Goal: Task Accomplishment & Management: Manage account settings

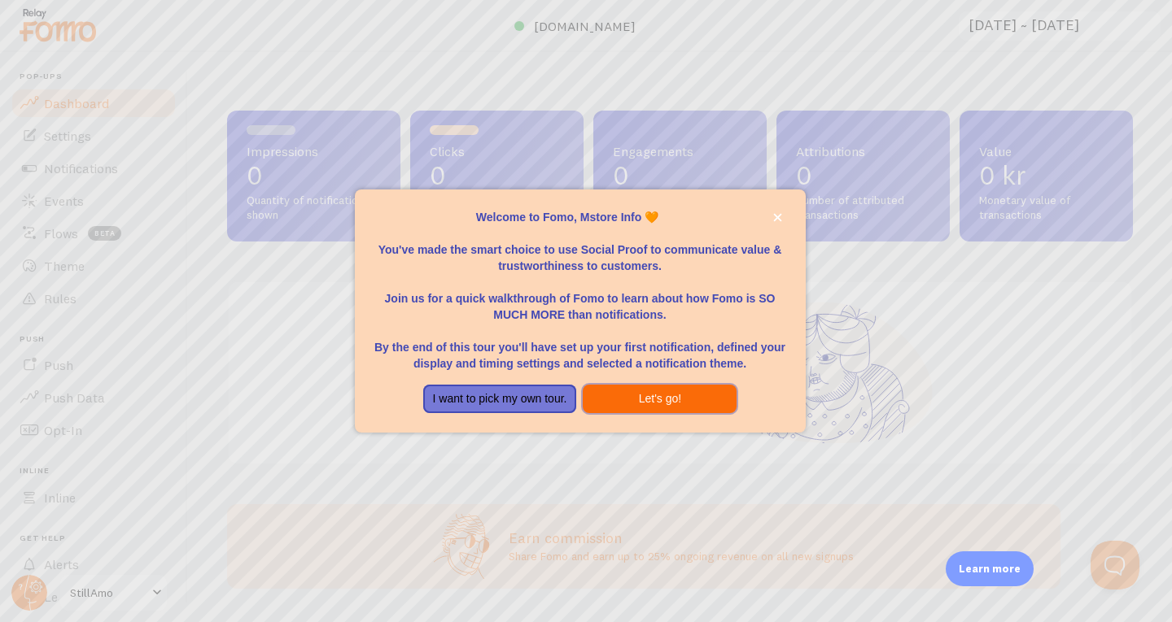
click at [653, 406] on button "Let's go!" at bounding box center [660, 399] width 154 height 29
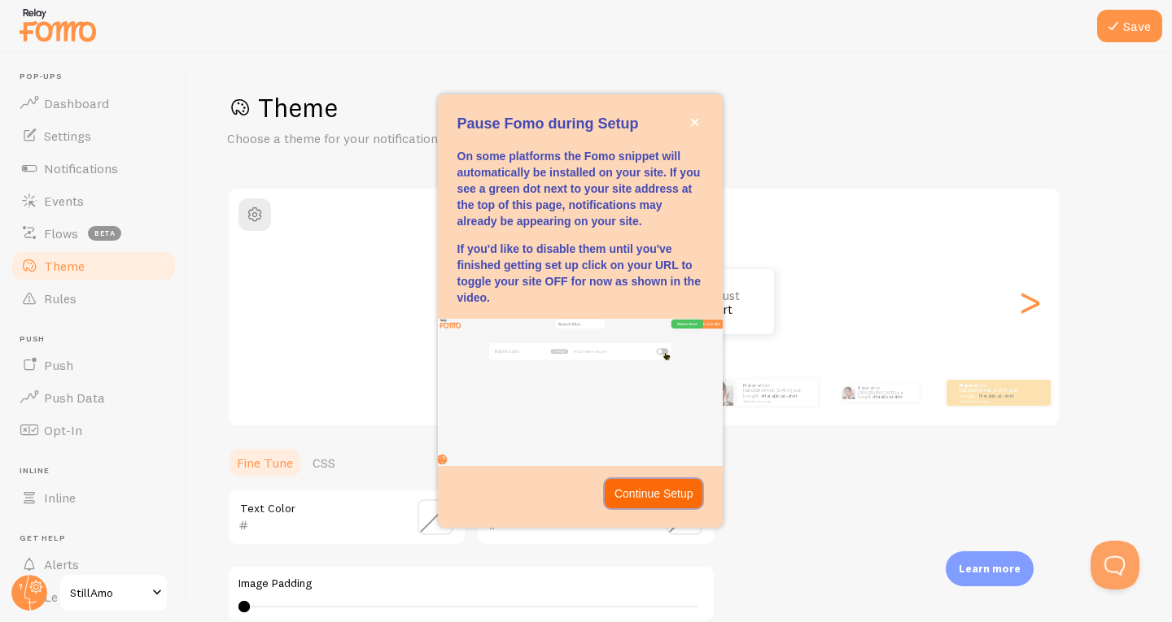
click at [649, 495] on p "Continue Setup" at bounding box center [653, 494] width 79 height 16
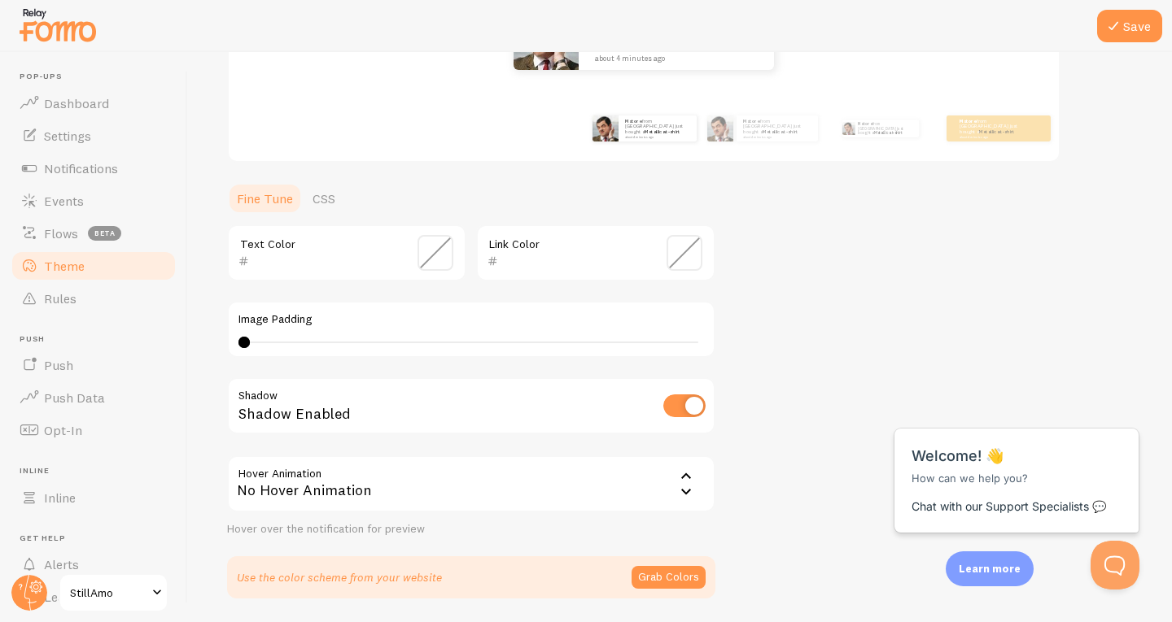
scroll to position [181, 0]
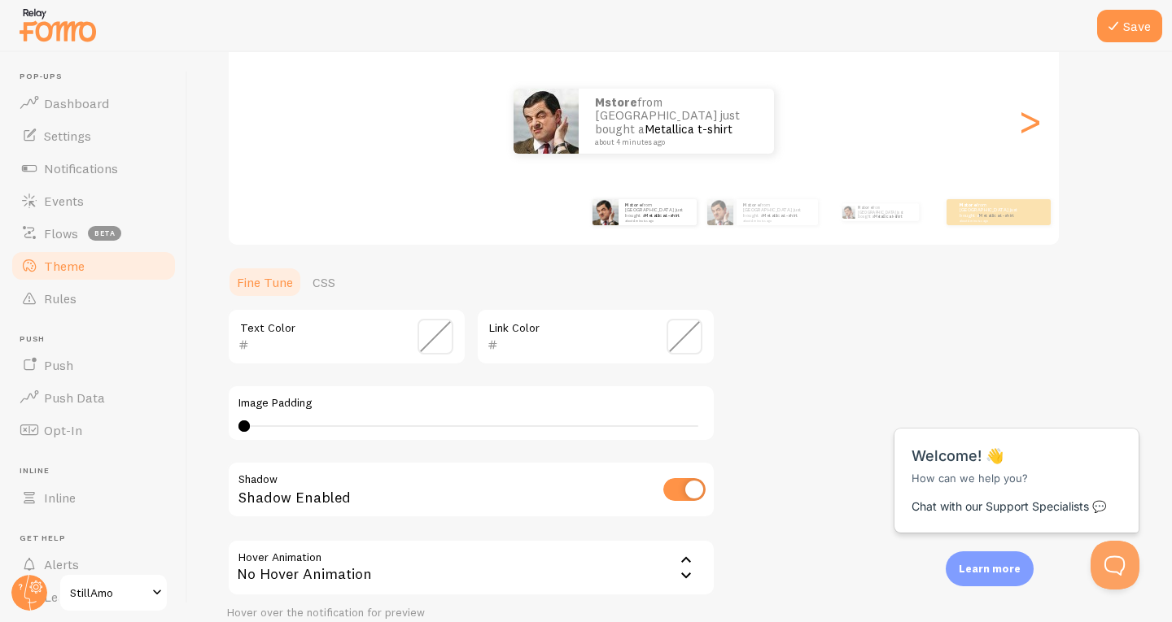
click at [438, 339] on span at bounding box center [435, 337] width 36 height 36
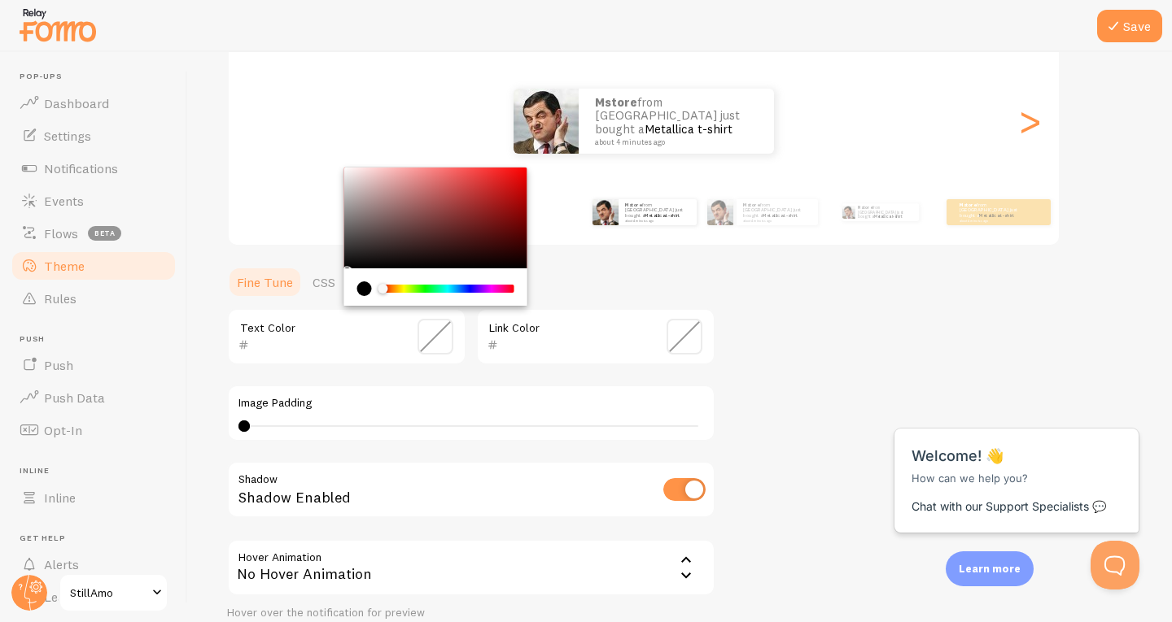
click at [365, 291] on div "current color is #000000" at bounding box center [364, 289] width 15 height 15
click at [361, 200] on div "Chrome color picker" at bounding box center [435, 218] width 183 height 101
click at [409, 207] on div "Chrome color picker" at bounding box center [435, 218] width 183 height 101
type input "000000"
drag, startPoint x: 382, startPoint y: 245, endPoint x: 318, endPoint y: 316, distance: 95.6
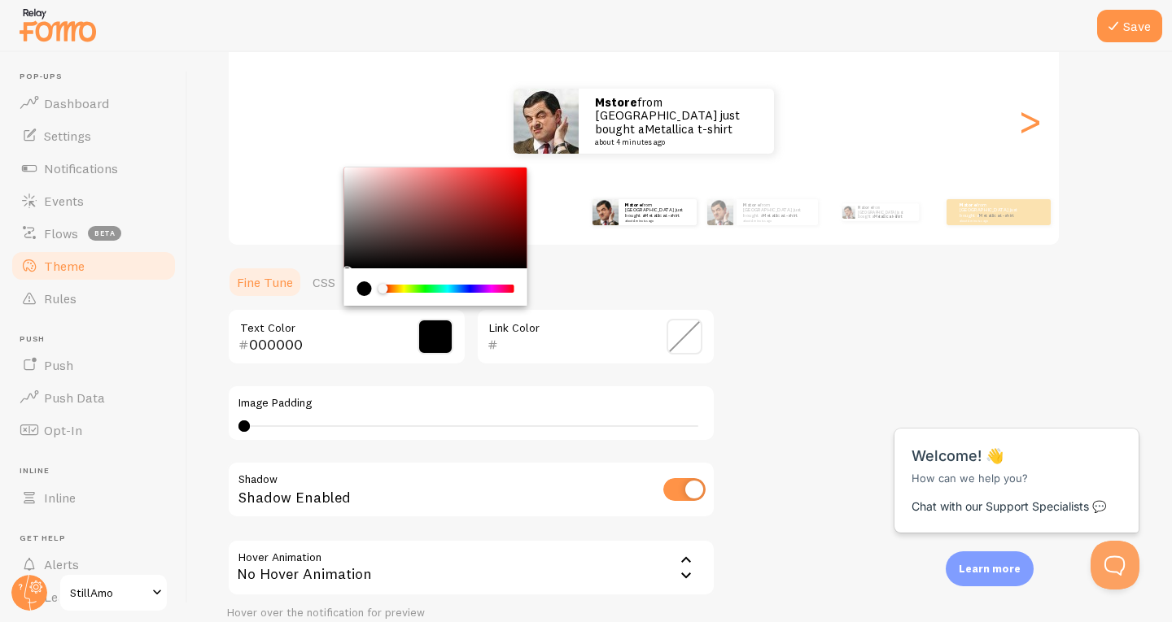
click at [318, 316] on div "000000 Text Color" at bounding box center [346, 336] width 239 height 57
click at [611, 282] on ul "Fine Tune CSS" at bounding box center [471, 282] width 488 height 33
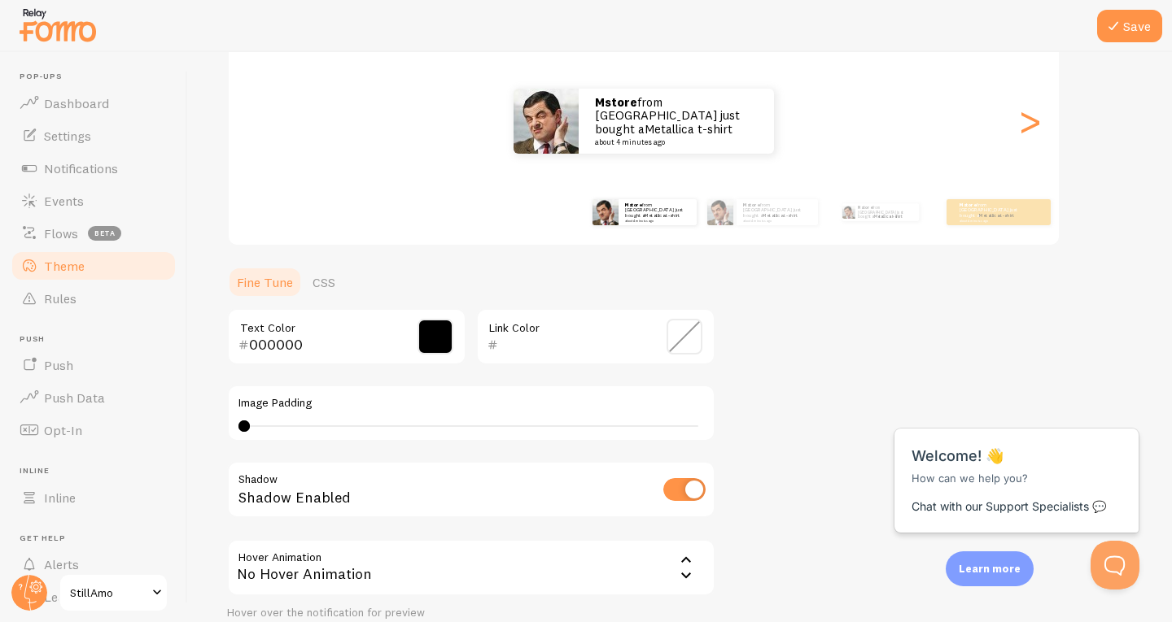
click at [677, 329] on span at bounding box center [684, 337] width 36 height 36
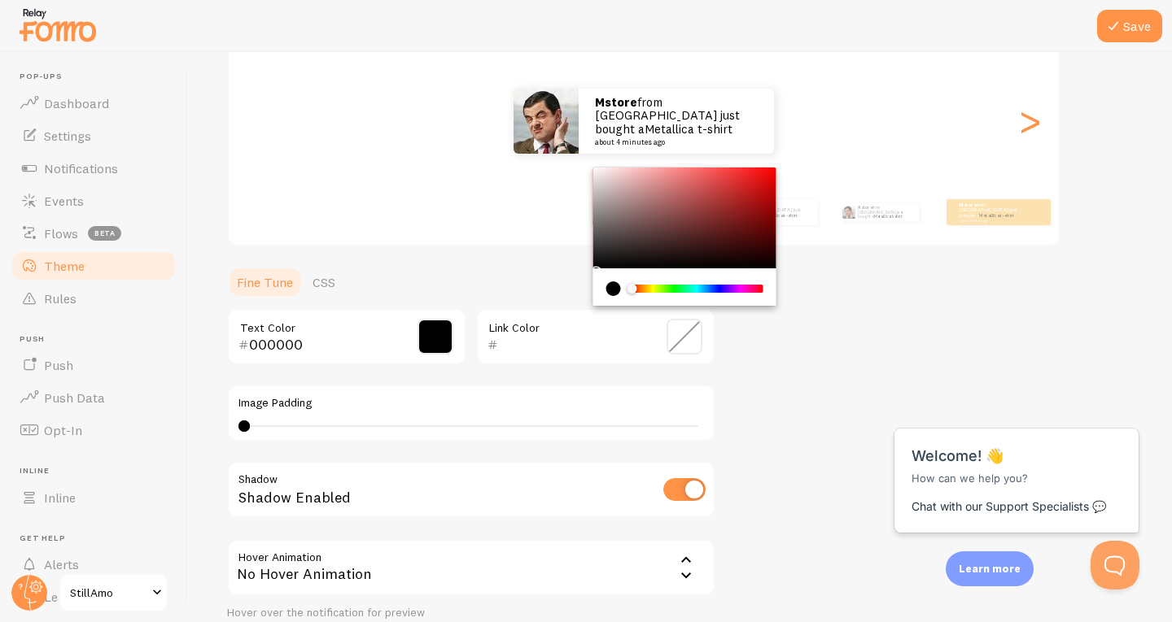
click at [754, 189] on div "Chrome color picker" at bounding box center [684, 218] width 183 height 101
type input "CA1818"
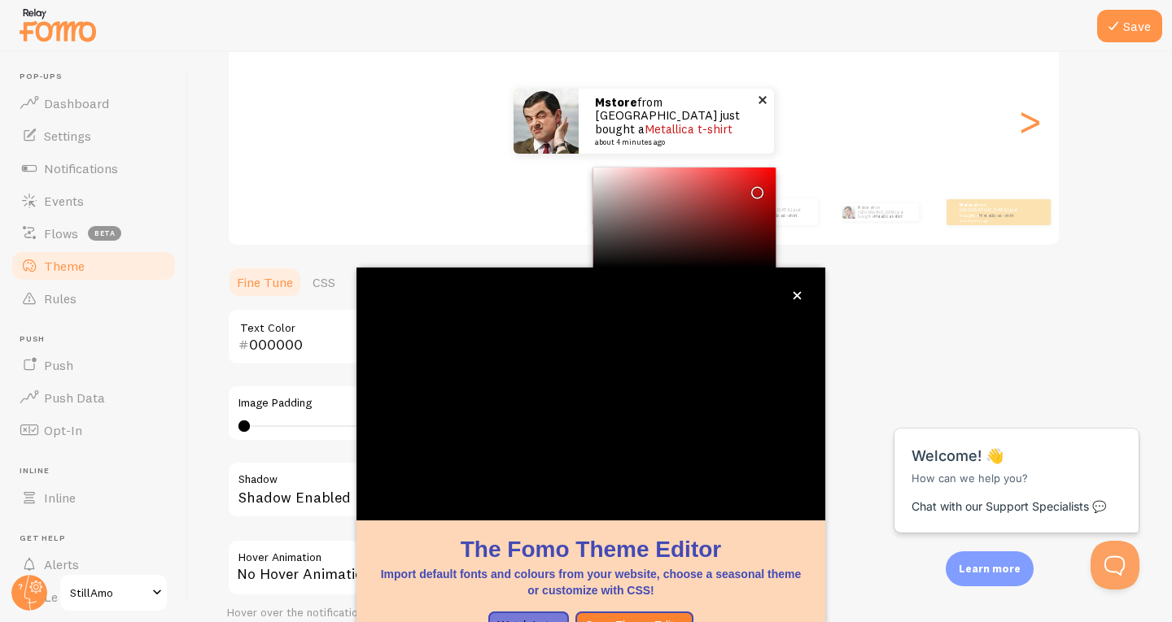
scroll to position [125, 0]
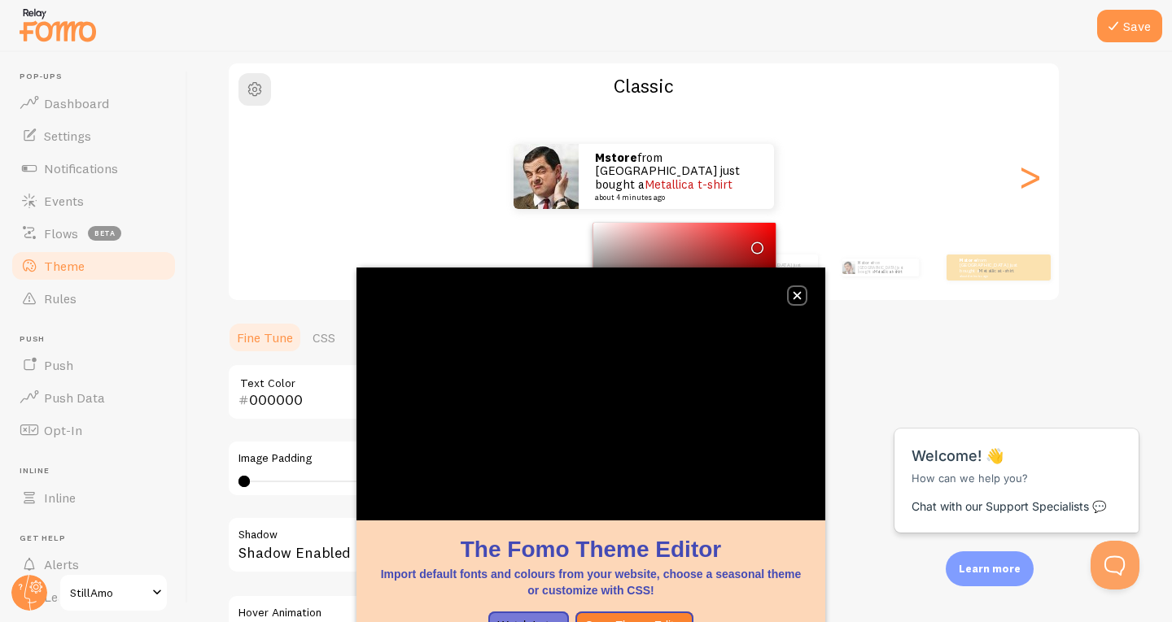
click at [794, 293] on icon "close," at bounding box center [797, 296] width 8 height 8
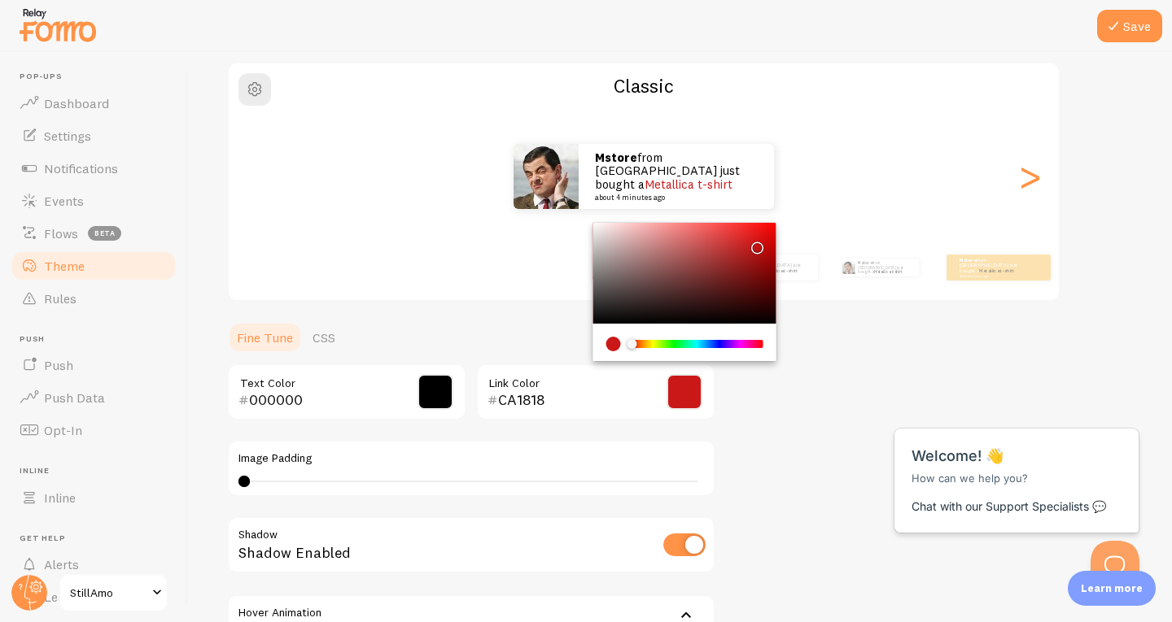
click at [796, 294] on div "Mstore from Sweden just bought a Metallica t-shirt about 4 minutes ago Mstore f…" at bounding box center [644, 267] width 934 height 65
click at [867, 365] on div "Theme Choose a theme for your notifications Classic Mstore from Sweden just bou…" at bounding box center [680, 352] width 906 height 772
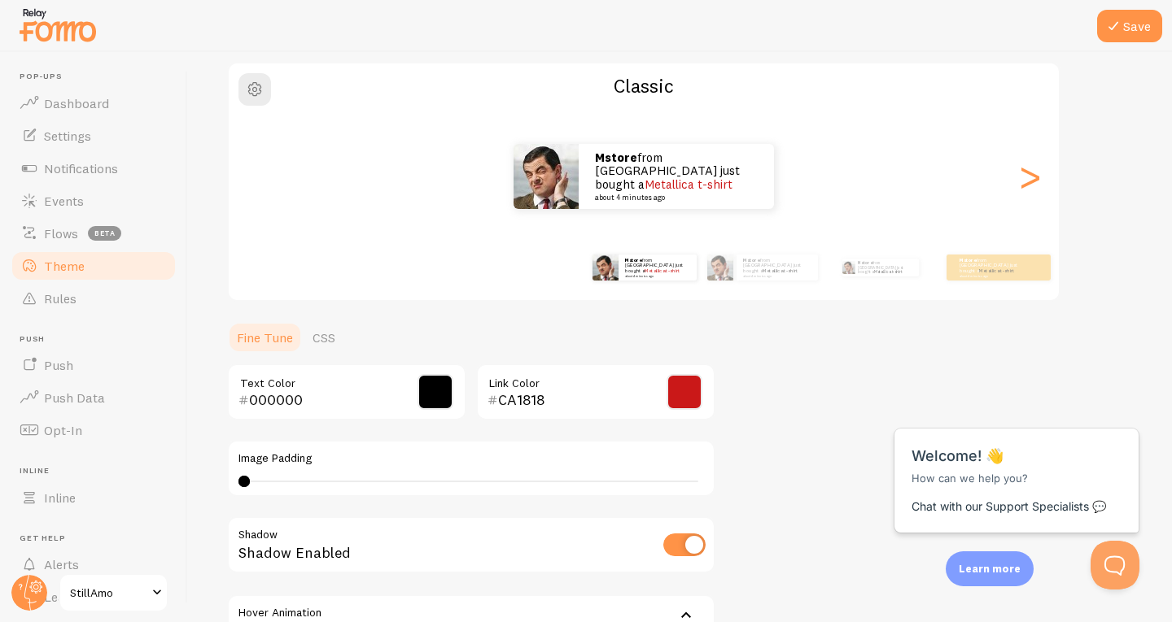
scroll to position [319, 0]
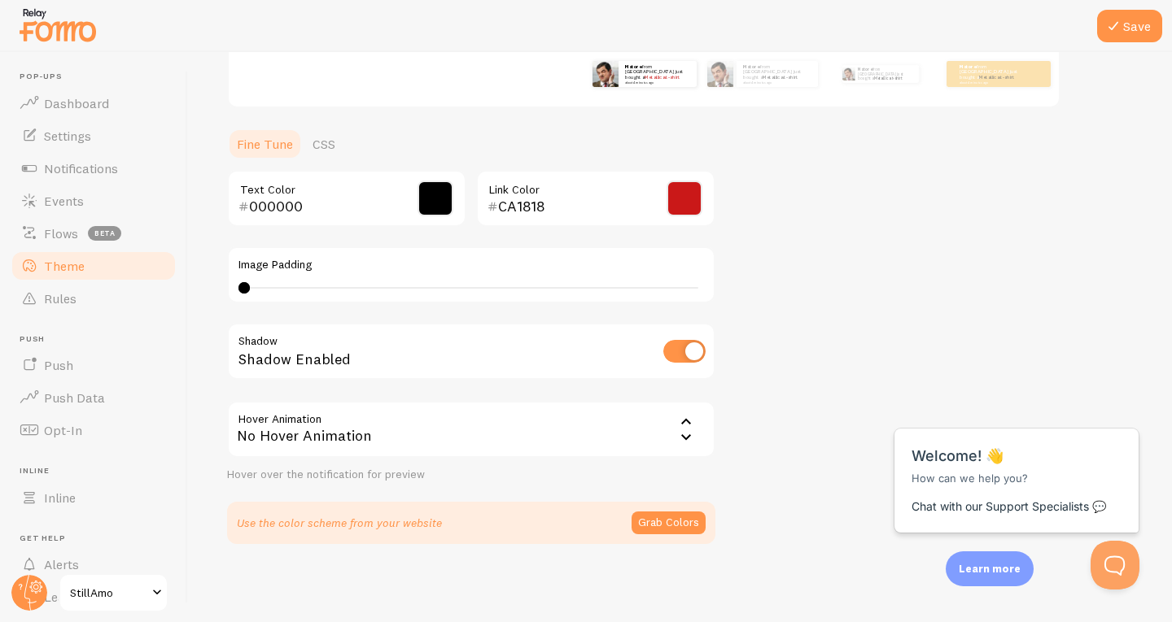
click at [670, 423] on div "No Hover Animation" at bounding box center [471, 429] width 488 height 57
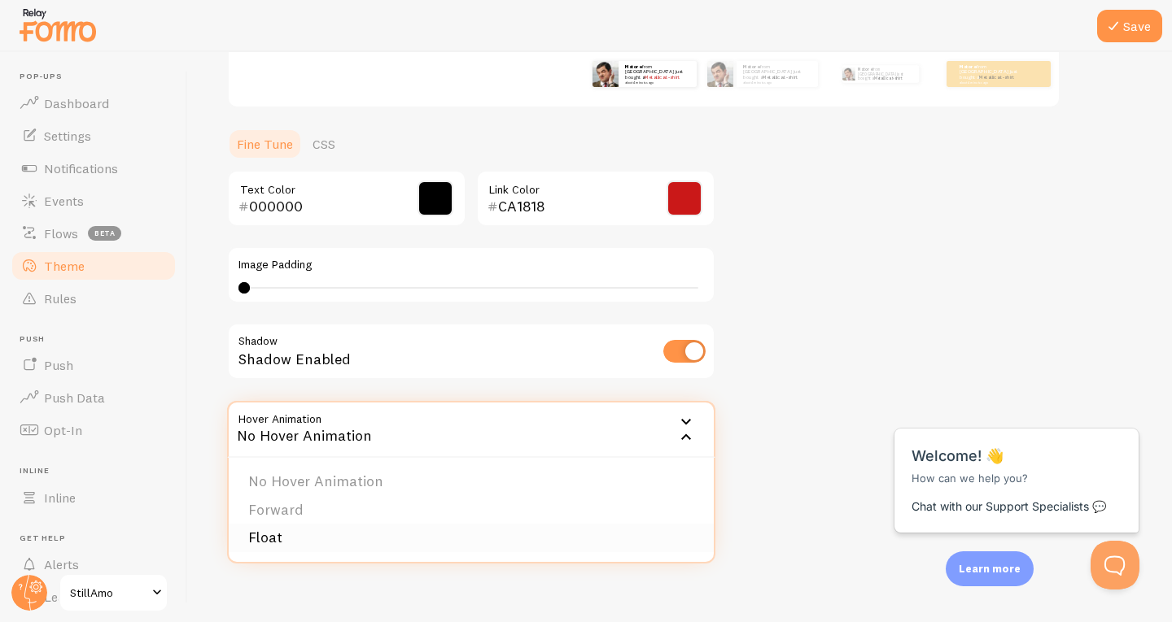
click at [338, 539] on li "Float" at bounding box center [471, 538] width 485 height 28
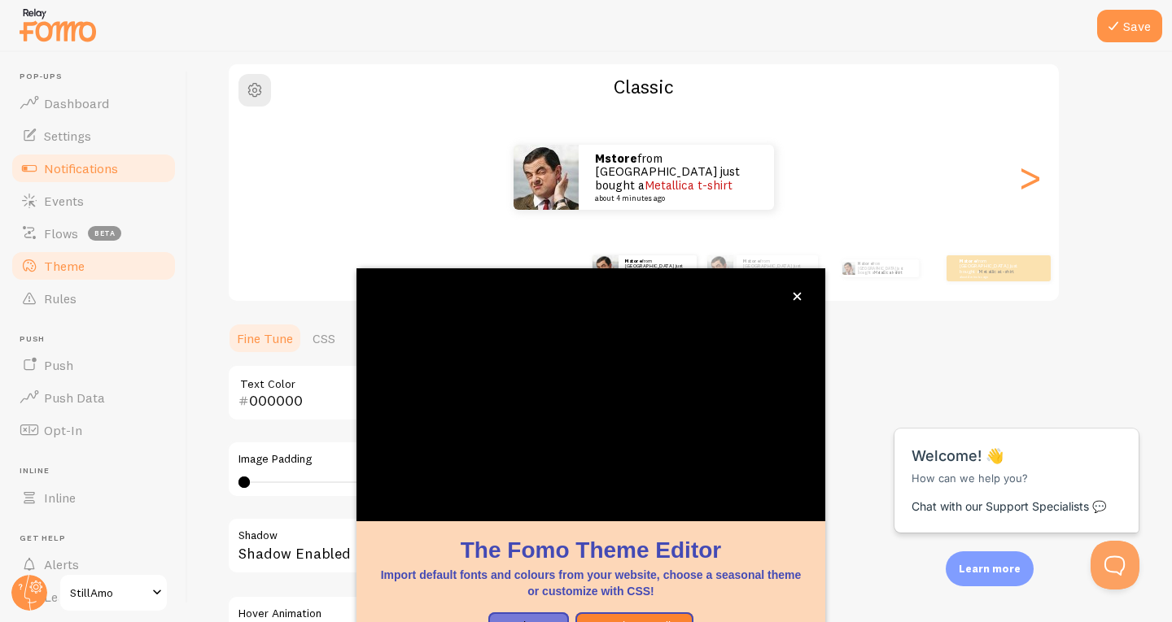
scroll to position [125, 0]
click at [797, 293] on icon "close," at bounding box center [797, 296] width 9 height 9
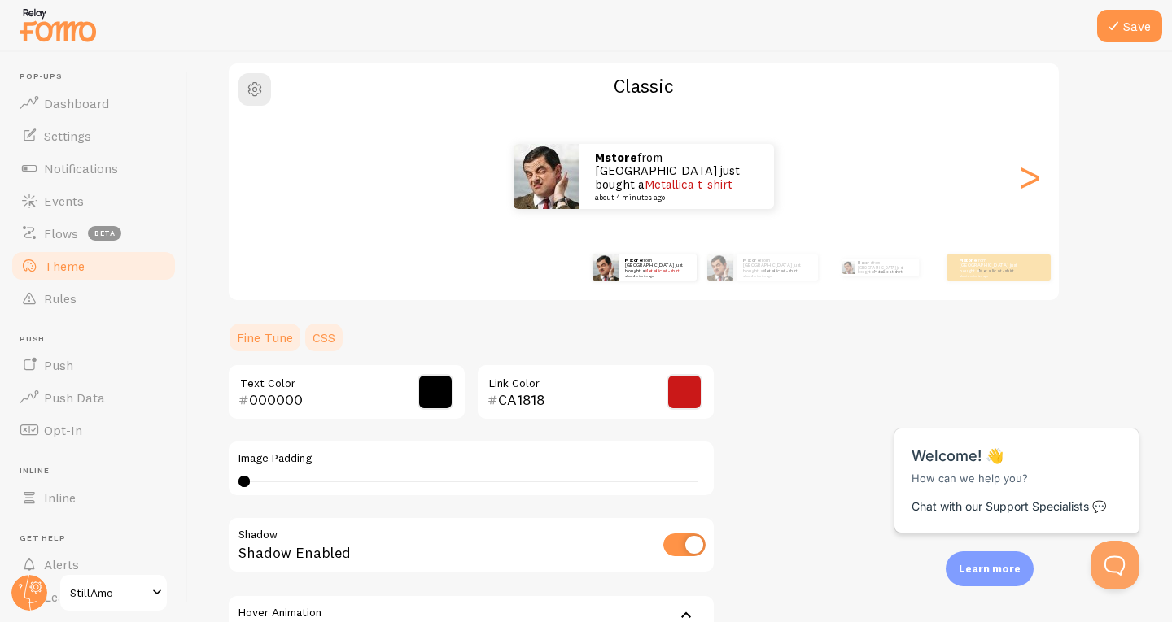
click at [321, 326] on link "CSS" at bounding box center [324, 337] width 42 height 33
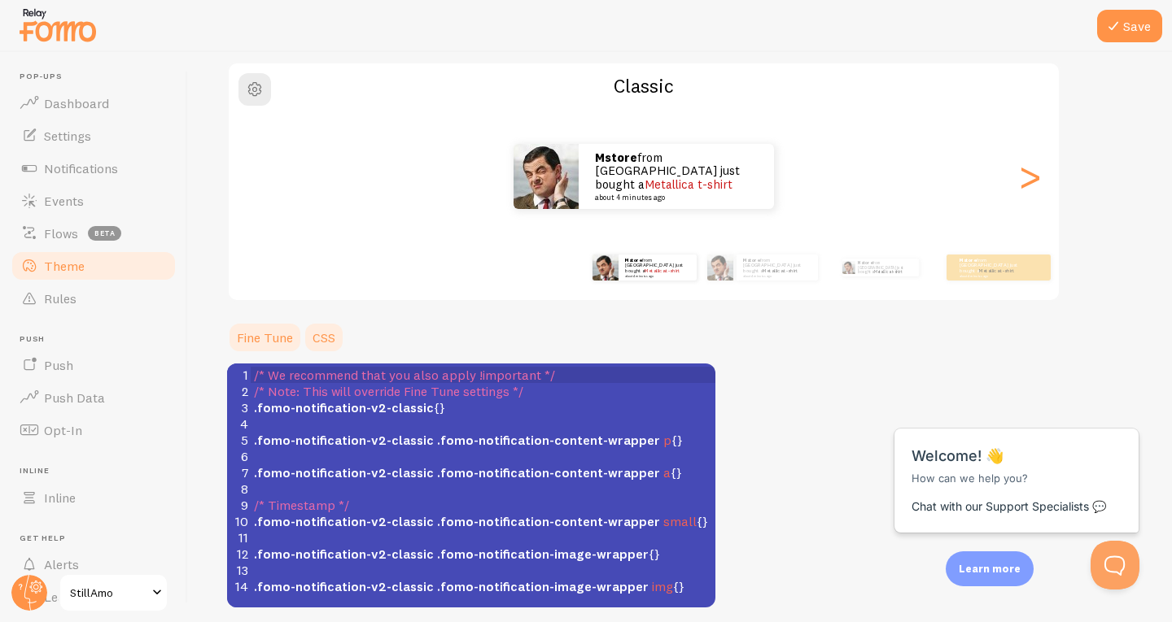
click at [277, 334] on link "Fine Tune" at bounding box center [265, 337] width 76 height 33
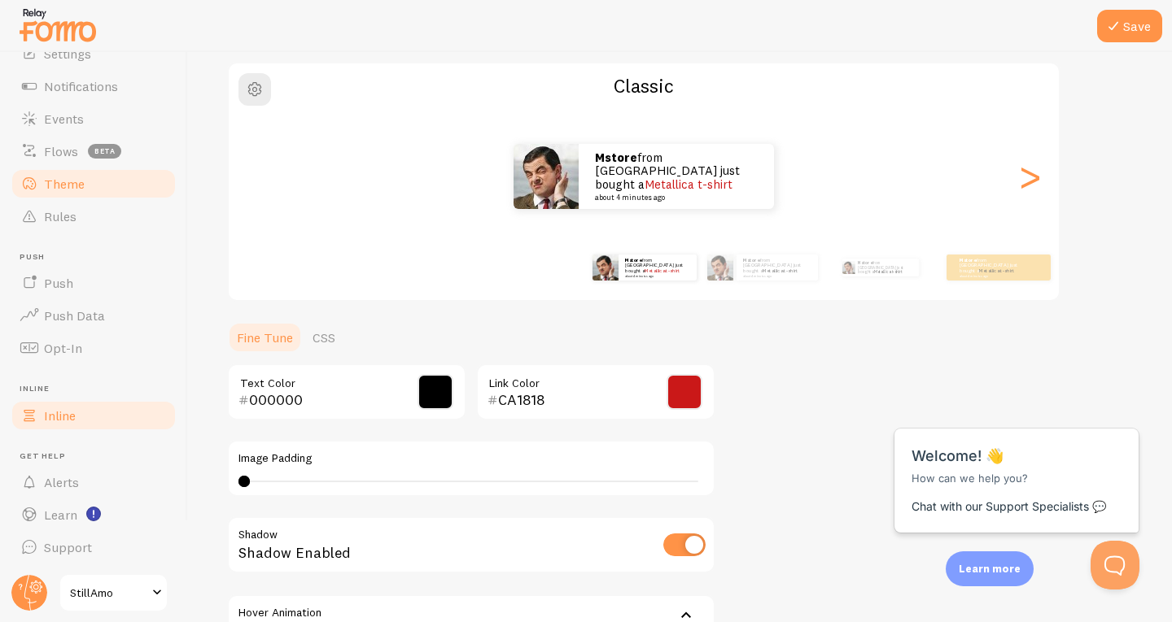
scroll to position [0, 0]
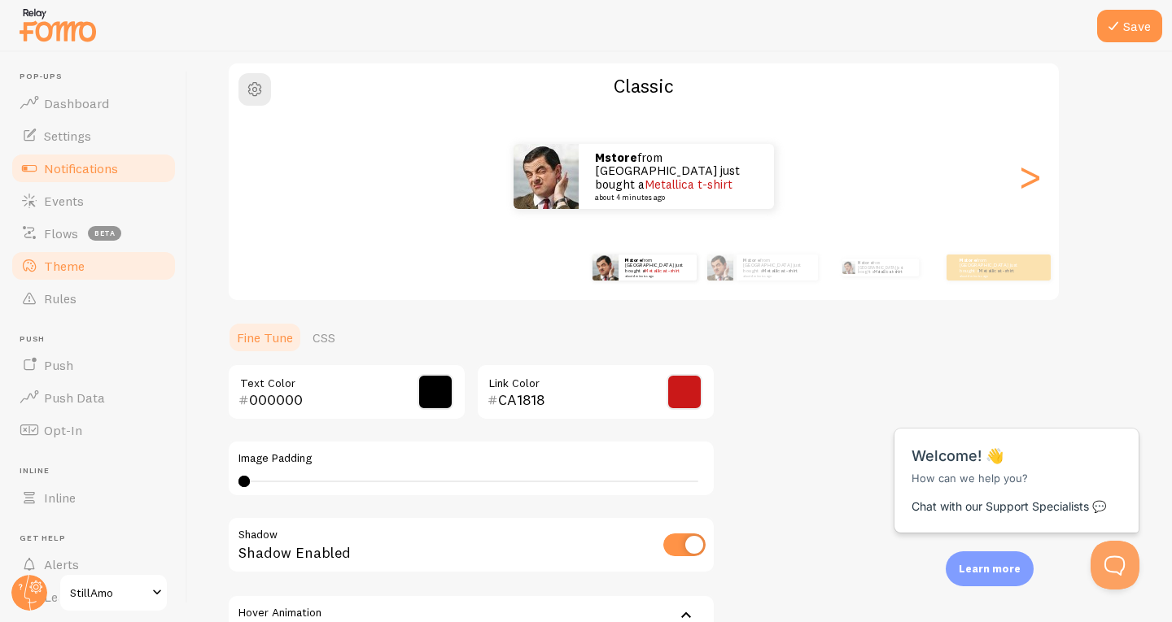
click at [72, 178] on link "Notifications" at bounding box center [94, 168] width 168 height 33
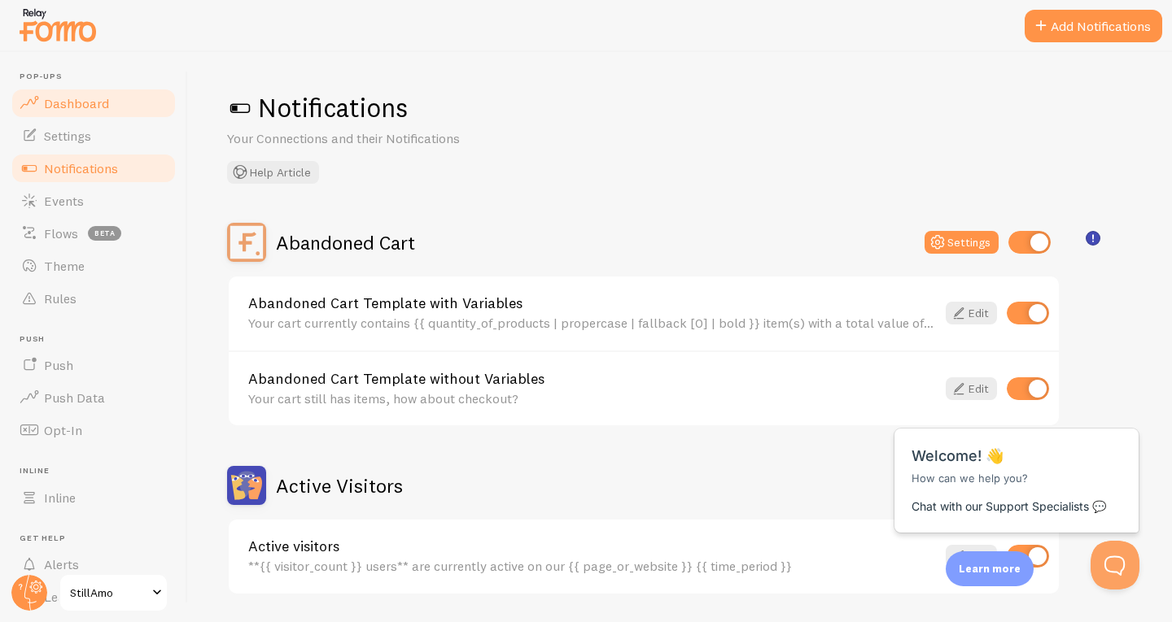
click at [90, 103] on span "Dashboard" at bounding box center [76, 103] width 65 height 16
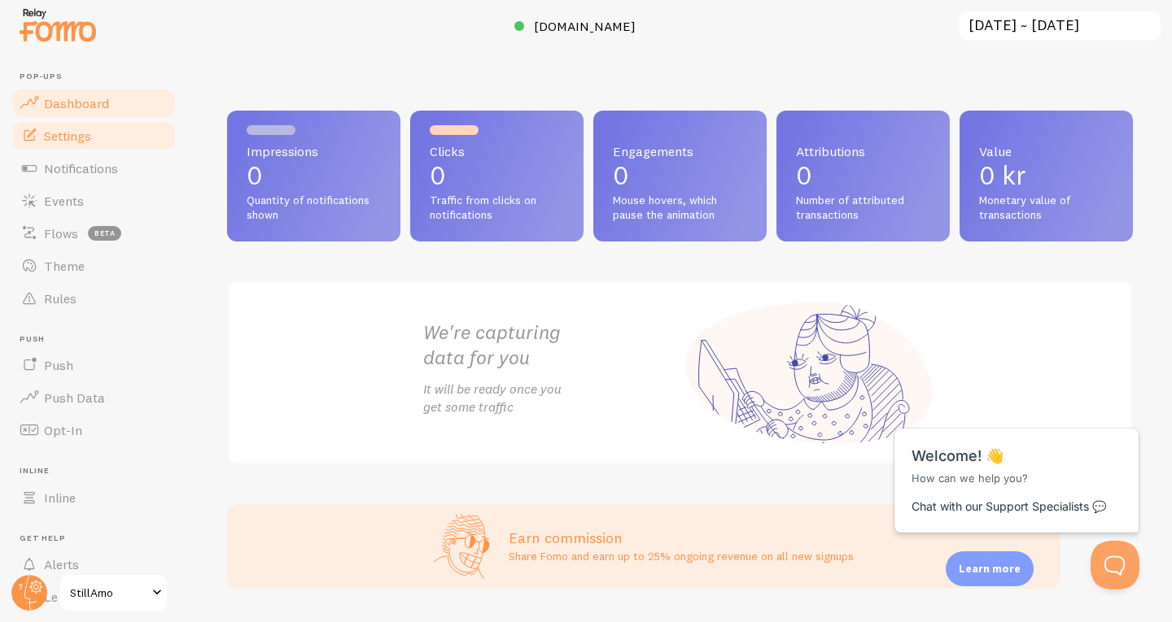
click at [95, 136] on link "Settings" at bounding box center [94, 136] width 168 height 33
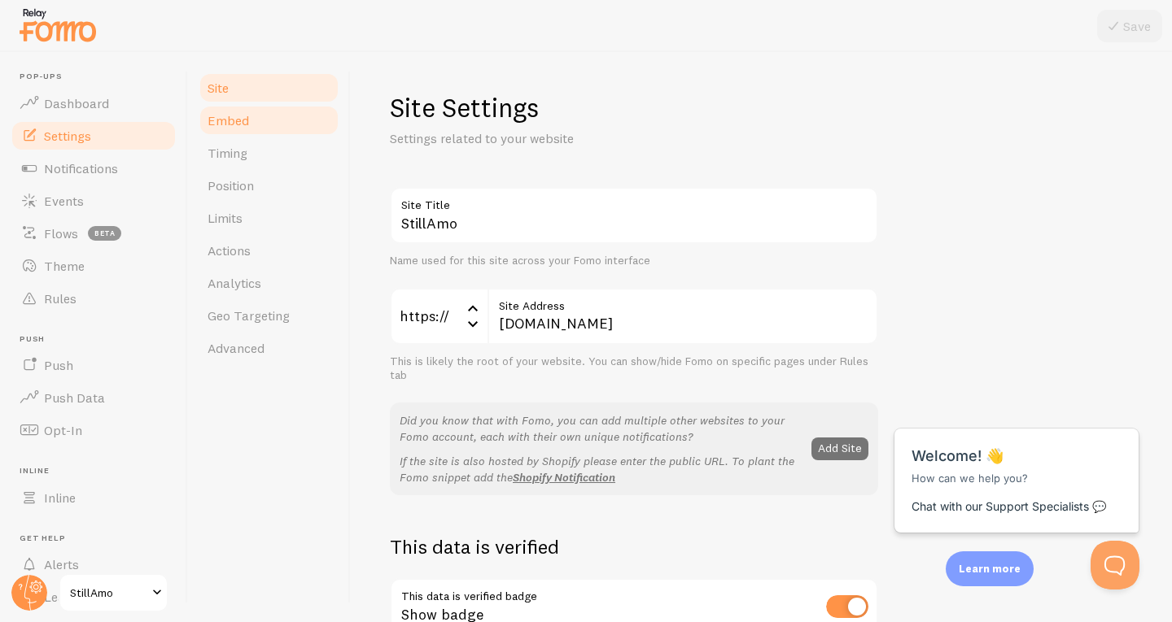
click at [249, 112] on link "Embed" at bounding box center [269, 120] width 142 height 33
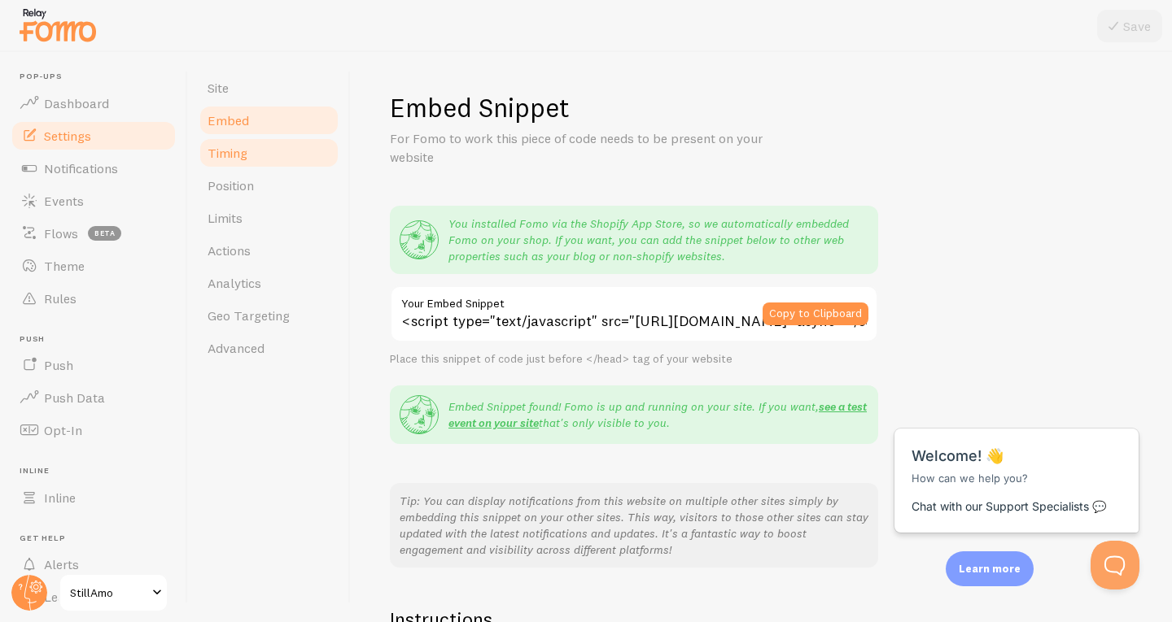
click at [245, 142] on link "Timing" at bounding box center [269, 153] width 142 height 33
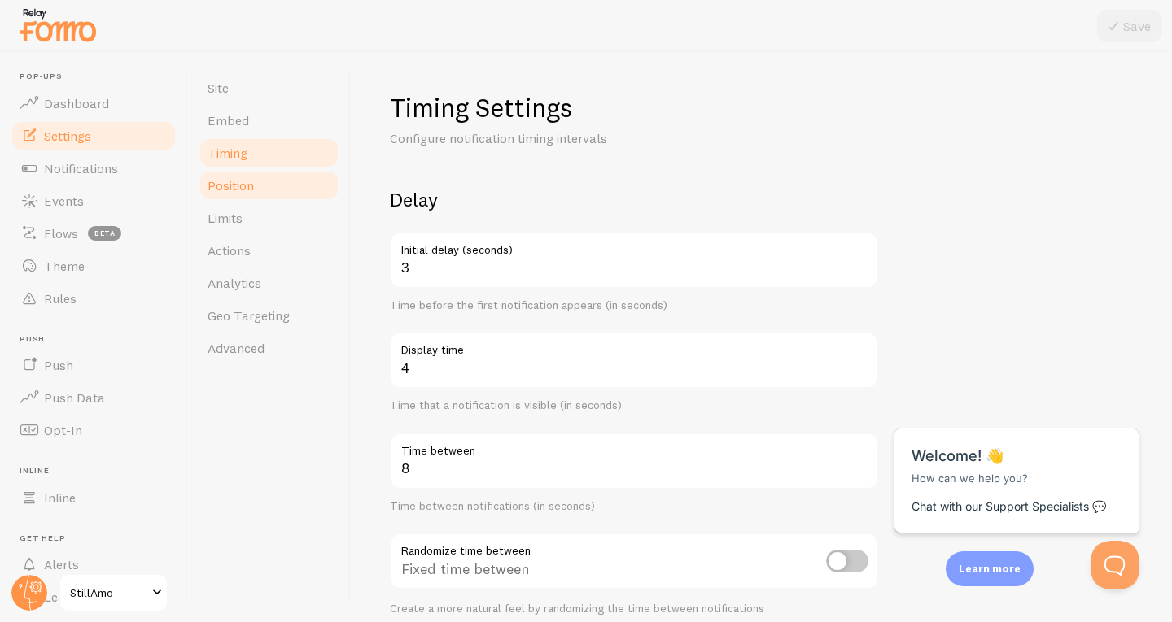
click at [253, 183] on span "Position" at bounding box center [230, 185] width 46 height 16
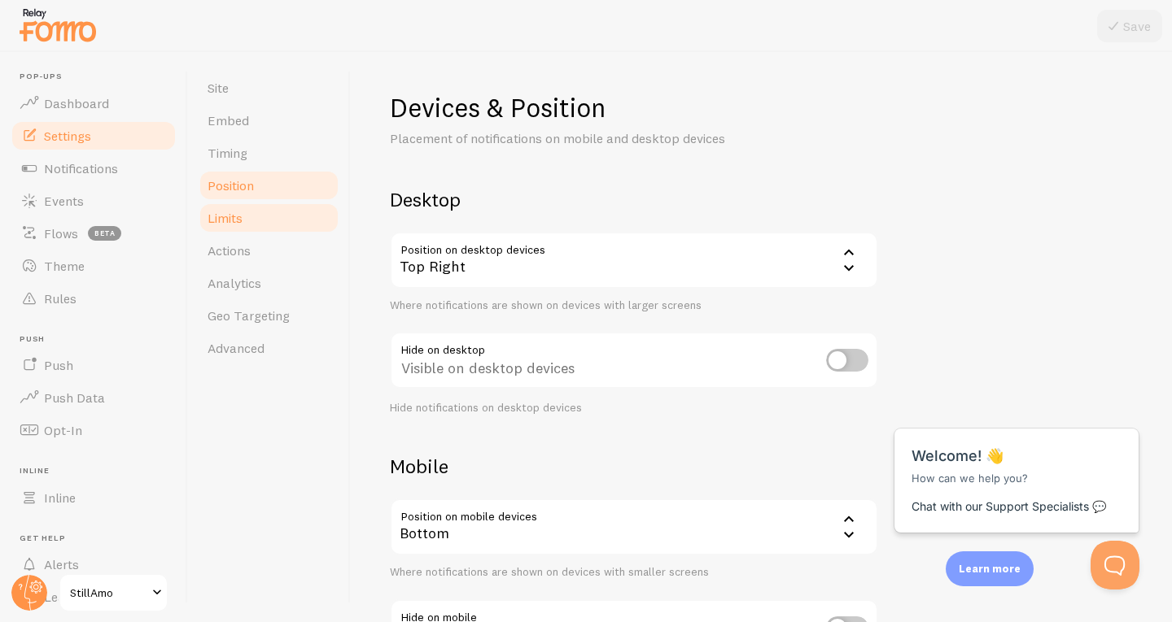
click at [245, 216] on link "Limits" at bounding box center [269, 218] width 142 height 33
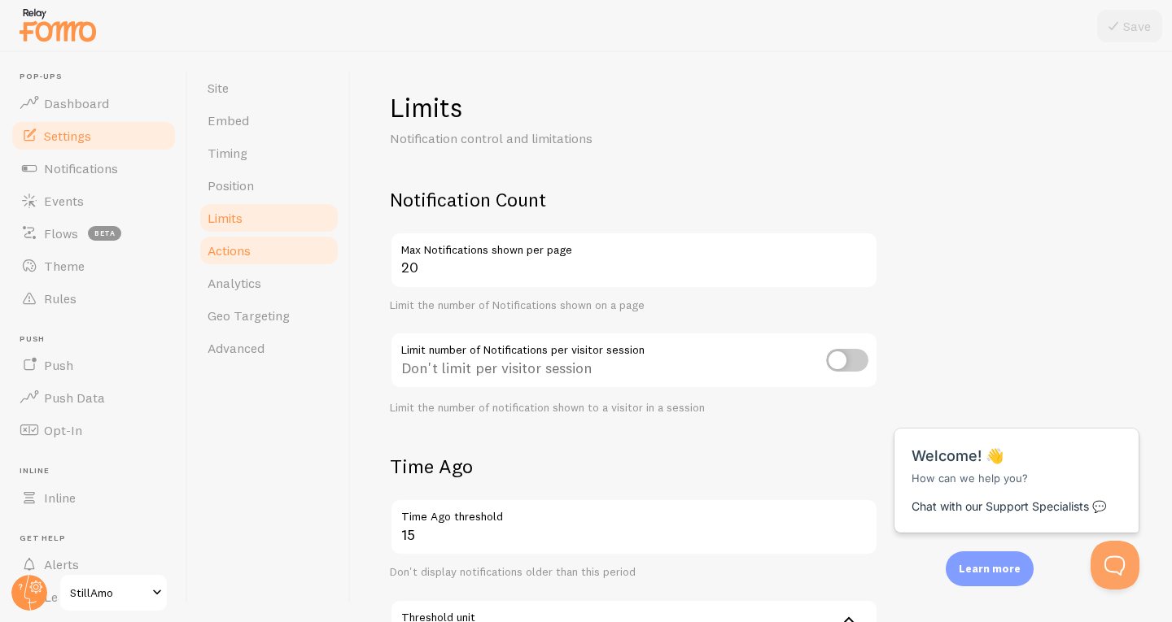
click at [244, 241] on link "Actions" at bounding box center [269, 250] width 142 height 33
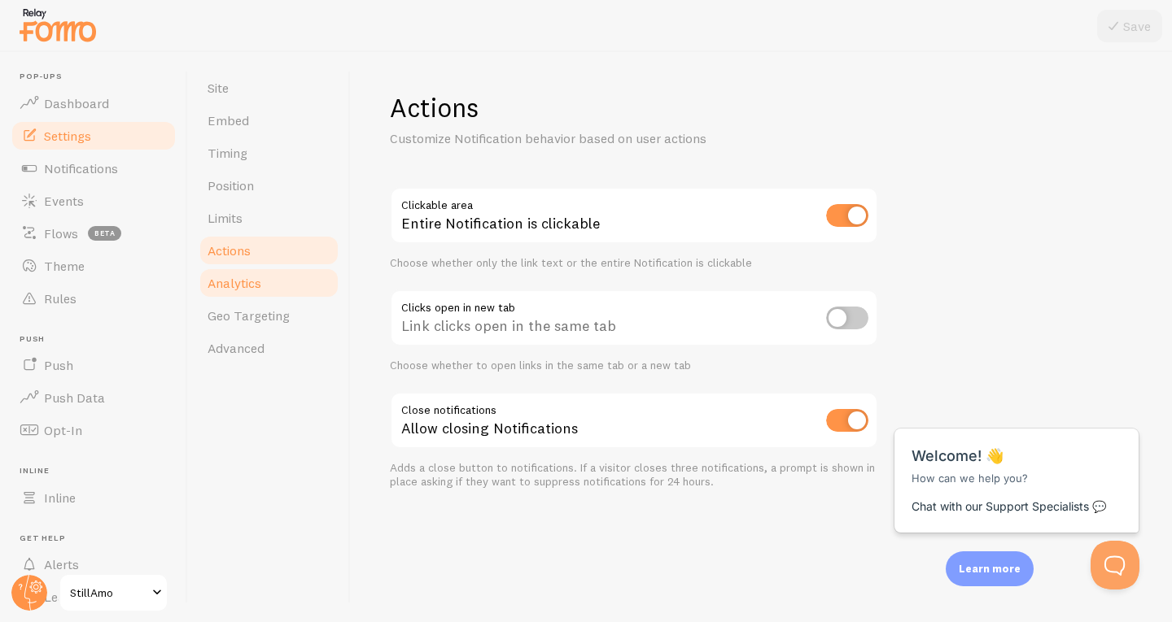
click at [243, 281] on span "Analytics" at bounding box center [234, 283] width 54 height 16
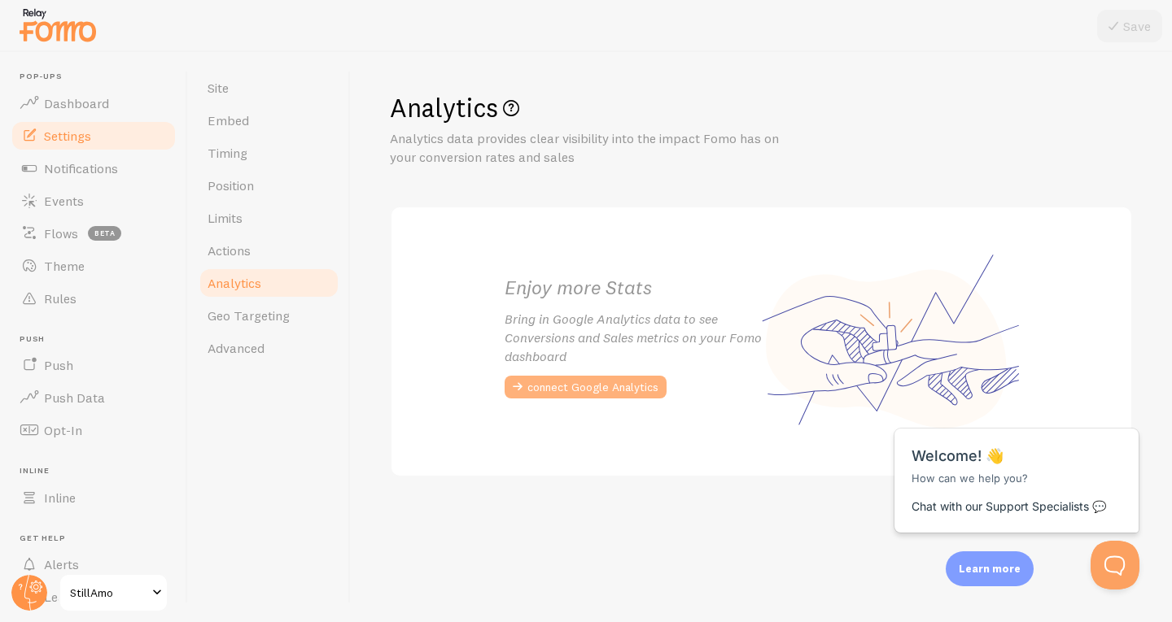
click at [599, 382] on button "connect Google Analytics" at bounding box center [585, 387] width 162 height 23
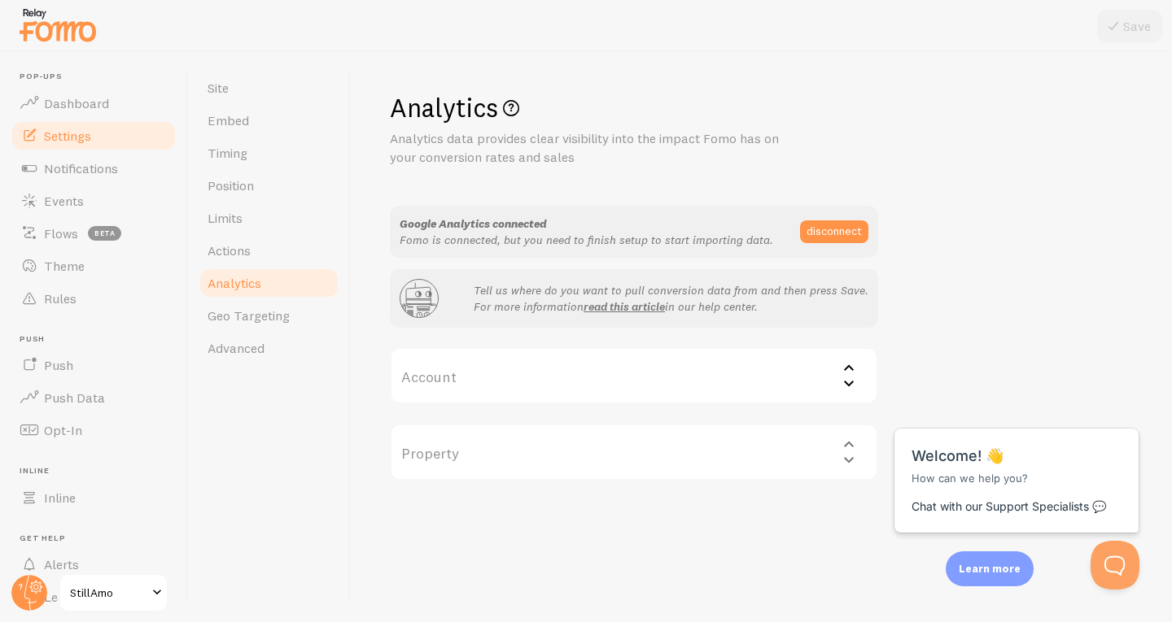
click at [579, 387] on label "Account" at bounding box center [634, 375] width 488 height 57
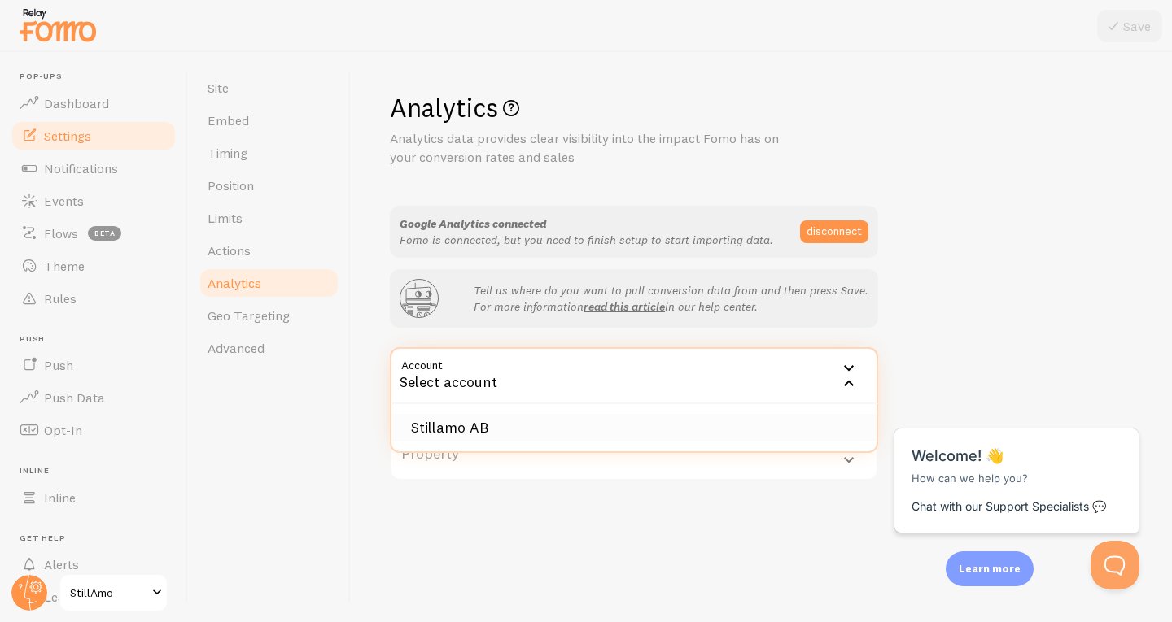
click at [535, 419] on li "Stillamo AB" at bounding box center [633, 428] width 485 height 28
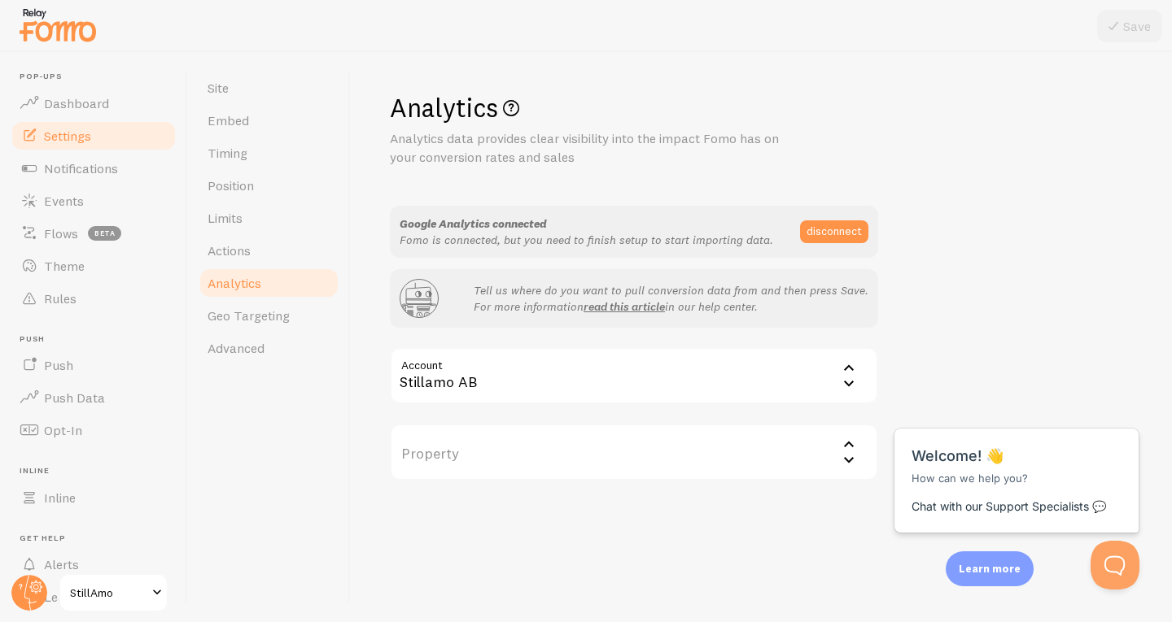
click at [591, 455] on label "Property" at bounding box center [634, 452] width 488 height 57
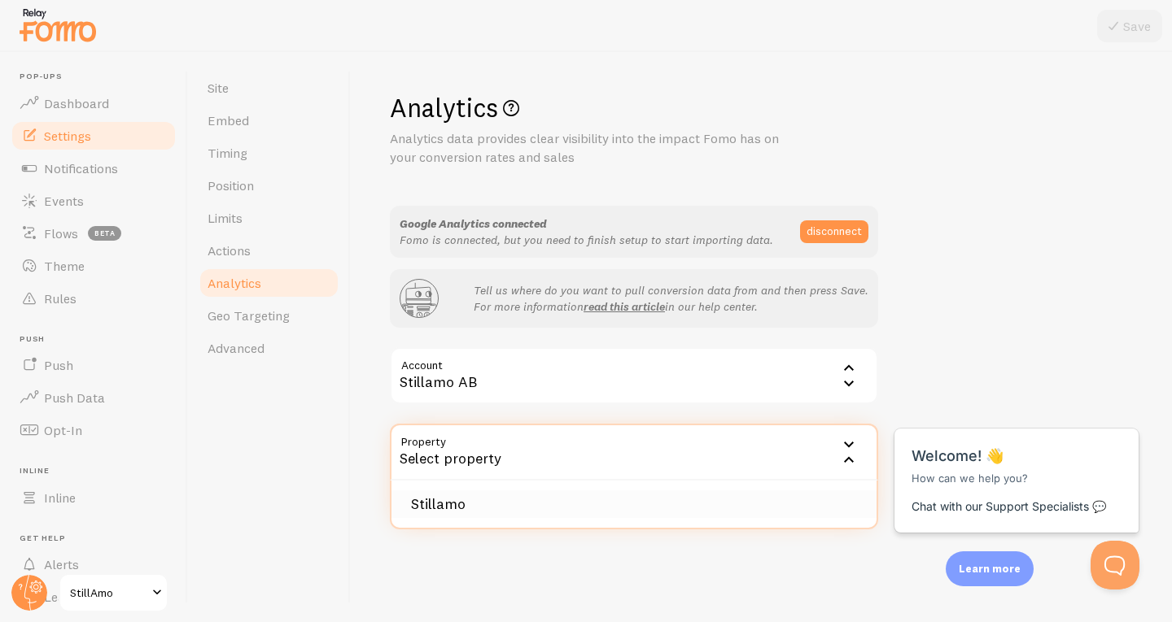
click at [566, 498] on li "Stillamo" at bounding box center [633, 505] width 485 height 28
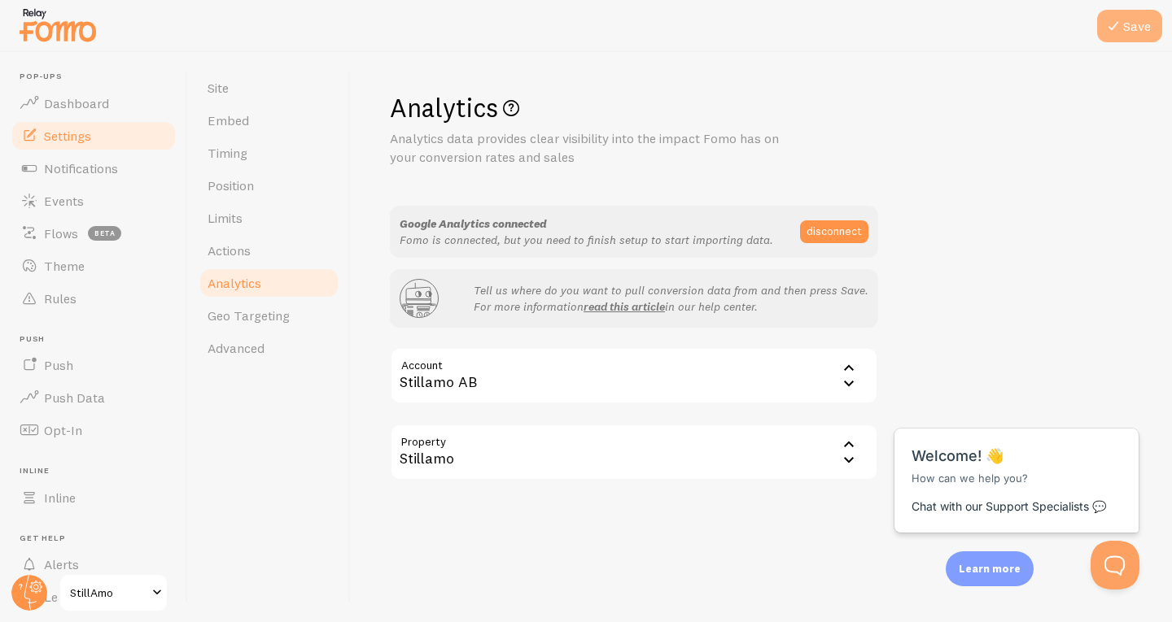
click at [1120, 39] on button "Save" at bounding box center [1129, 26] width 65 height 33
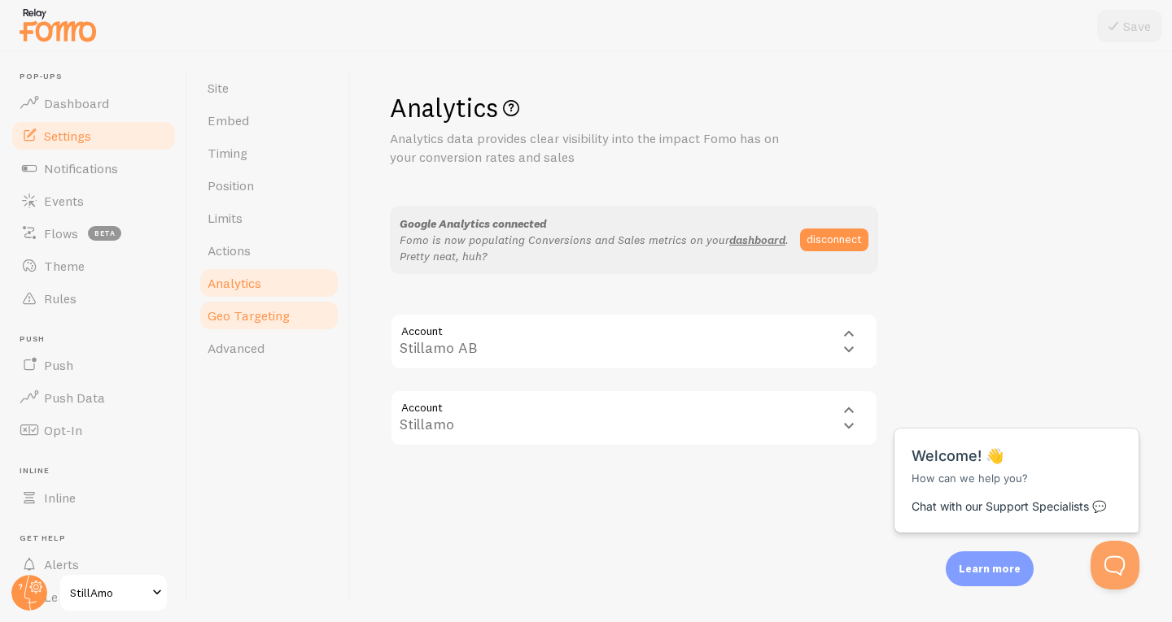
click at [270, 317] on span "Geo Targeting" at bounding box center [248, 316] width 82 height 16
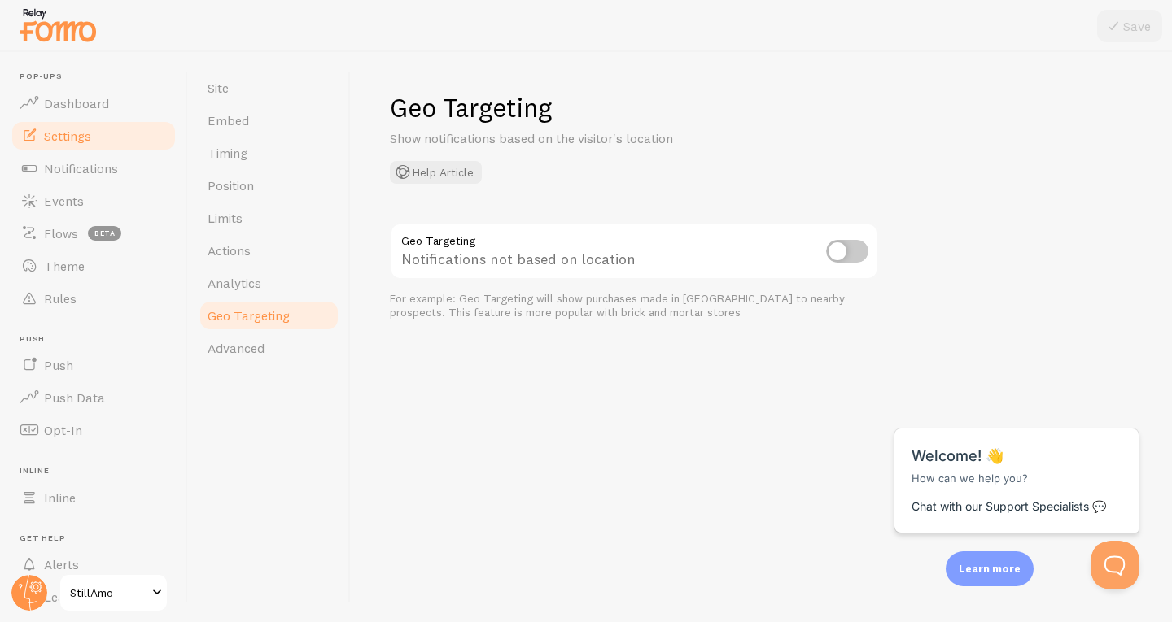
click at [842, 247] on input "checkbox" at bounding box center [847, 251] width 42 height 23
checkbox input "true"
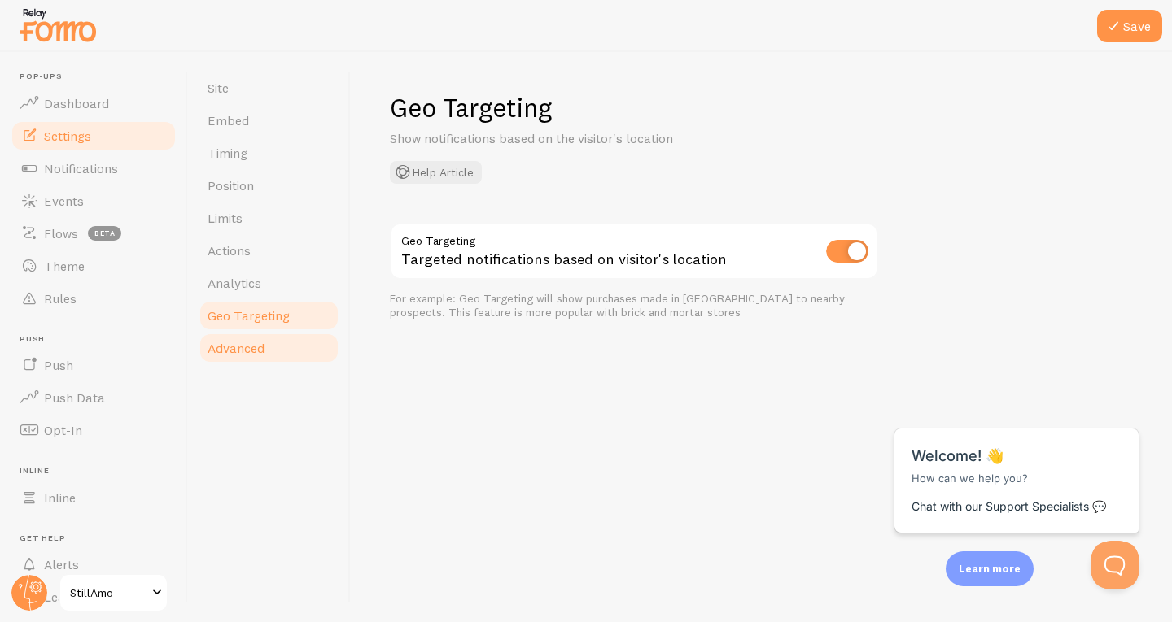
click at [241, 343] on span "Advanced" at bounding box center [235, 348] width 57 height 16
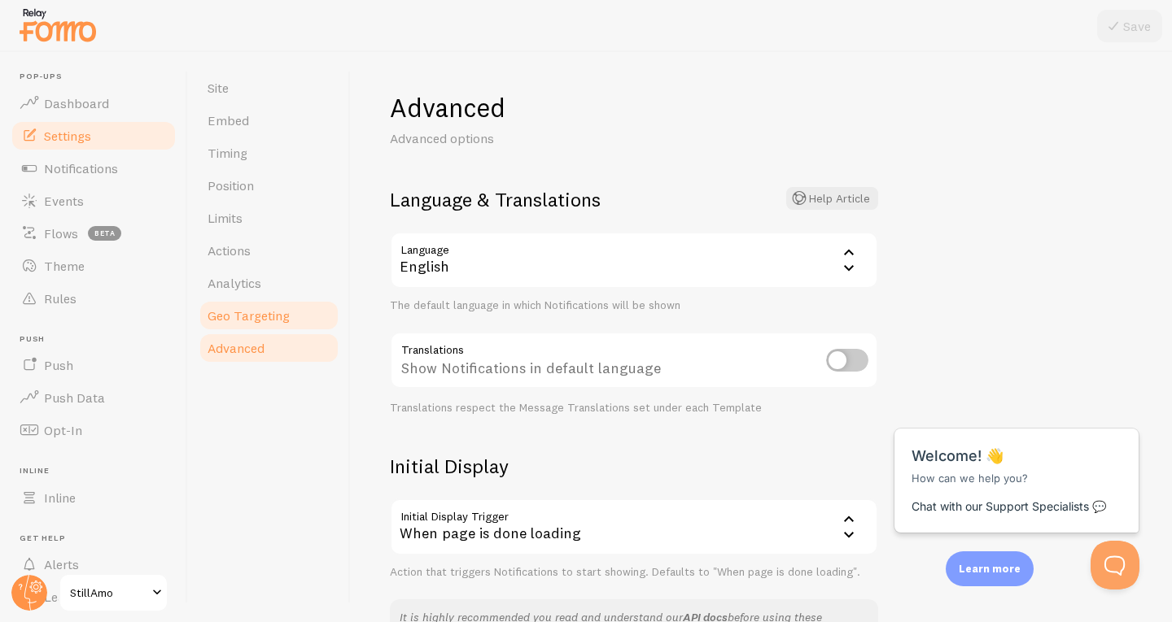
click at [276, 315] on span "Geo Targeting" at bounding box center [248, 316] width 82 height 16
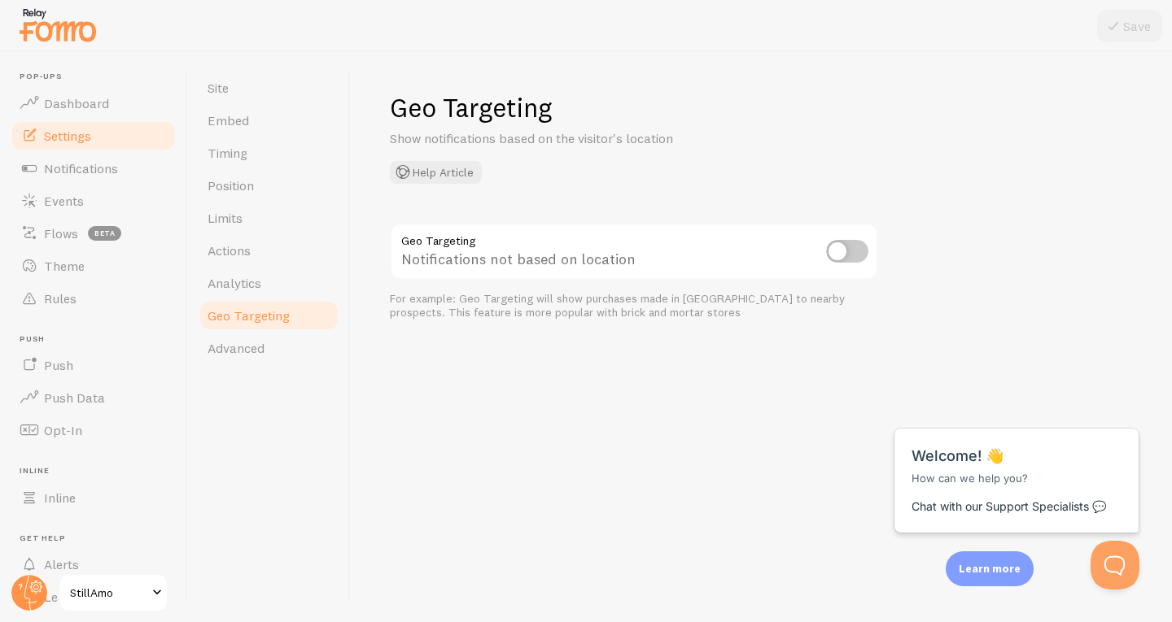
click at [849, 251] on input "checkbox" at bounding box center [847, 251] width 42 height 23
checkbox input "true"
click at [1133, 23] on button "Save" at bounding box center [1129, 26] width 65 height 33
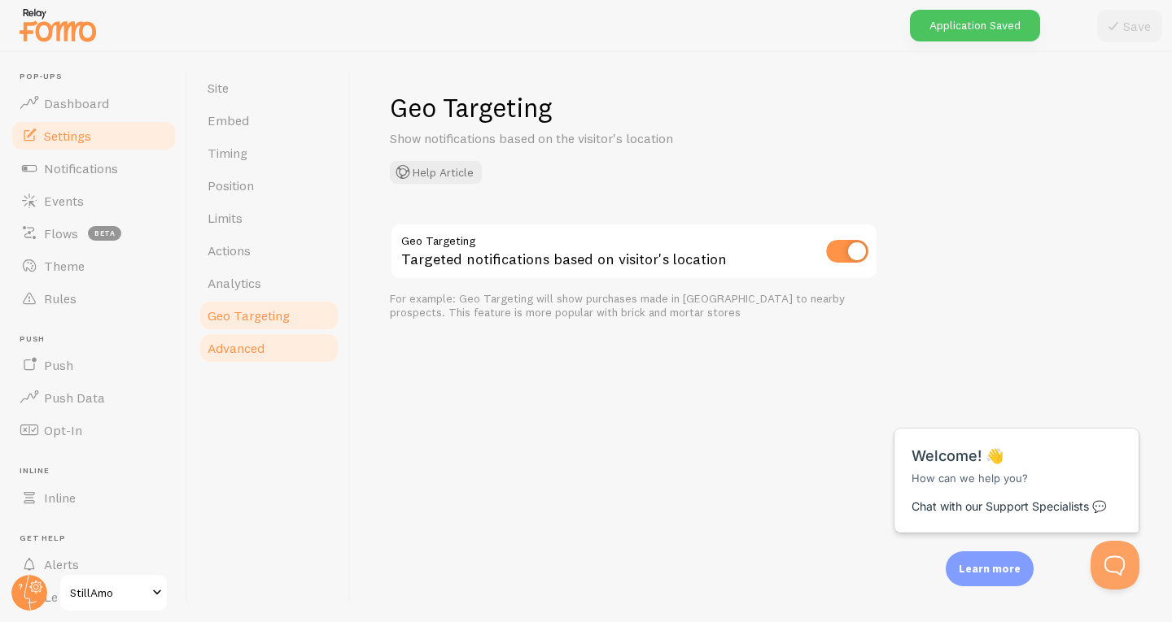
click at [250, 345] on span "Advanced" at bounding box center [235, 348] width 57 height 16
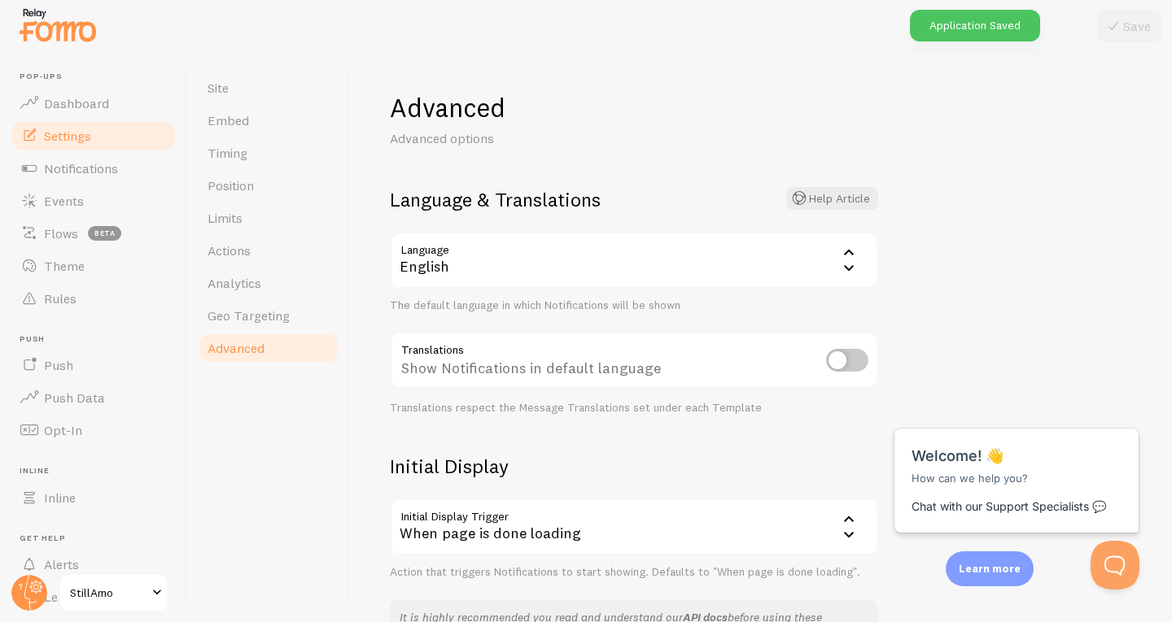
click at [622, 267] on div "English" at bounding box center [634, 260] width 488 height 57
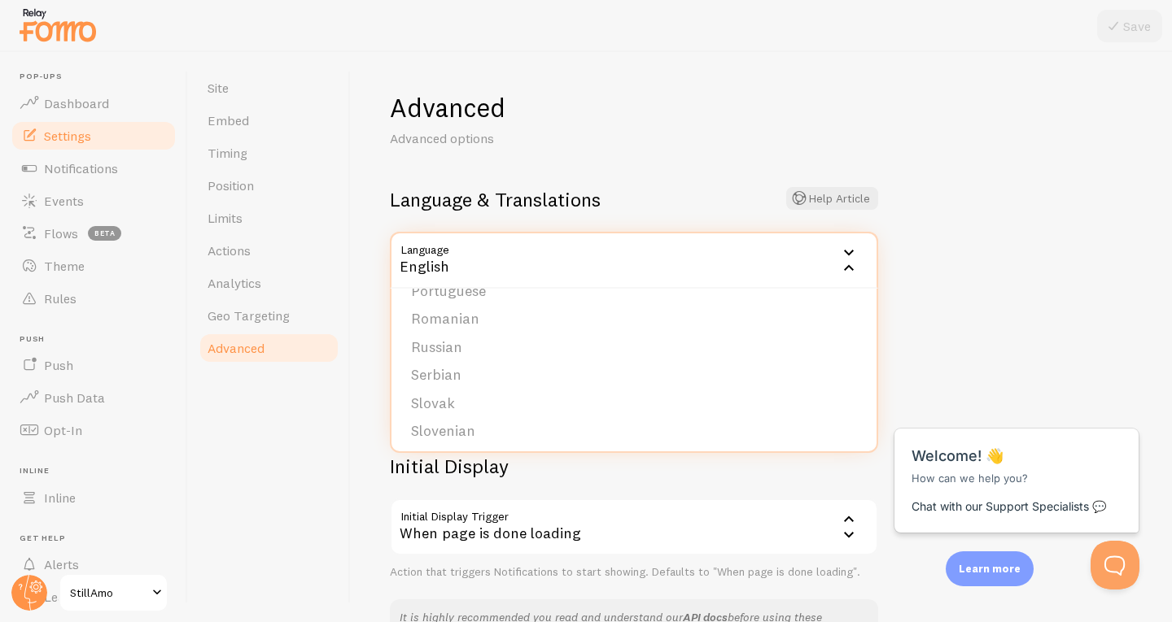
scroll to position [671, 0]
click at [590, 390] on li "Swedish" at bounding box center [633, 399] width 485 height 28
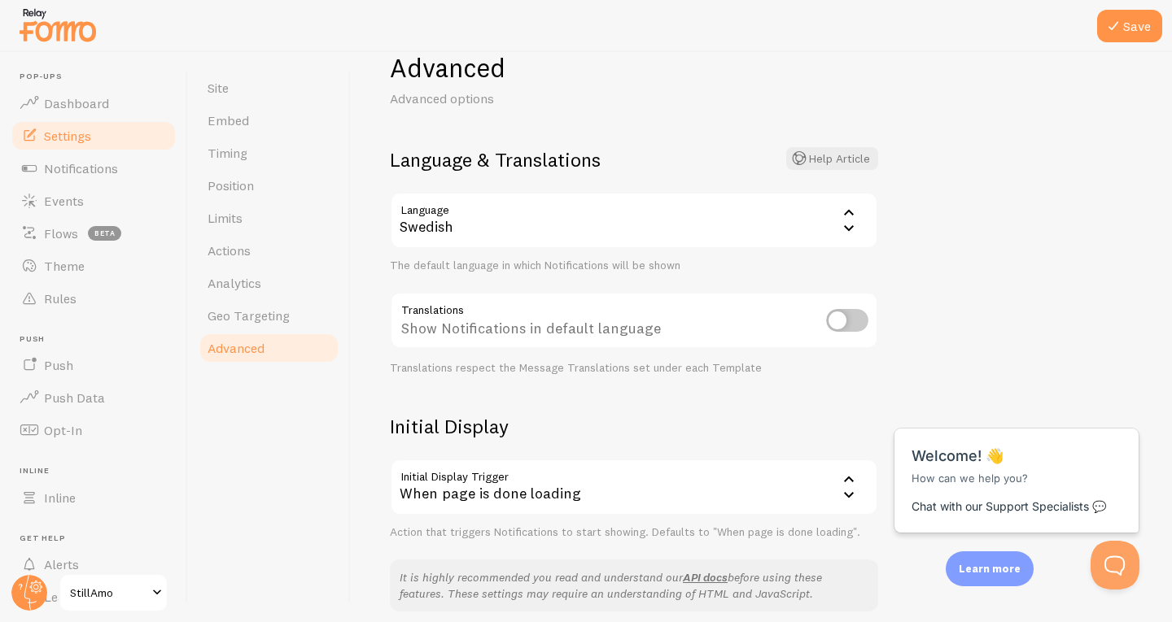
scroll to position [40, 0]
click at [844, 322] on input "checkbox" at bounding box center [847, 320] width 42 height 23
checkbox input "true"
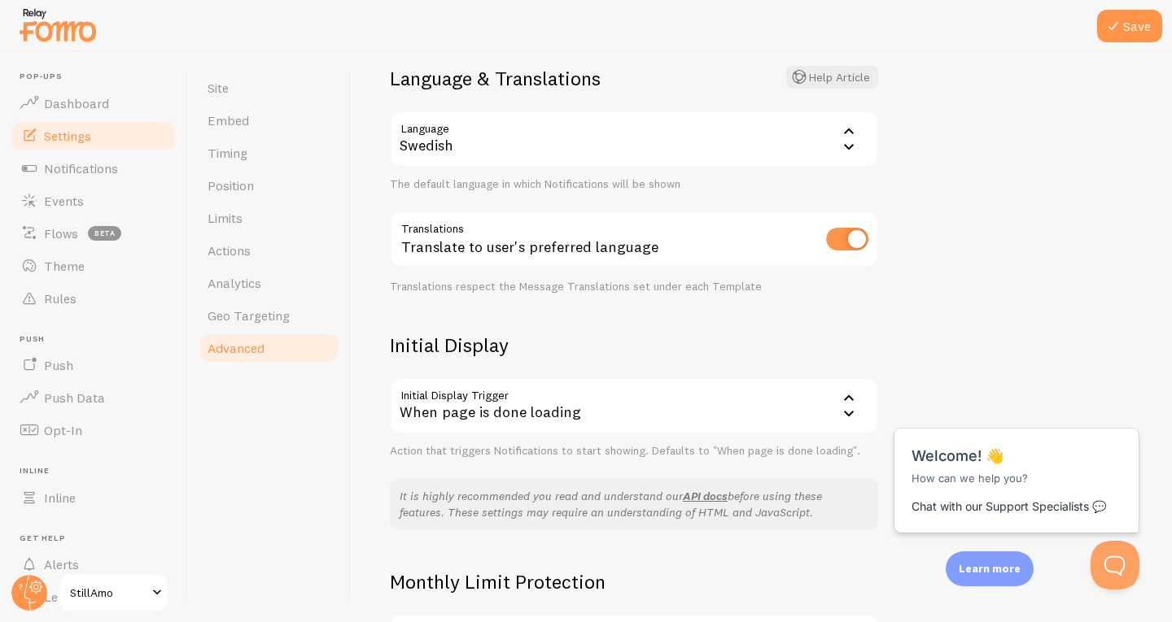
scroll to position [152, 0]
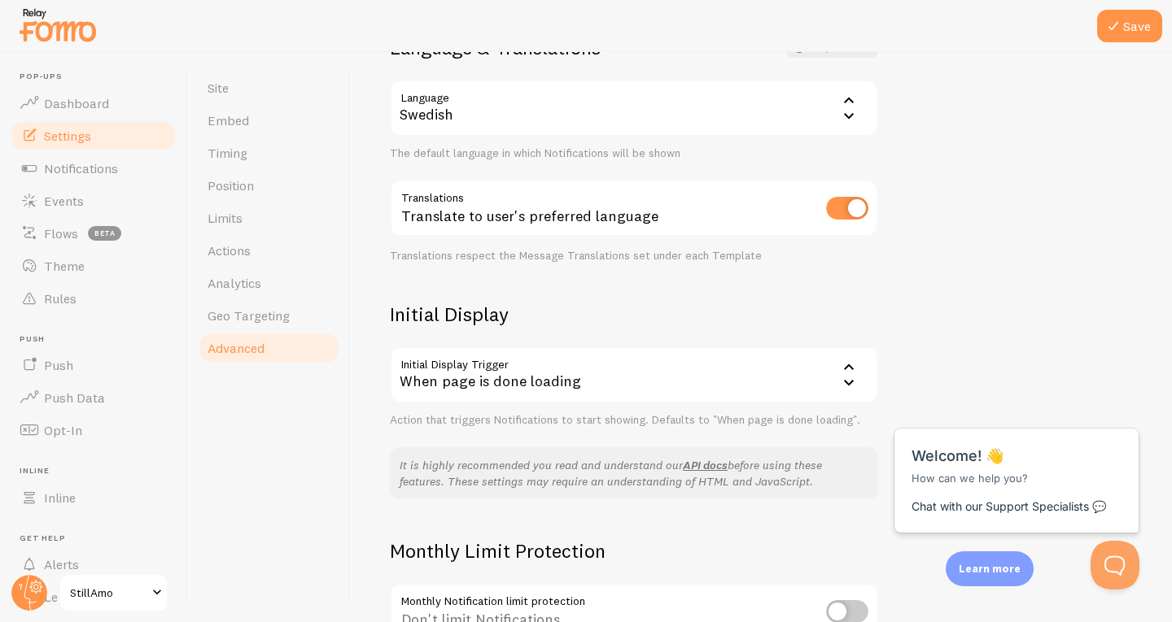
click at [718, 371] on div "When page is done loading" at bounding box center [634, 375] width 488 height 57
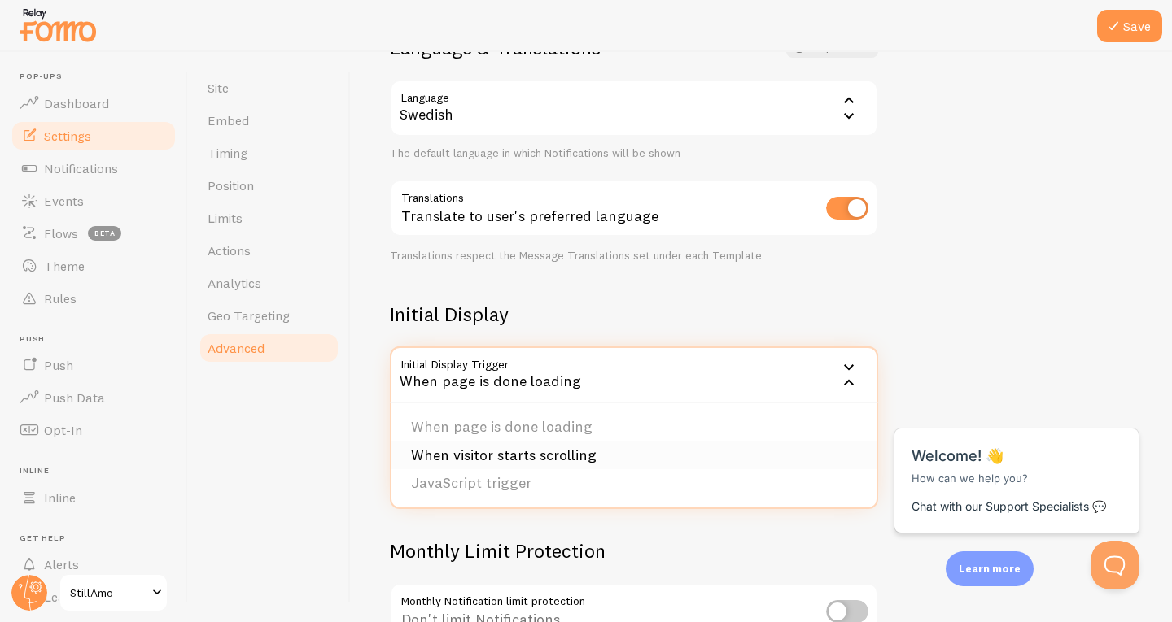
click at [607, 454] on li "When visitor starts scrolling" at bounding box center [633, 456] width 485 height 28
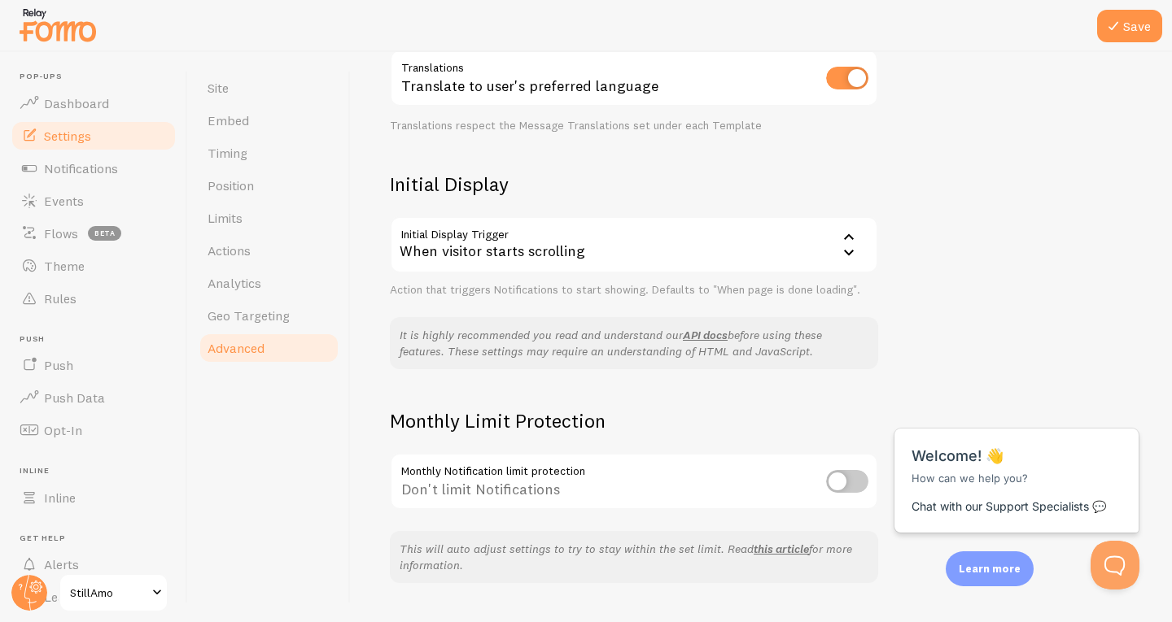
scroll to position [321, 0]
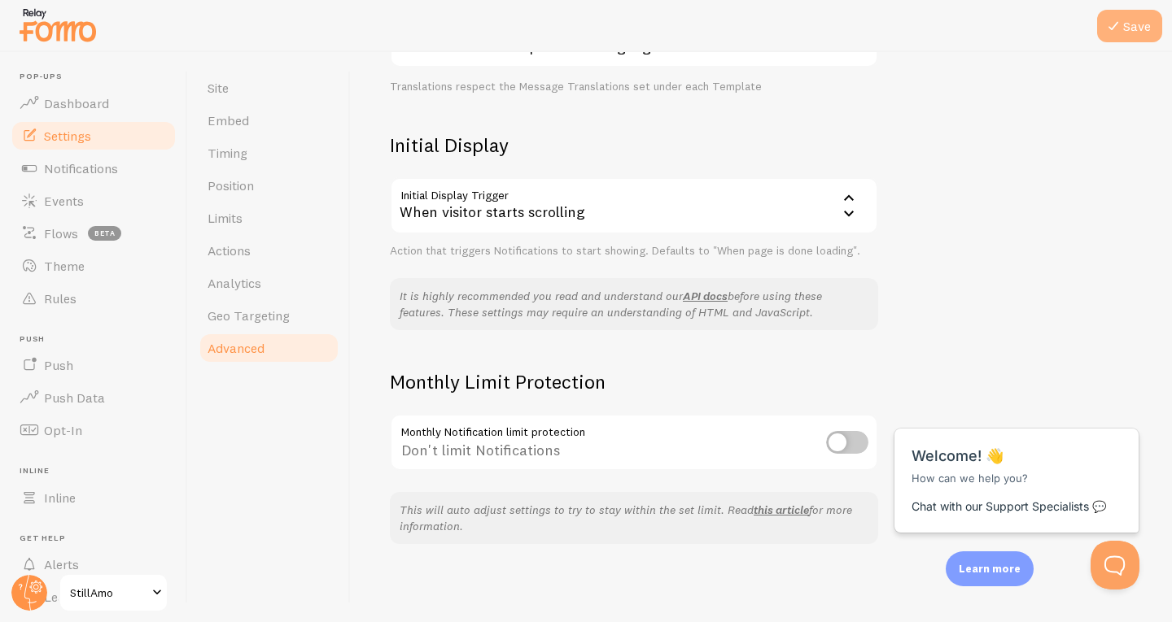
click at [1145, 39] on button "Save" at bounding box center [1129, 26] width 65 height 33
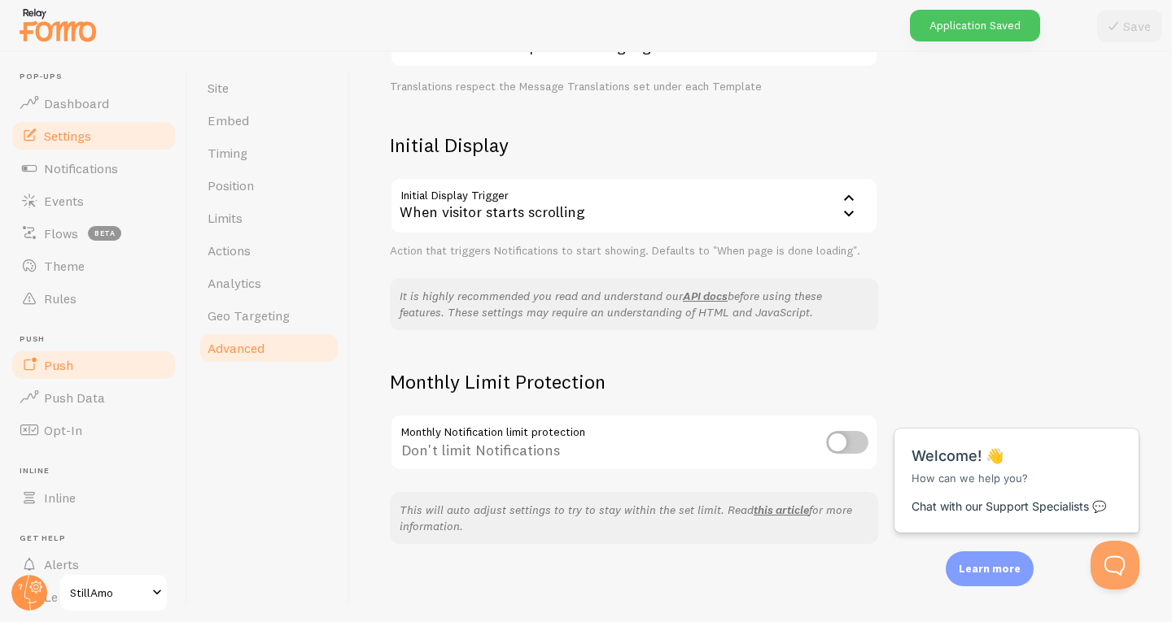
click at [109, 354] on link "Push" at bounding box center [94, 365] width 168 height 33
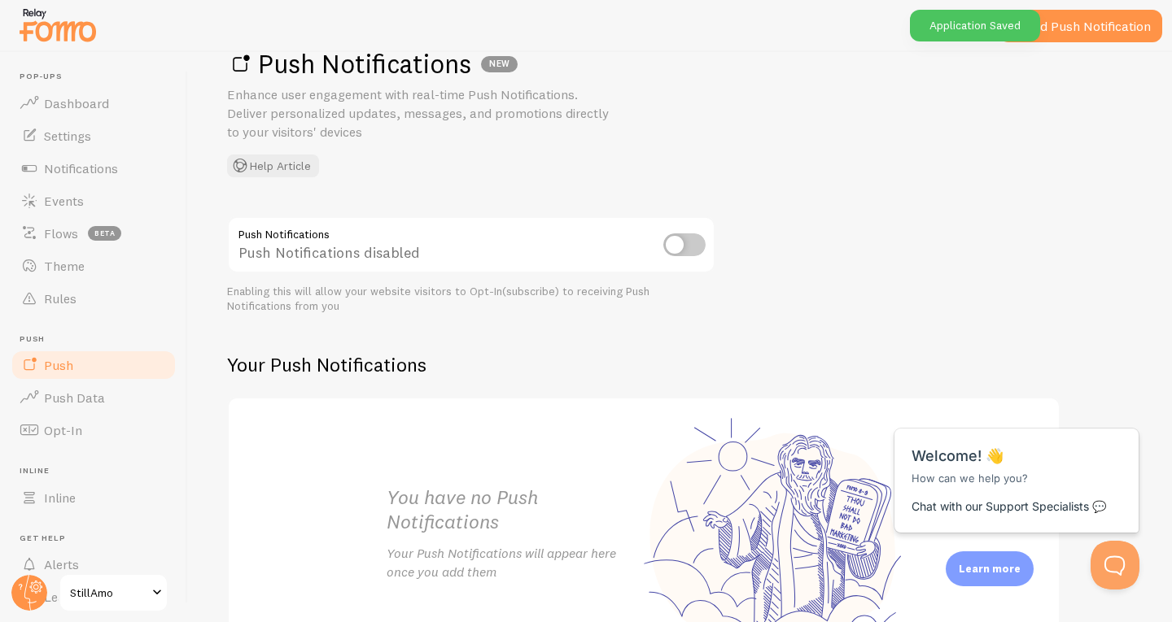
scroll to position [42, 0]
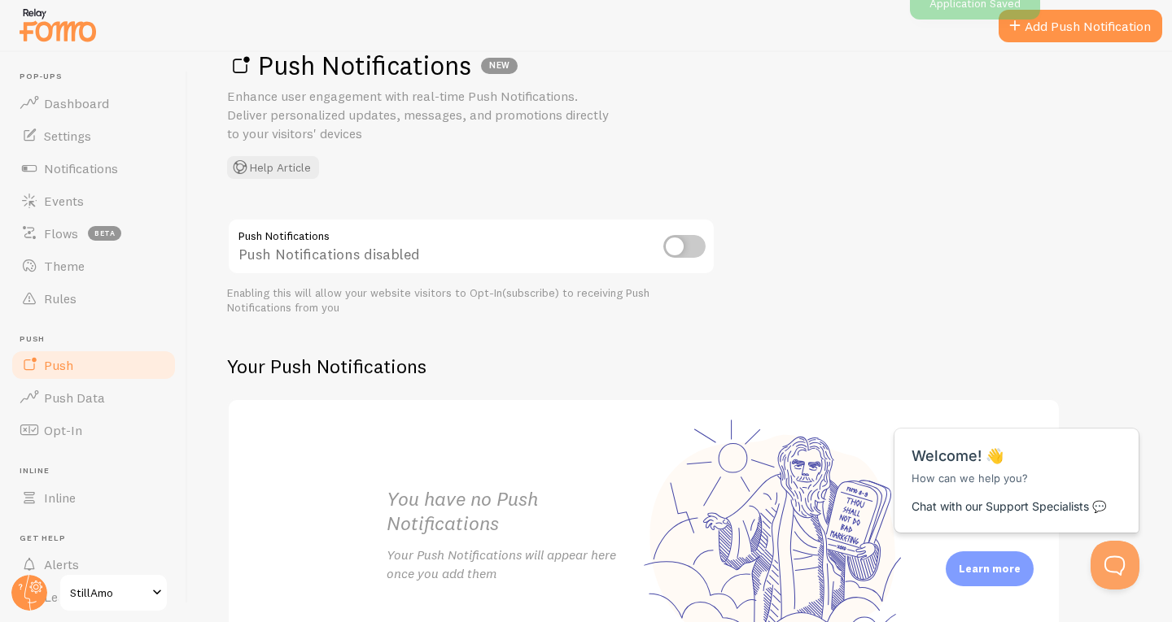
click at [675, 249] on input "checkbox" at bounding box center [684, 246] width 42 height 23
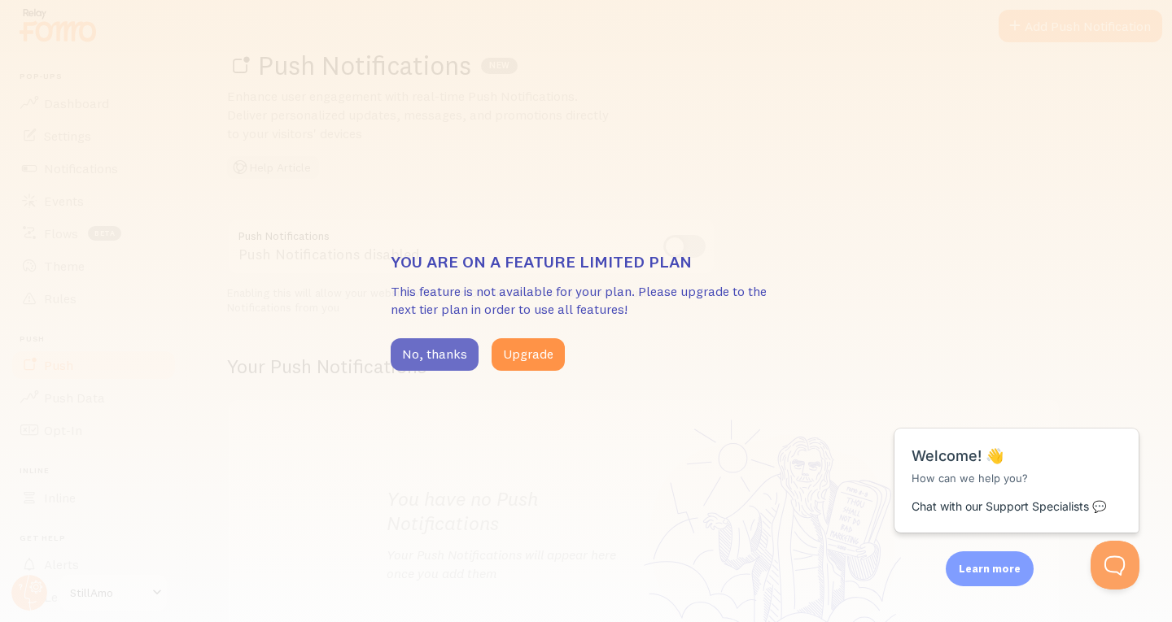
click at [432, 347] on button "No, thanks" at bounding box center [435, 354] width 88 height 33
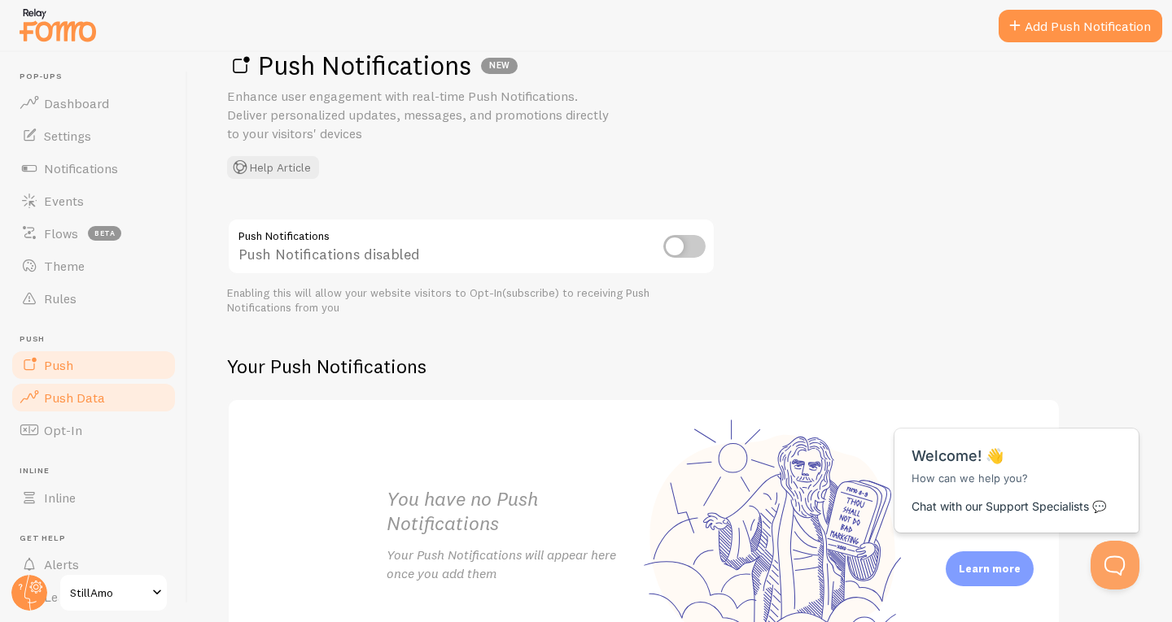
click at [128, 396] on link "Push Data" at bounding box center [94, 398] width 168 height 33
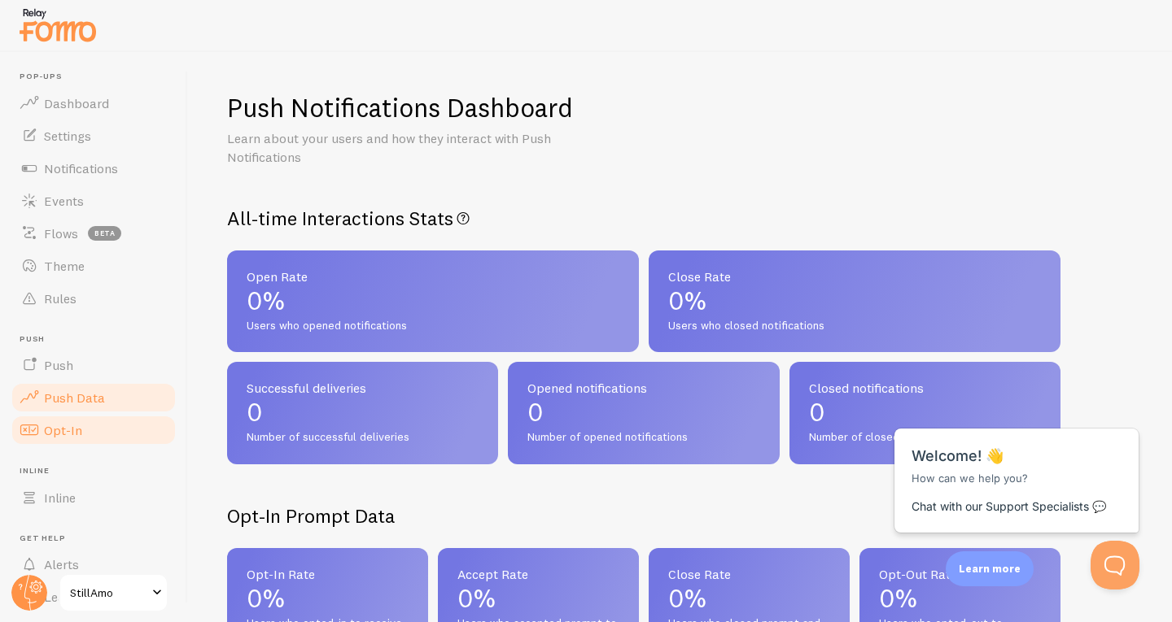
scroll to position [82, 0]
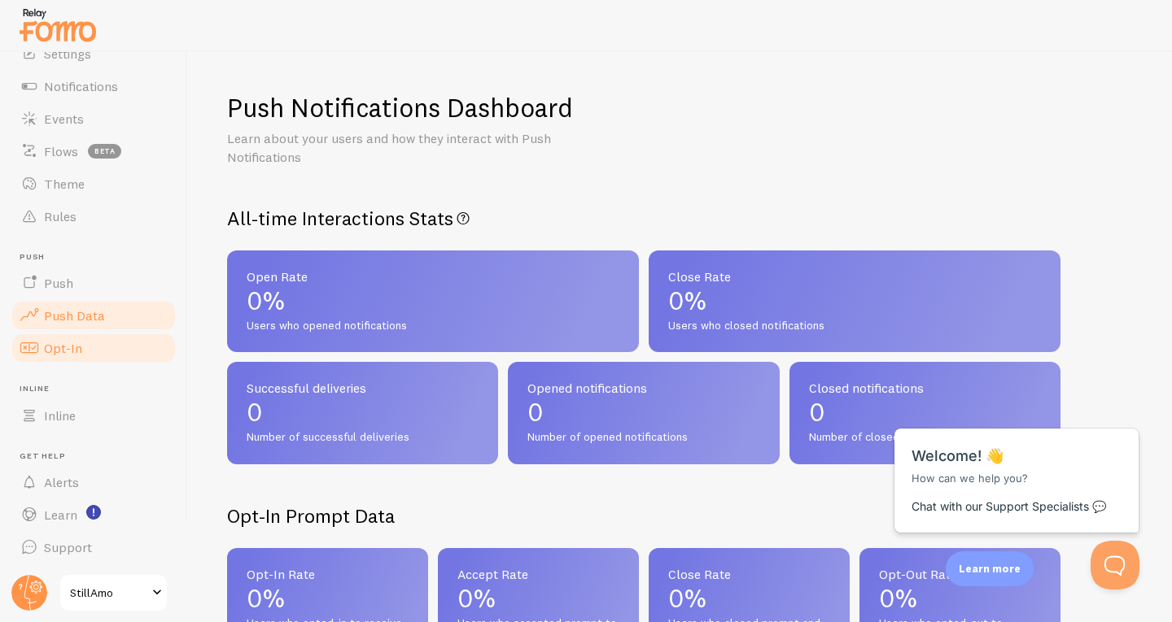
click at [123, 426] on link "Inline" at bounding box center [94, 416] width 168 height 33
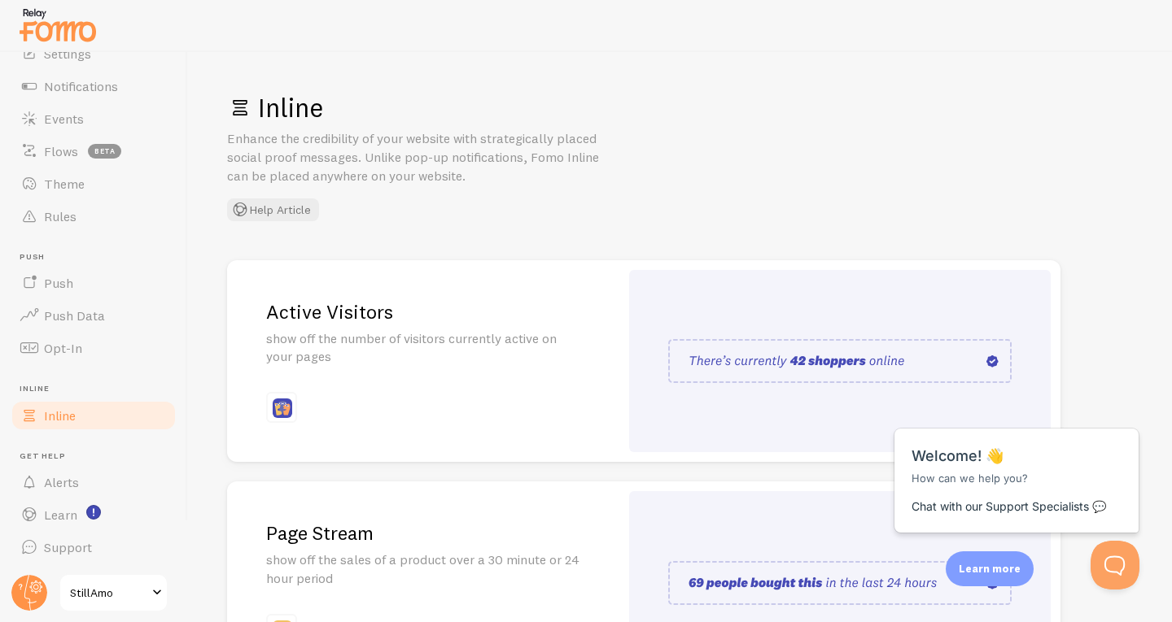
scroll to position [61, 0]
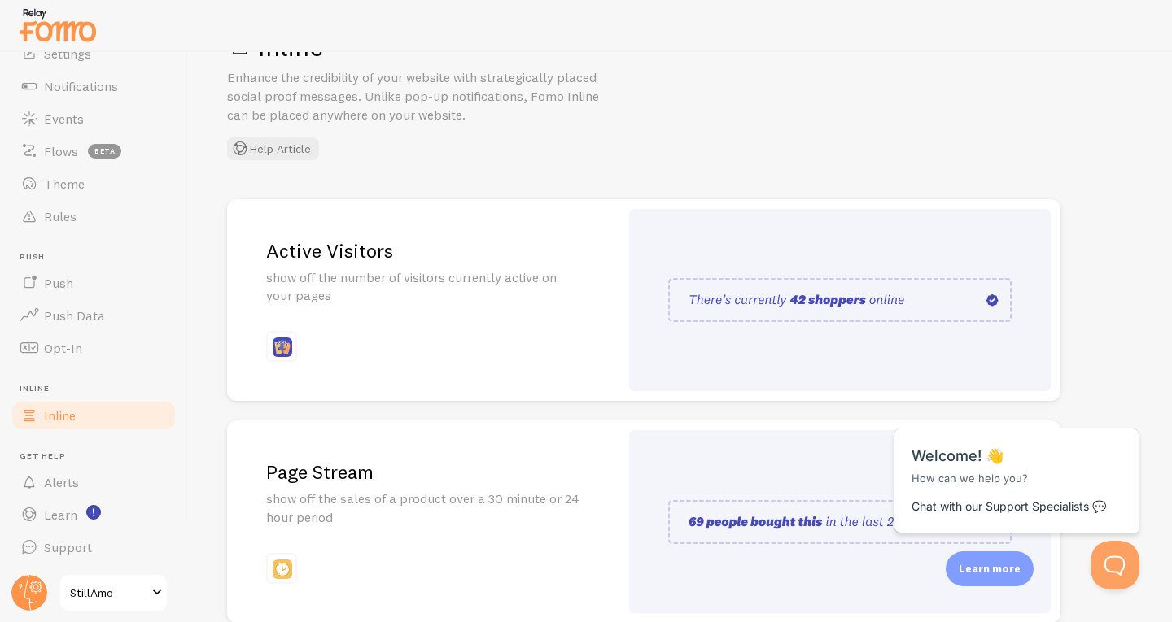
click at [745, 293] on img at bounding box center [839, 300] width 343 height 44
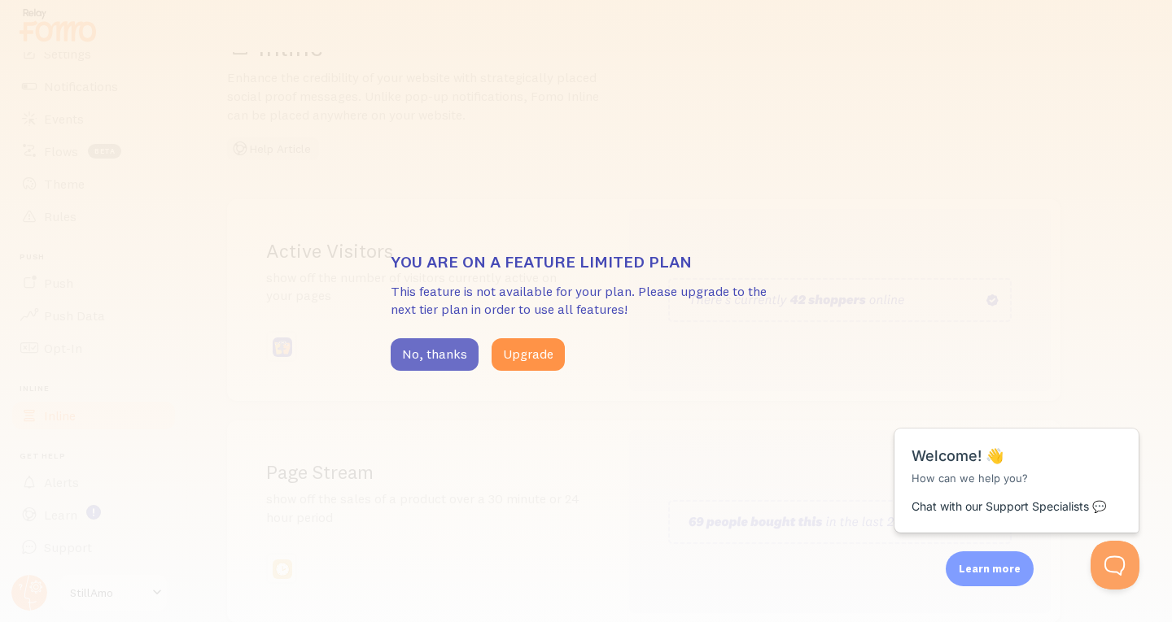
click at [422, 357] on button "No, thanks" at bounding box center [435, 354] width 88 height 33
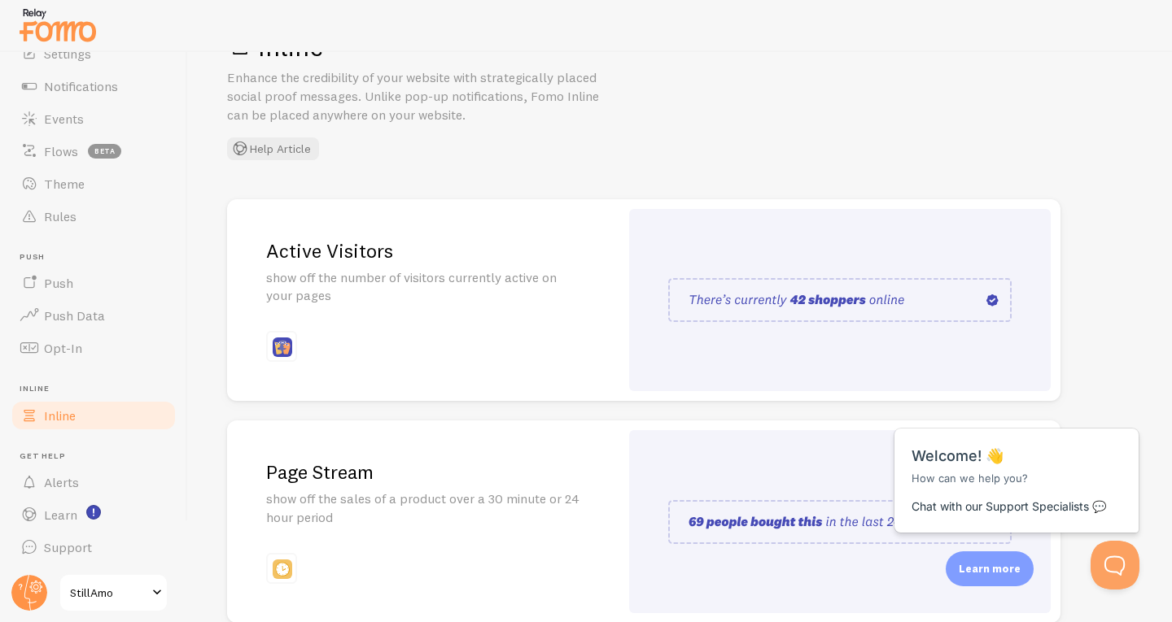
click at [794, 316] on img at bounding box center [839, 300] width 343 height 44
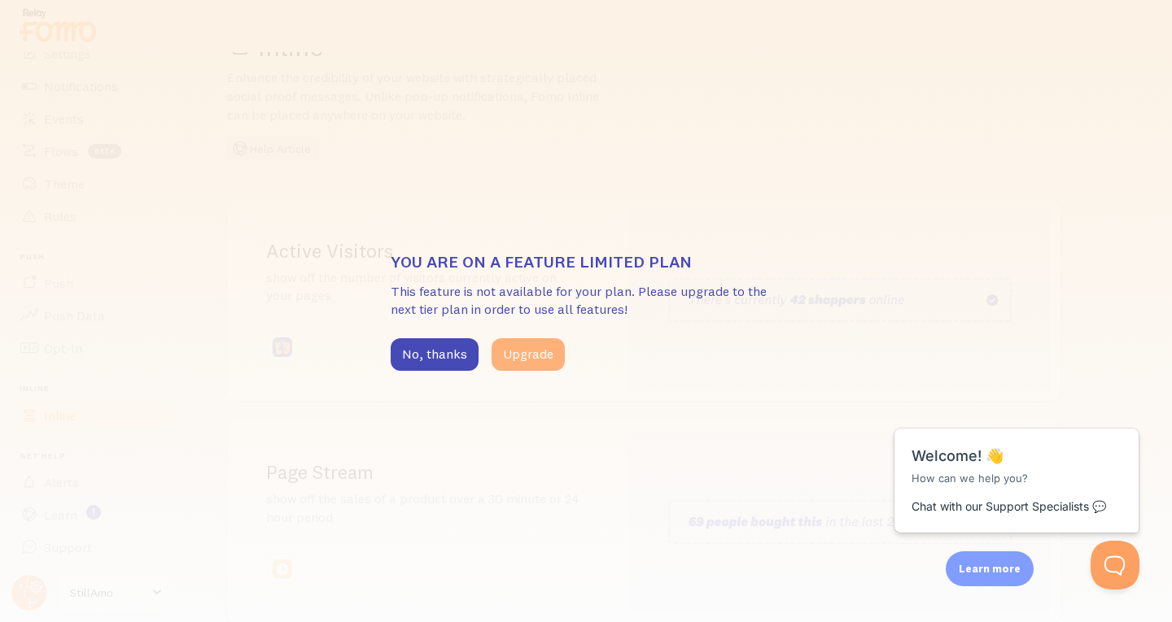
click at [536, 344] on button "Upgrade" at bounding box center [527, 354] width 73 height 33
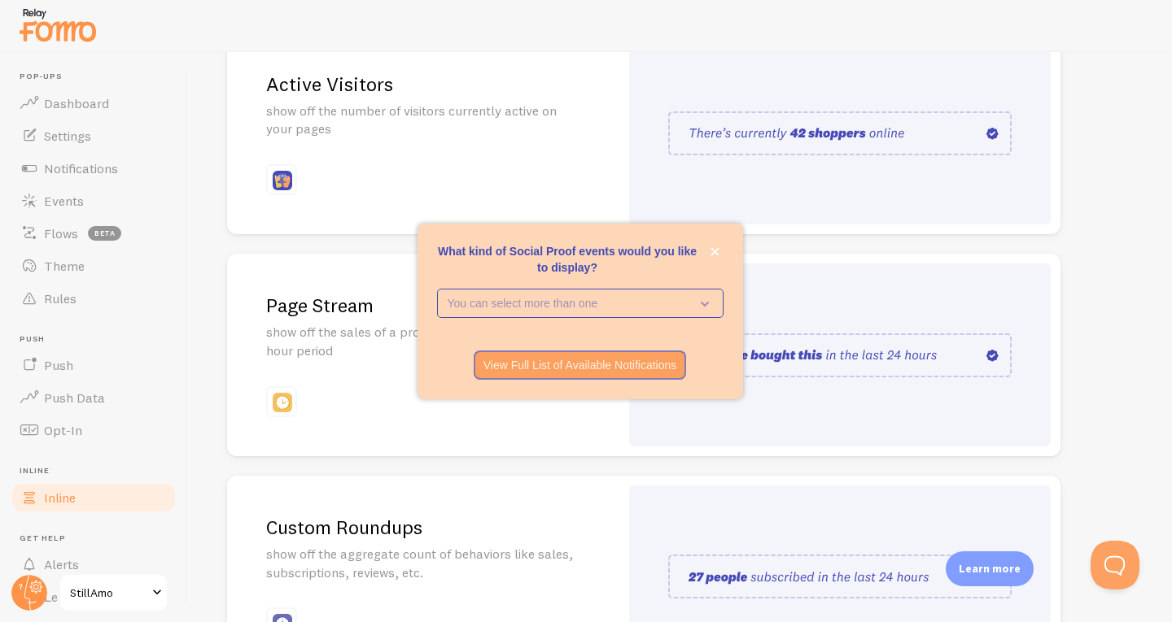
scroll to position [229, 0]
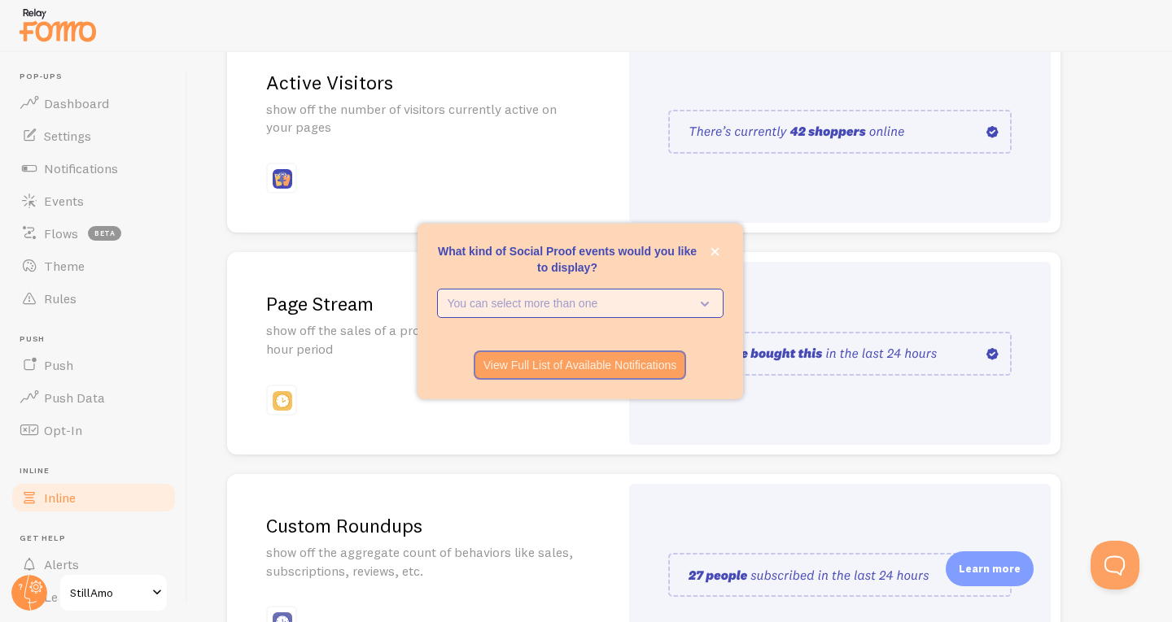
click at [653, 299] on p "You can select more than one" at bounding box center [569, 303] width 242 height 16
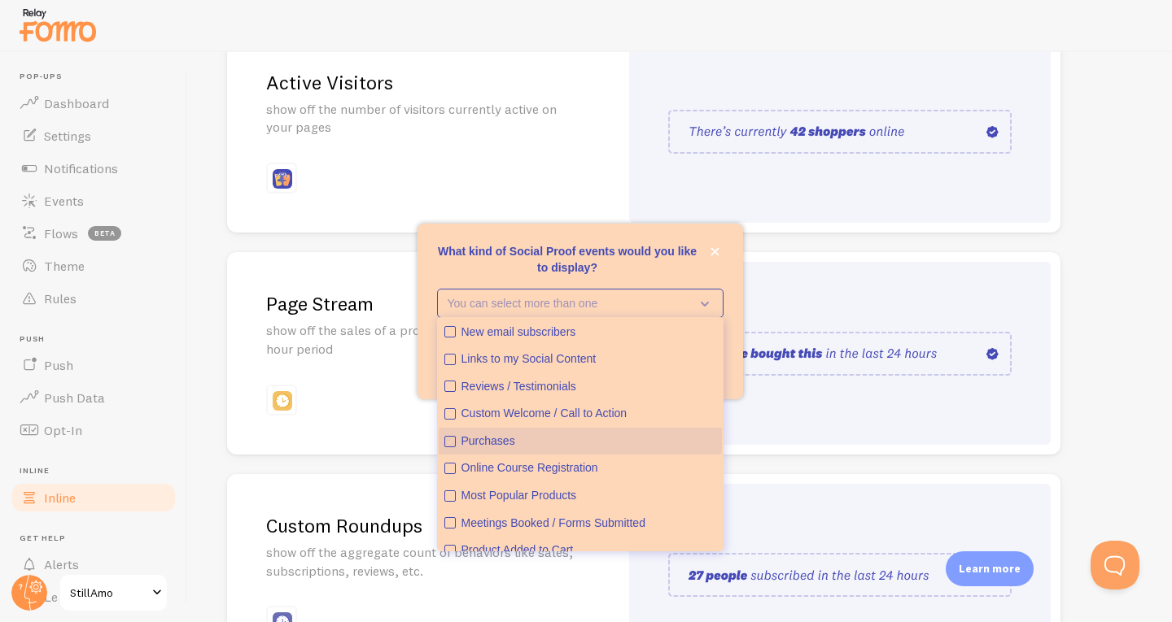
click at [566, 438] on div "Purchases" at bounding box center [588, 442] width 255 height 16
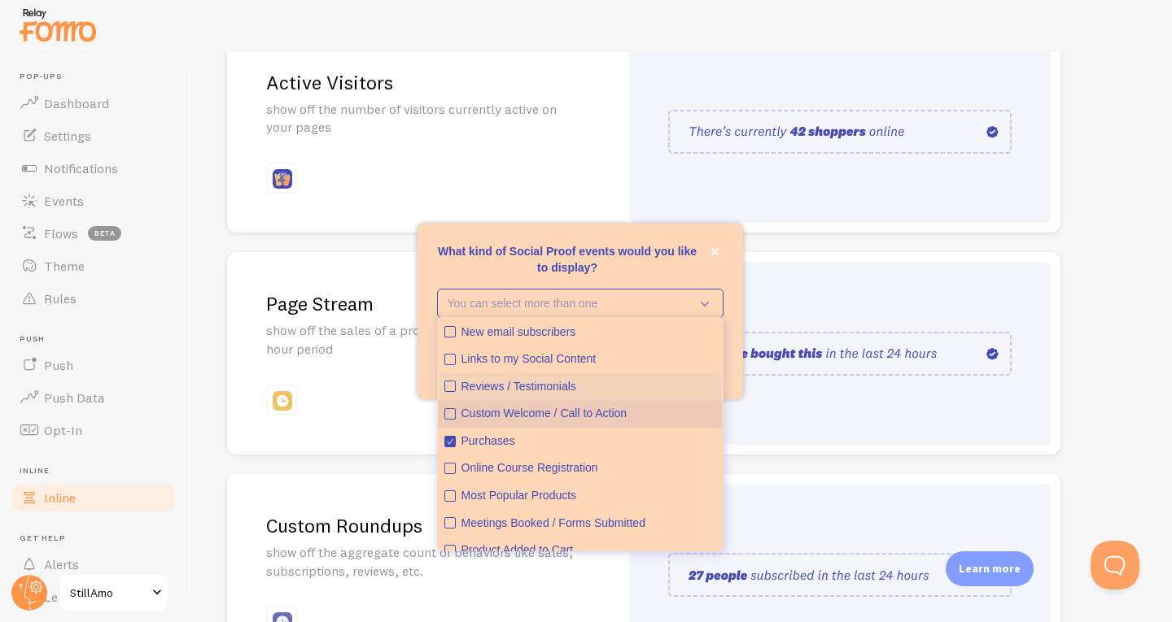
click at [571, 399] on ul "New email subscribers Links to my Social Content Reviews / Testimonials Custom …" at bounding box center [580, 434] width 286 height 234
click at [532, 389] on div "Reviews / Testimonials" at bounding box center [588, 387] width 255 height 16
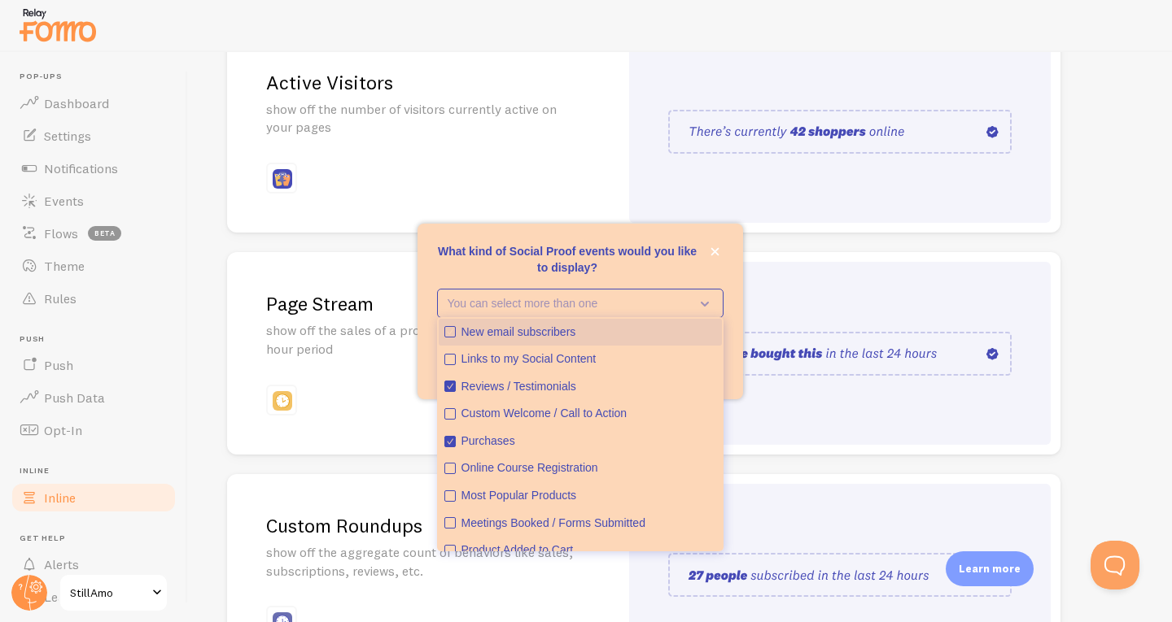
click at [542, 333] on div "New email subscribers" at bounding box center [588, 333] width 255 height 16
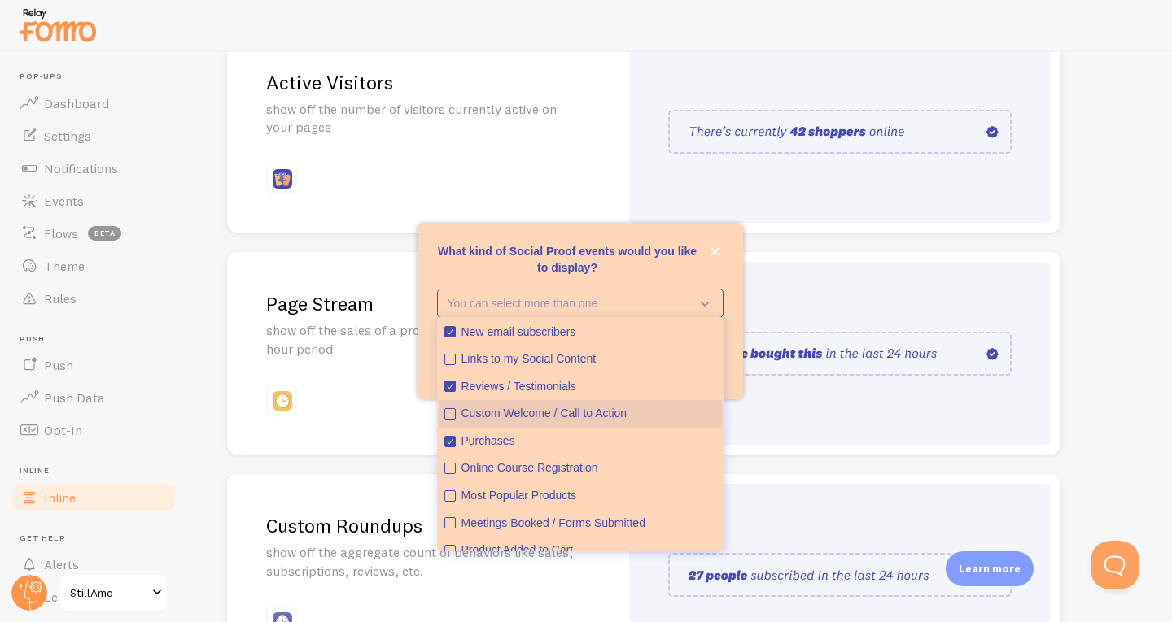
click at [564, 416] on div "Custom Welcome / Call to Action" at bounding box center [588, 414] width 255 height 16
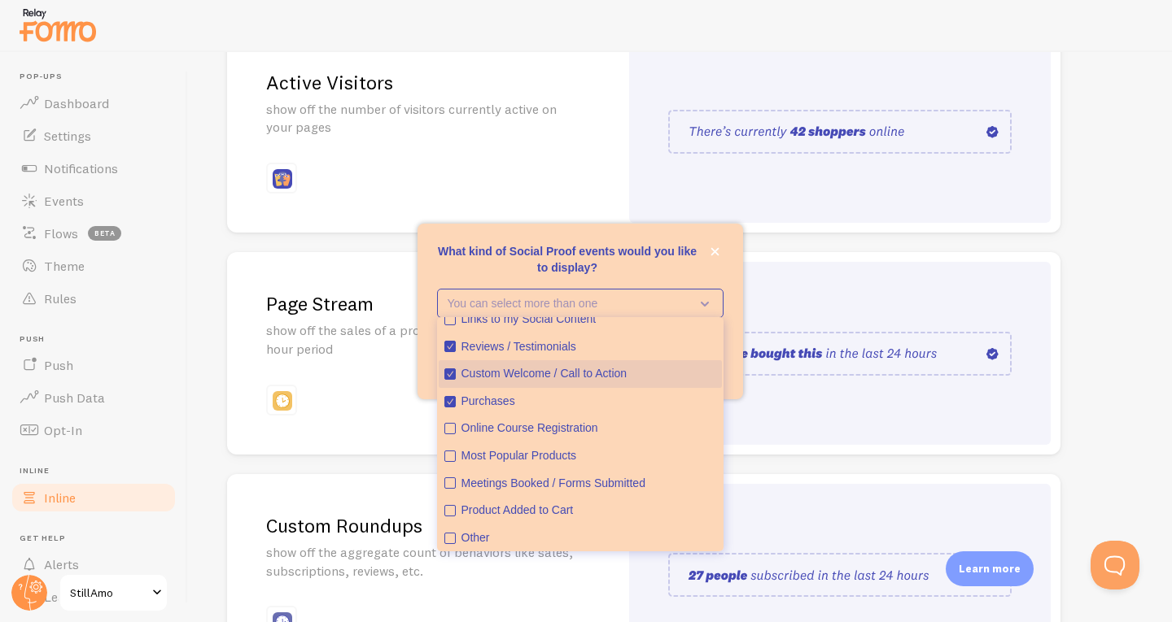
scroll to position [42, 0]
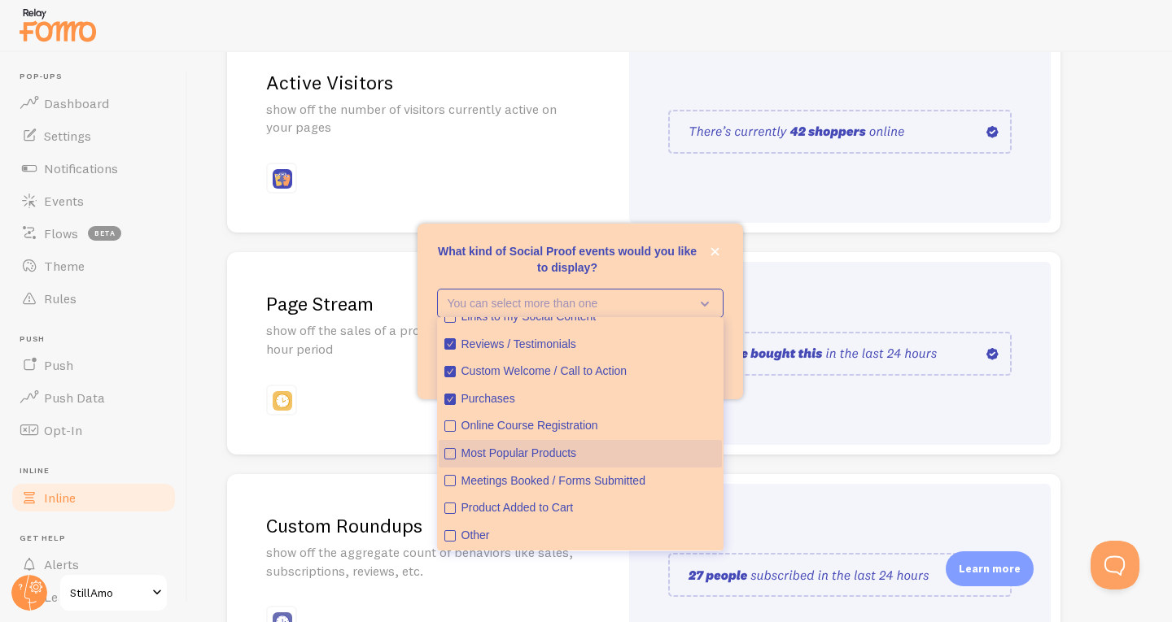
click at [575, 452] on div "Most Popular Products" at bounding box center [588, 454] width 255 height 16
click at [584, 262] on p "What kind of Social Proof events would you like to display?" at bounding box center [580, 259] width 286 height 33
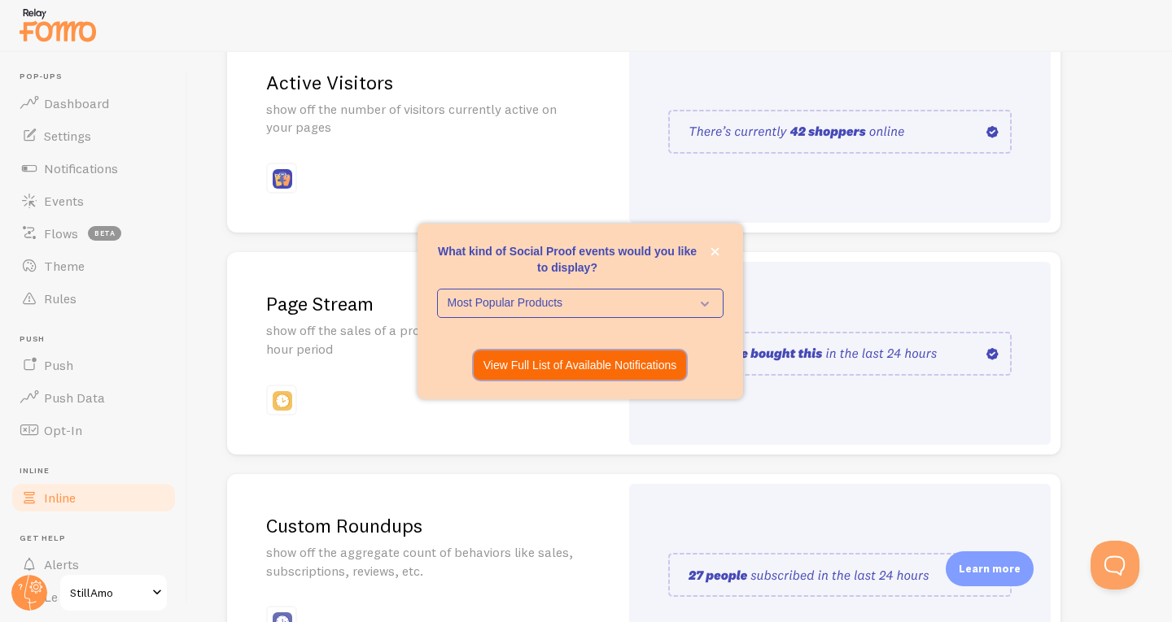
click at [606, 364] on p "View Full List of Available Notifications" at bounding box center [580, 365] width 194 height 16
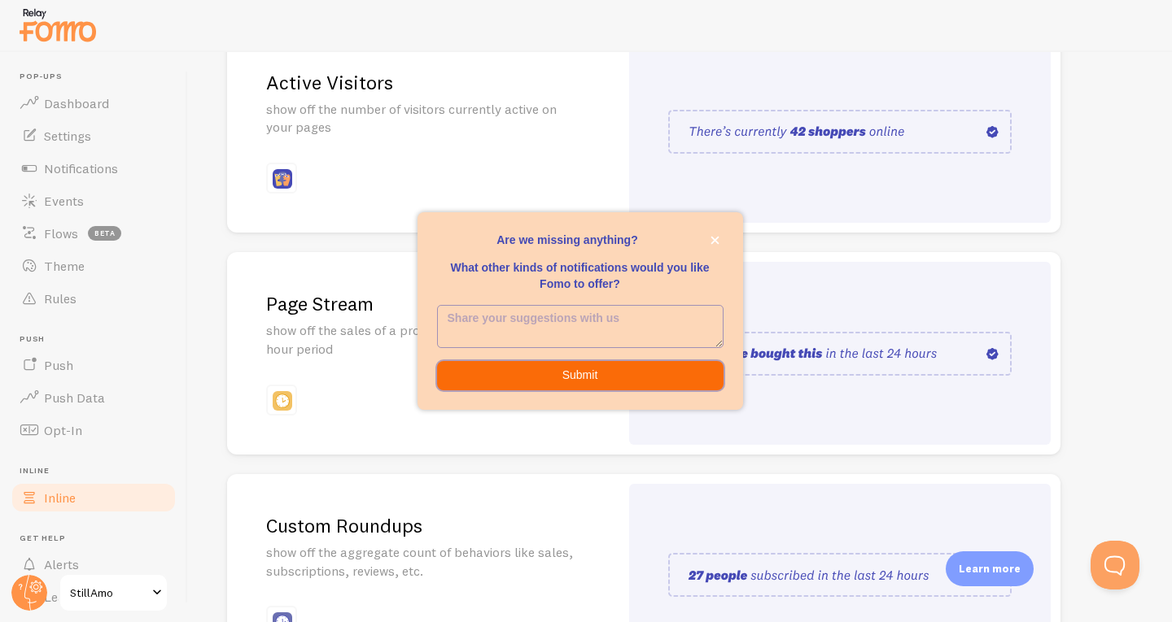
click at [571, 379] on button "Submit" at bounding box center [580, 375] width 286 height 29
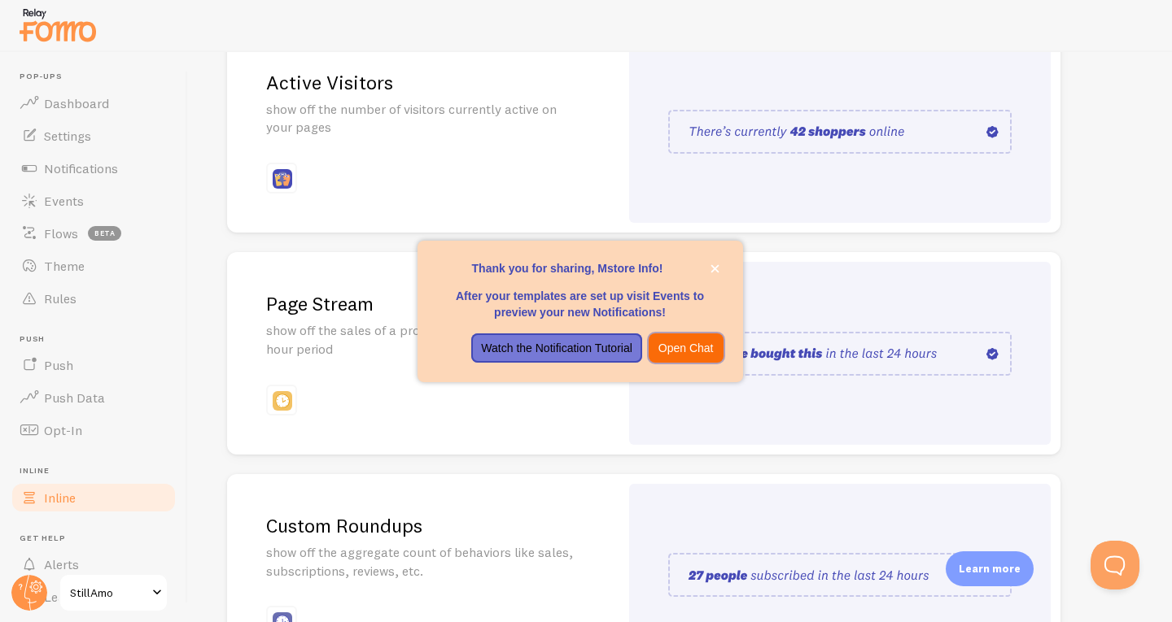
click at [675, 354] on p "Open Chat" at bounding box center [685, 348] width 55 height 16
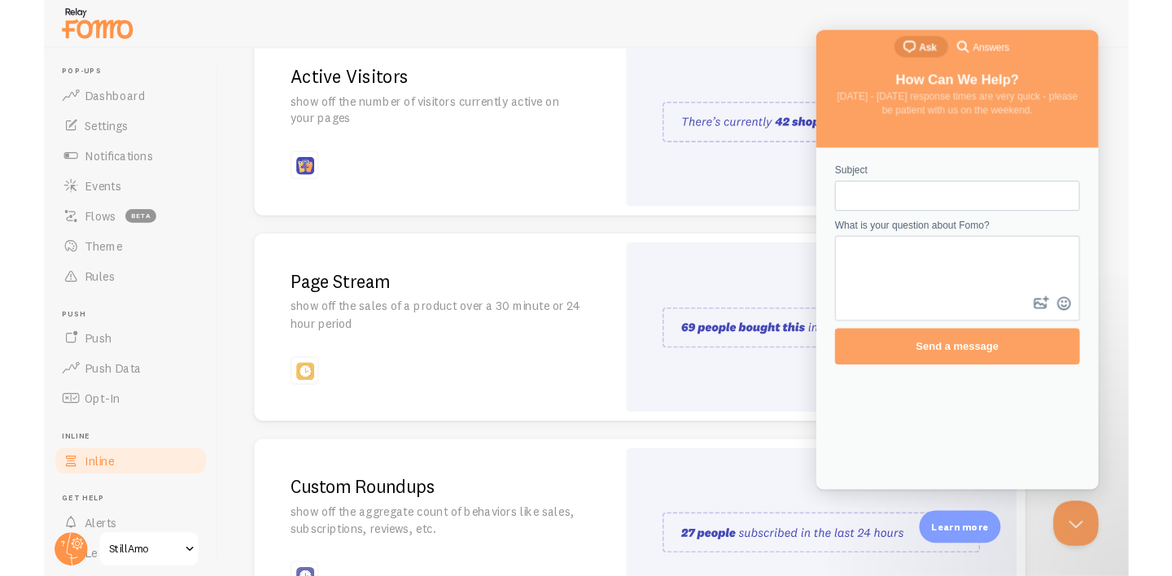
scroll to position [0, 0]
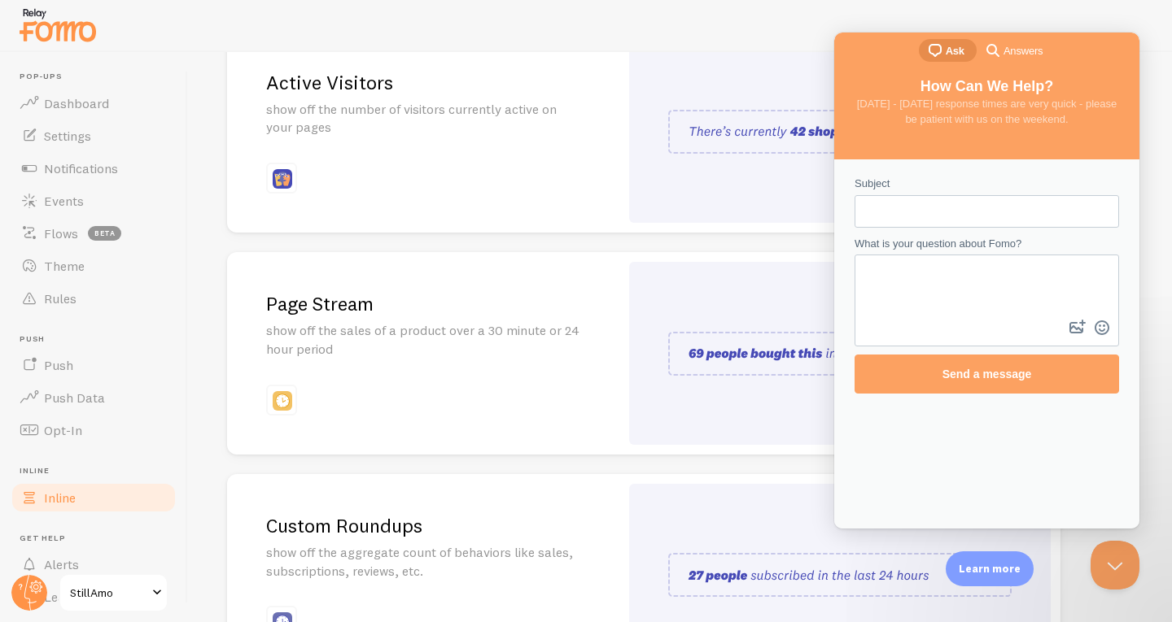
click at [1111, 555] on button "Close Beacon popover" at bounding box center [1114, 565] width 49 height 49
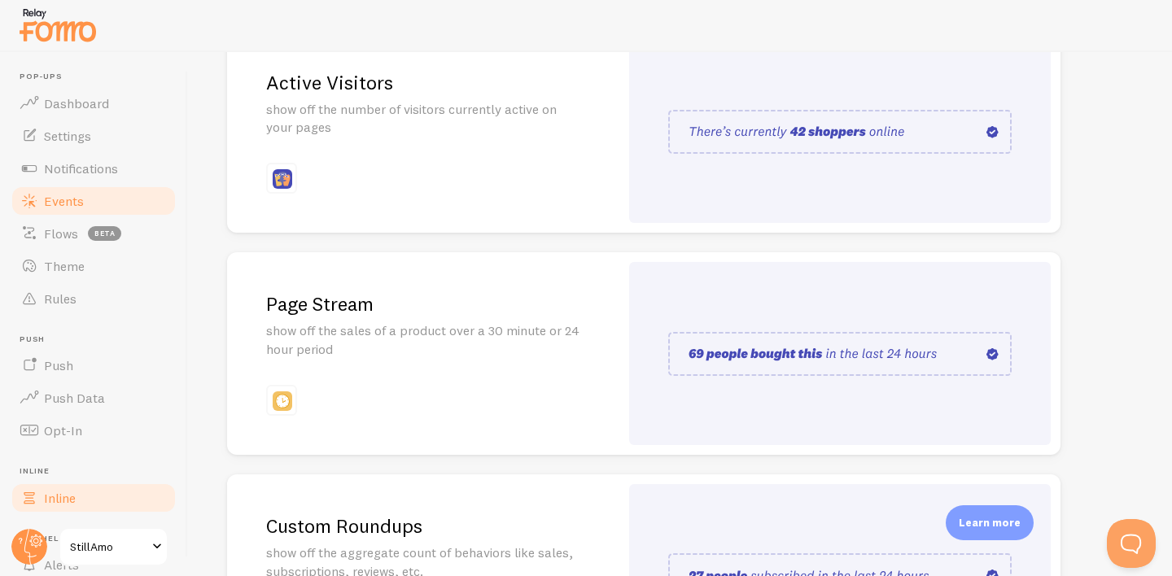
click at [94, 200] on link "Events" at bounding box center [94, 201] width 168 height 33
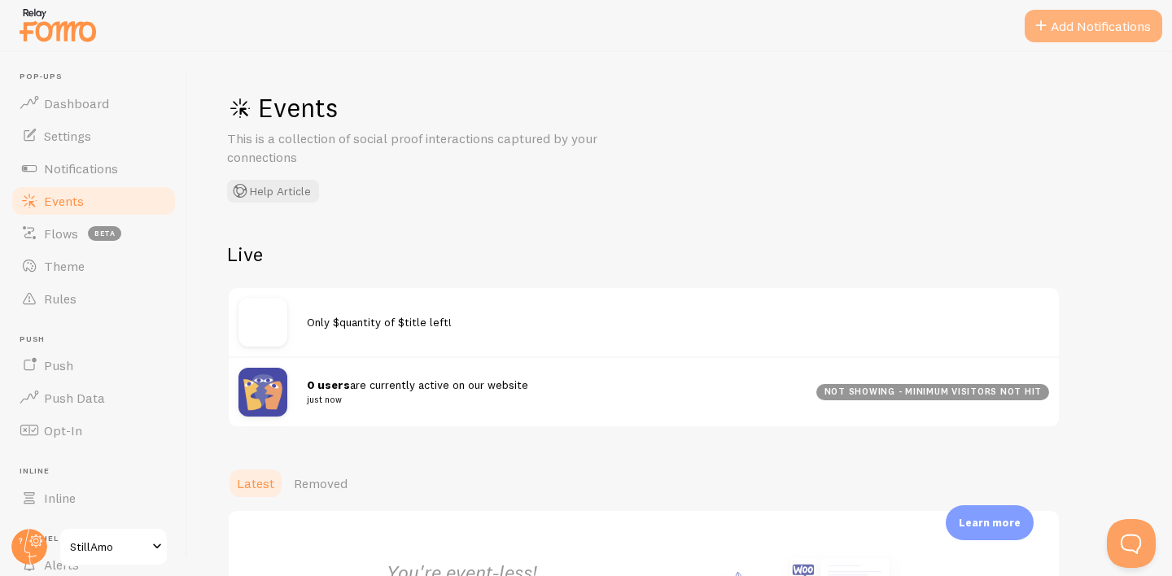
click at [1055, 28] on button "Add Notifications" at bounding box center [1093, 26] width 138 height 33
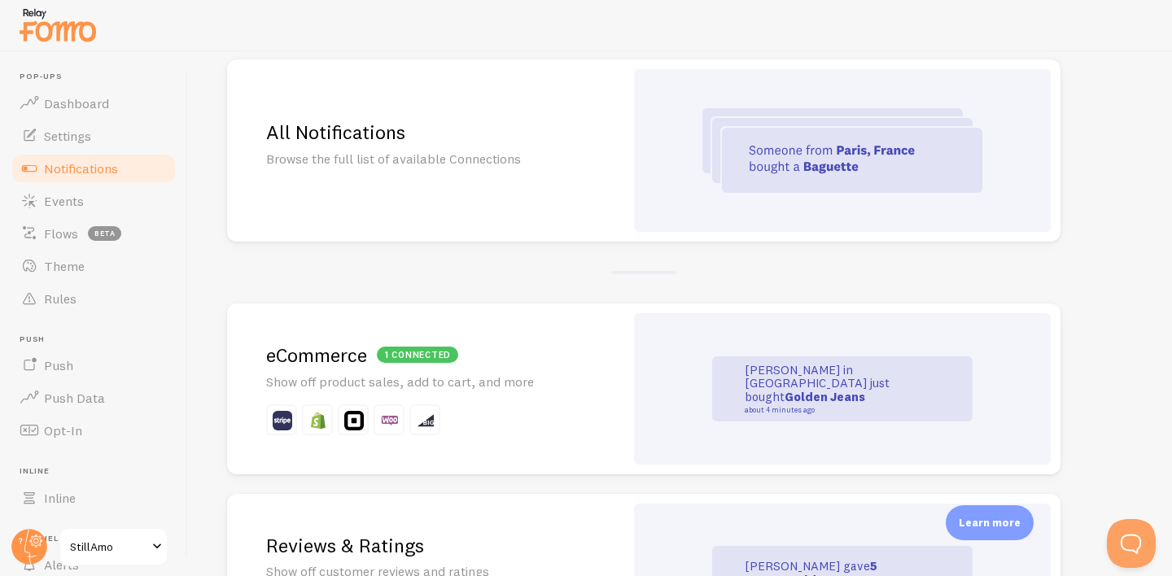
scroll to position [160, 0]
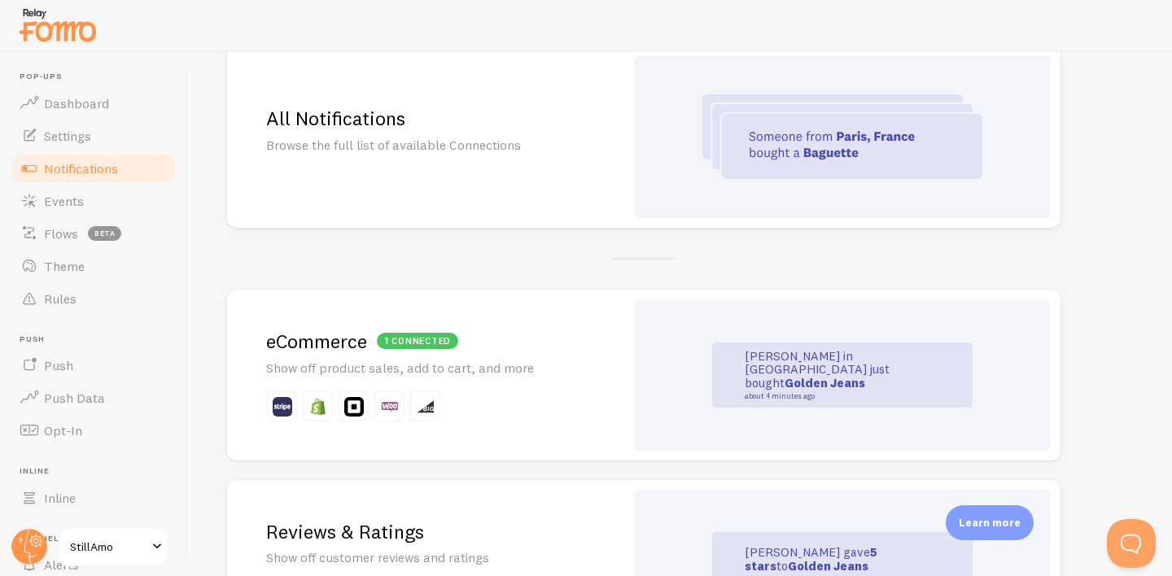
click at [473, 332] on h2 "1 connected eCommerce" at bounding box center [425, 341] width 319 height 25
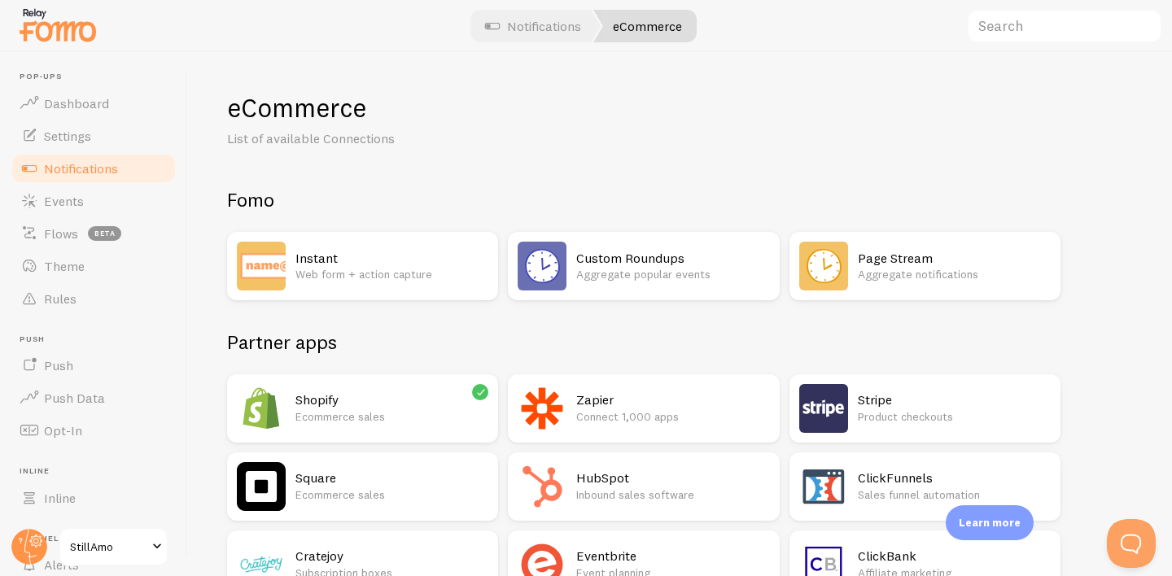
click at [381, 410] on p "Ecommerce sales" at bounding box center [391, 416] width 193 height 16
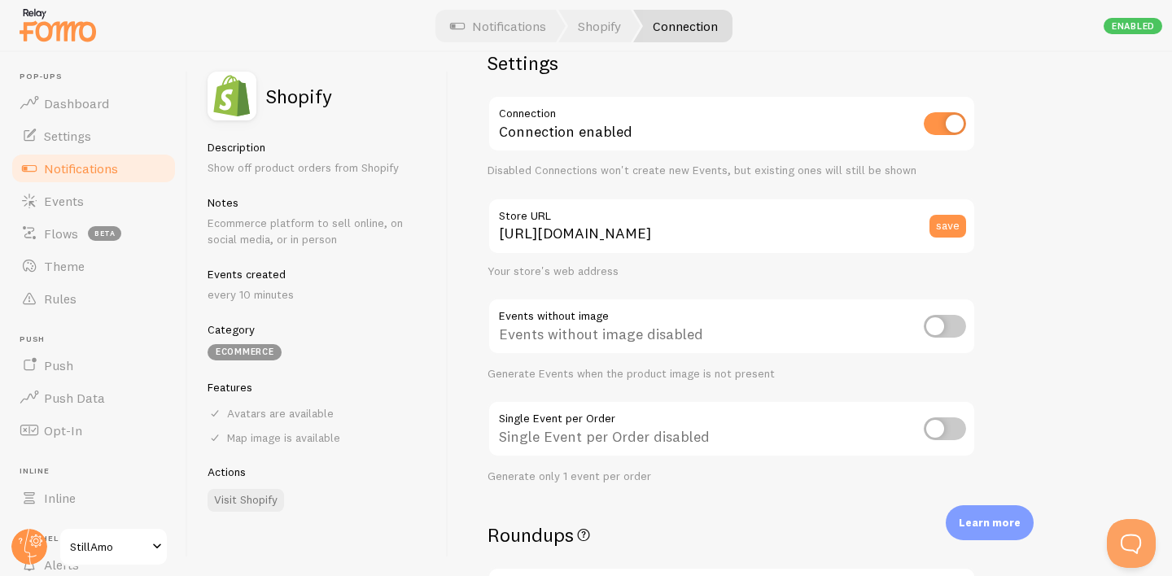
scroll to position [41, 0]
click at [943, 325] on input "checkbox" at bounding box center [945, 325] width 42 height 23
checkbox input "true"
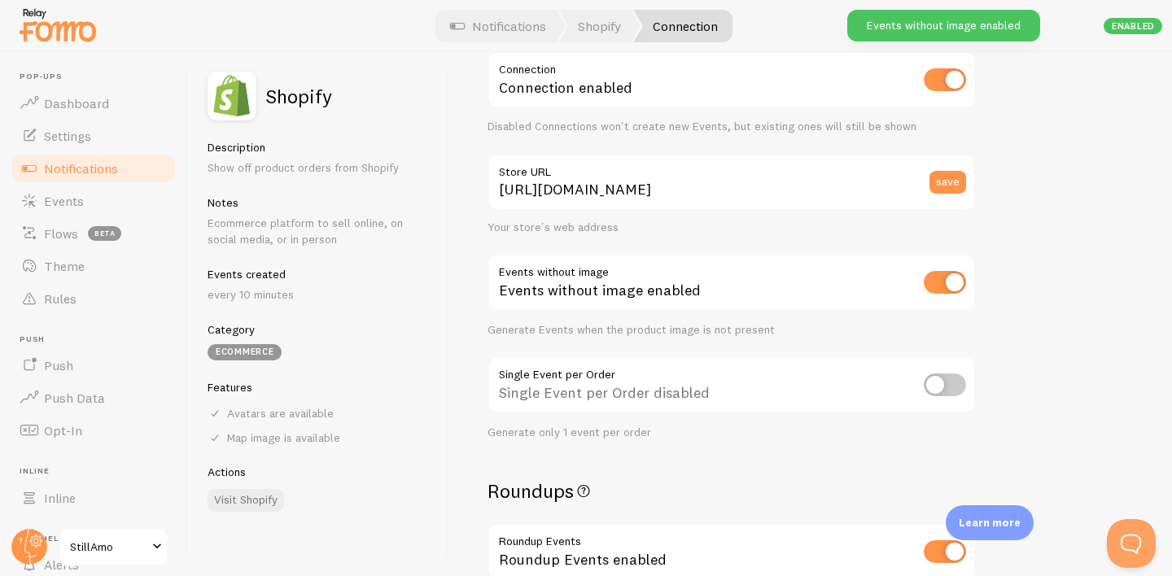
scroll to position [87, 0]
click at [933, 382] on input "checkbox" at bounding box center [945, 382] width 42 height 23
checkbox input "true"
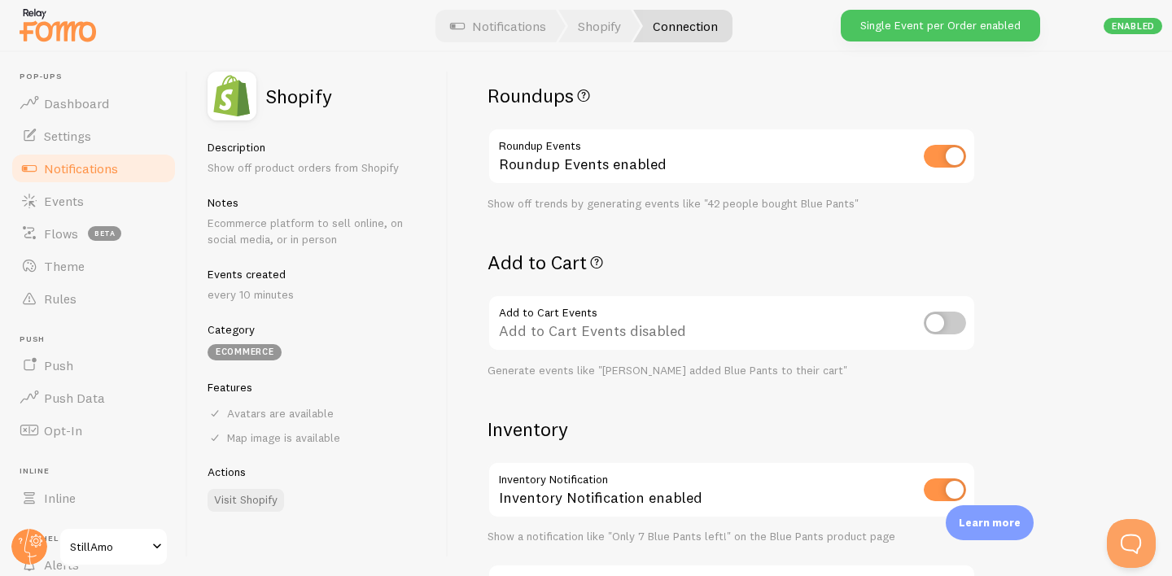
scroll to position [481, 0]
click at [954, 330] on input "checkbox" at bounding box center [945, 322] width 42 height 23
checkbox input "true"
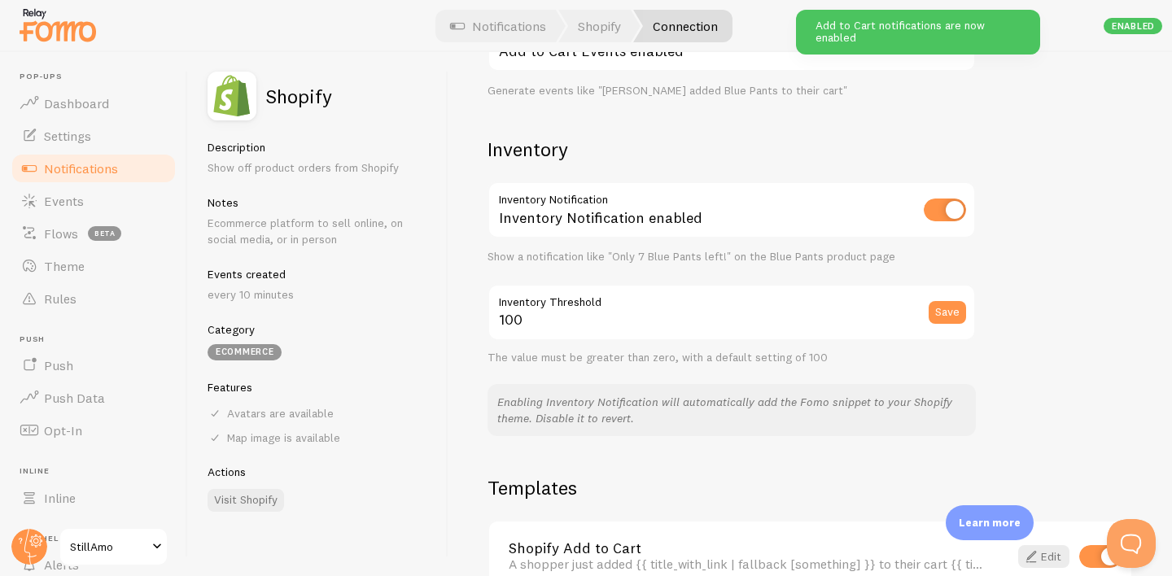
scroll to position [821, 0]
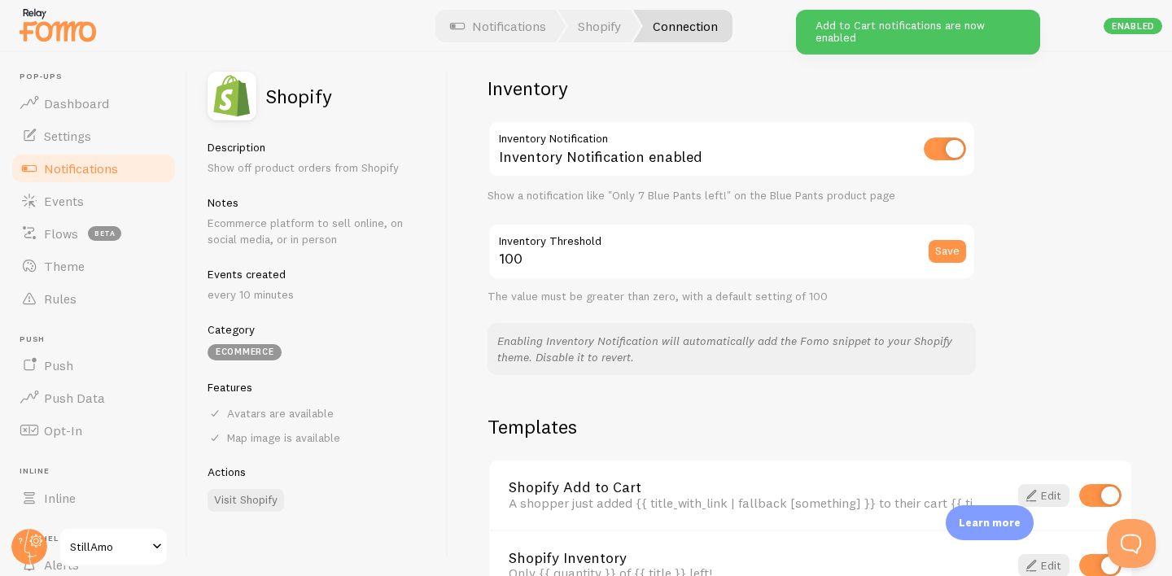
click at [628, 350] on p "Enabling Inventory Notification will automatically add the Fomo snippet to your…" at bounding box center [731, 349] width 469 height 33
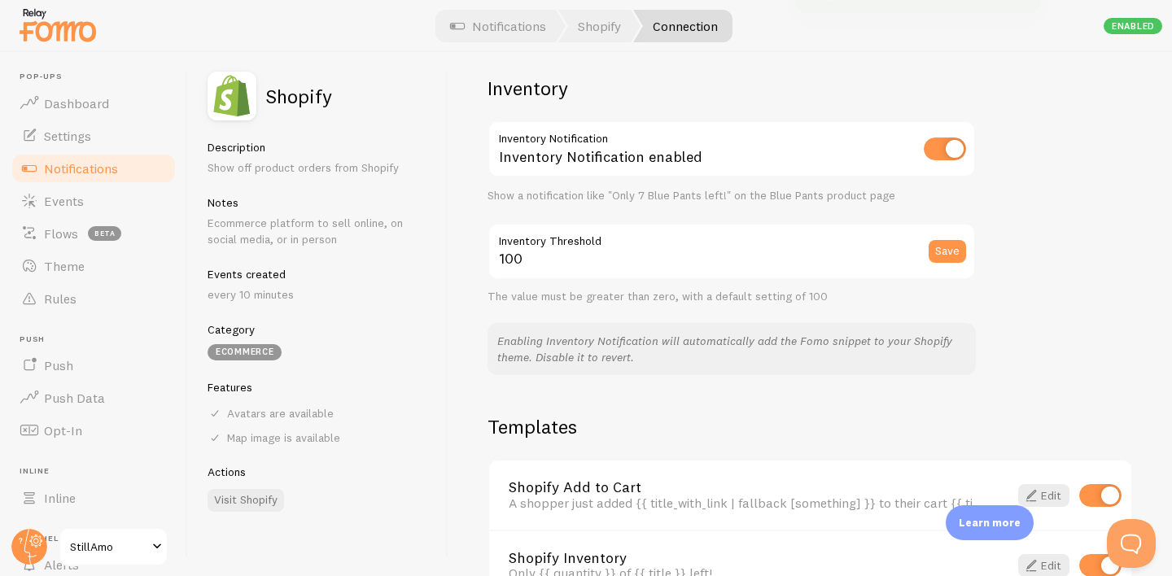
click at [628, 350] on p "Enabling Inventory Notification will automatically add the Fomo snippet to your…" at bounding box center [731, 349] width 469 height 33
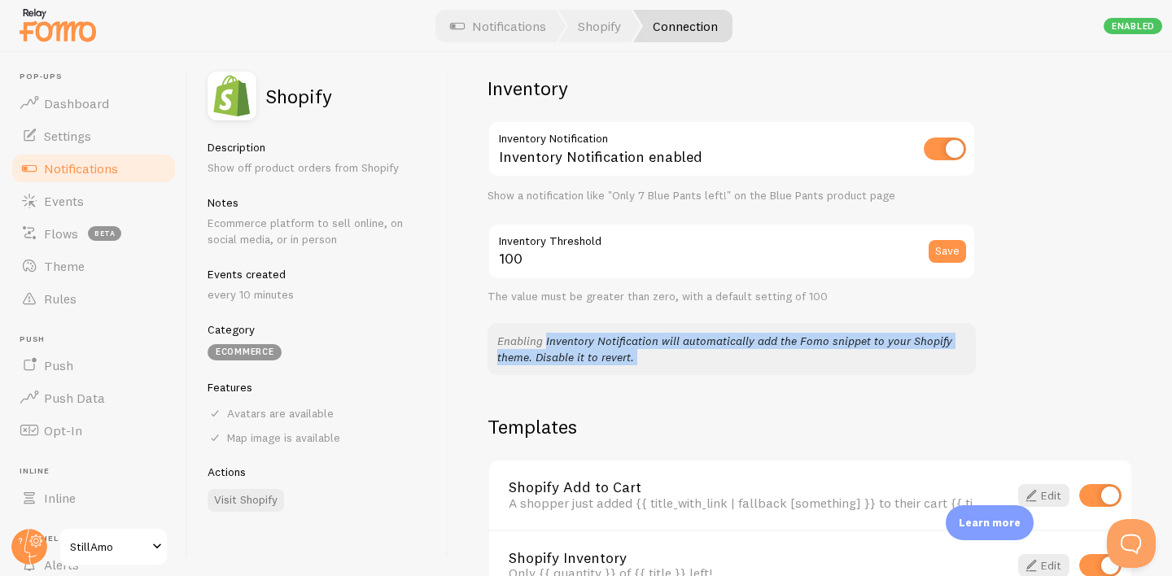
click at [749, 396] on div "Settings Connection Connection enabled Disabled Connections won't create new Ev…" at bounding box center [809, 314] width 723 height 524
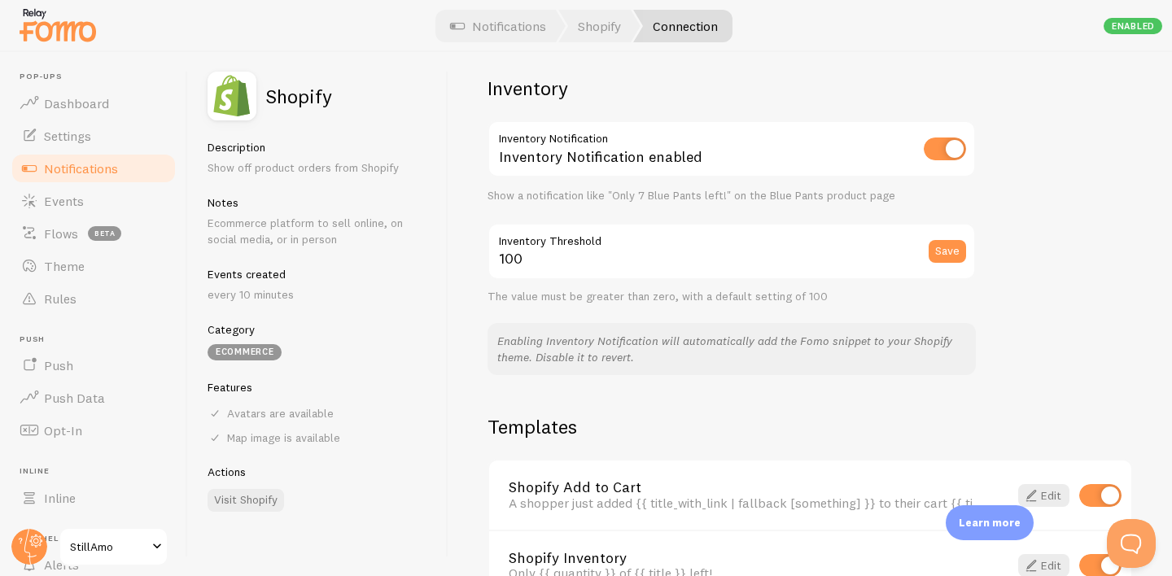
scroll to position [1011, 0]
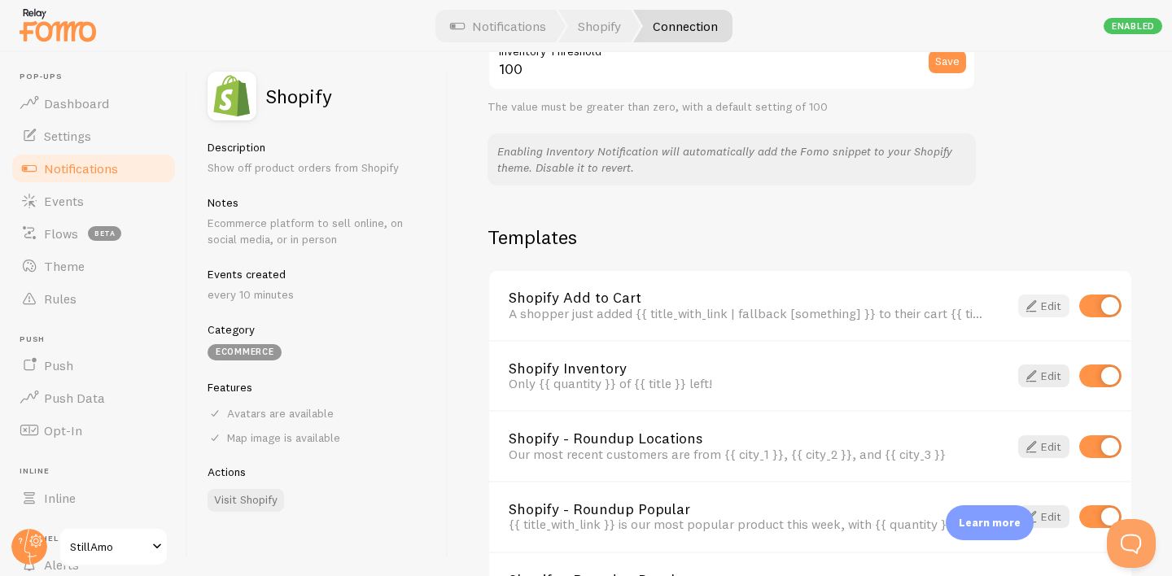
click at [1025, 302] on span at bounding box center [1031, 306] width 20 height 20
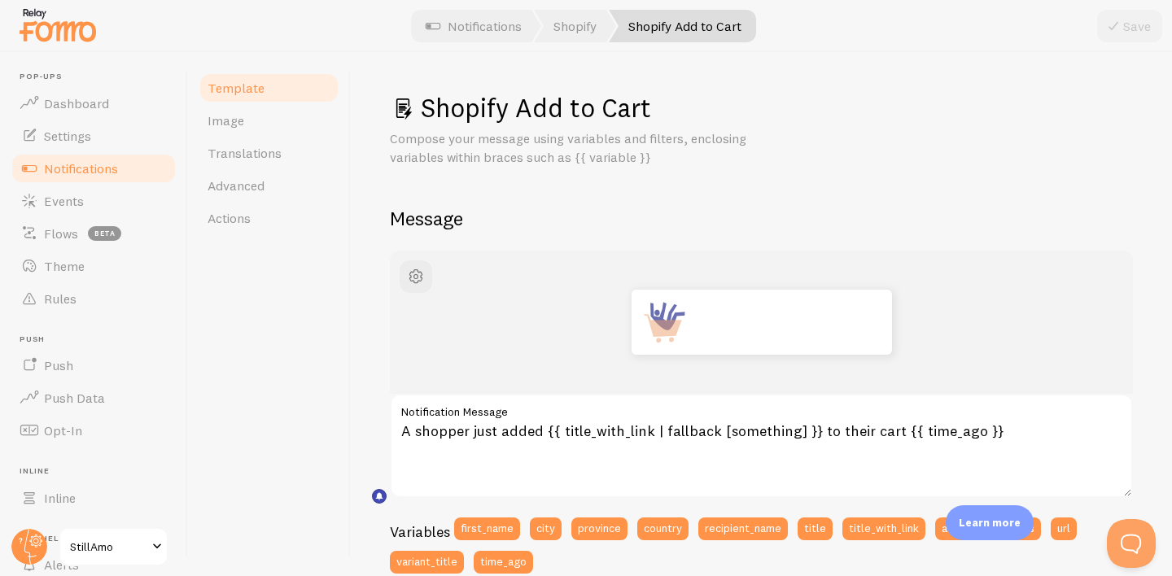
scroll to position [107, 0]
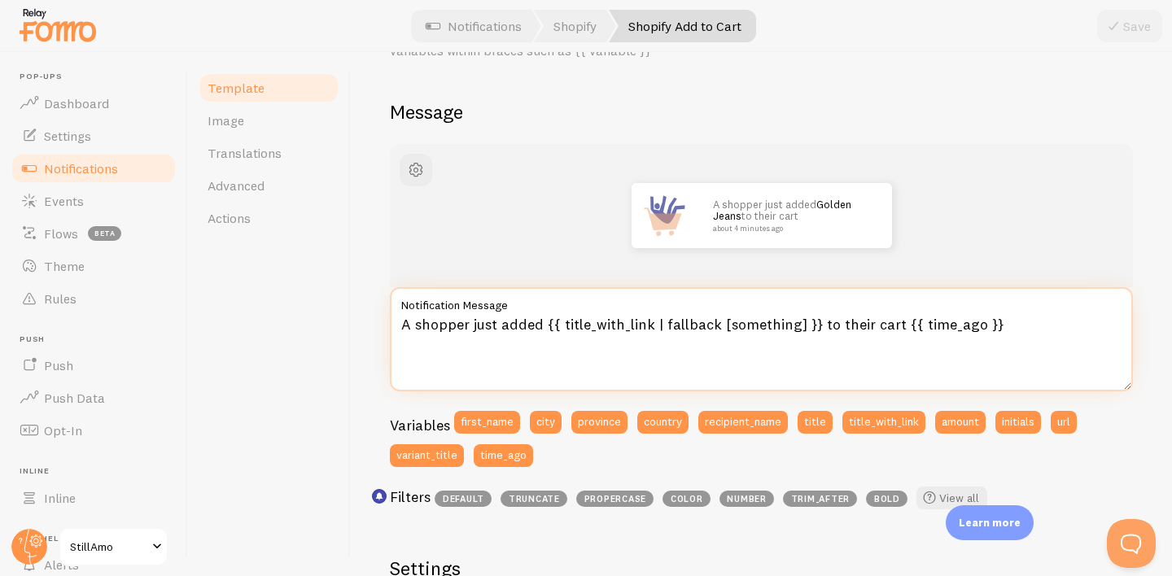
drag, startPoint x: 1007, startPoint y: 320, endPoint x: 407, endPoint y: 312, distance: 600.5
click at [407, 312] on div "A shopper just added {{ title_with_link | fallback [something] }} to their cart…" at bounding box center [761, 339] width 743 height 104
click at [714, 323] on textarea "A shopper just added {{ title_with_link | fallback [something] }} to their cart…" at bounding box center [761, 339] width 743 height 104
drag, startPoint x: 893, startPoint y: 324, endPoint x: 814, endPoint y: 325, distance: 78.1
click at [814, 325] on textarea "A shopper just added {{ title_with_link | fallback [something] }} to their cart…" at bounding box center [761, 339] width 743 height 104
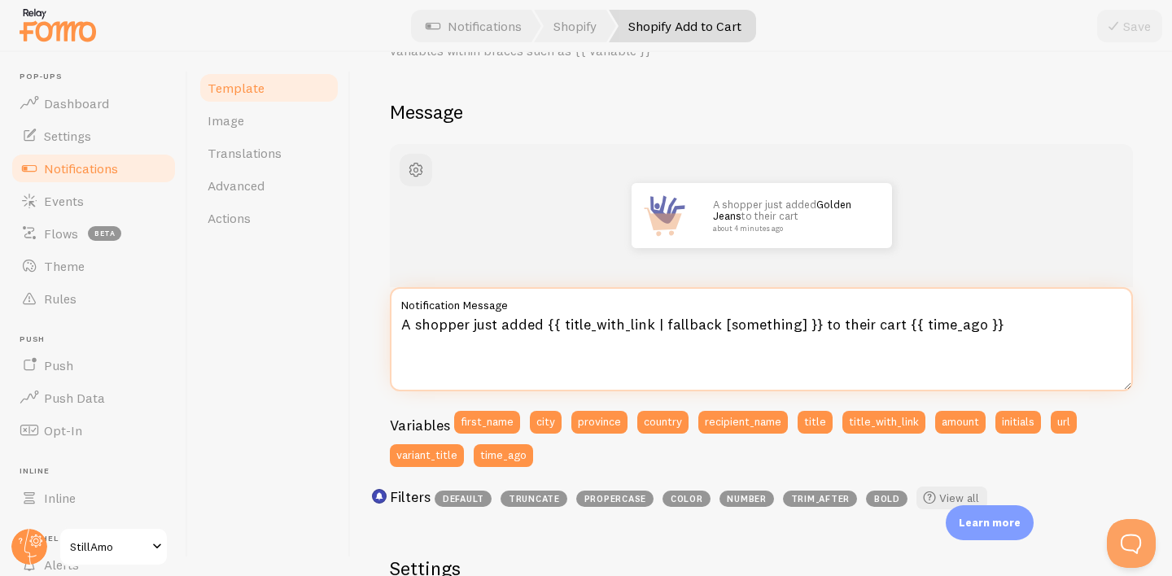
drag, startPoint x: 895, startPoint y: 322, endPoint x: 461, endPoint y: 316, distance: 434.5
click at [461, 316] on textarea "A shopper just added {{ title_with_link | fallback [something] }} to their cart…" at bounding box center [761, 339] width 743 height 104
drag, startPoint x: 401, startPoint y: 324, endPoint x: 892, endPoint y: 323, distance: 490.6
click at [892, 323] on textarea "A shopper just added {{ title_with_link | fallback [something] }} to their cart…" at bounding box center [761, 339] width 743 height 104
paste textarea "Någon i Stockholm köpte precis Stillamo Flavour Bottle – populärt val just nu!"
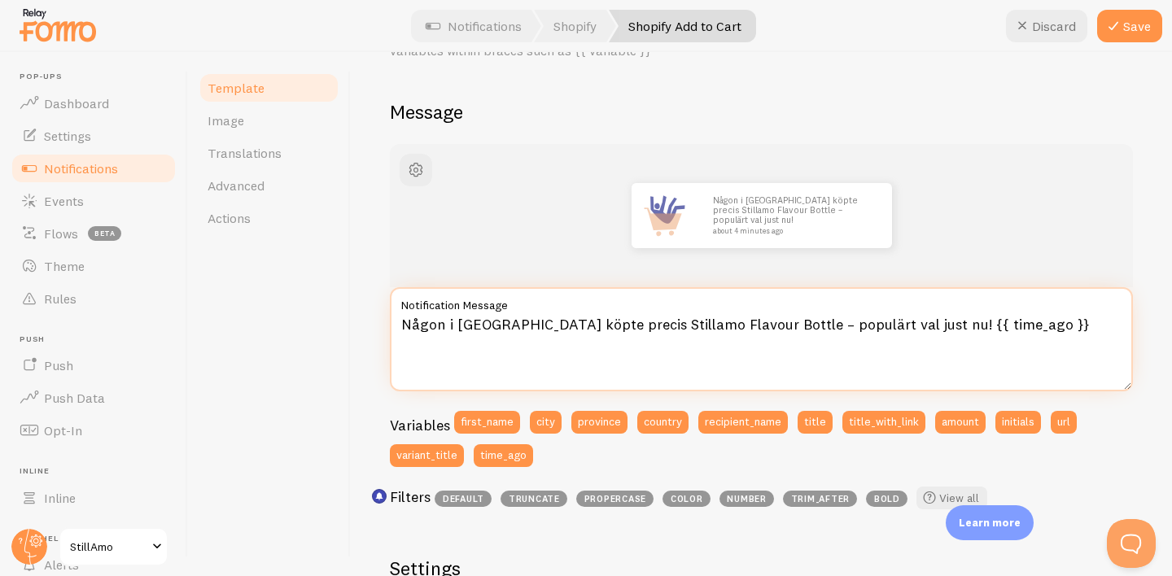
click at [927, 321] on textarea "Någon i Stockholm köpte precis Stillamo Flavour Bottle – populärt val just nu! …" at bounding box center [761, 339] width 743 height 104
click at [907, 323] on textarea "Någon i Stockholm köpte precis Stillamo Flavour Bottle – populärt val just nu! …" at bounding box center [761, 339] width 743 height 104
click at [915, 323] on textarea "Någon i Stockholm köpte precis Stillamo Flavour Bottle – populärt val just nu! …" at bounding box center [761, 339] width 743 height 104
type textarea "Någon i Stockholm köpte precis Stillamo Flavour Bottle – populärt val just nu! …"
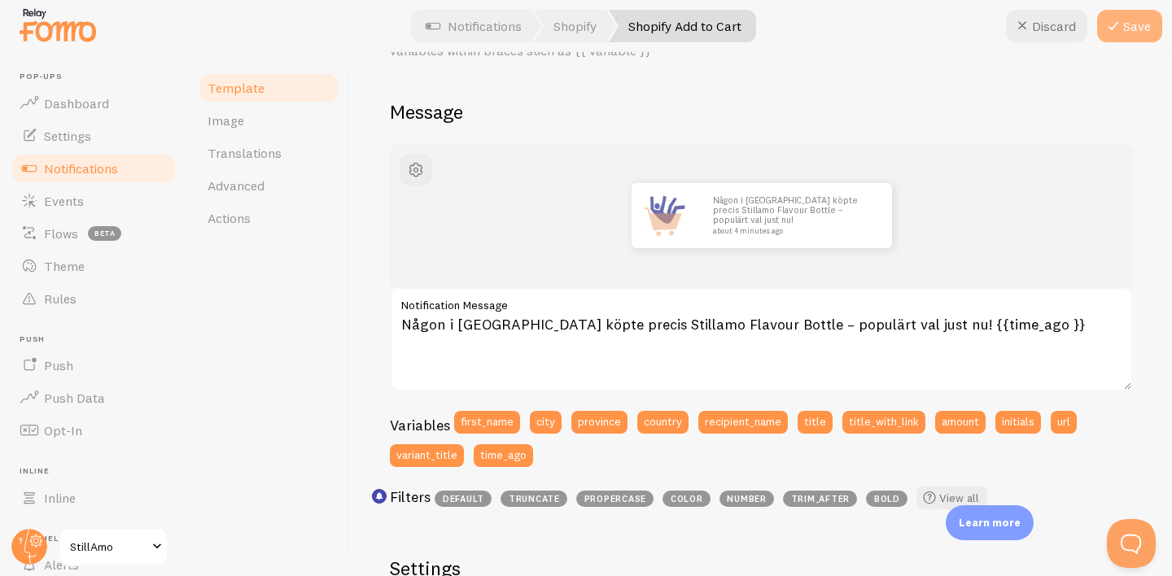
click at [1133, 29] on button "Save" at bounding box center [1129, 26] width 65 height 33
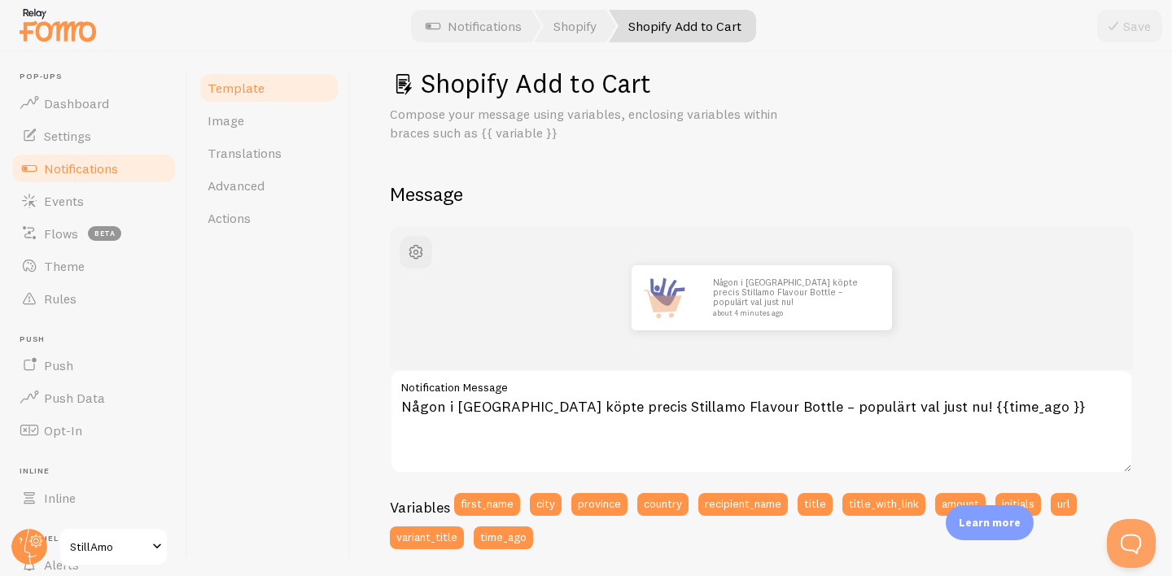
scroll to position [27, 0]
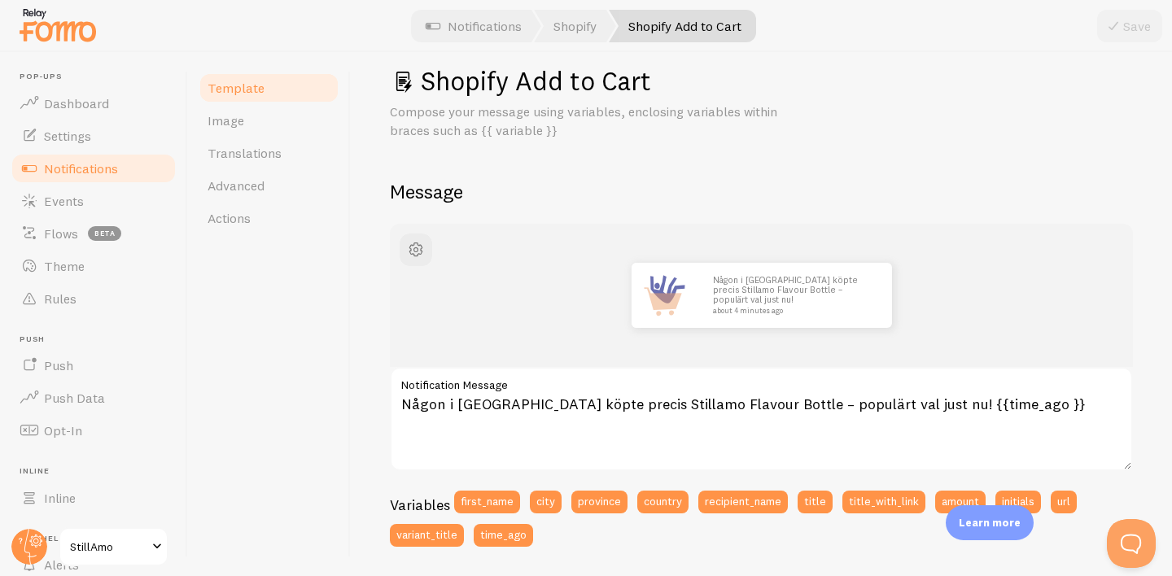
click at [257, 83] on span "Template" at bounding box center [235, 88] width 57 height 16
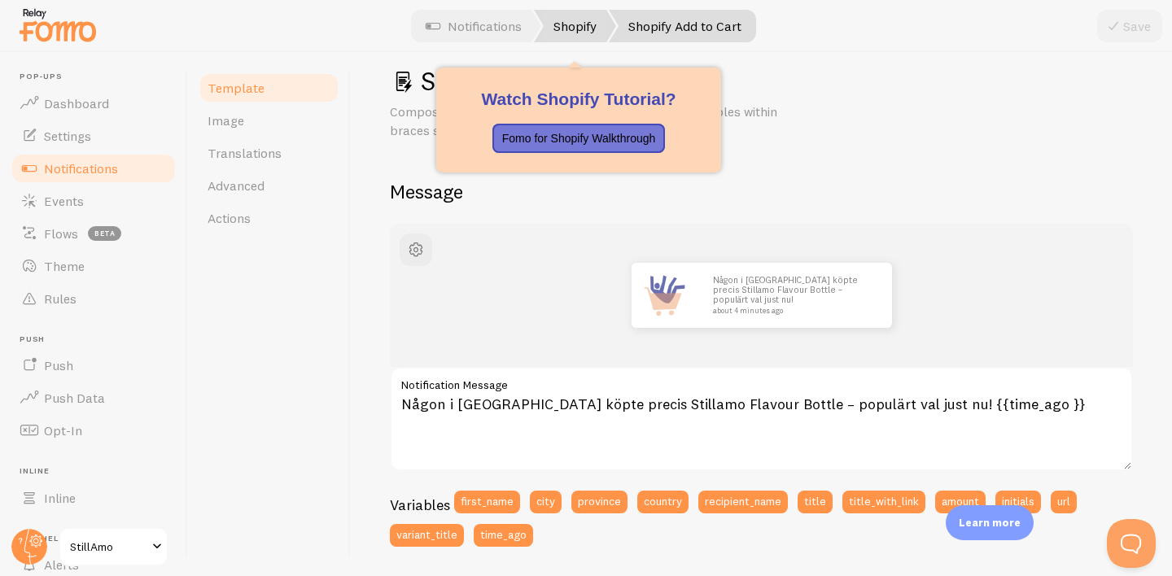
click at [578, 14] on link "Shopify" at bounding box center [575, 26] width 82 height 33
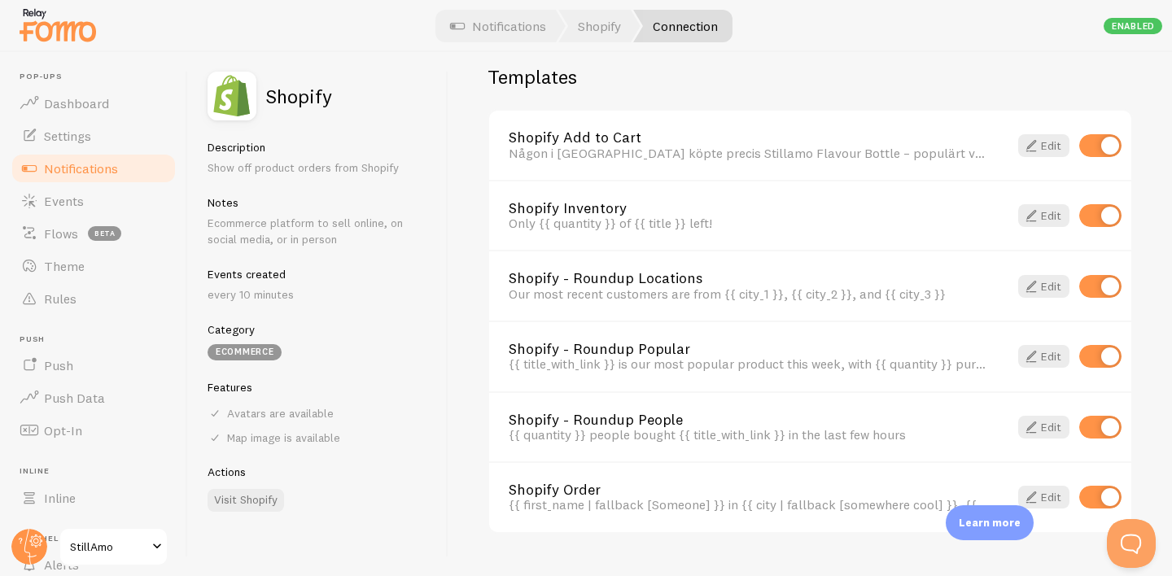
scroll to position [1207, 0]
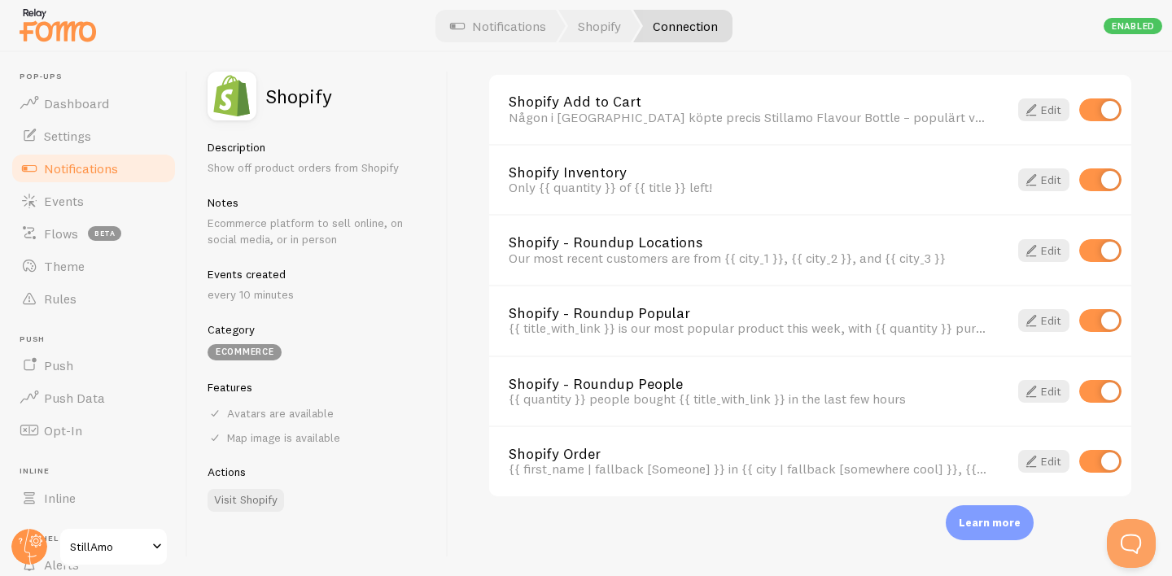
click at [924, 460] on link "Shopify Order" at bounding box center [749, 454] width 480 height 15
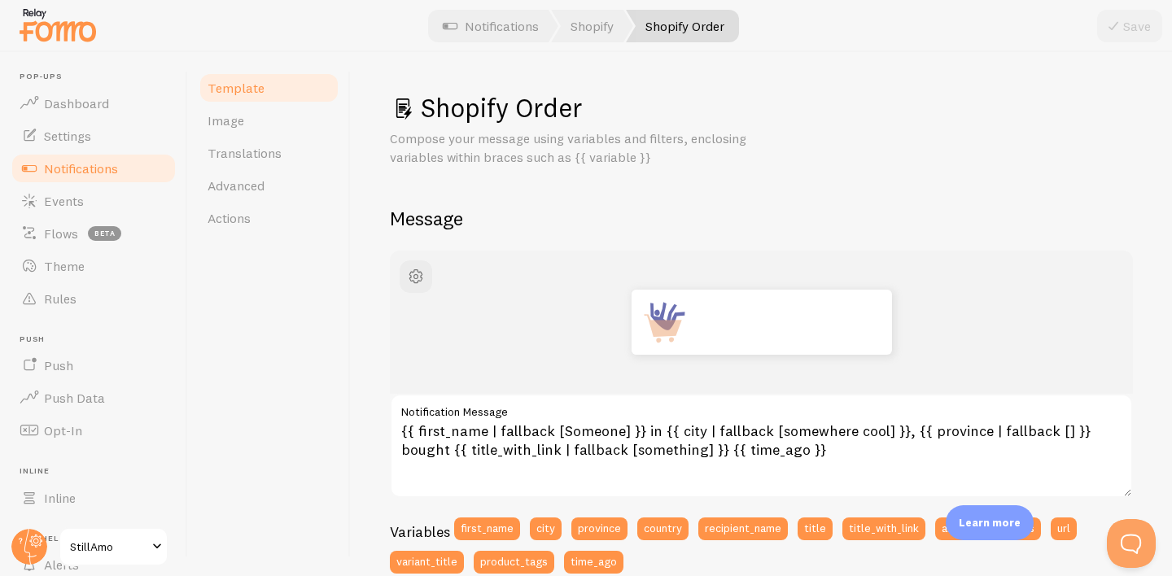
scroll to position [63, 0]
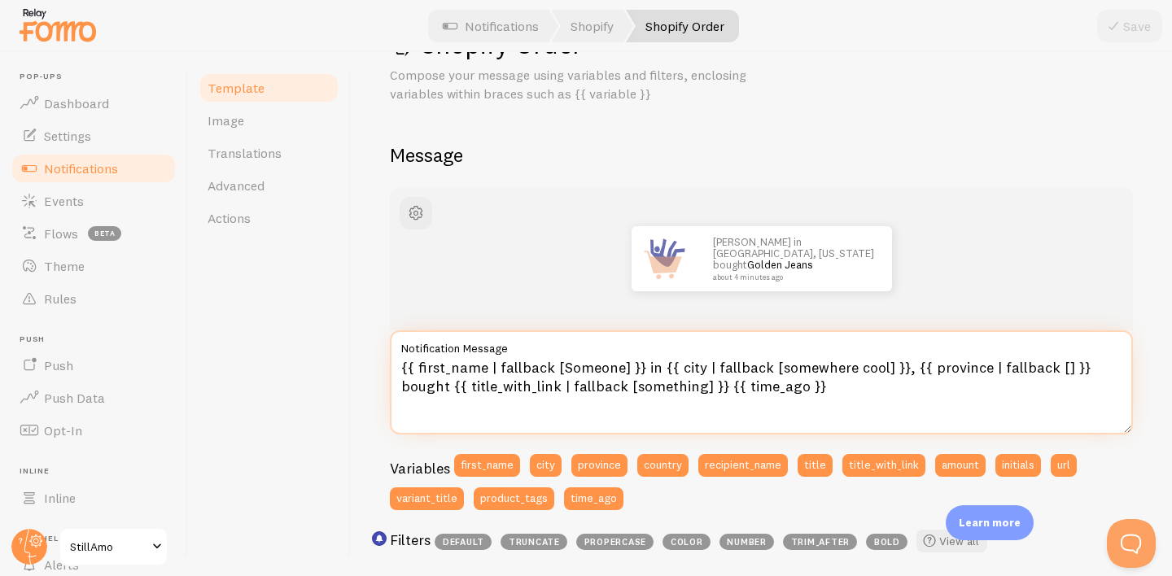
drag, startPoint x: 488, startPoint y: 366, endPoint x: 415, endPoint y: 364, distance: 73.3
click at [415, 364] on textarea "{{ first_name | fallback [Someone] }} in {{ city | fallback [somewhere cool] }}…" at bounding box center [761, 382] width 743 height 104
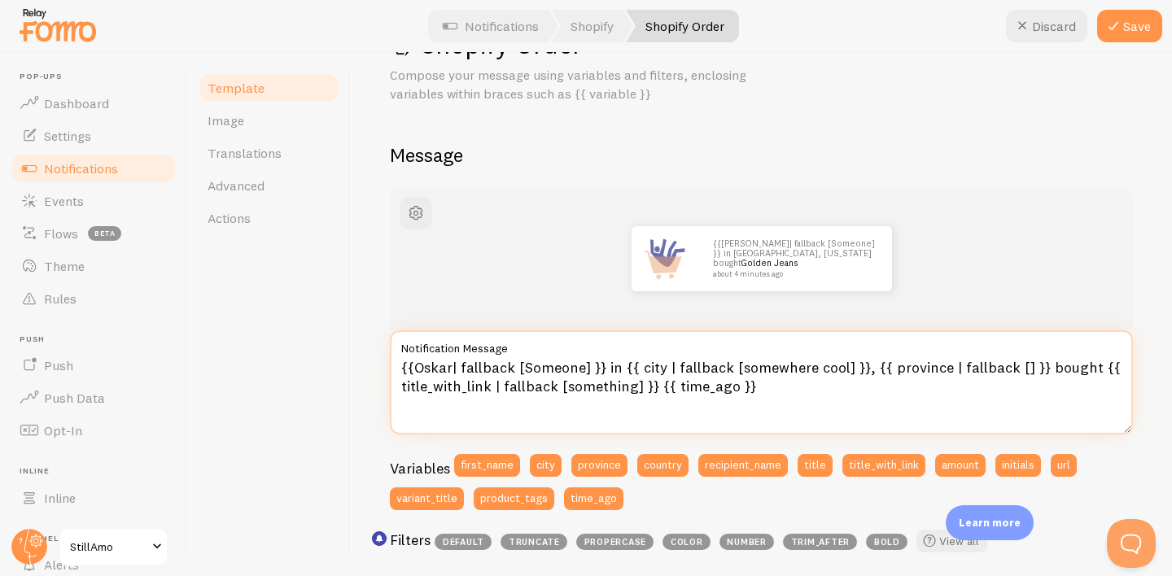
drag, startPoint x: 653, startPoint y: 386, endPoint x: 242, endPoint y: 357, distance: 412.8
click at [242, 357] on div "Template Image Translations Advanced Actions Shopify Order Compose your message…" at bounding box center [680, 314] width 984 height 524
paste textarea "Någon i Stockholm köpte precis Stillamo Flavour Bottle – populärt val just nu!"
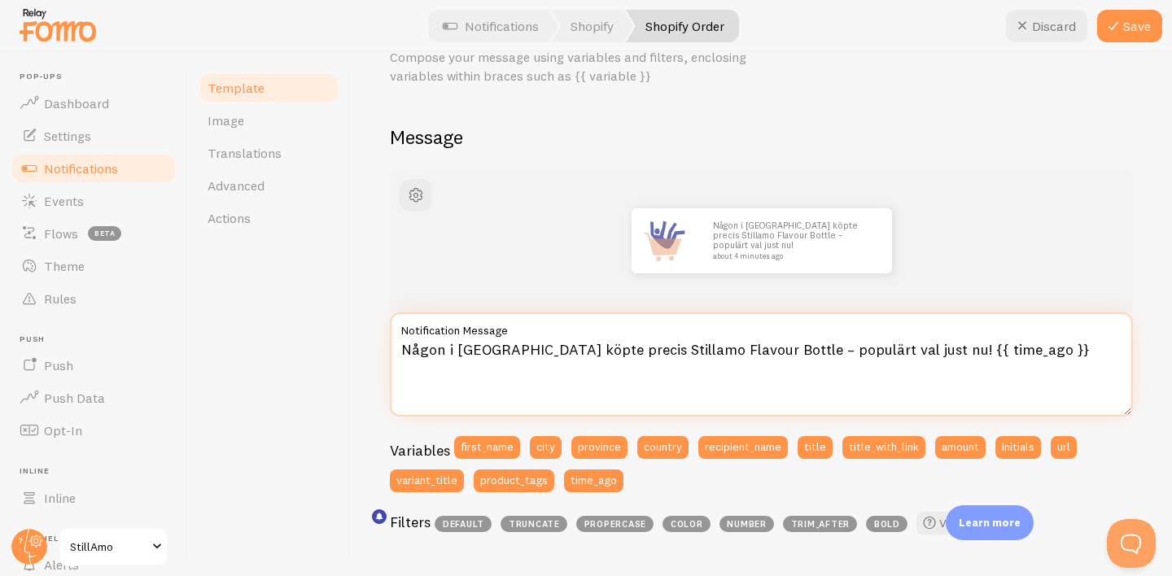
scroll to position [89, 0]
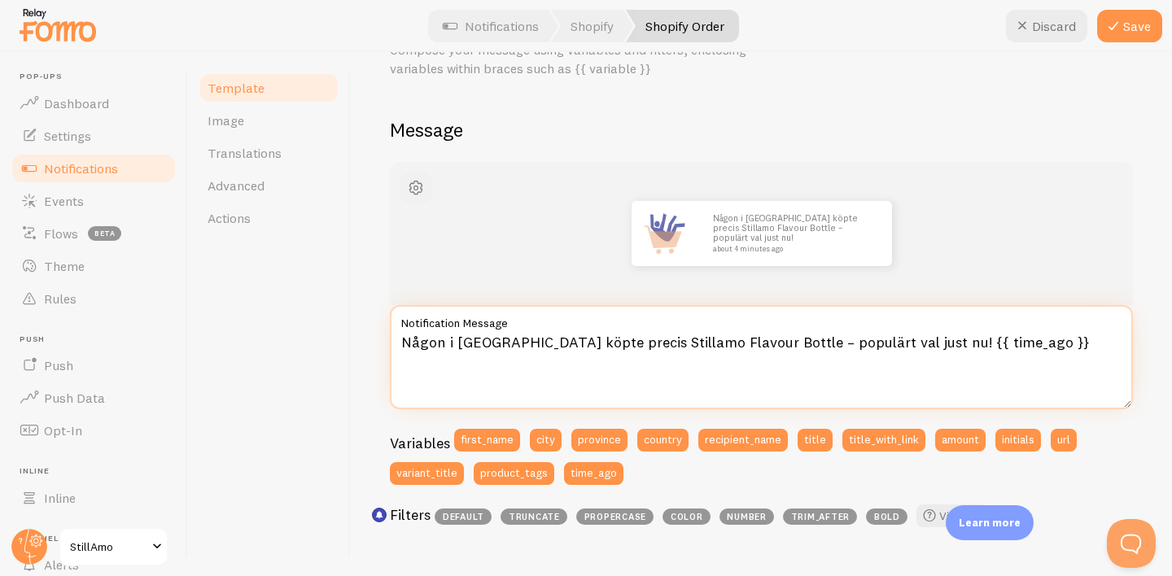
type textarea "Någon i Stockholm köpte precis Stillamo Flavour Bottle – populärt val just nu! …"
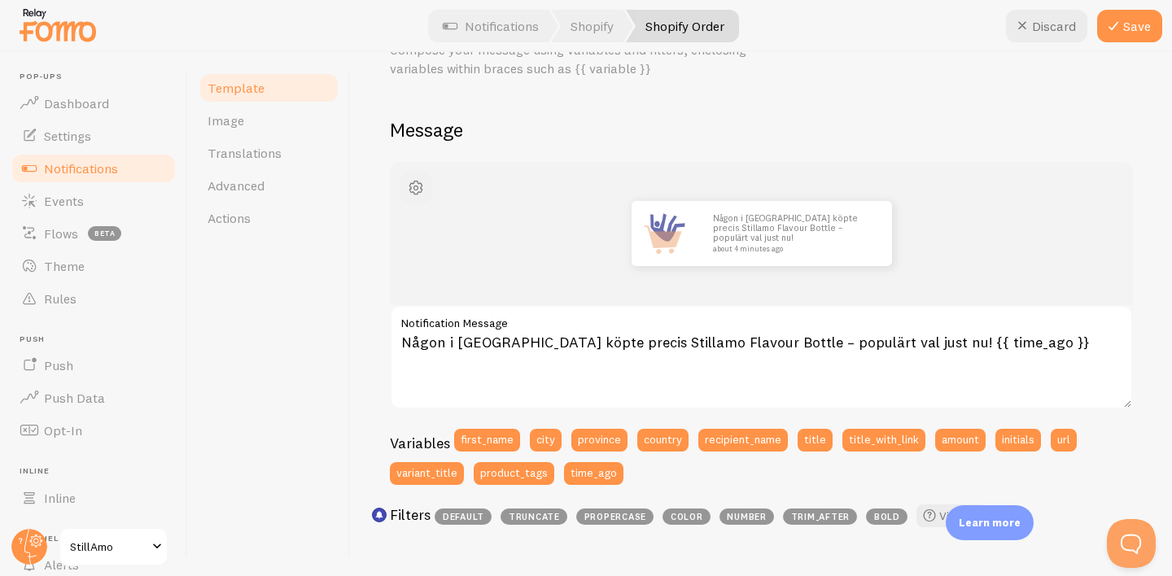
click at [421, 185] on span "button" at bounding box center [416, 188] width 20 height 20
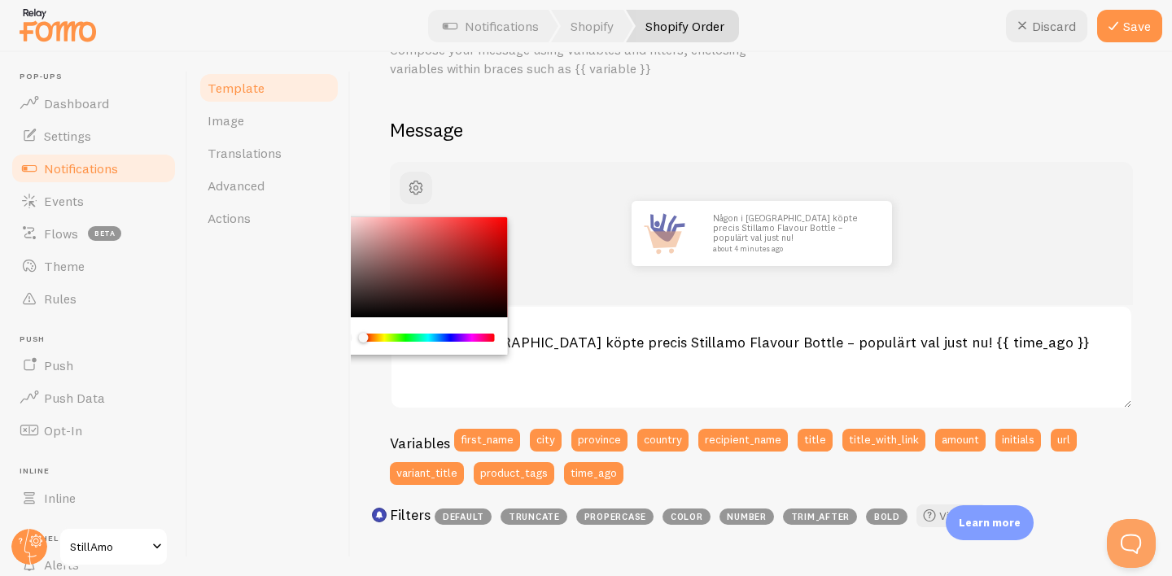
click at [397, 286] on div "Chrome color picker" at bounding box center [416, 267] width 183 height 101
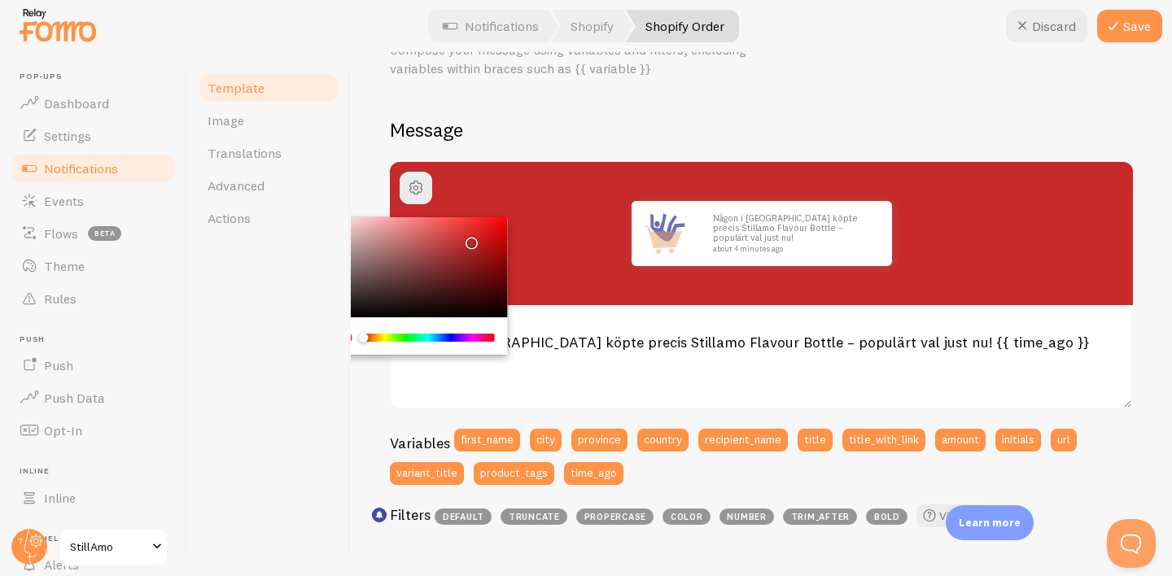
scroll to position [90, 0]
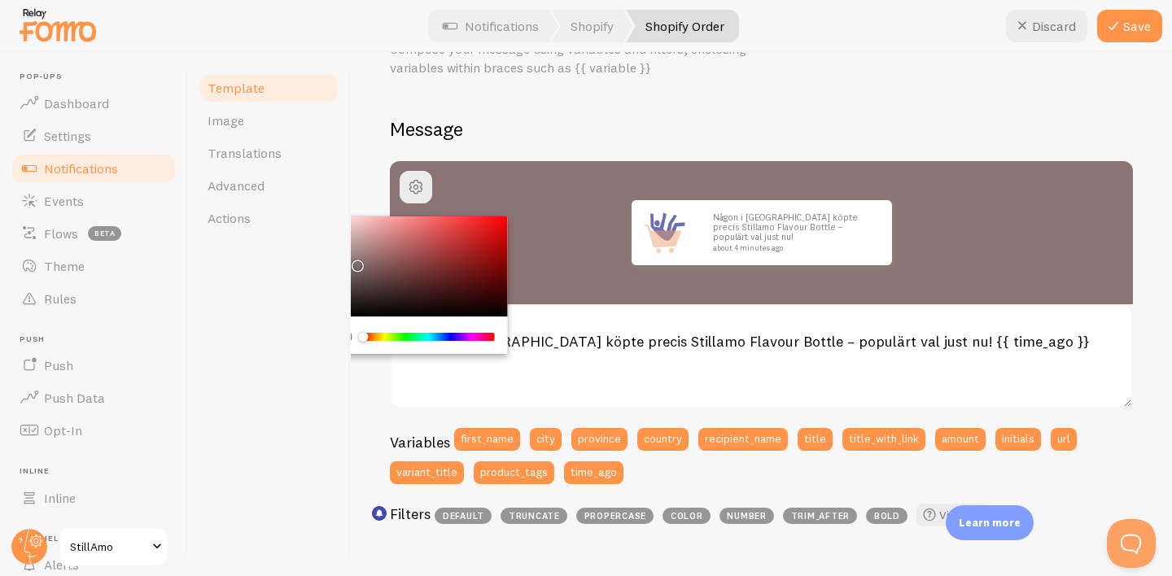
drag, startPoint x: 416, startPoint y: 286, endPoint x: 354, endPoint y: 266, distance: 65.1
click at [354, 266] on div "Chrome color picker" at bounding box center [416, 266] width 183 height 101
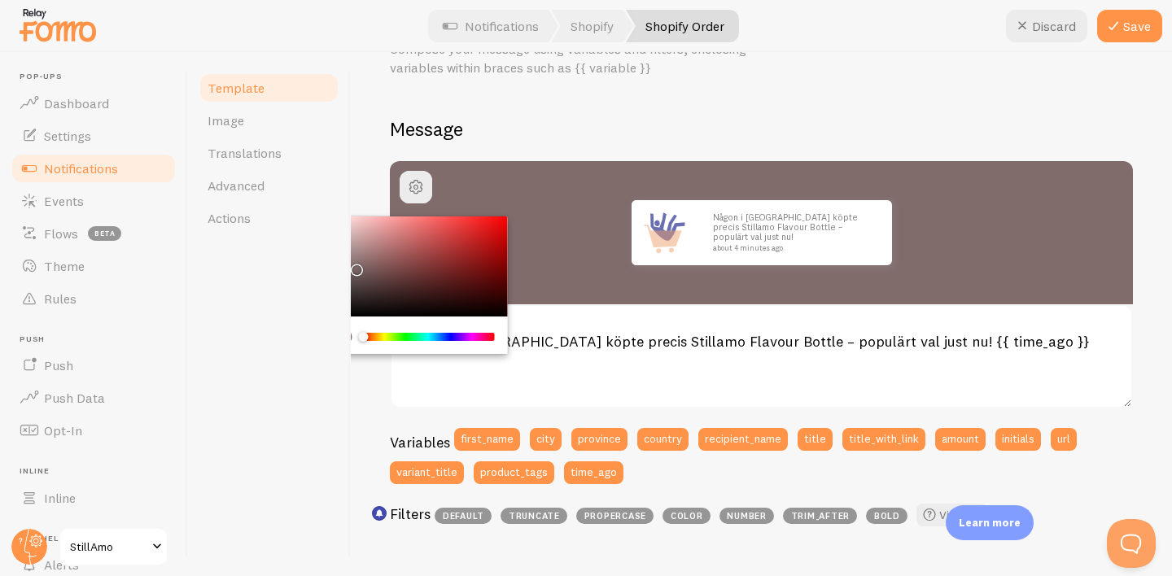
click at [302, 301] on div "Template Image Translations Advanced Actions" at bounding box center [269, 314] width 163 height 524
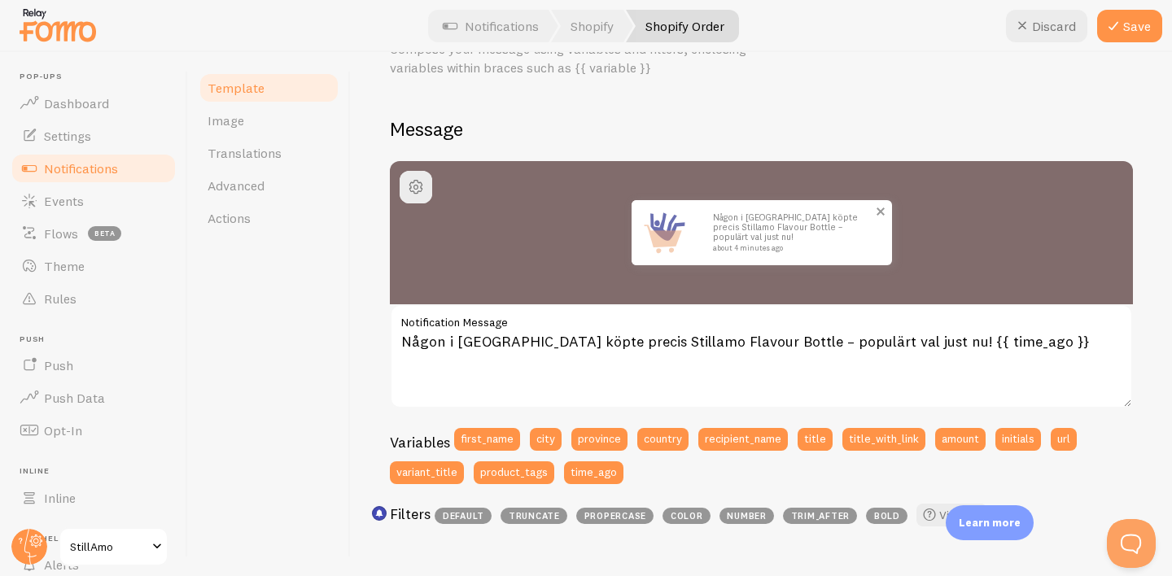
click at [642, 236] on img at bounding box center [663, 232] width 65 height 65
click at [880, 209] on span at bounding box center [881, 212] width 28 height 28
click at [945, 107] on div "Shopify Order Compose your message using variables and filters, enclosing varia…" at bounding box center [761, 546] width 743 height 1089
click at [1120, 16] on icon at bounding box center [1113, 26] width 20 height 20
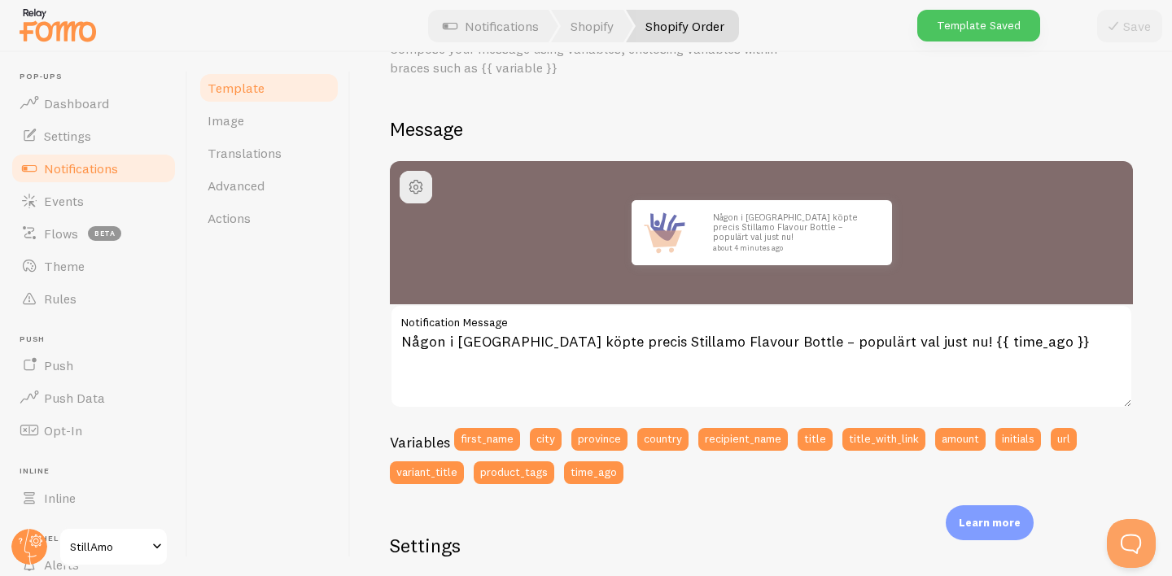
scroll to position [0, 0]
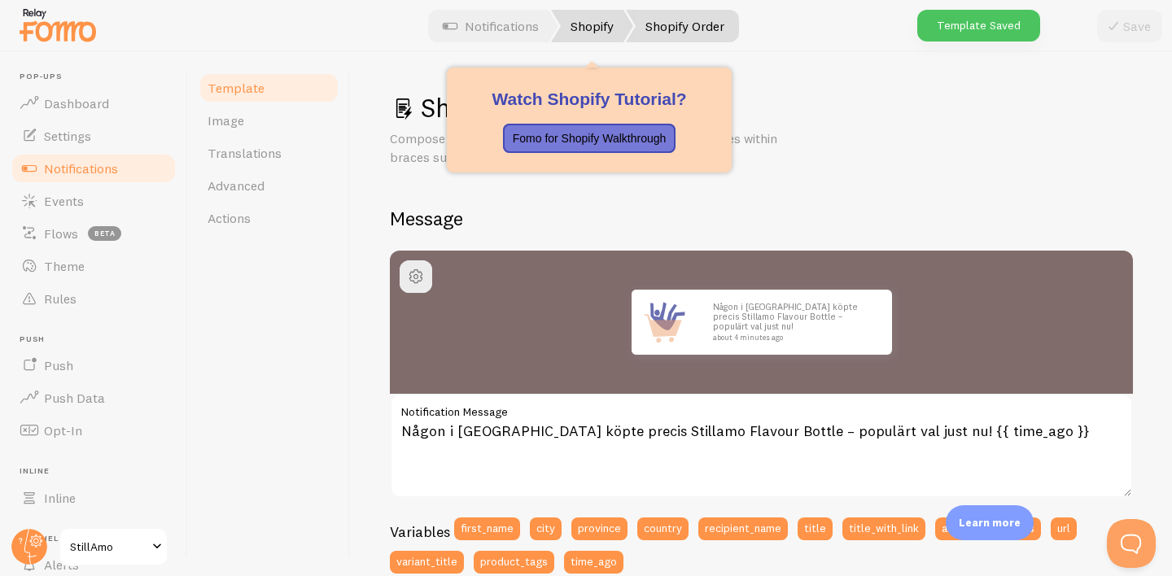
click at [574, 21] on link "Shopify" at bounding box center [592, 26] width 82 height 33
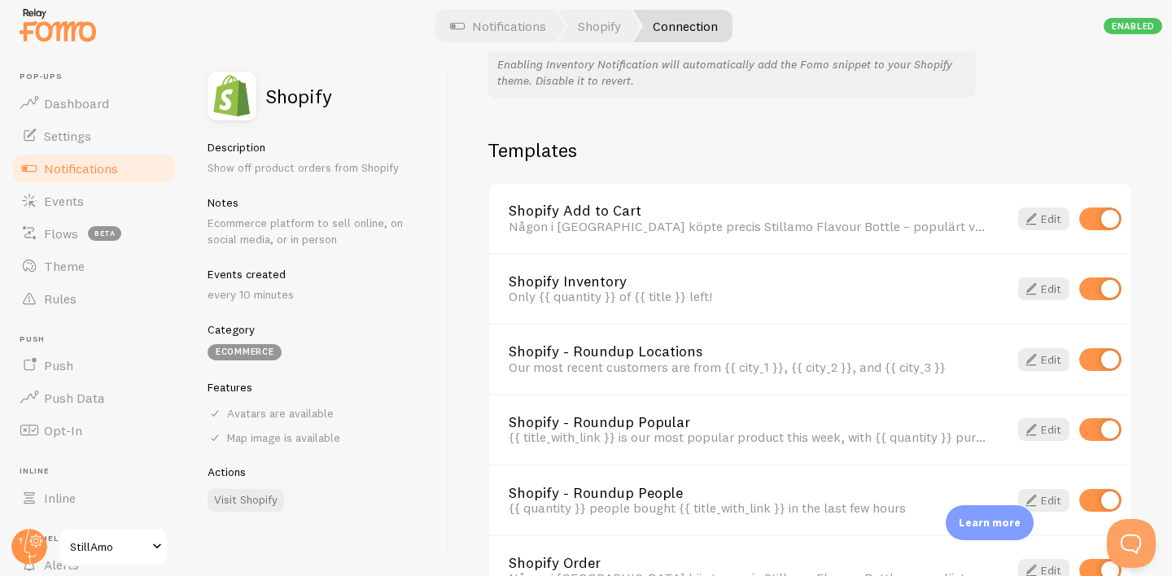
scroll to position [1111, 0]
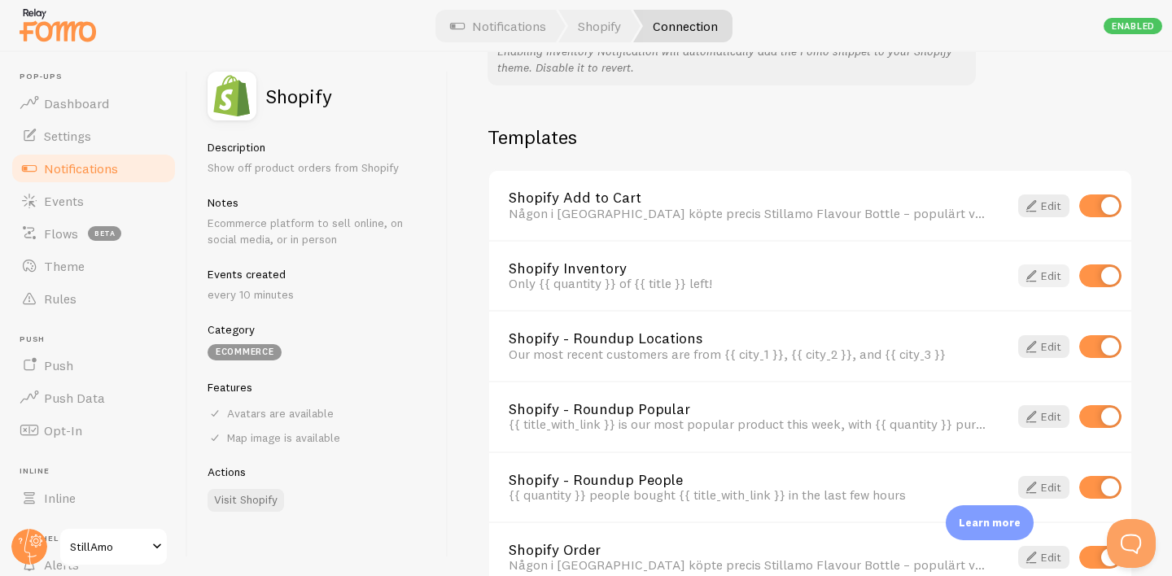
click at [1029, 273] on span at bounding box center [1031, 276] width 20 height 20
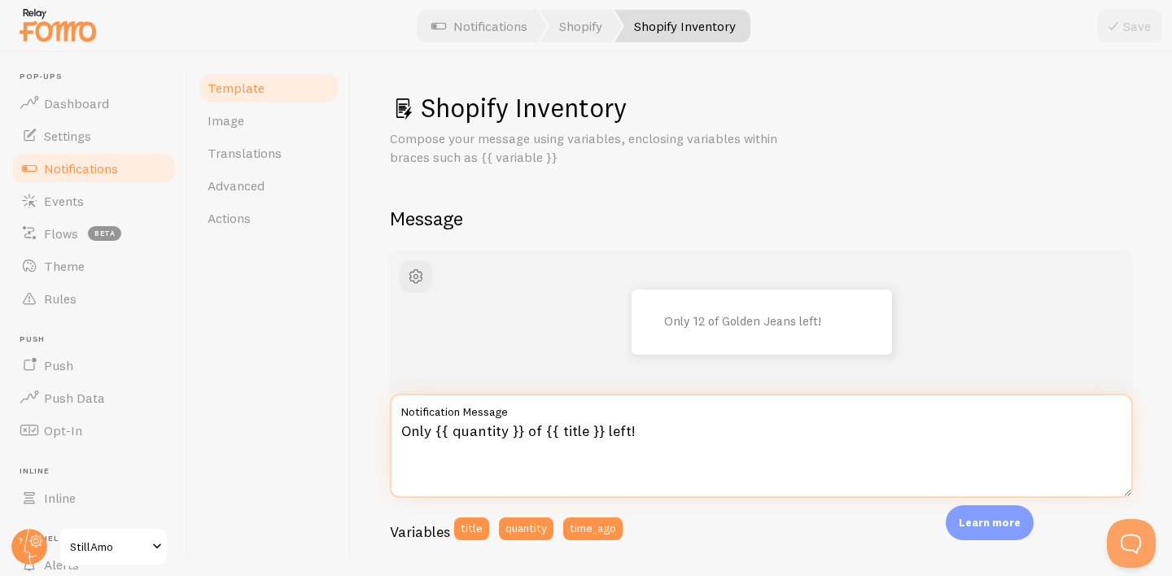
drag, startPoint x: 644, startPoint y: 427, endPoint x: 374, endPoint y: 421, distance: 270.2
click at [374, 421] on div "Shopify Inventory Compose your message using variables, enclosing variables wit…" at bounding box center [761, 314] width 821 height 524
paste textarea "Andra tittar också på [produkt] just nu – missa inte din chans"
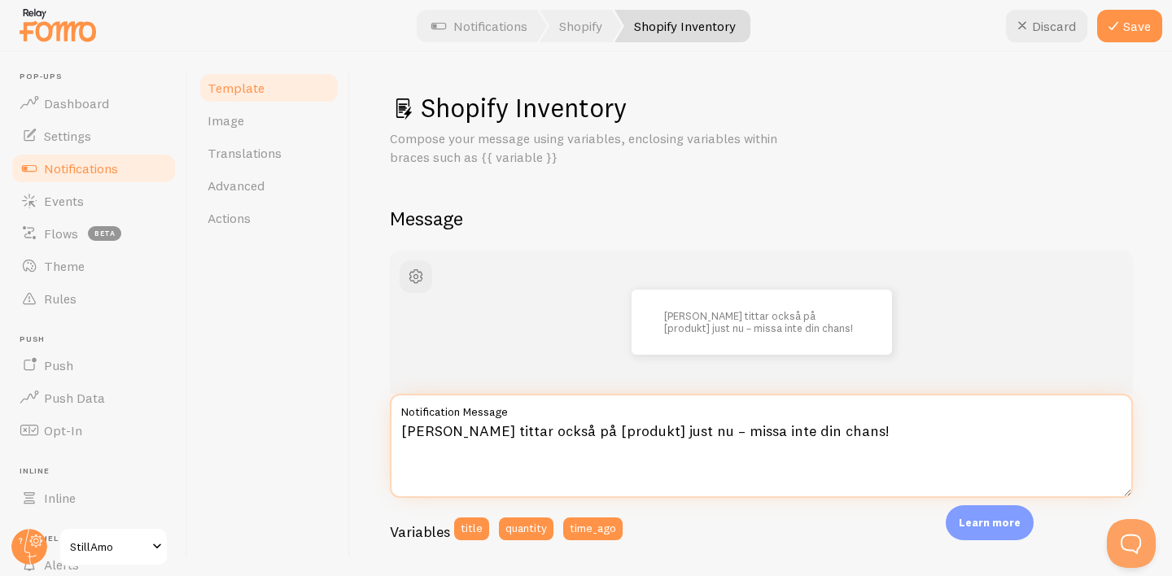
drag, startPoint x: 604, startPoint y: 434, endPoint x: 540, endPoint y: 427, distance: 63.9
click at [540, 427] on textarea "Andra tittar också på [produkt] just nu – missa inte din chans!" at bounding box center [761, 446] width 743 height 104
type textarea "Andra tittar också på Stillamo Flavour Bottle just nu – missa inte din chans!"
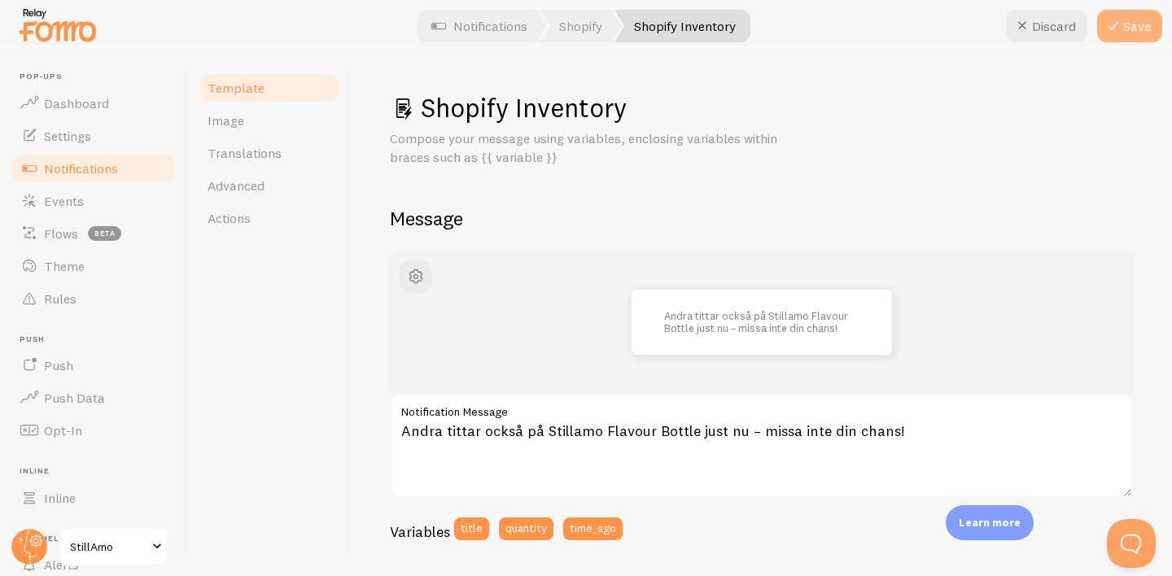
click at [1129, 24] on button "Save" at bounding box center [1129, 26] width 65 height 33
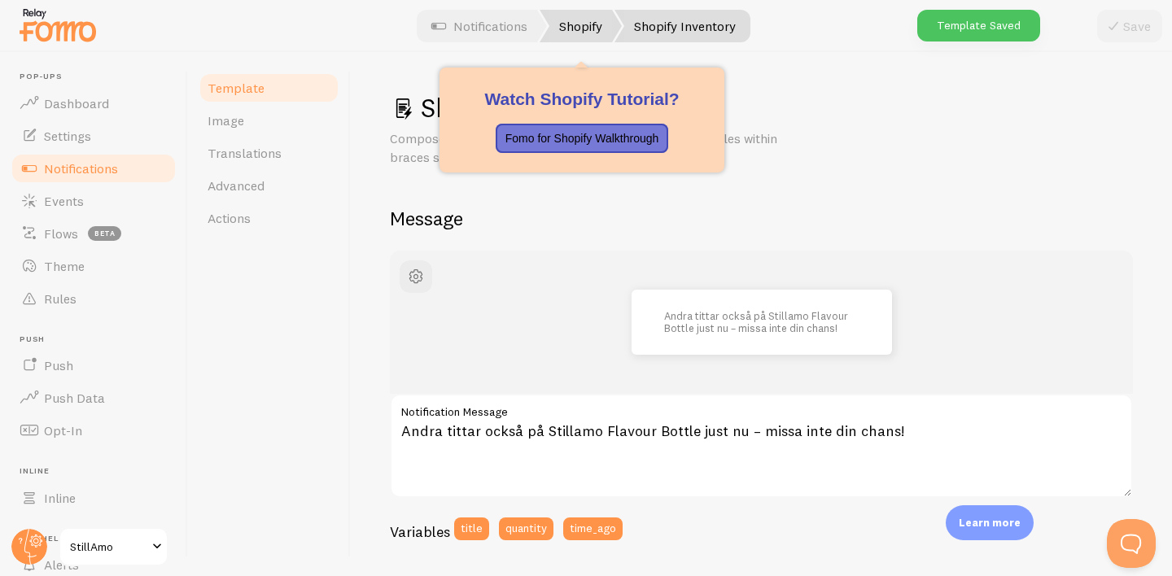
click at [572, 24] on link "Shopify" at bounding box center [580, 26] width 82 height 33
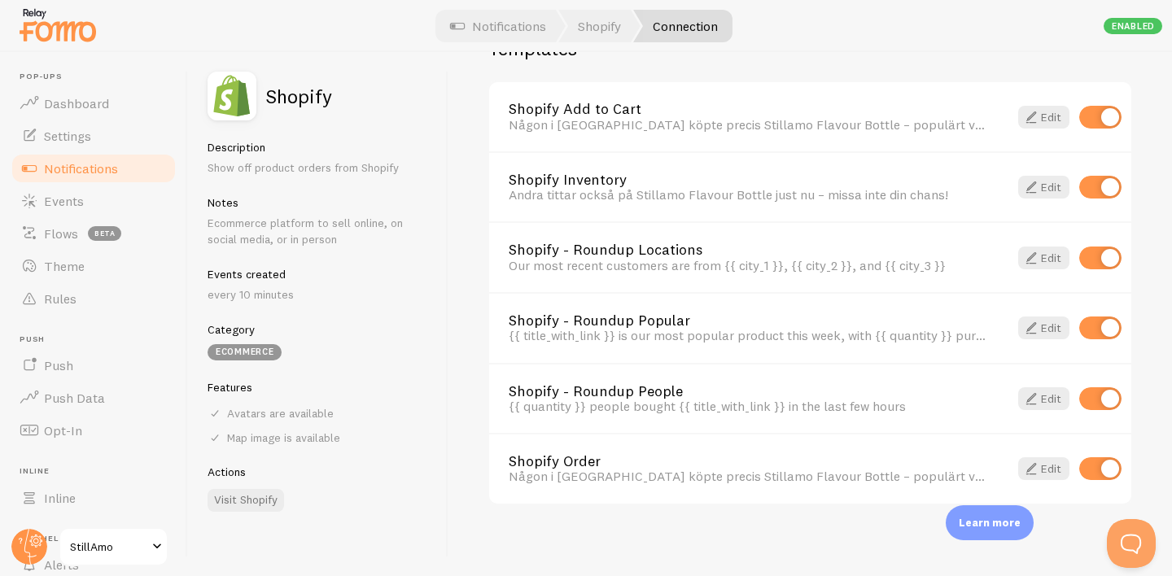
scroll to position [1180, 0]
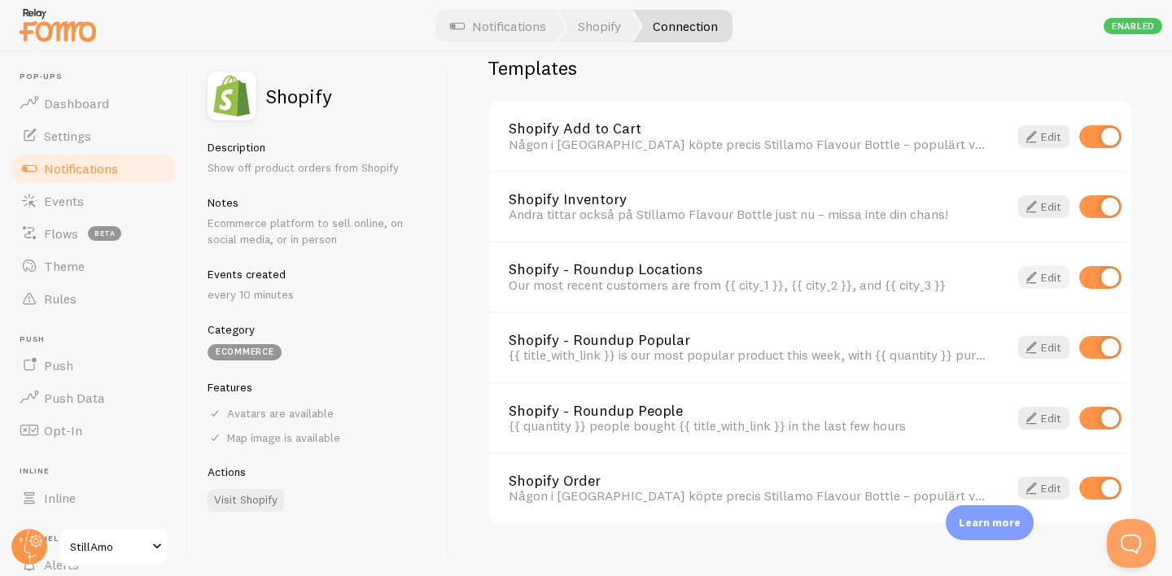
click at [1033, 274] on span at bounding box center [1031, 278] width 20 height 20
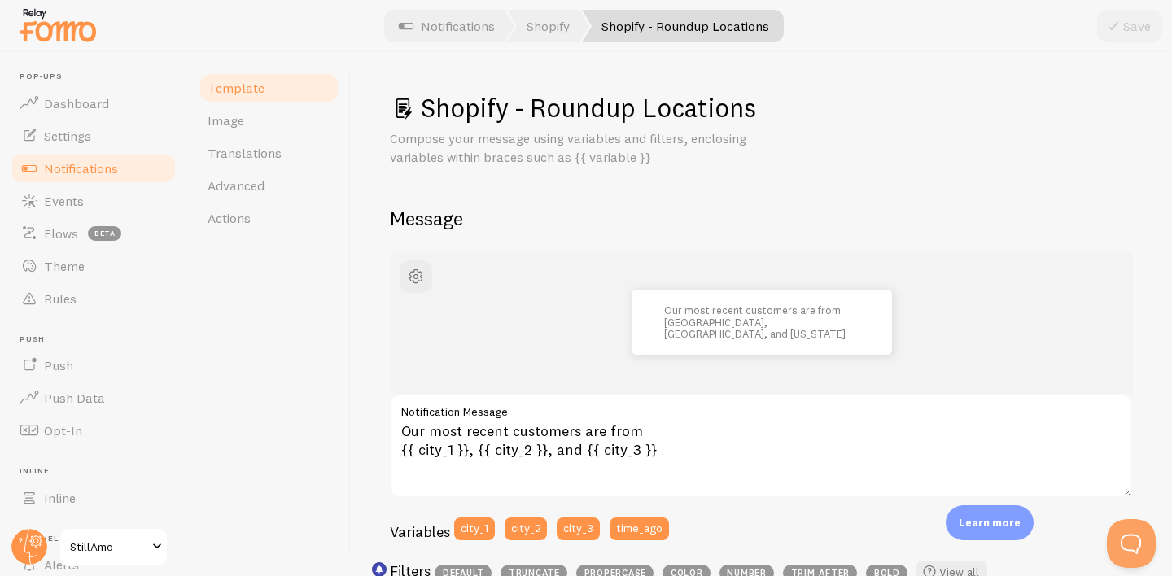
scroll to position [20, 0]
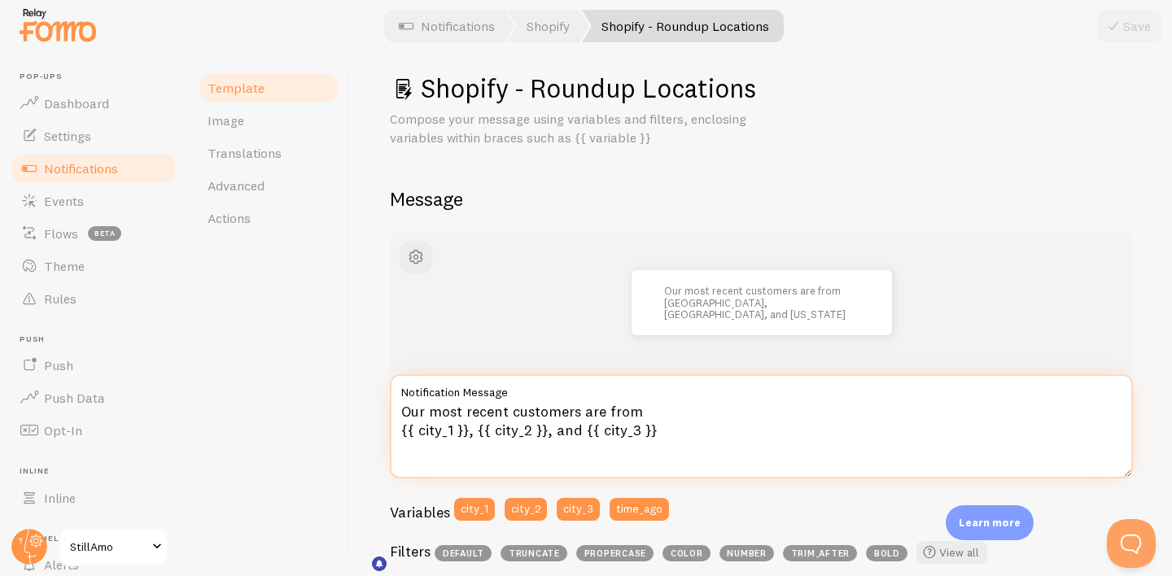
click at [400, 430] on textarea "Our most recent customers are from {{ city_1 }}, {{ city_2 }}, and {{ city_3 }}" at bounding box center [761, 426] width 743 height 104
click at [467, 429] on textarea "Our most recent customers are from {{ city_1 }}, {{ city_2 }}, and {{ city_3 }}" at bounding box center [761, 426] width 743 height 104
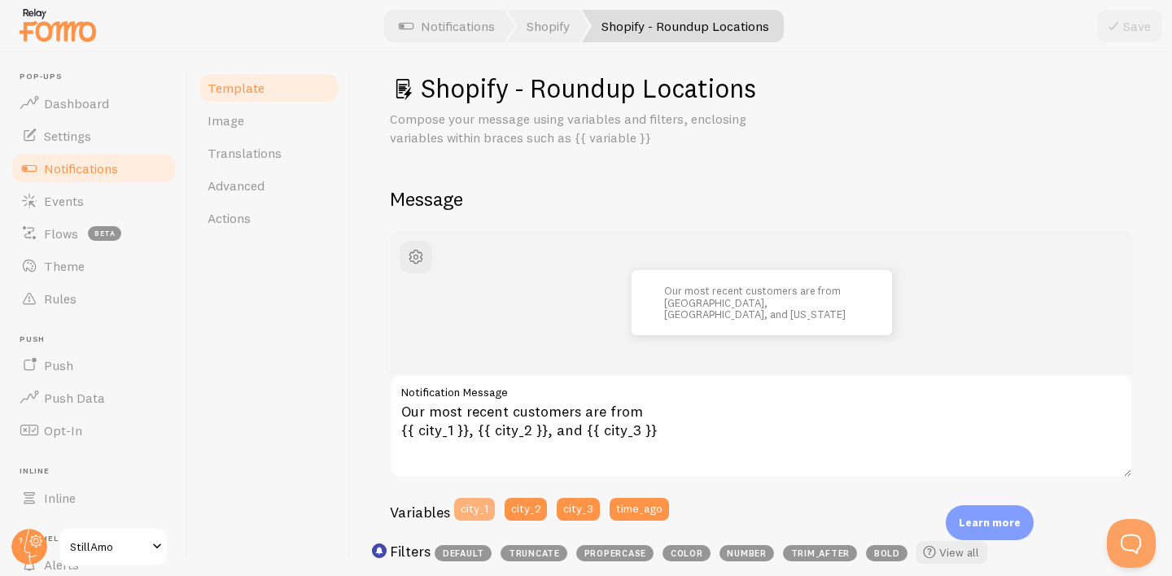
click at [478, 516] on button "city_1" at bounding box center [474, 509] width 41 height 23
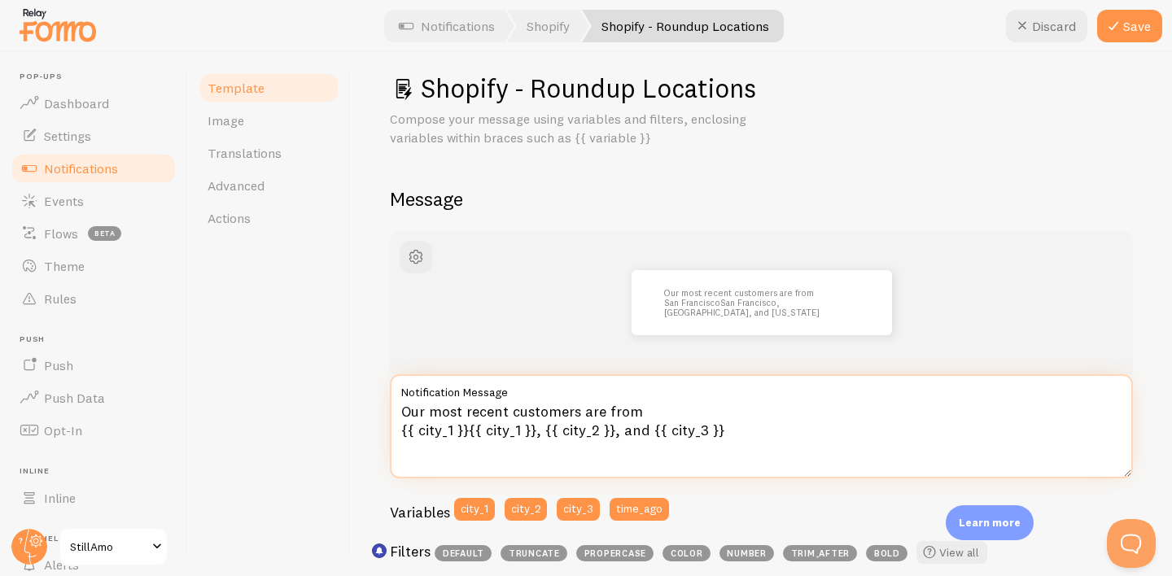
drag, startPoint x: 535, startPoint y: 431, endPoint x: 385, endPoint y: 427, distance: 149.8
click at [385, 428] on div "Shopify - Roundup Locations Compose your message using variables and filters, e…" at bounding box center [761, 314] width 821 height 524
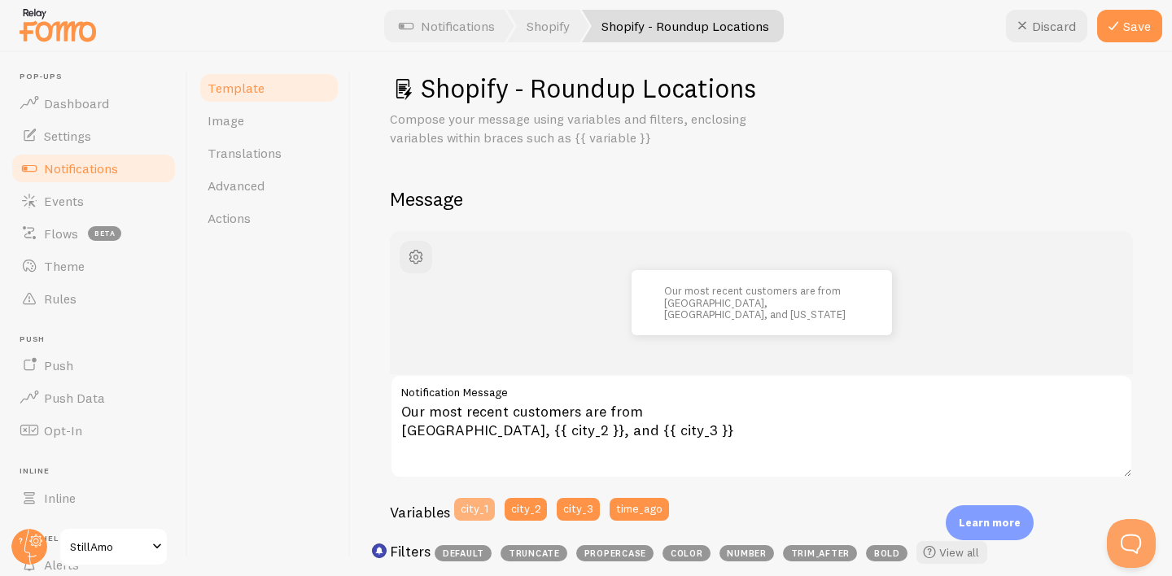
click at [467, 503] on button "city_1" at bounding box center [474, 509] width 41 height 23
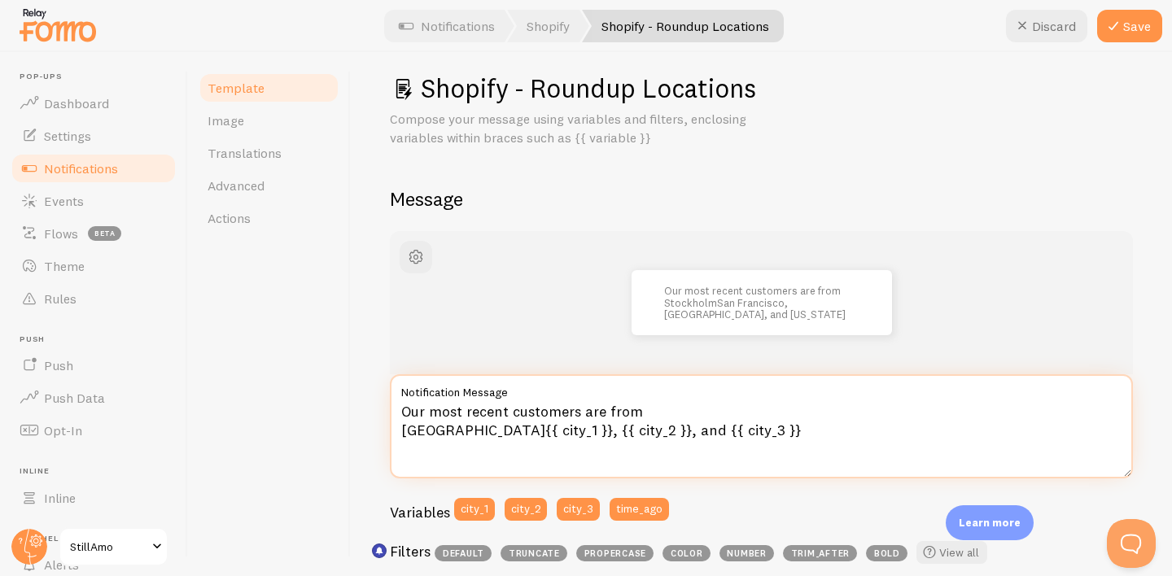
drag, startPoint x: 538, startPoint y: 432, endPoint x: 367, endPoint y: 434, distance: 170.9
click at [367, 434] on div "Shopify - Roundup Locations Compose your message using variables and filters, e…" at bounding box center [761, 314] width 821 height 524
type textarea "Our most recent customers are from , {{ city_2 }}, and {{ city_3 }}"
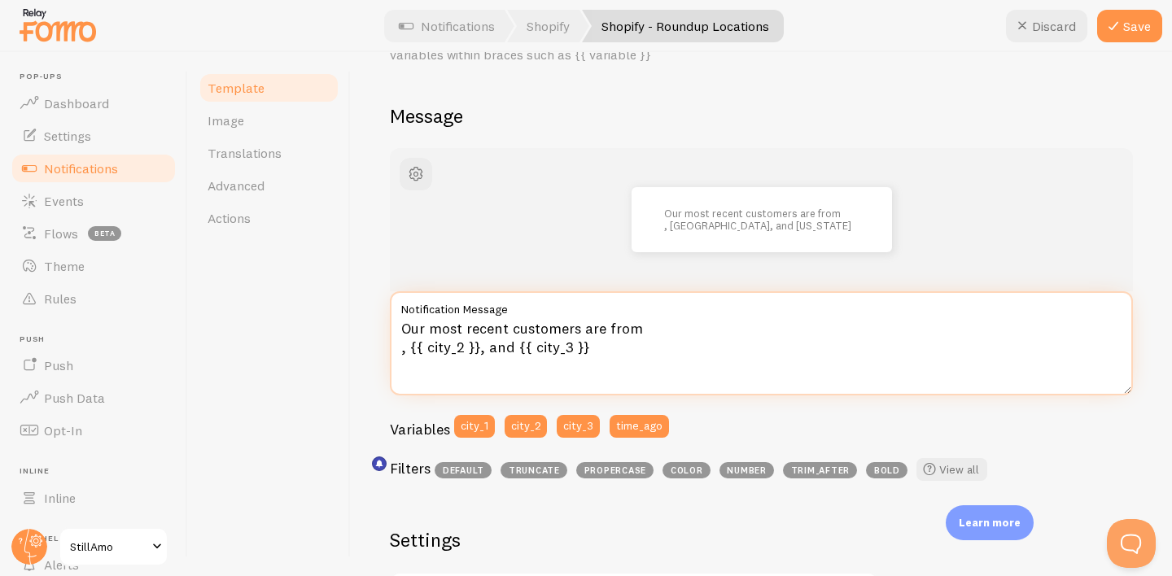
scroll to position [107, 0]
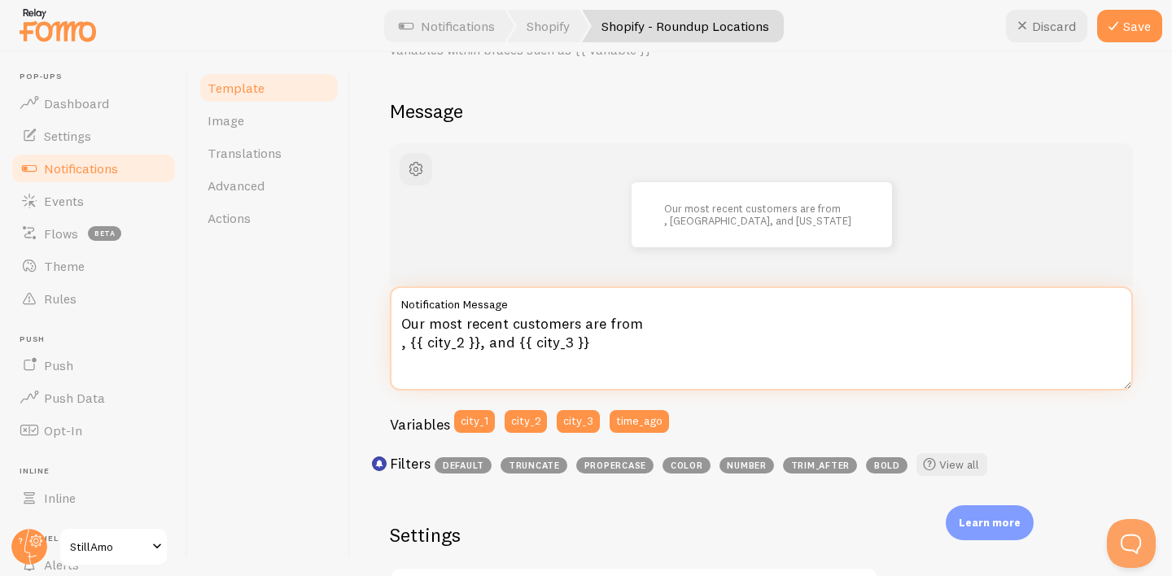
drag, startPoint x: 603, startPoint y: 353, endPoint x: 362, endPoint y: 317, distance: 243.6
click at [362, 317] on div "Shopify - Roundup Locations Compose your message using variables and filters, e…" at bounding box center [761, 314] width 821 height 524
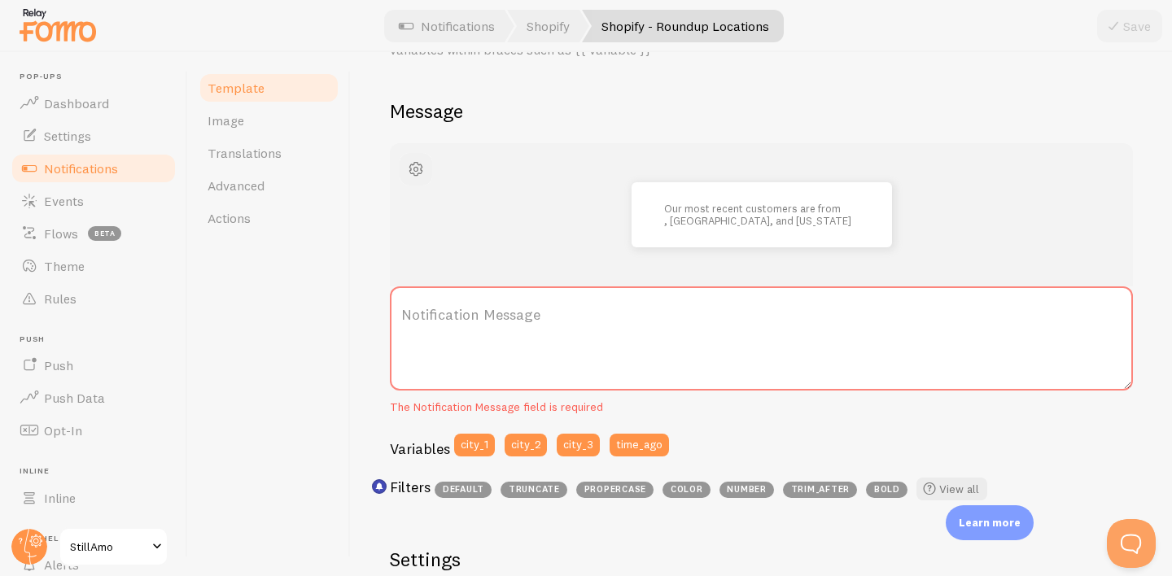
click at [415, 165] on span "button" at bounding box center [416, 169] width 20 height 20
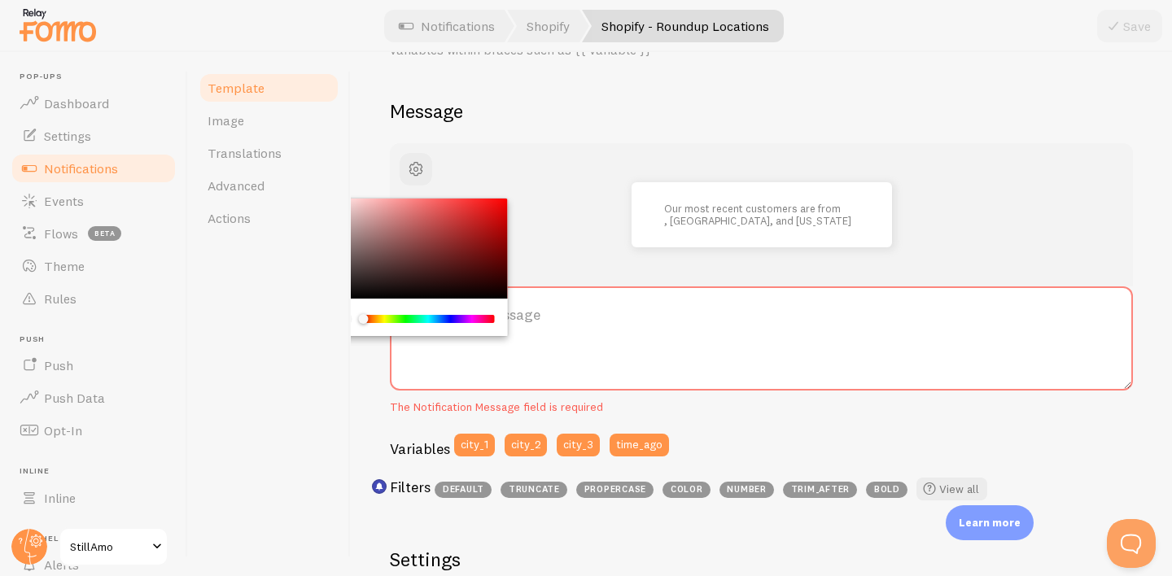
click at [416, 247] on div "Chrome color picker" at bounding box center [416, 249] width 183 height 101
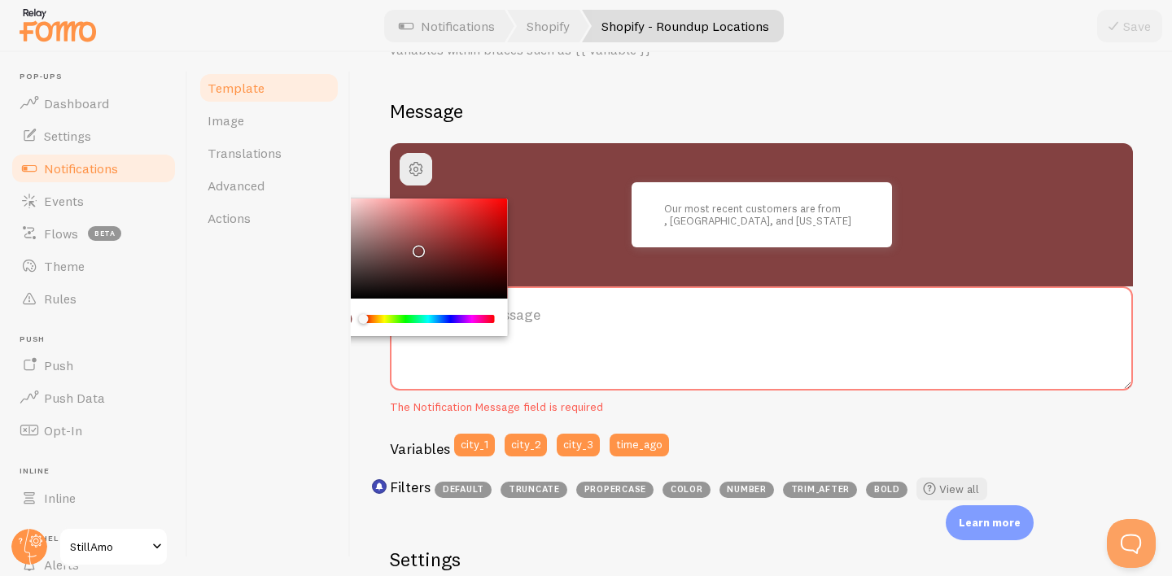
click at [374, 252] on div "Chrome color picker" at bounding box center [416, 249] width 183 height 101
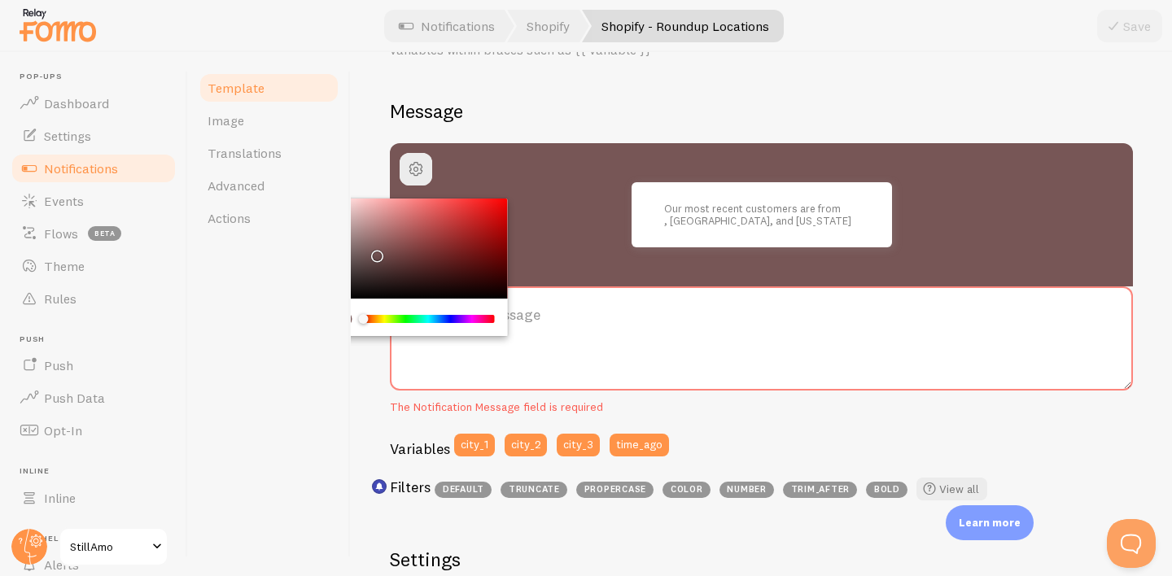
click at [367, 260] on div "Chrome color picker" at bounding box center [416, 249] width 183 height 101
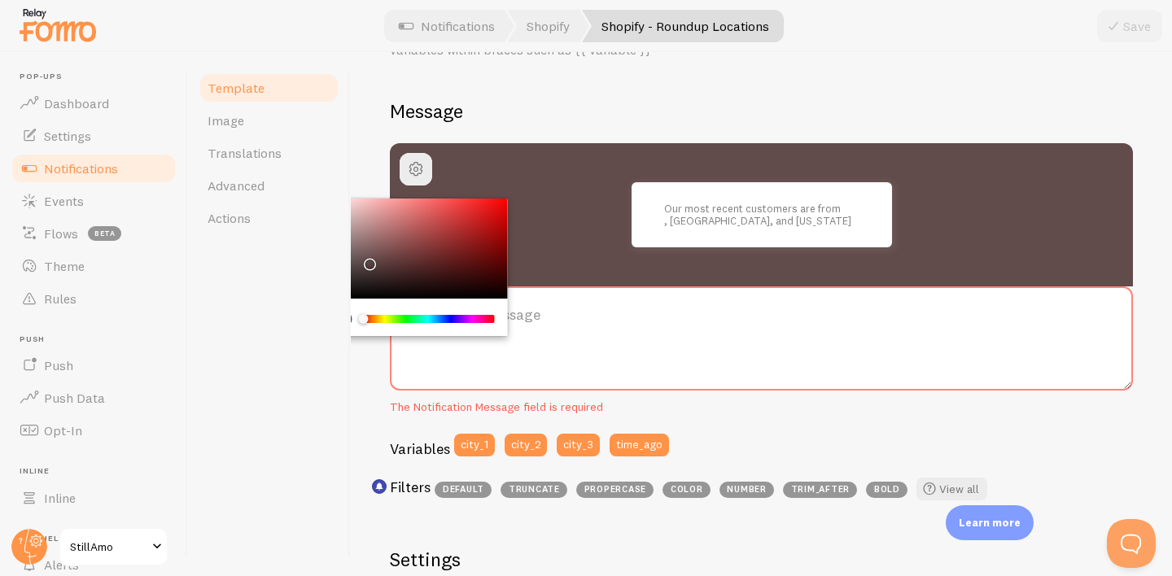
click at [362, 268] on div "Chrome color picker" at bounding box center [416, 249] width 183 height 101
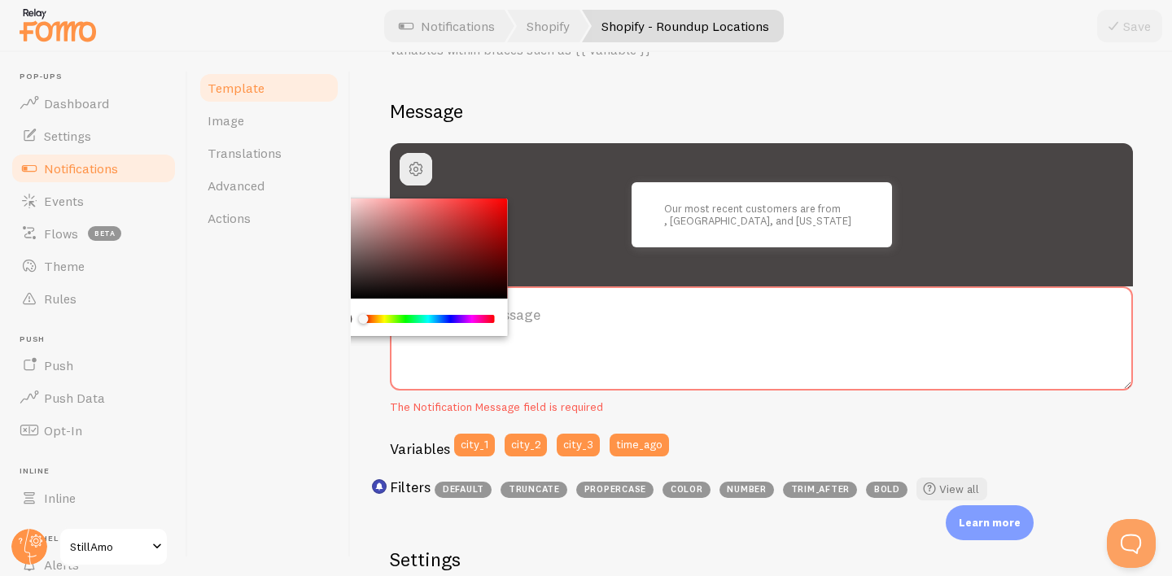
drag, startPoint x: 359, startPoint y: 277, endPoint x: 338, endPoint y: 268, distance: 23.0
click at [338, 268] on div "Template Image Translations Advanced Actions Shopify - Roundup Locations Compos…" at bounding box center [680, 314] width 984 height 524
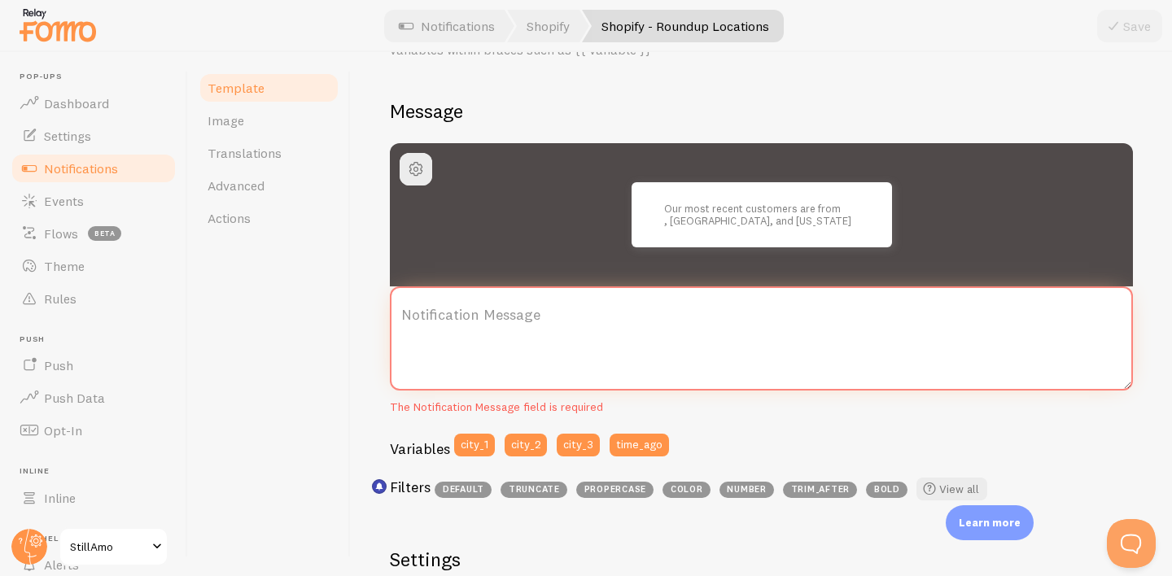
click at [537, 344] on textarea "Notification Message" at bounding box center [761, 338] width 743 height 104
paste textarea "Produkt] blir snabbt slutsåld – någon i Uppsala knep den precis!"
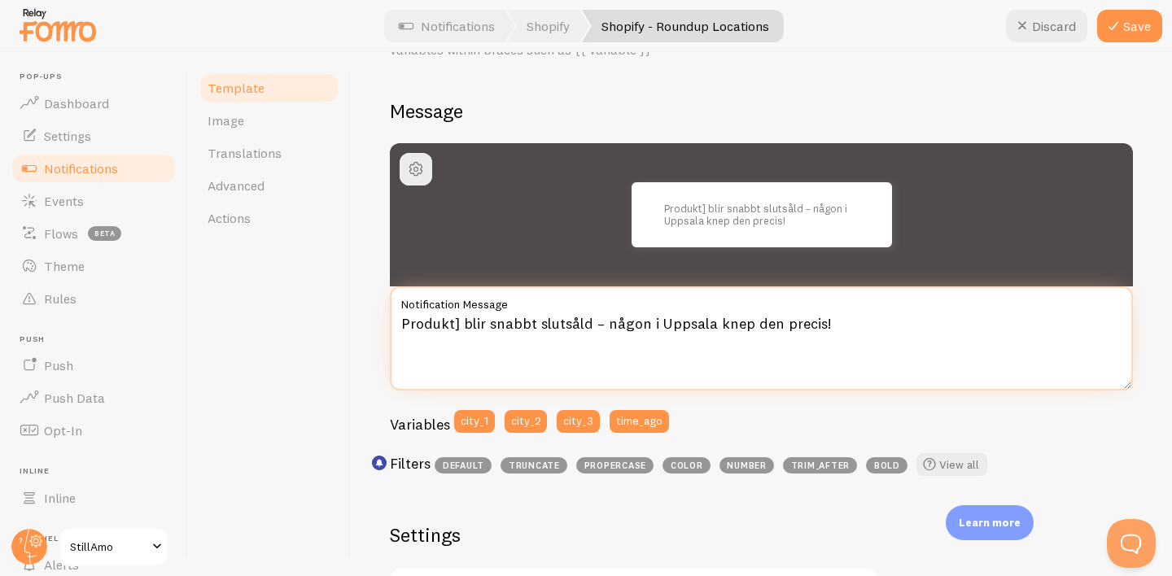
drag, startPoint x: 461, startPoint y: 322, endPoint x: 360, endPoint y: 321, distance: 101.7
click at [360, 321] on div "Shopify - Roundup Locations Compose your message using variables and filters, e…" at bounding box center [761, 314] width 821 height 524
click at [579, 317] on textarea "Stillamo Flavour Bottle blir snabbt slutsåld – någon i Uppsala knep den precis!" at bounding box center [761, 338] width 743 height 104
drag, startPoint x: 627, startPoint y: 322, endPoint x: 606, endPoint y: 322, distance: 21.2
click at [606, 322] on textarea "Stillamo Flavour Bottle blir snabbt slutsåld – någon i Uppsala knep den precis!" at bounding box center [761, 338] width 743 height 104
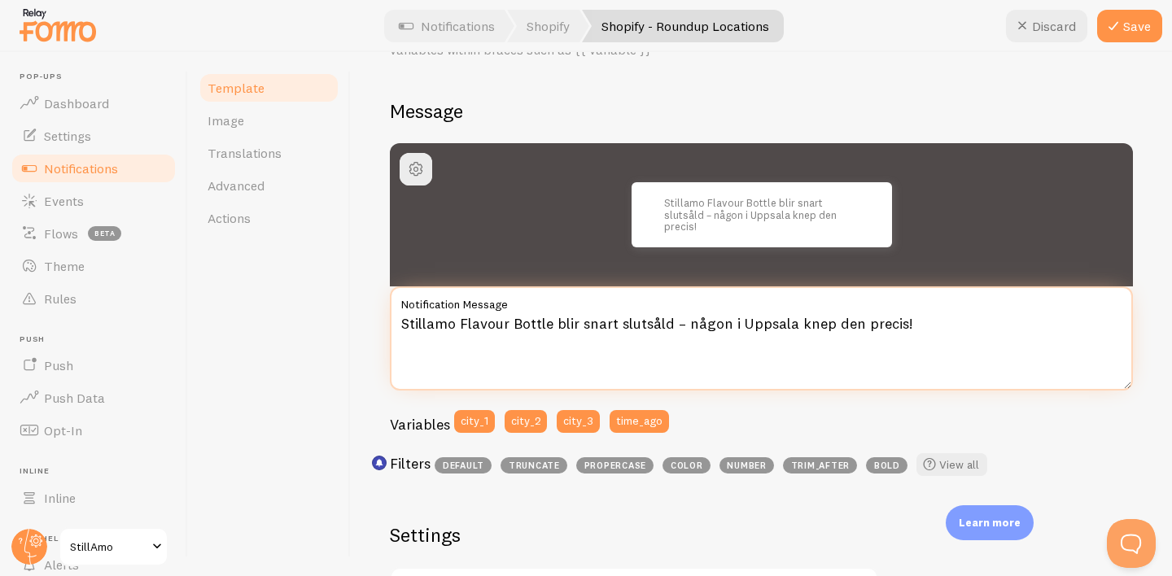
type textarea "Stillamo Flavour Bottle blir snart slutsåld – någon i Uppsala knep den precis!"
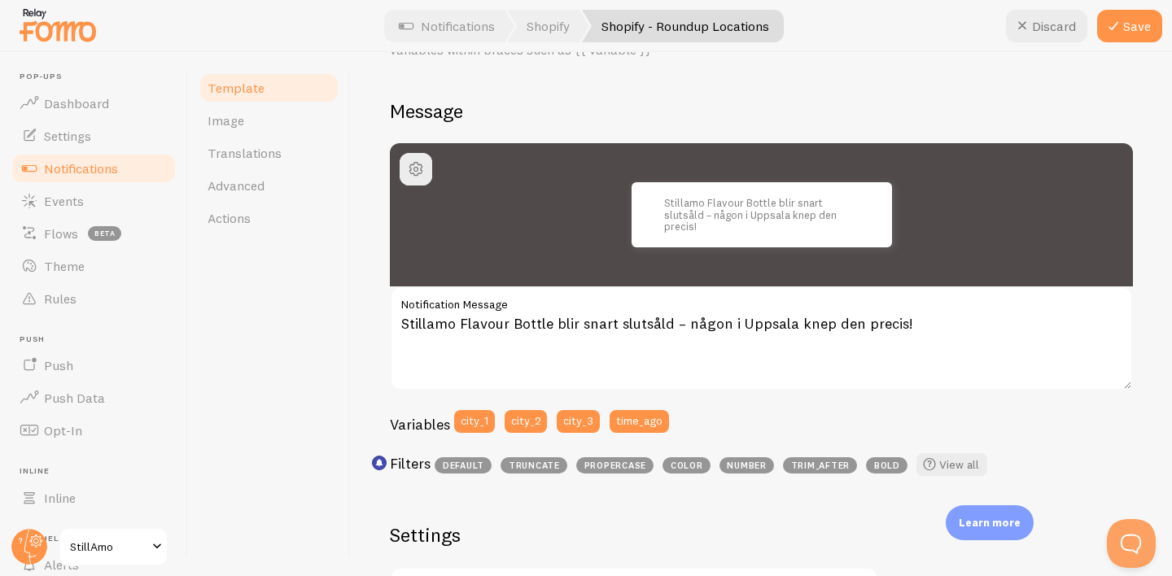
click at [750, 421] on div "Variables city_1 city_2 city_3 time_ago" at bounding box center [761, 427] width 743 height 34
click at [1130, 20] on button "Save" at bounding box center [1129, 26] width 65 height 33
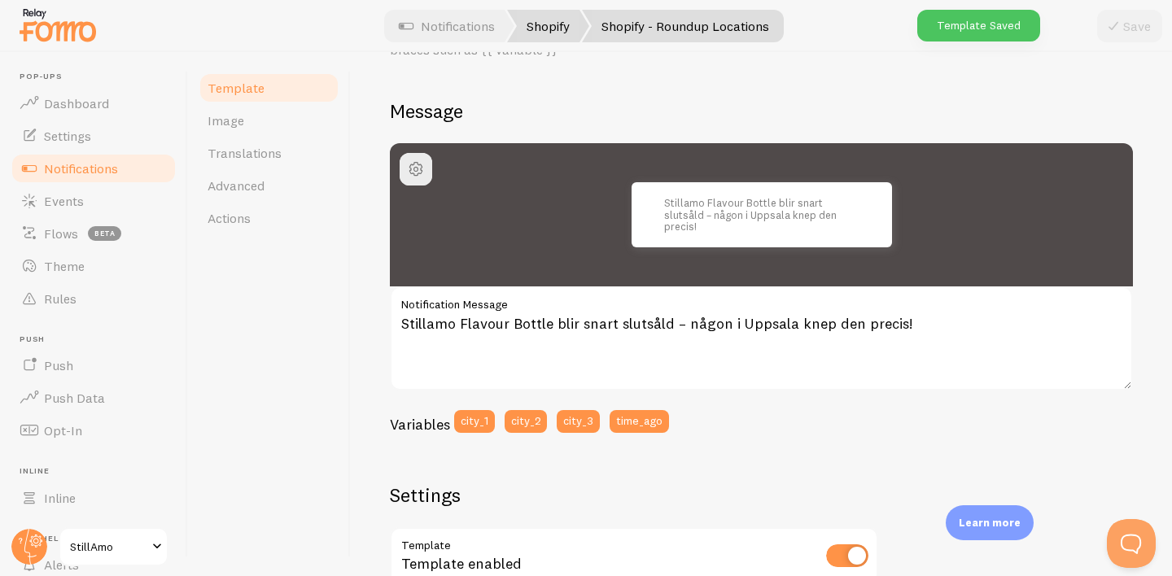
click at [554, 26] on link "Shopify" at bounding box center [548, 26] width 82 height 33
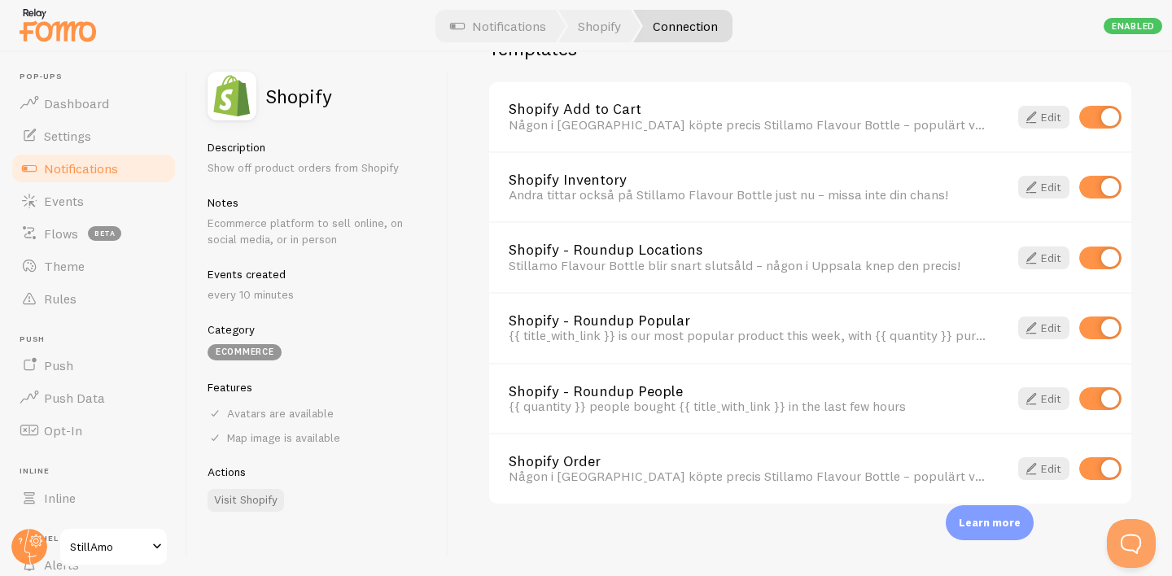
scroll to position [1207, 0]
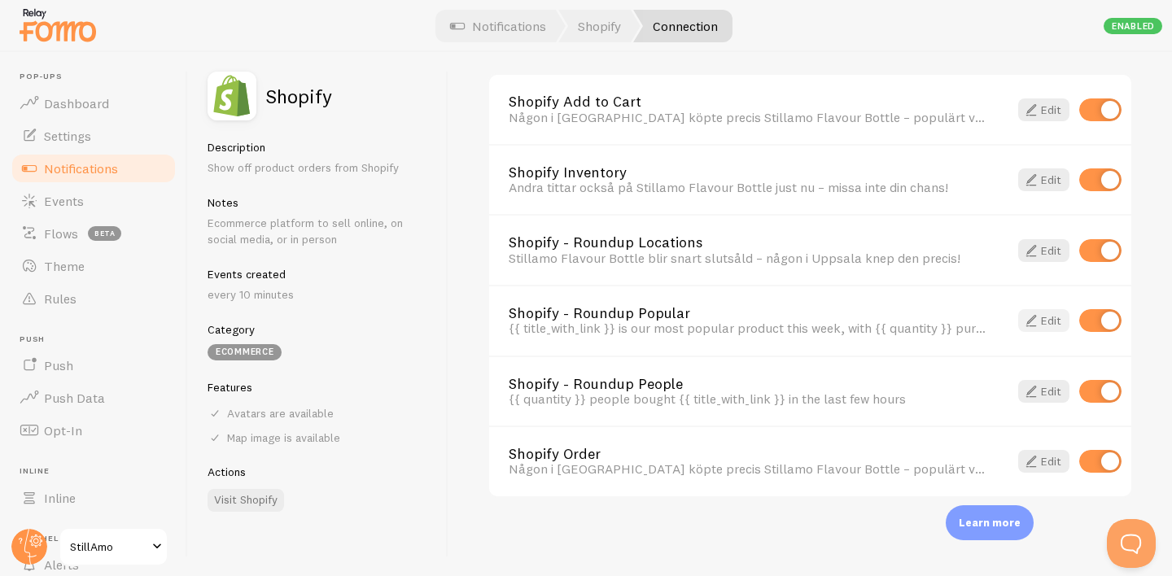
click at [1031, 319] on span at bounding box center [1031, 321] width 20 height 20
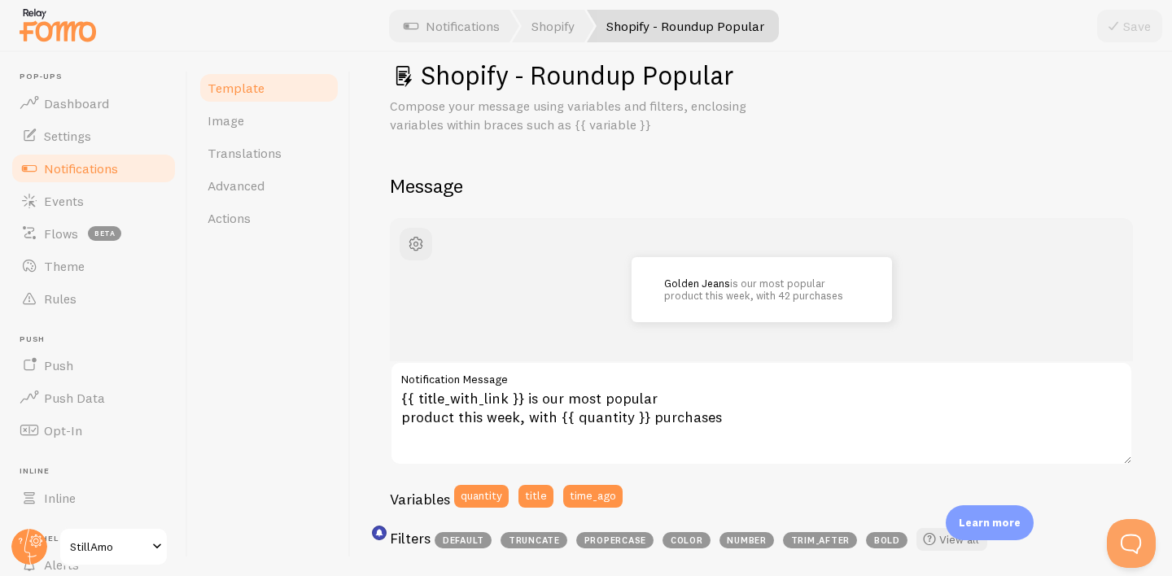
scroll to position [37, 0]
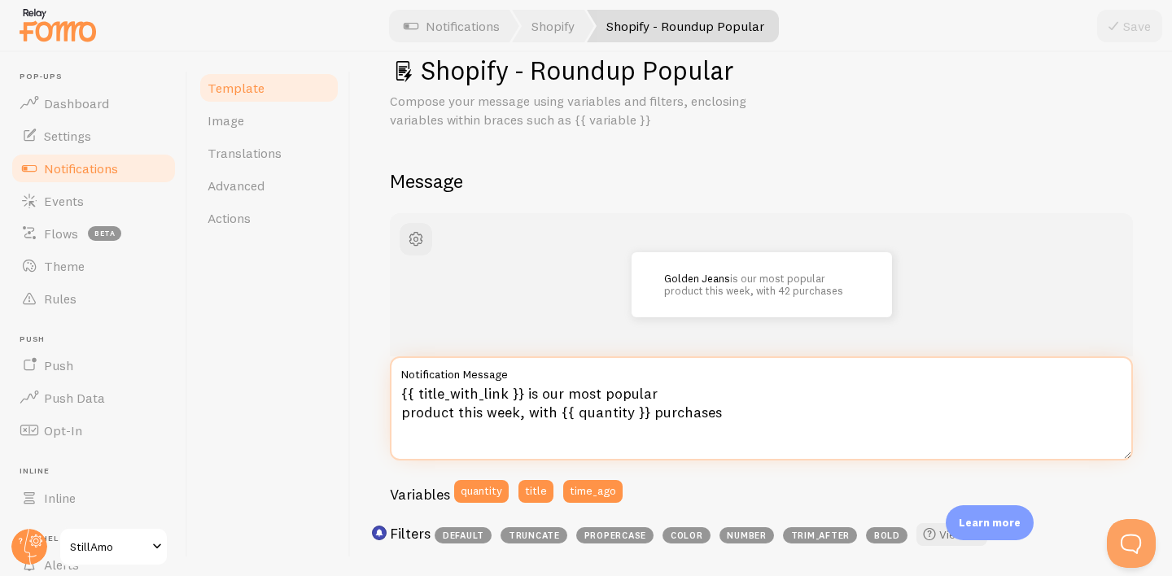
drag, startPoint x: 732, startPoint y: 408, endPoint x: 343, endPoint y: 368, distance: 391.1
click at [343, 368] on div "Template Image Translations Advanced Actions Shopify - Roundup Popular Compose …" at bounding box center [680, 314] width 984 height 524
paste textarea "[Produkt] säljer som smör – senast beställd för 1 minut sen"
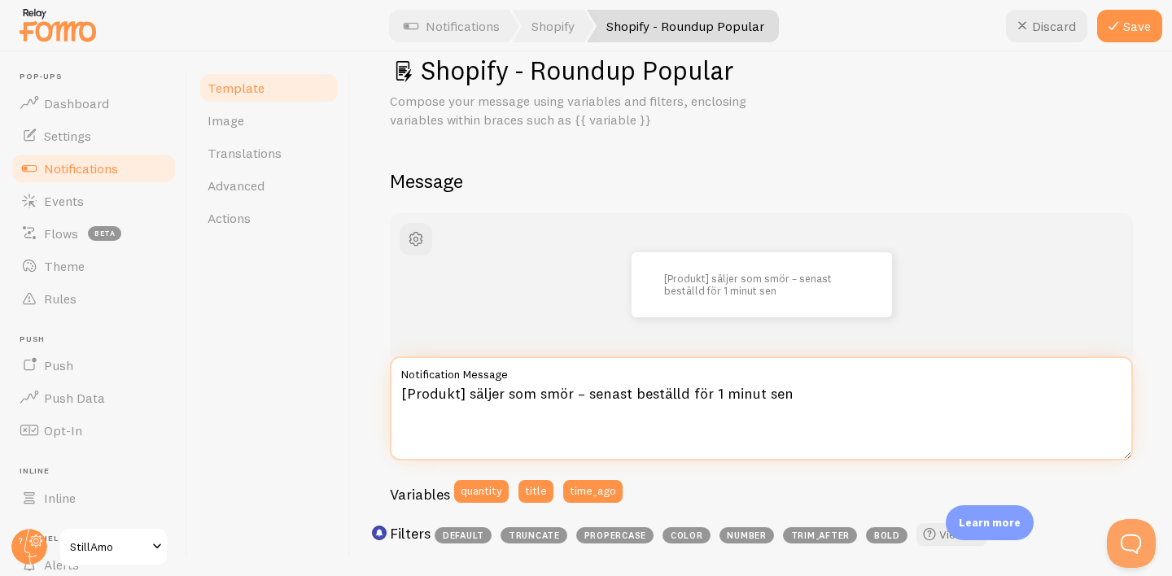
drag, startPoint x: 465, startPoint y: 393, endPoint x: 303, endPoint y: 378, distance: 161.8
click at [303, 378] on div "Template Image Translations Advanced Actions Shopify - Roundup Popular Compose …" at bounding box center [680, 314] width 984 height 524
type textarea "Stillamo Flavour Bottle säljer som smör – senast beställd för 1 minut sen"
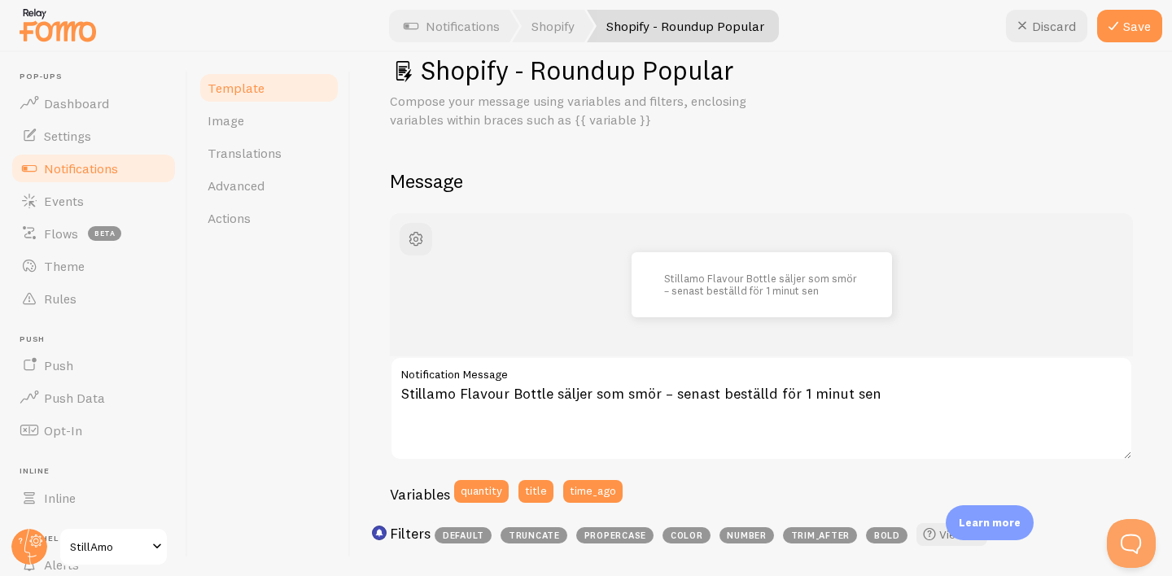
click at [957, 315] on div "Stillamo Flavour Bottle säljer som smör – senast beställd för 1 minut sen" at bounding box center [761, 284] width 665 height 65
click at [419, 234] on span "button" at bounding box center [416, 239] width 20 height 20
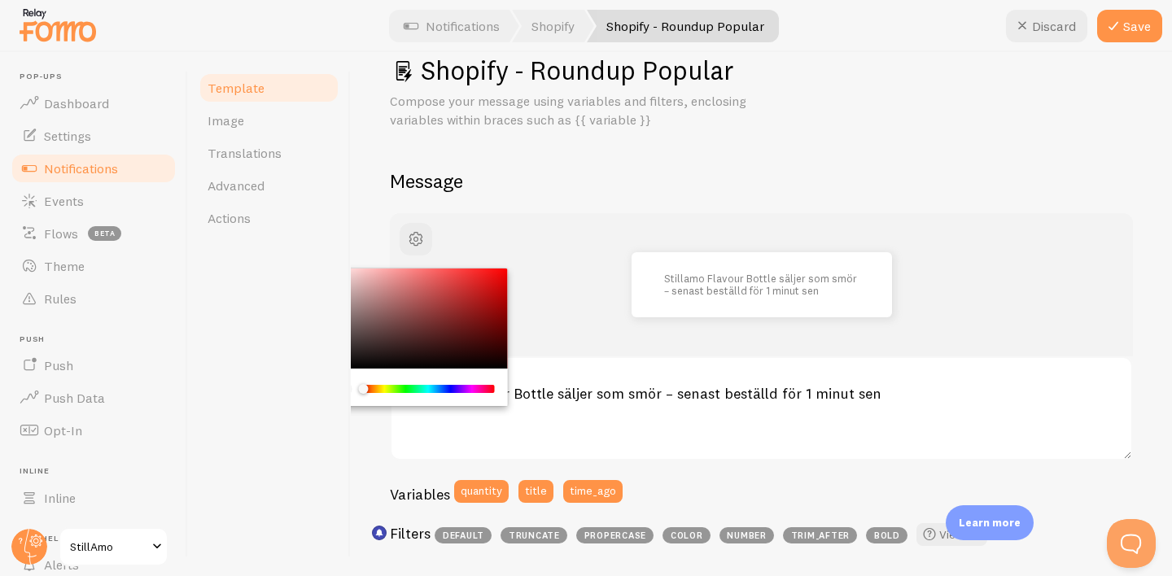
click at [360, 331] on div "Chrome color picker" at bounding box center [416, 319] width 183 height 101
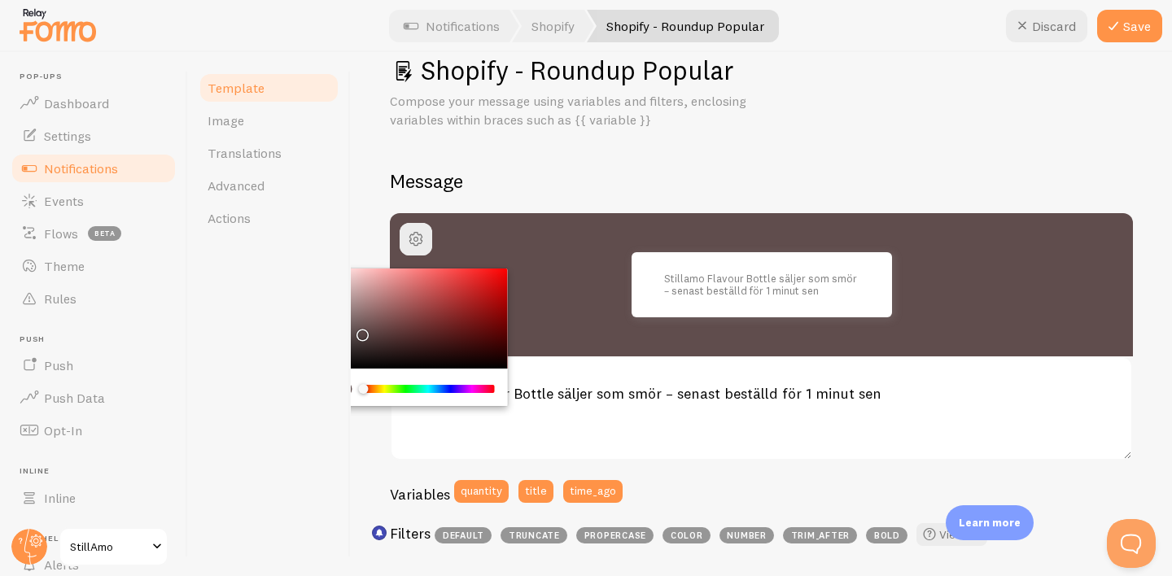
click at [356, 344] on div "Chrome color picker" at bounding box center [416, 319] width 183 height 101
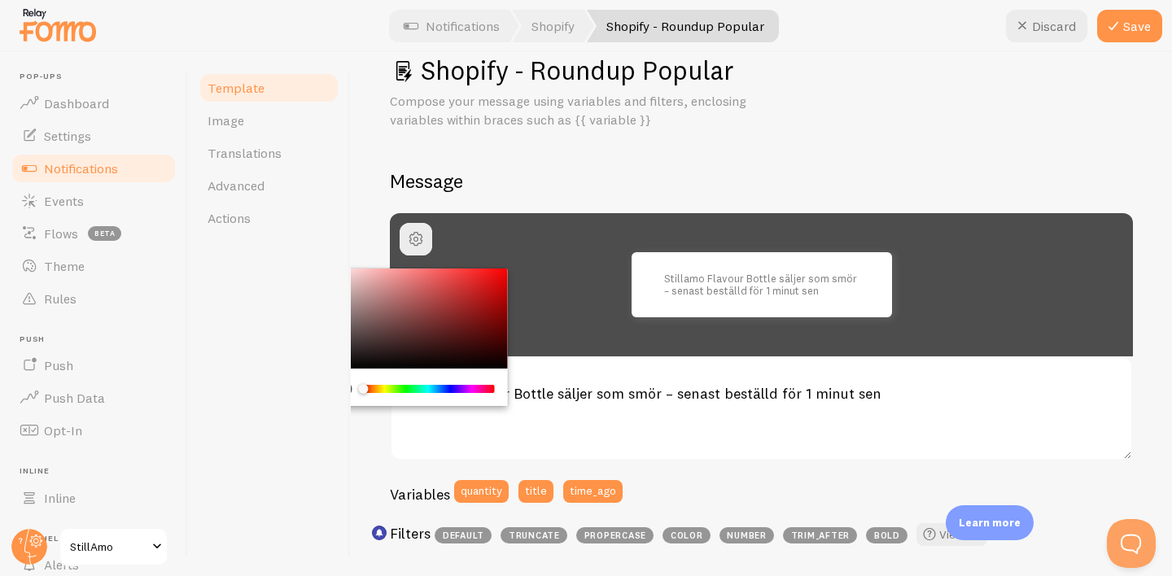
drag, startPoint x: 356, startPoint y: 344, endPoint x: 323, endPoint y: 338, distance: 33.0
click at [323, 338] on div "Template Image Translations Advanced Actions Shopify - Roundup Popular Compose …" at bounding box center [680, 314] width 984 height 524
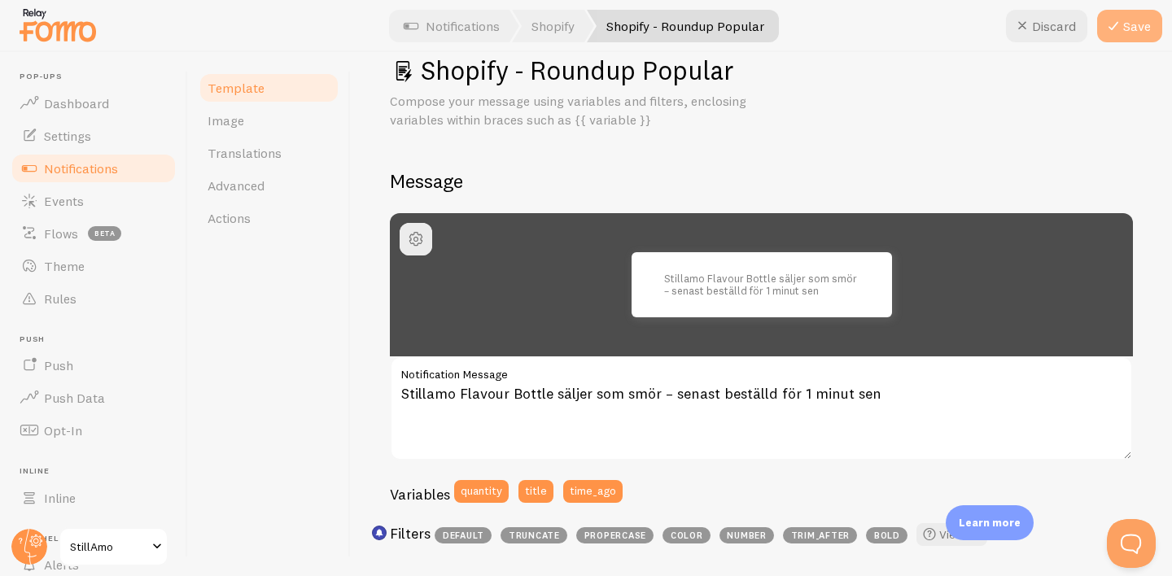
click at [1124, 20] on button "Save" at bounding box center [1129, 26] width 65 height 33
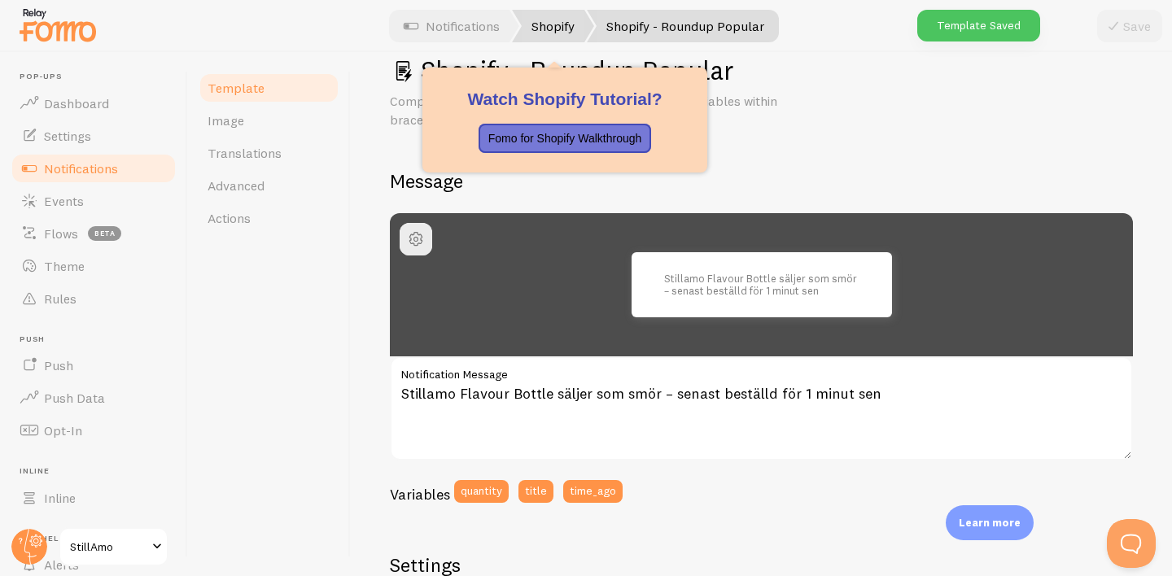
click at [552, 34] on link "Shopify" at bounding box center [553, 26] width 82 height 33
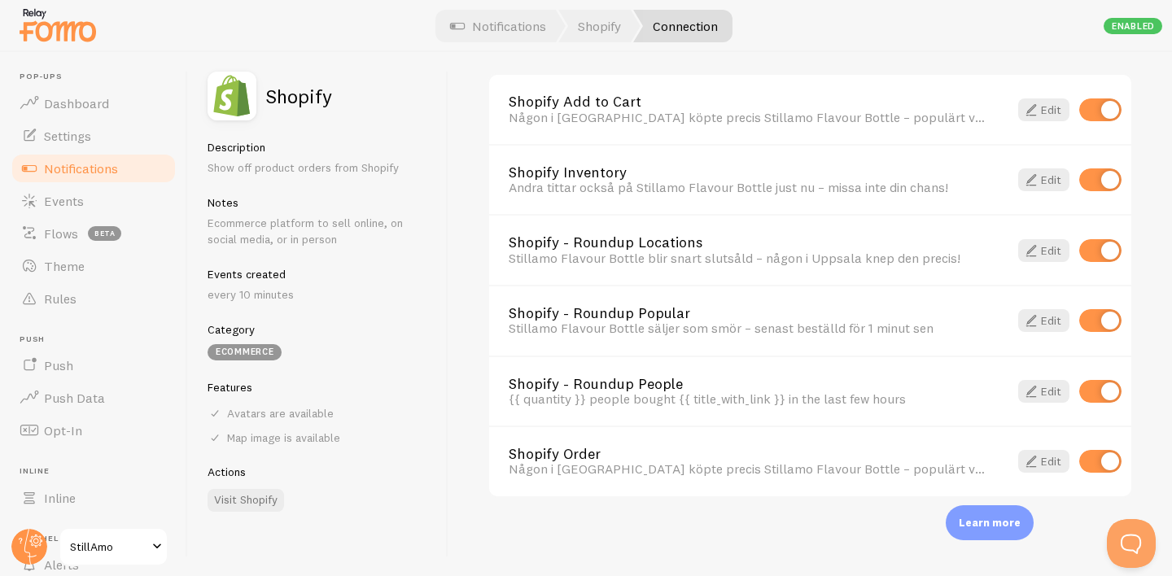
scroll to position [1186, 0]
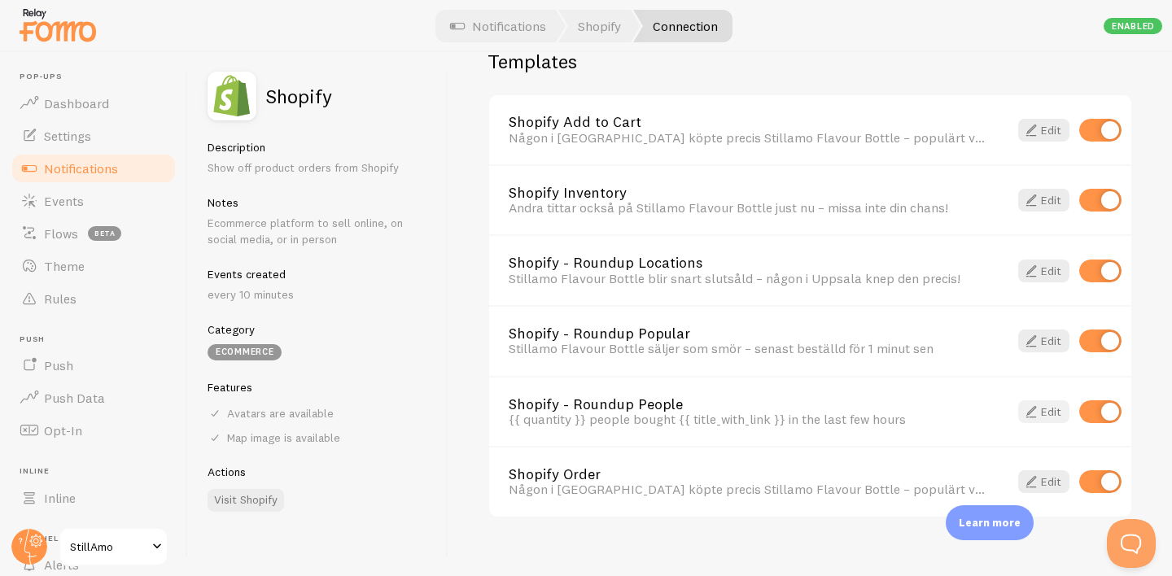
click at [1038, 410] on span at bounding box center [1031, 412] width 20 height 20
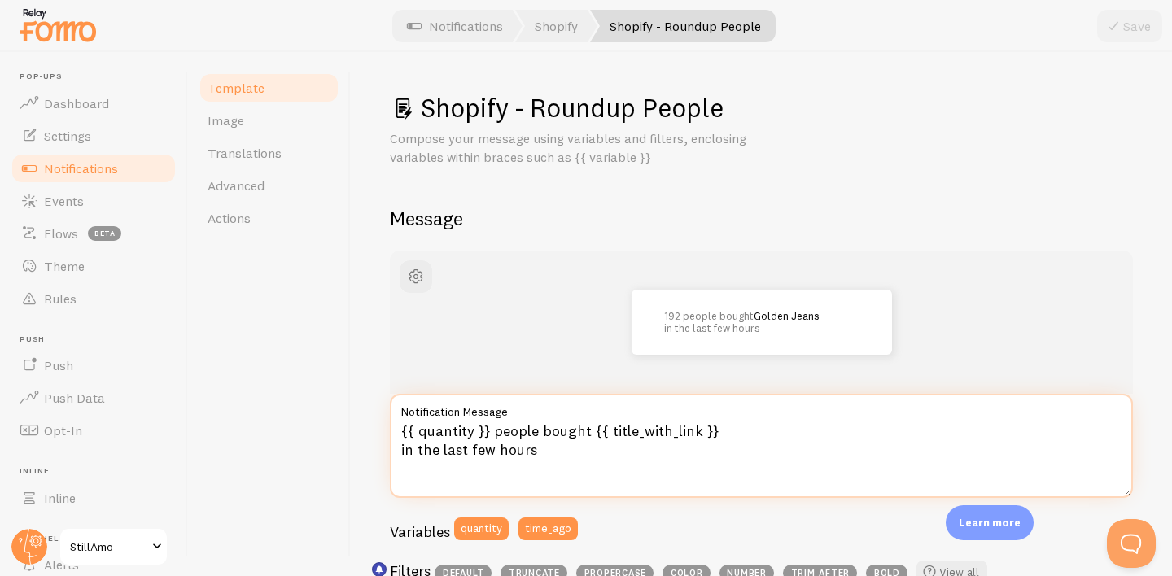
click at [415, 431] on textarea "{{ quantity }} people bought {{ title_with_link }} in the last few hours" at bounding box center [761, 446] width 743 height 104
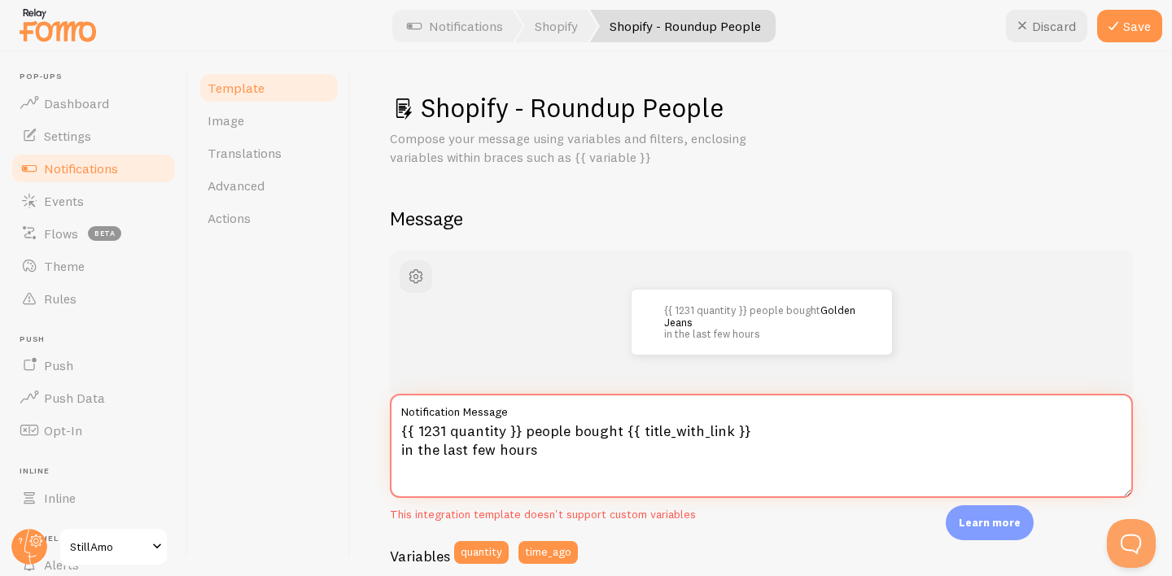
drag, startPoint x: 446, startPoint y: 428, endPoint x: 410, endPoint y: 426, distance: 35.9
click at [410, 426] on textarea "{{ 1231 quantity }} people bought {{ title_with_link }} in the last few hours" at bounding box center [761, 446] width 743 height 104
click at [482, 556] on button "quantity" at bounding box center [481, 552] width 55 height 23
click at [496, 430] on textarea "{{{ quantity }}quantity }} people bought {{ title_with_link }} in the last few …" at bounding box center [761, 446] width 743 height 104
drag, startPoint x: 565, startPoint y: 431, endPoint x: 378, endPoint y: 427, distance: 187.2
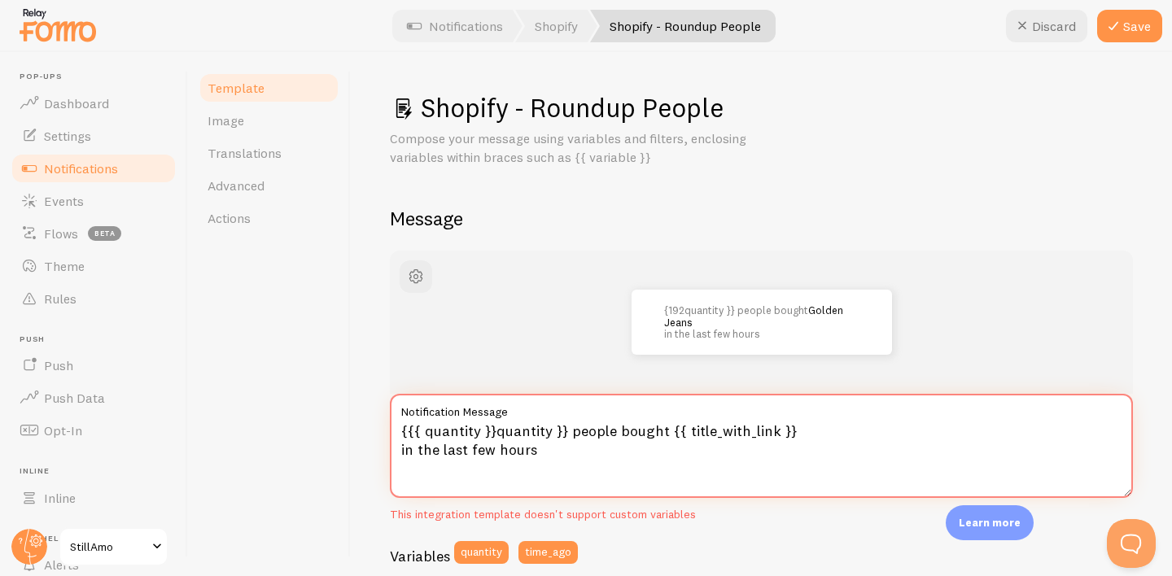
click at [378, 427] on div "Shopify - Roundup People Compose your message using variables and filters, encl…" at bounding box center [761, 314] width 821 height 524
click at [489, 546] on button "quantity" at bounding box center [481, 552] width 55 height 23
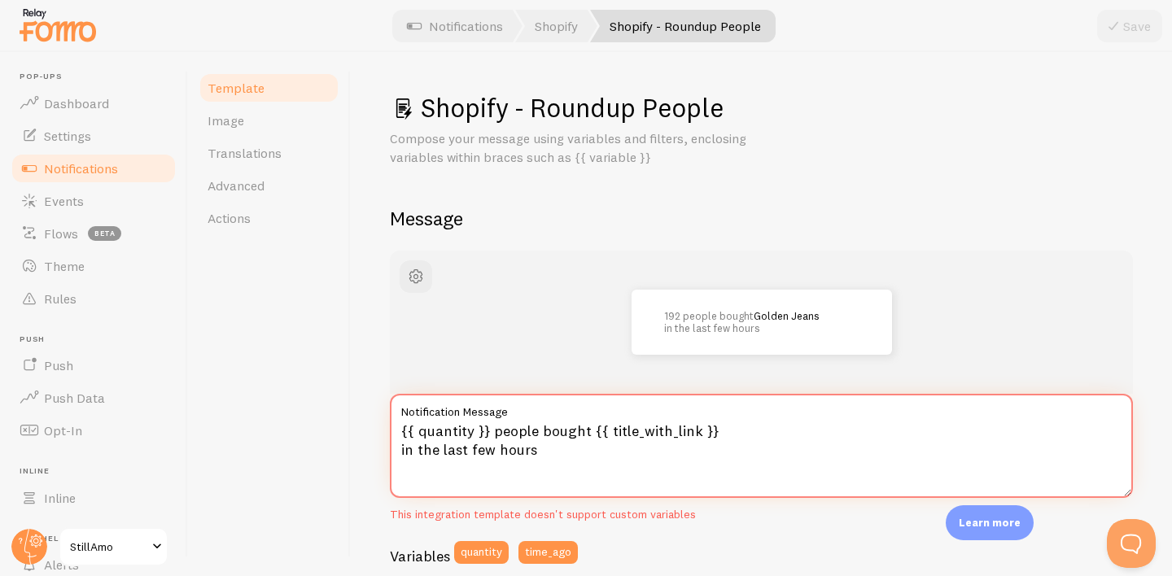
click at [505, 428] on textarea "{{ quantity }} people bought {{ title_with_link }} in the last few hours" at bounding box center [761, 446] width 743 height 104
drag, startPoint x: 592, startPoint y: 463, endPoint x: 365, endPoint y: 420, distance: 231.1
click at [365, 420] on div "Shopify - Roundup People Compose your message using variables and filters, encl…" at bounding box center [761, 314] width 821 height 524
paste textarea "En kund i Malmö klickade hem [produkt] för 2 minuter sen 👀"
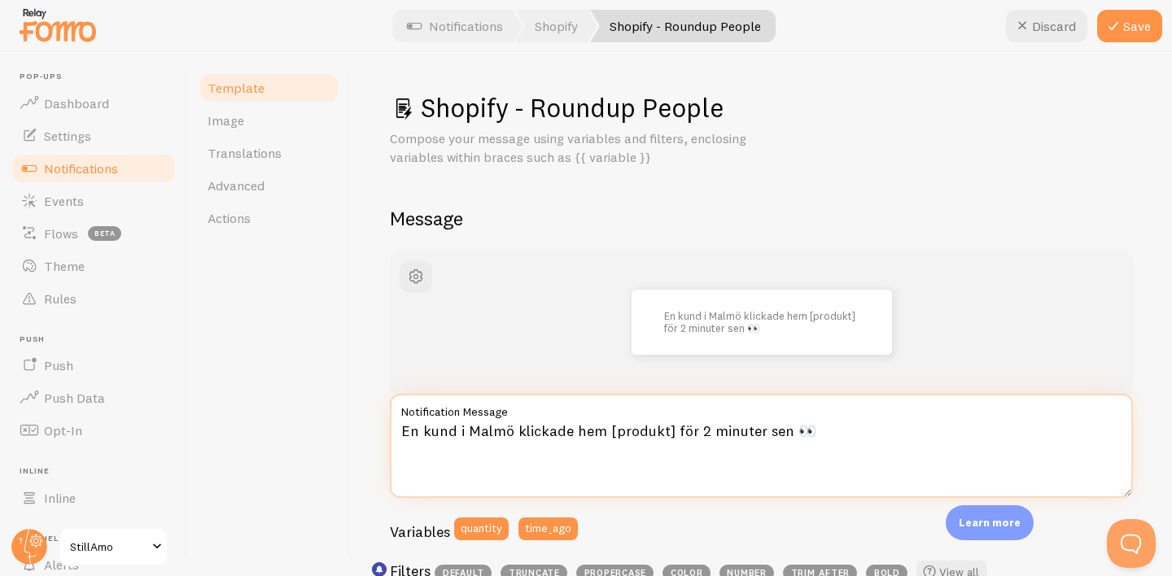
drag, startPoint x: 601, startPoint y: 430, endPoint x: 662, endPoint y: 427, distance: 61.1
click at [662, 427] on textarea "En kund i Malmö klickade hem [produkt] för 2 minuter sen 👀" at bounding box center [761, 446] width 743 height 104
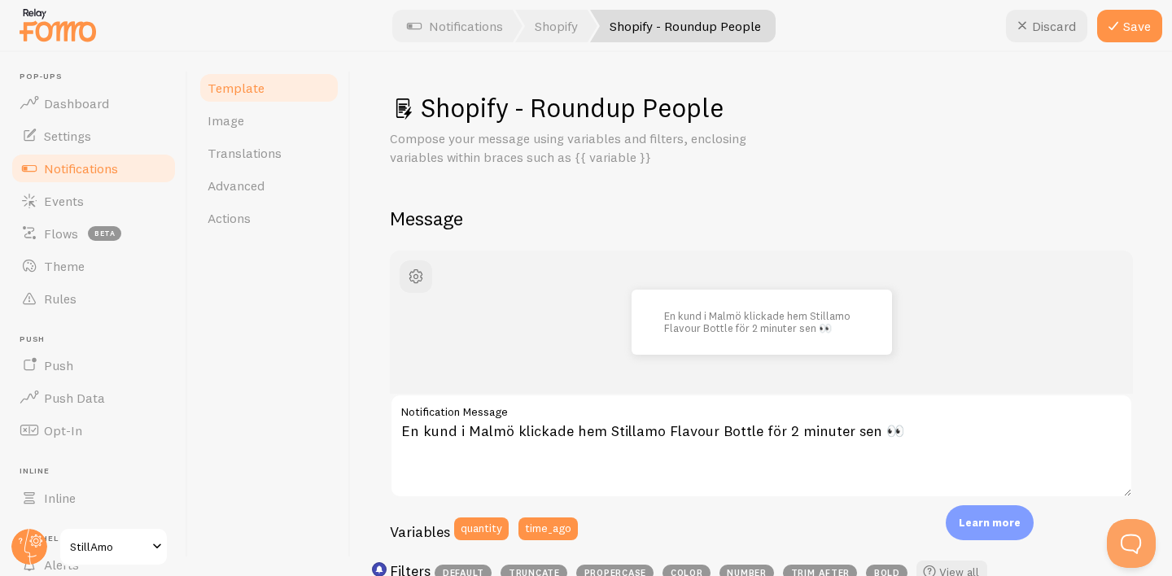
click at [1024, 333] on div "En kund i Malmö klickade hem Stillamo Flavour Bottle för 2 minuter sen 👀" at bounding box center [761, 322] width 665 height 65
click at [415, 271] on span "button" at bounding box center [416, 277] width 20 height 20
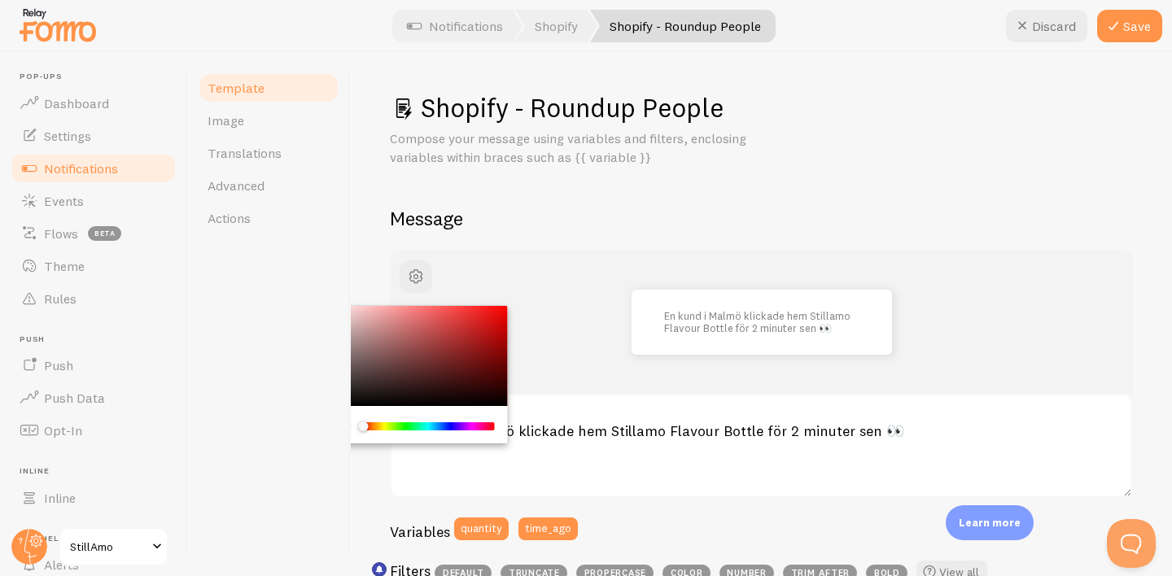
click at [358, 377] on div "Chrome color picker" at bounding box center [416, 356] width 183 height 101
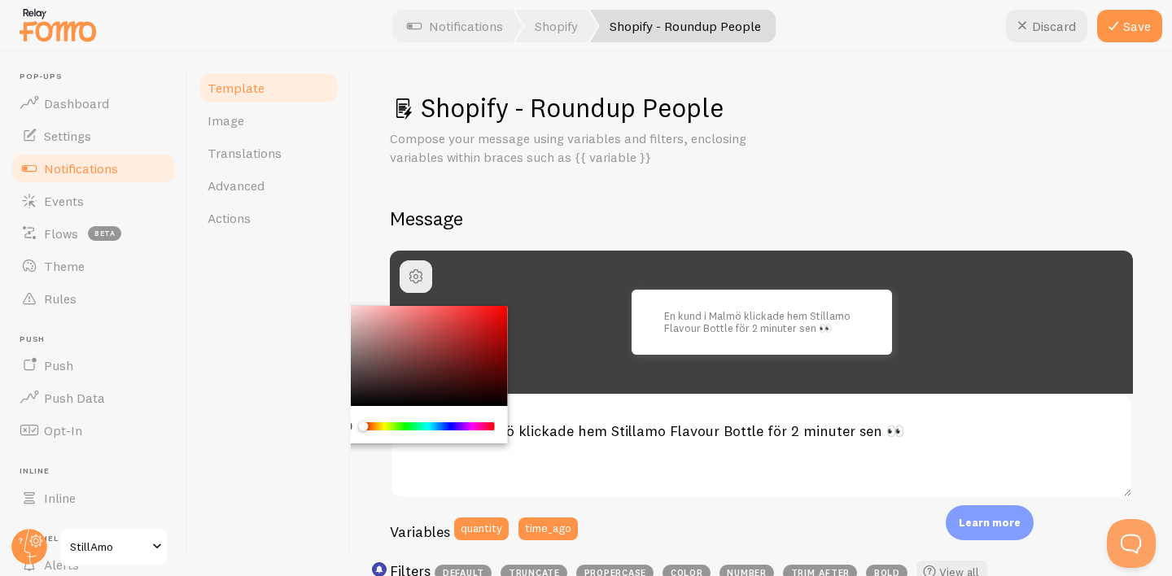
drag, startPoint x: 354, startPoint y: 377, endPoint x: 324, endPoint y: 382, distance: 30.5
click at [324, 382] on div "Template Image Translations Advanced Actions Shopify - Roundup People Compose y…" at bounding box center [680, 314] width 984 height 524
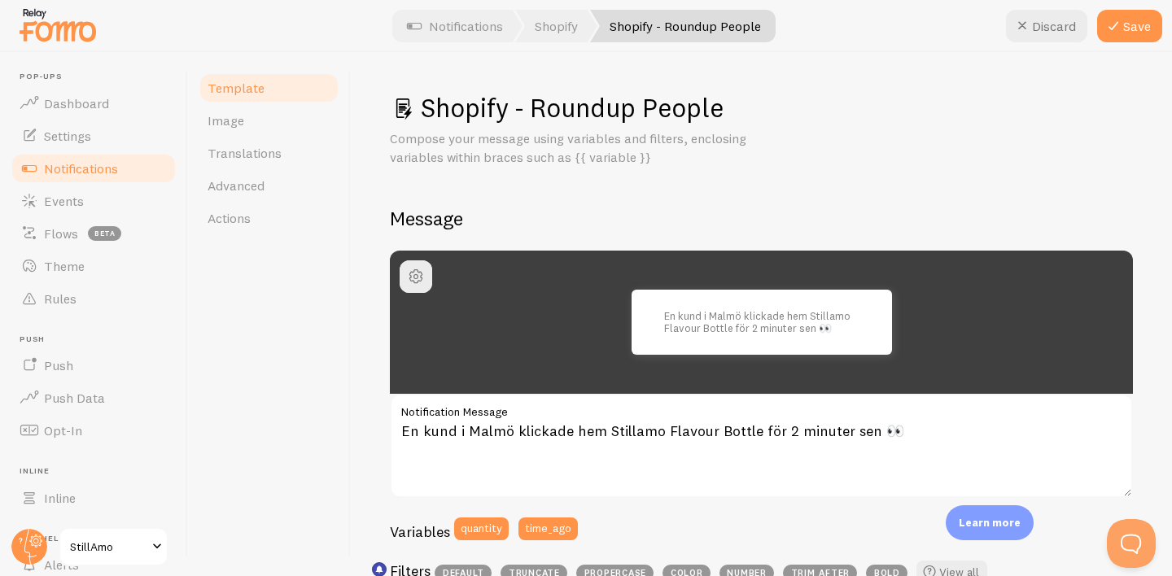
click at [299, 406] on div "Template Image Translations Advanced Actions" at bounding box center [269, 314] width 163 height 524
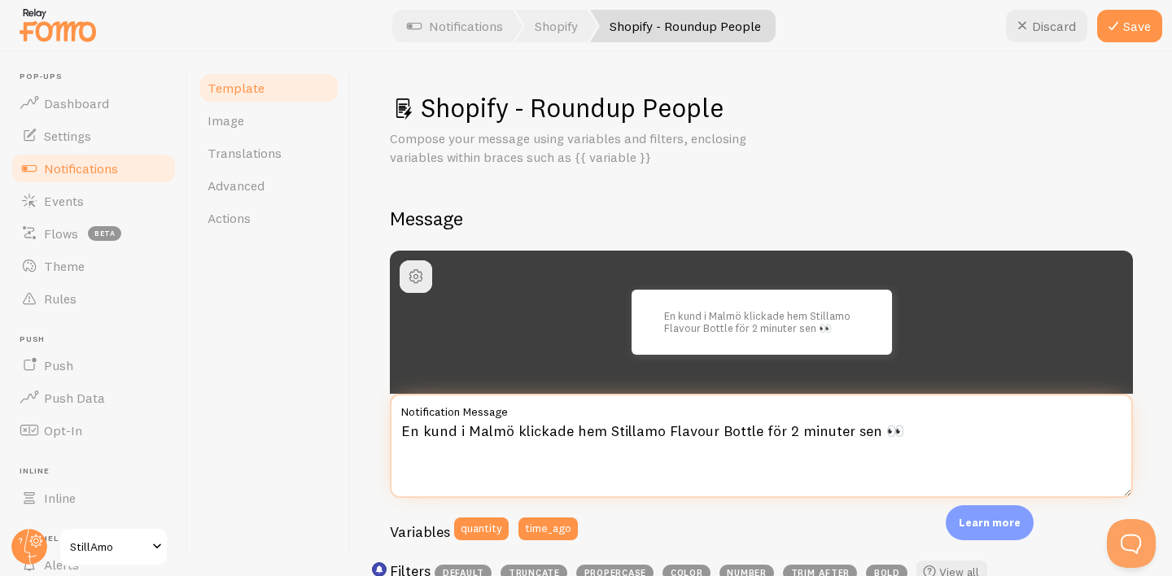
click at [919, 429] on textarea "En kund i Malmö klickade hem Stillamo Flavour Bottle för 2 minuter sen 👀" at bounding box center [761, 446] width 743 height 104
paste textarea "🔥"
type textarea "En kund i Malmö klickade hem Stillamo Flavour Bottle för 2 minuter sen 👀 Bestäl…"
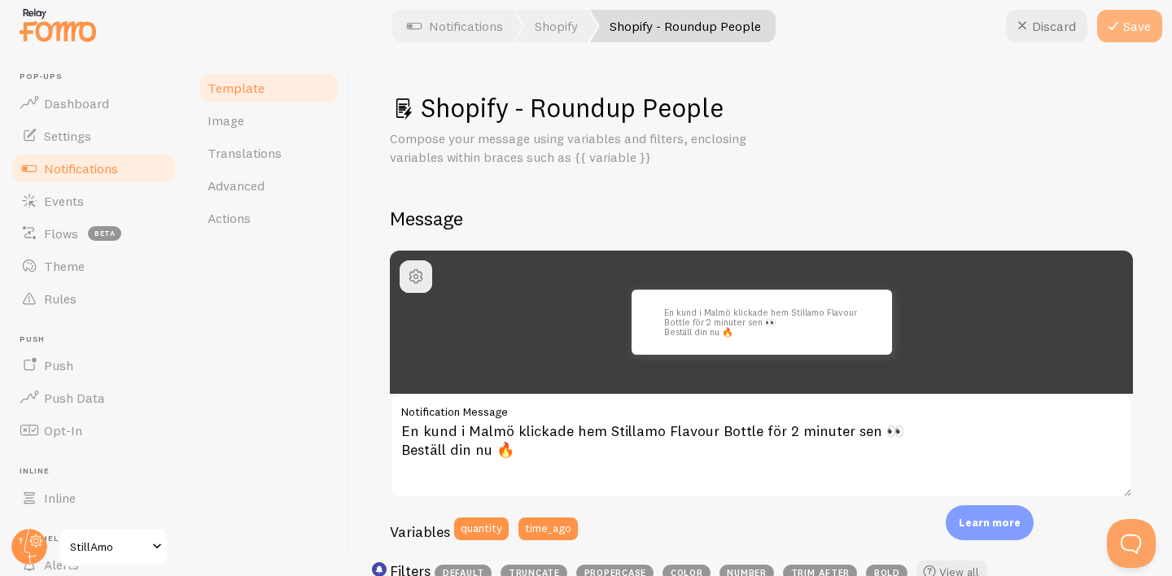
click at [1140, 30] on button "Save" at bounding box center [1129, 26] width 65 height 33
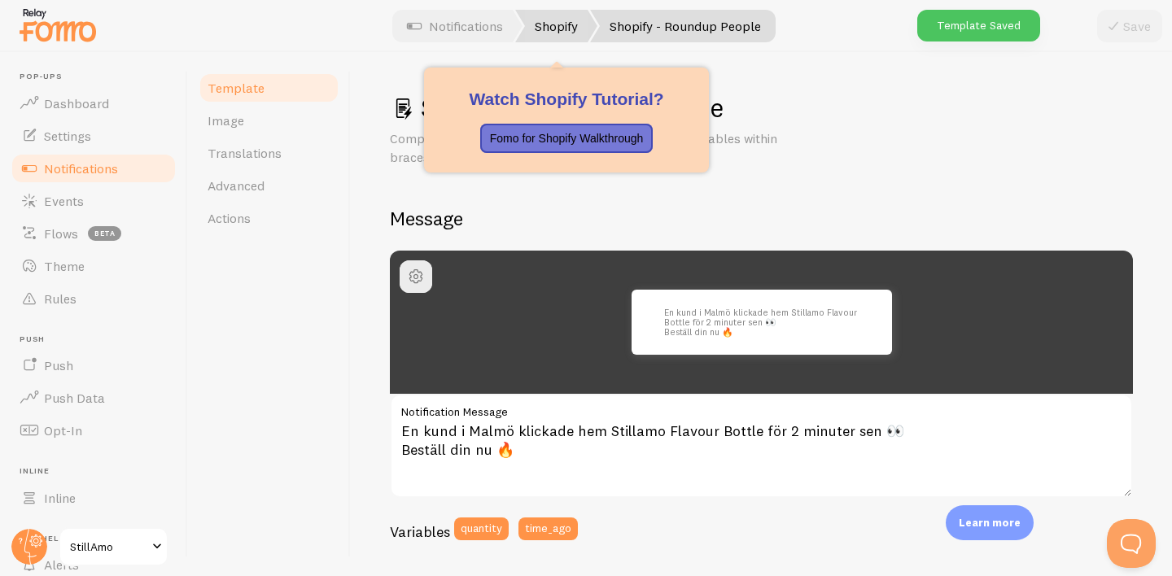
click at [580, 38] on link "Shopify" at bounding box center [556, 26] width 82 height 33
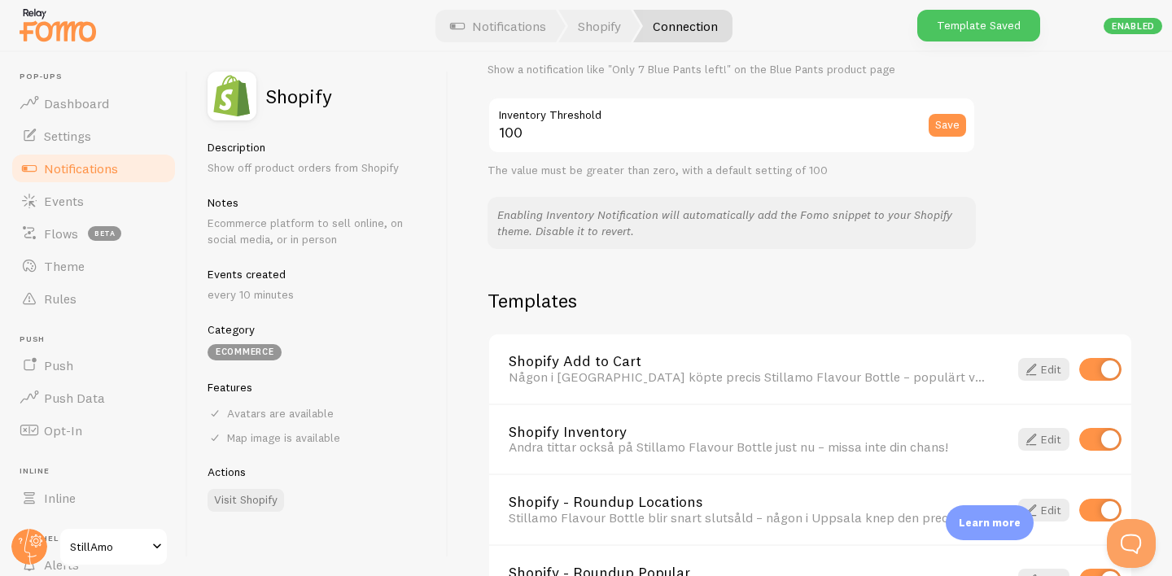
scroll to position [1207, 0]
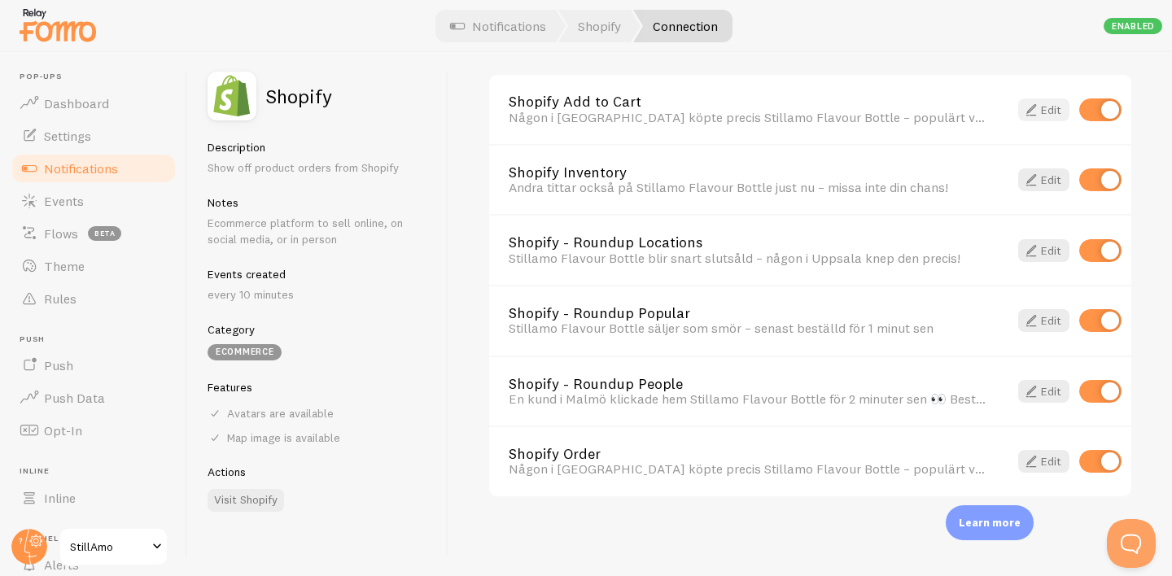
click at [1043, 107] on link "Edit" at bounding box center [1043, 109] width 51 height 23
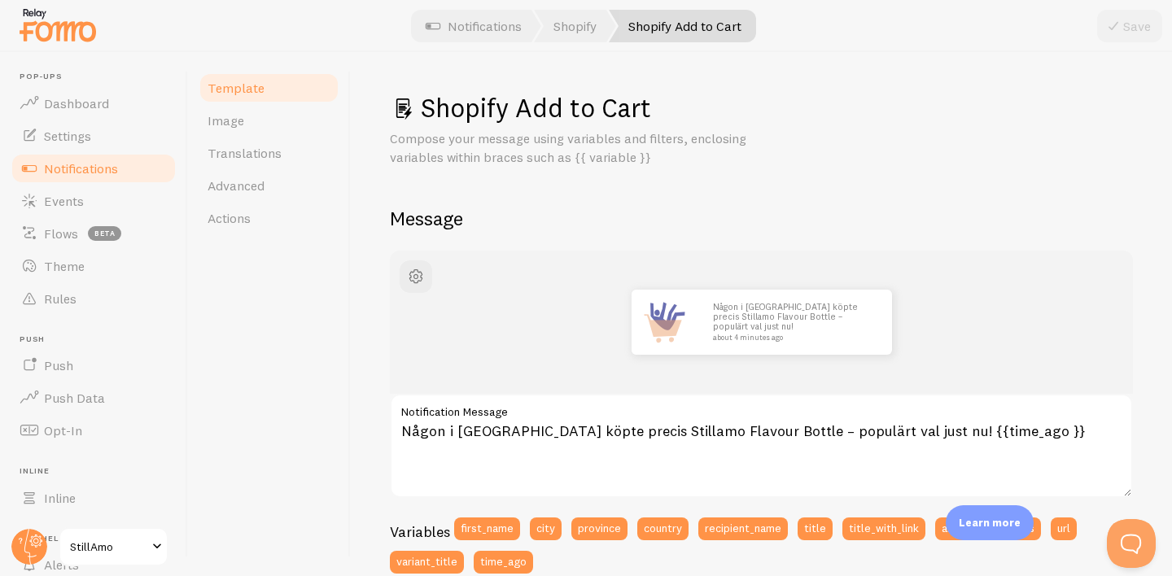
scroll to position [69, 0]
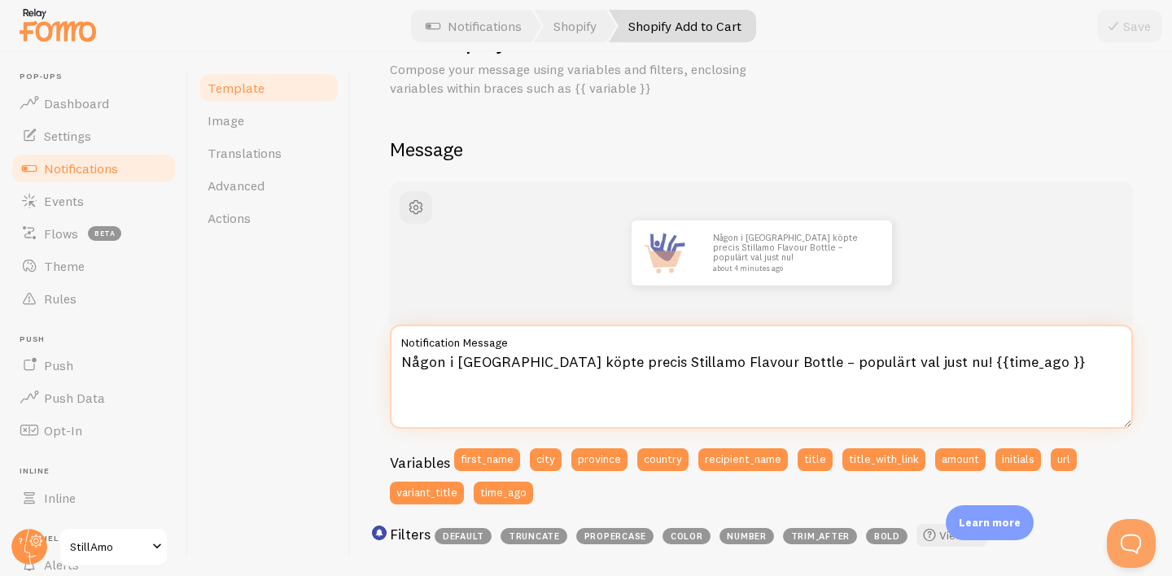
drag, startPoint x: 910, startPoint y: 359, endPoint x: 365, endPoint y: 363, distance: 544.4
click at [365, 363] on div "Shopify Add to Cart Compose your message using variables and filters, enclosing…" at bounding box center [761, 314] width 821 height 524
paste textarea "[Produkt] ligger i 7 andra varukorgar just nu…"
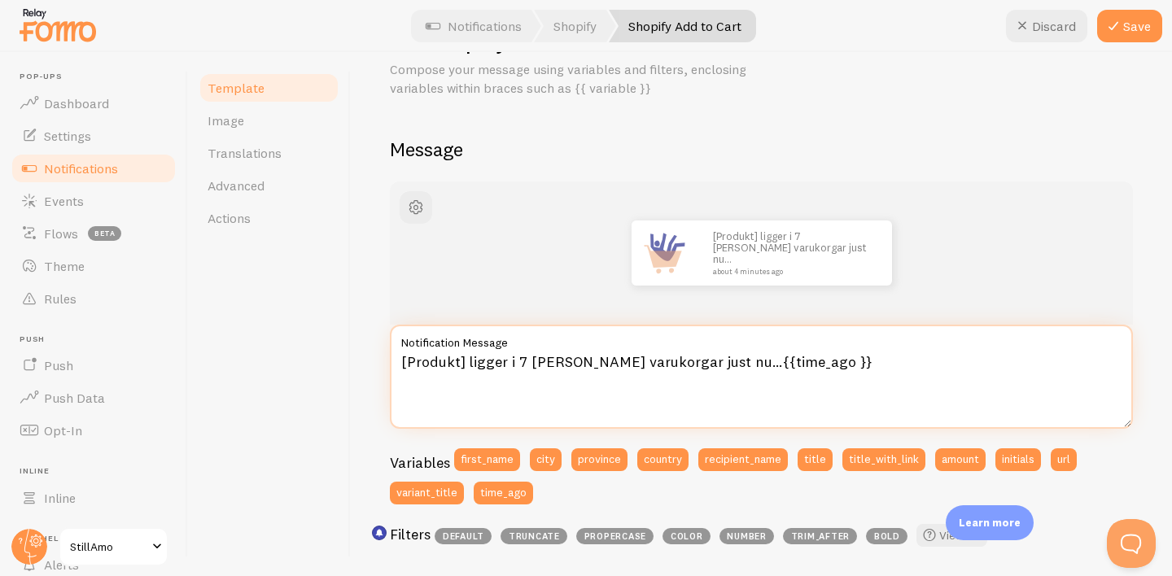
drag, startPoint x: 464, startPoint y: 360, endPoint x: 354, endPoint y: 351, distance: 110.2
click at [354, 351] on div "Shopify Add to Cart Compose your message using variables and filters, enclosing…" at bounding box center [761, 314] width 821 height 524
type textarea "Stillamo Flavour bottle ligger i 7 andra varukorgar just nu…{{time_ago }}"
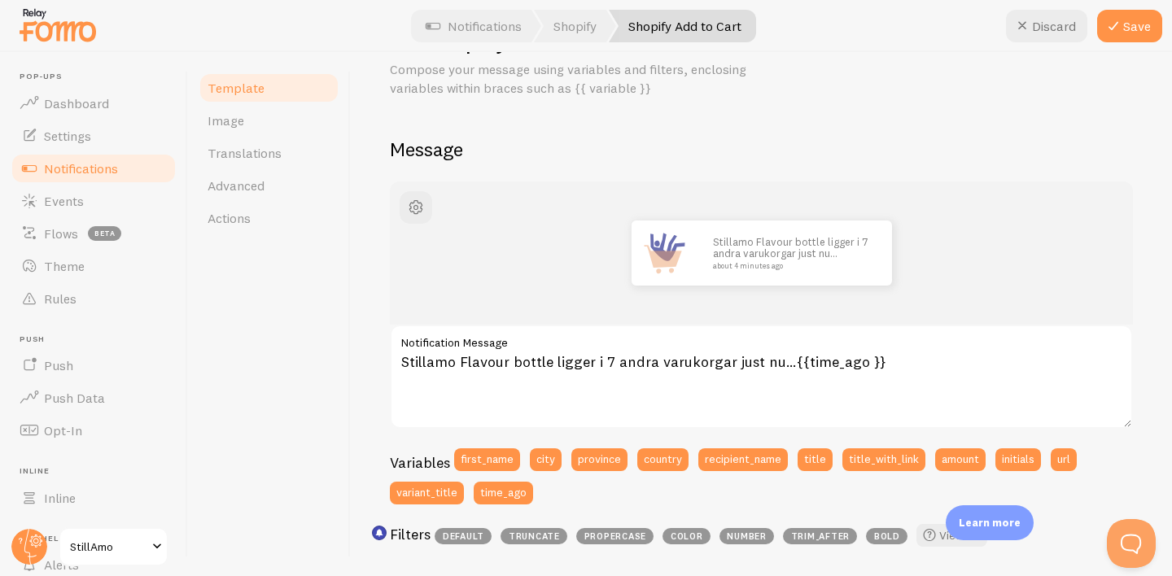
click at [1012, 295] on div "Stillamo Flavour bottle ligger i 7 andra varukorgar just nu… about 4 minutes ago" at bounding box center [761, 252] width 743 height 143
click at [412, 200] on span "button" at bounding box center [416, 208] width 20 height 20
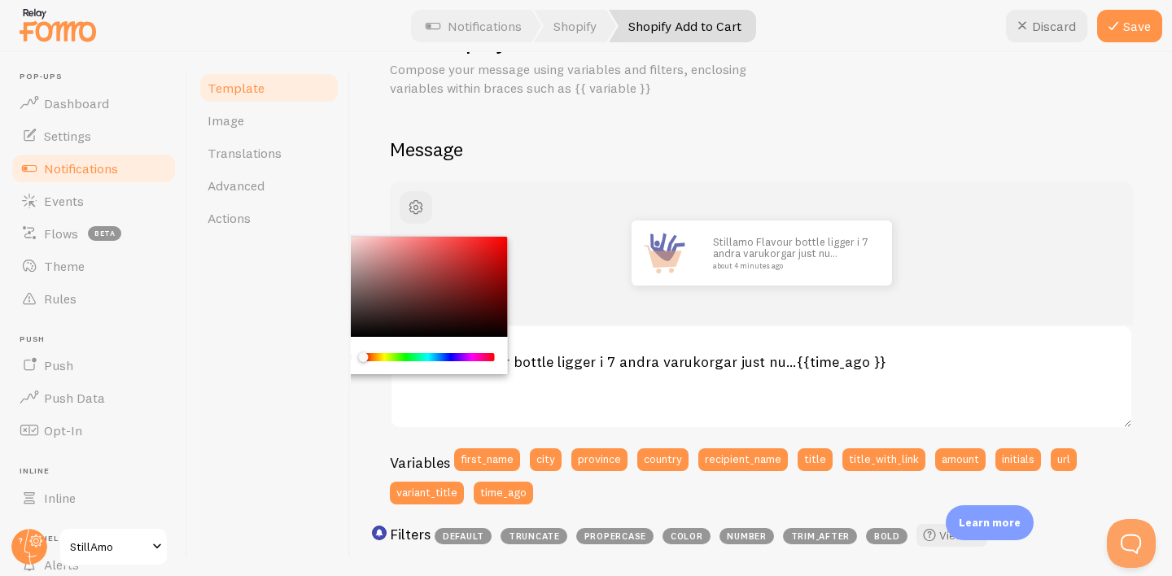
click at [349, 303] on div "Template Image Translations Advanced Actions" at bounding box center [269, 314] width 163 height 524
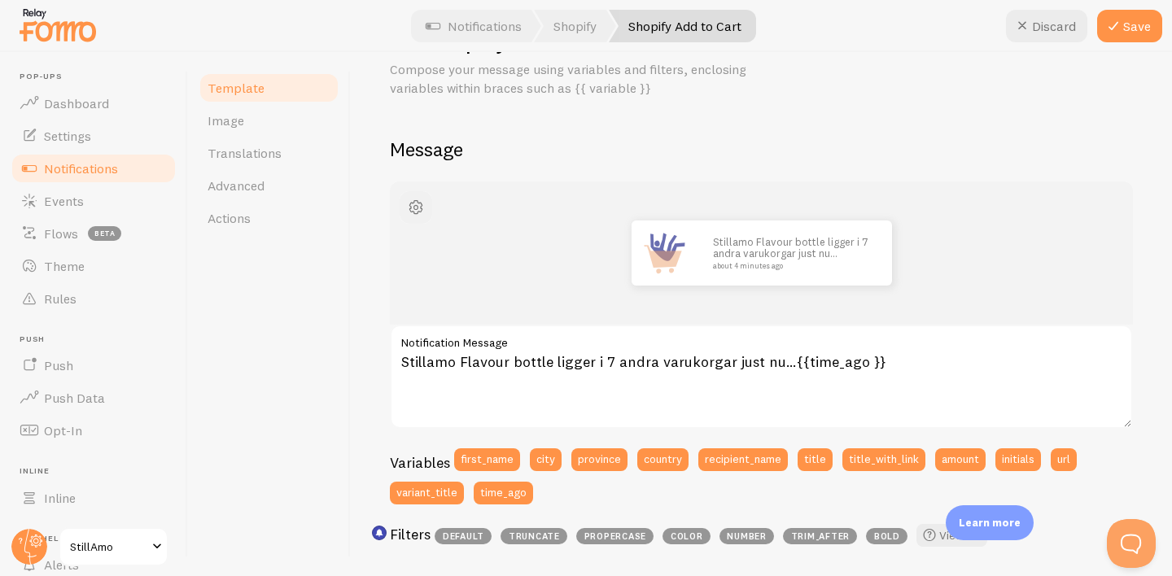
click at [414, 216] on span "button" at bounding box center [416, 208] width 20 height 20
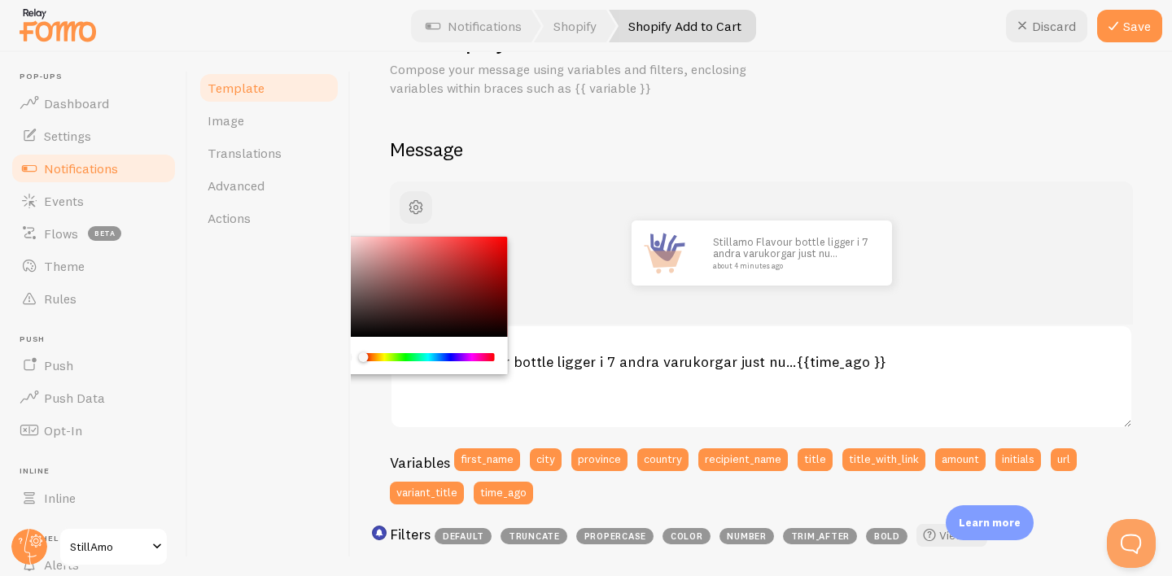
click at [357, 299] on div "Chrome color picker" at bounding box center [416, 287] width 183 height 101
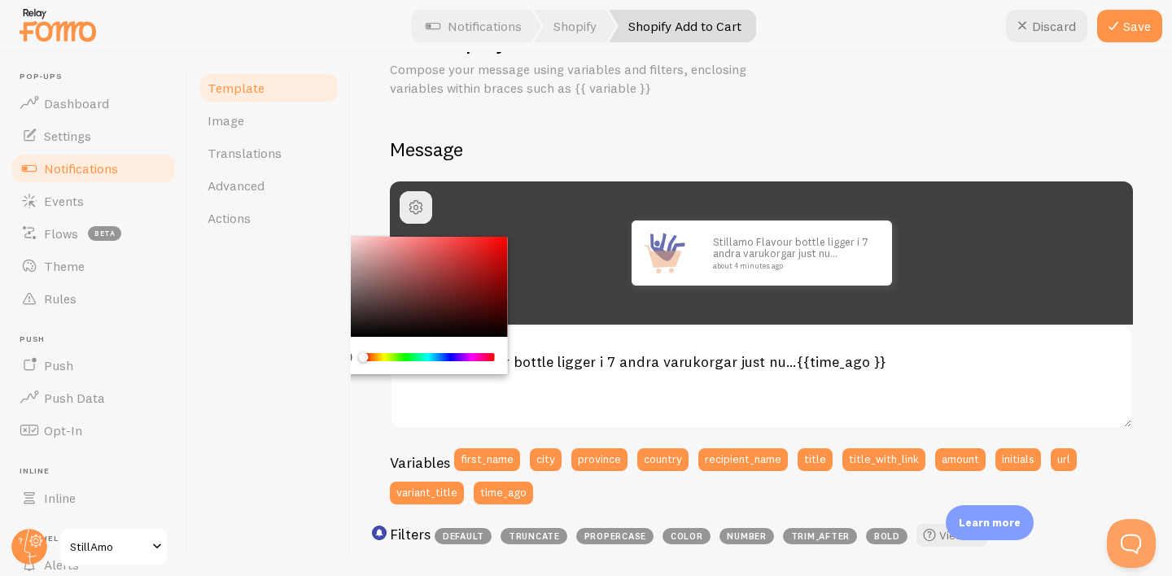
drag, startPoint x: 356, startPoint y: 303, endPoint x: 330, endPoint y: 313, distance: 28.1
click at [330, 312] on div "Template Image Translations Advanced Actions Shopify Add to Cart Compose your m…" at bounding box center [680, 314] width 984 height 524
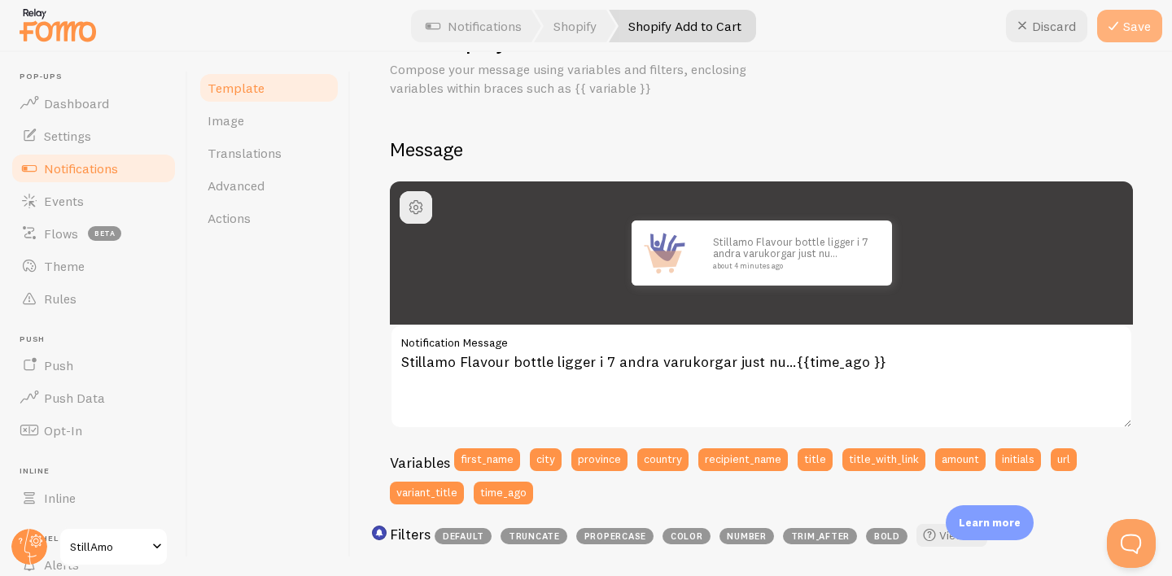
click at [1134, 24] on button "Save" at bounding box center [1129, 26] width 65 height 33
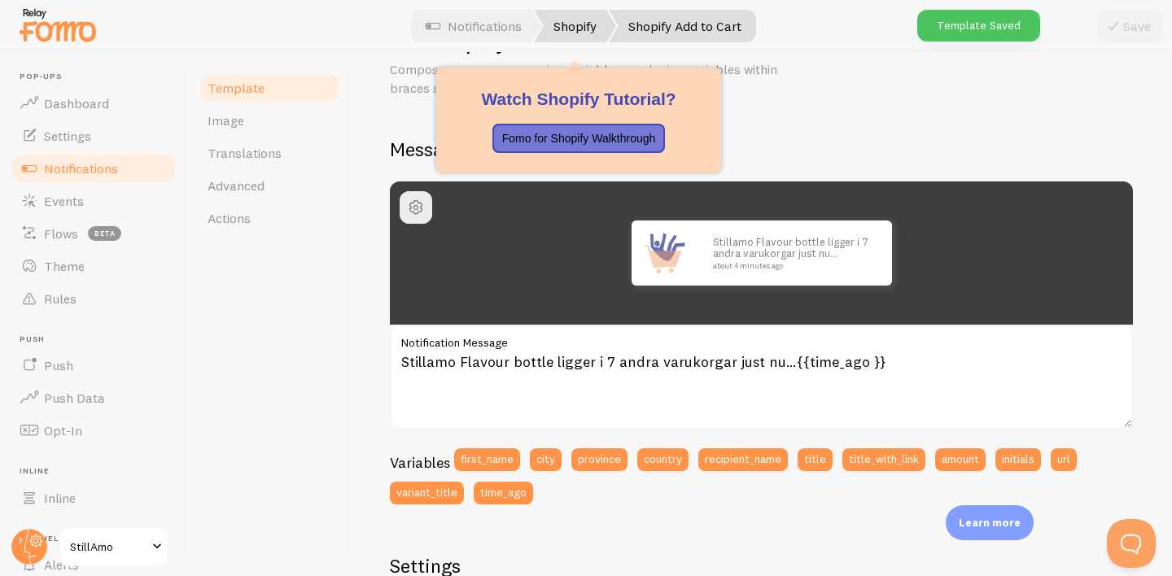
click at [593, 33] on link "Shopify" at bounding box center [575, 26] width 82 height 33
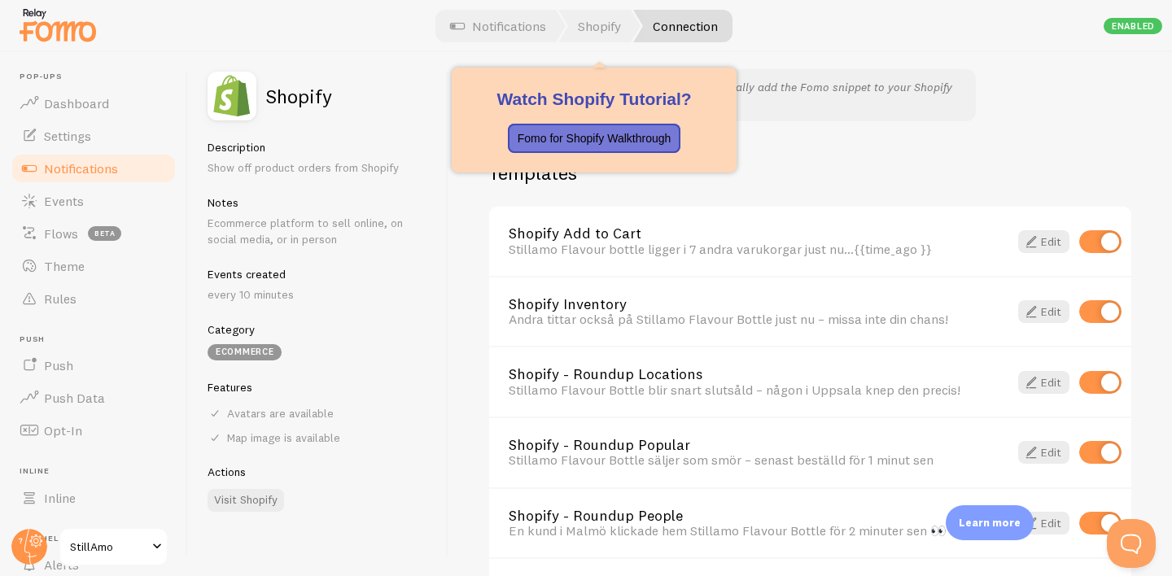
scroll to position [1076, 0]
click at [585, 130] on p "Fomo for Shopify Walkthrough" at bounding box center [594, 138] width 154 height 16
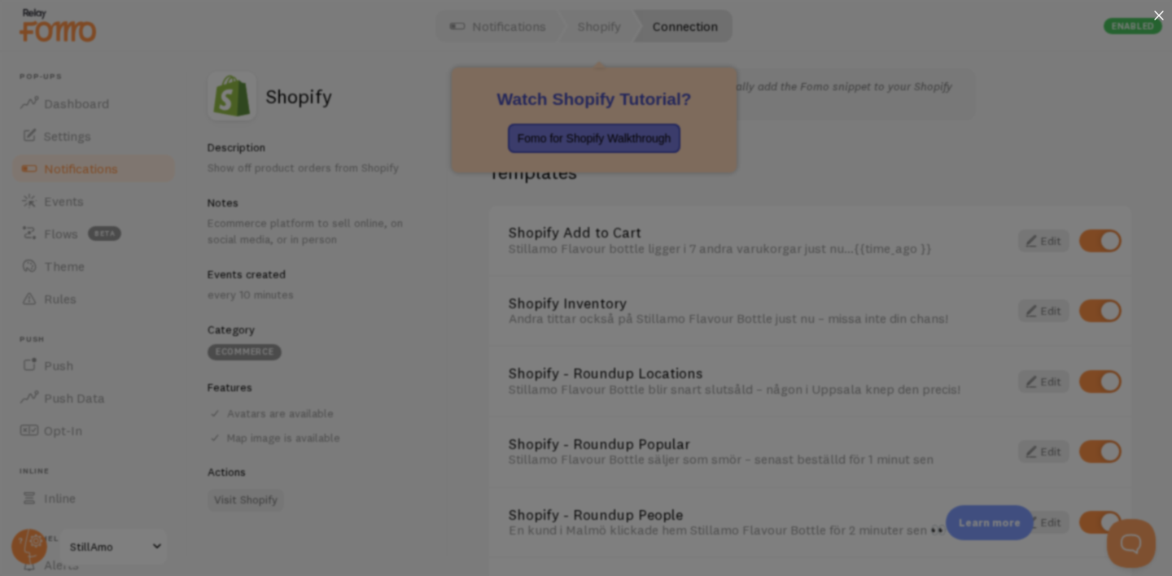
click at [1158, 16] on icon at bounding box center [1158, 15] width 9 height 9
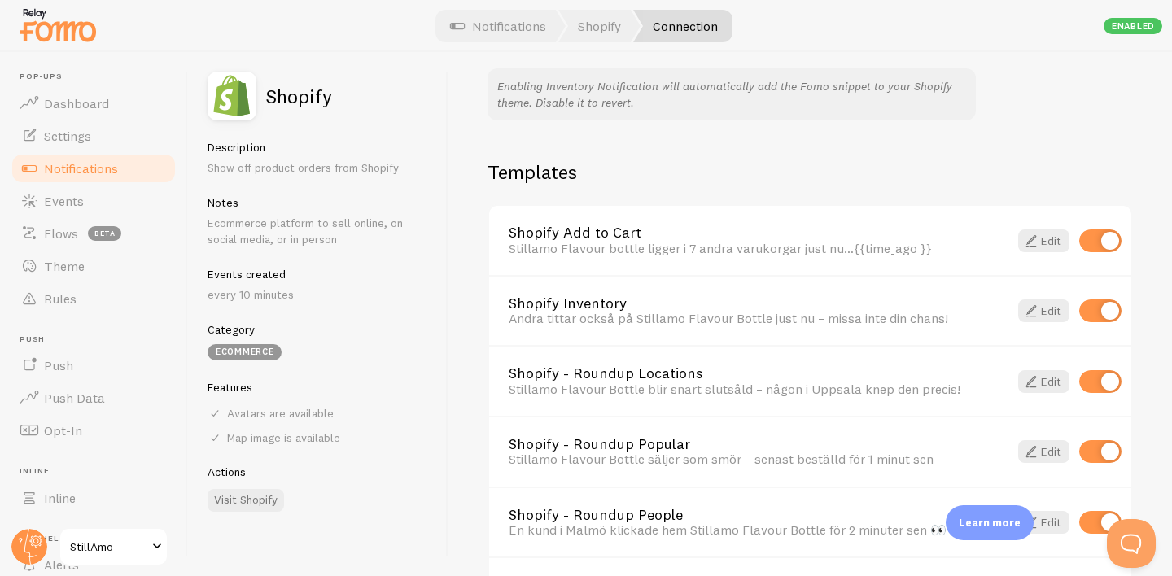
scroll to position [1207, 0]
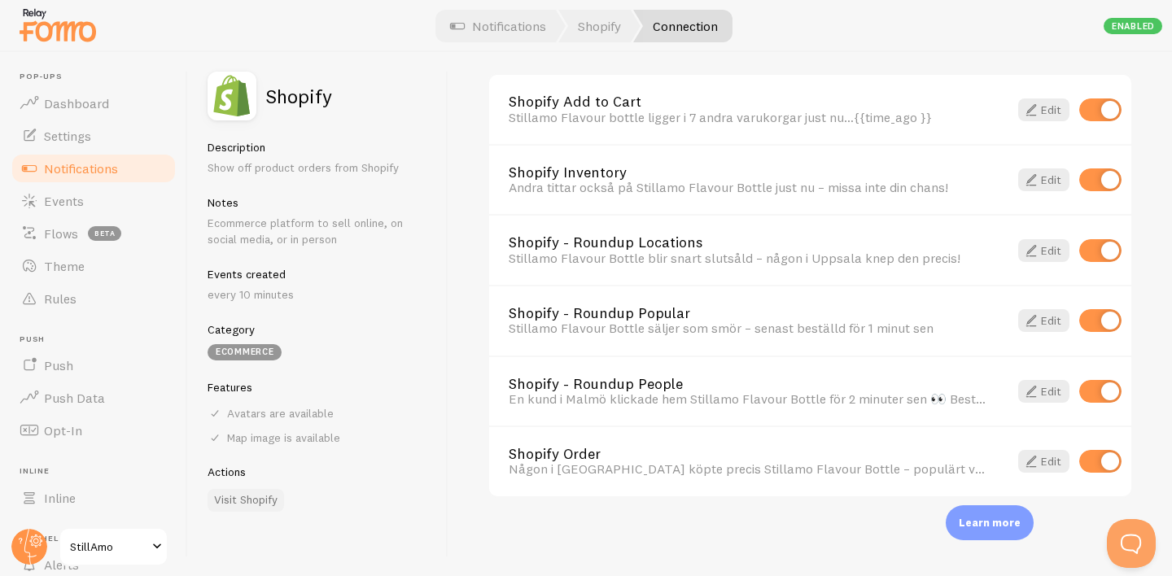
click at [244, 498] on link "Visit Shopify" at bounding box center [245, 500] width 76 height 23
click at [253, 494] on link "Visit Shopify" at bounding box center [245, 500] width 76 height 23
click at [496, 28] on link "Notifications" at bounding box center [497, 26] width 135 height 33
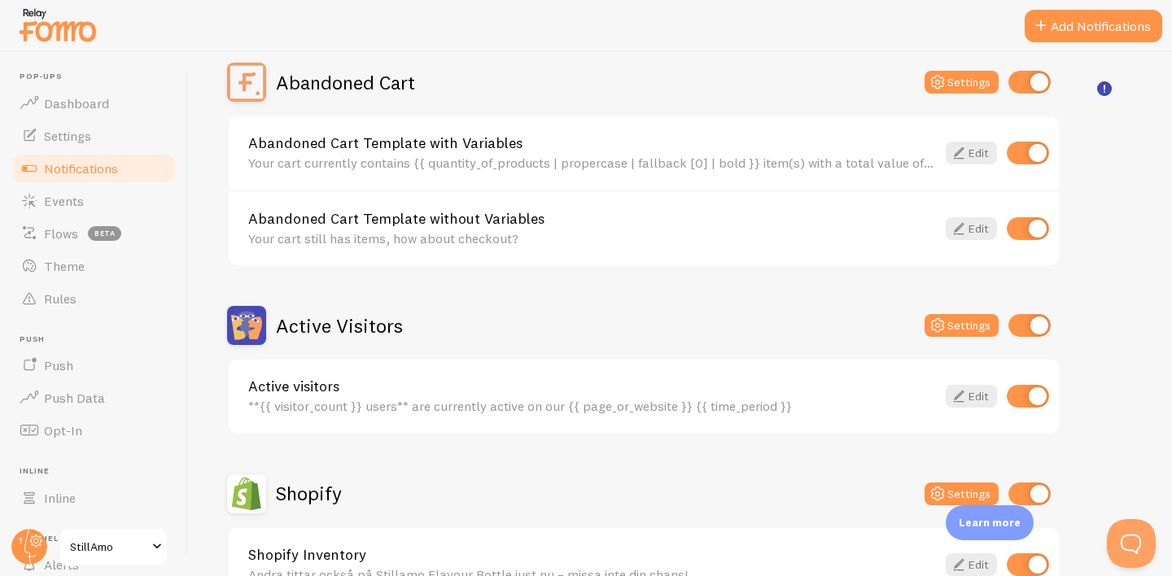
scroll to position [120, 0]
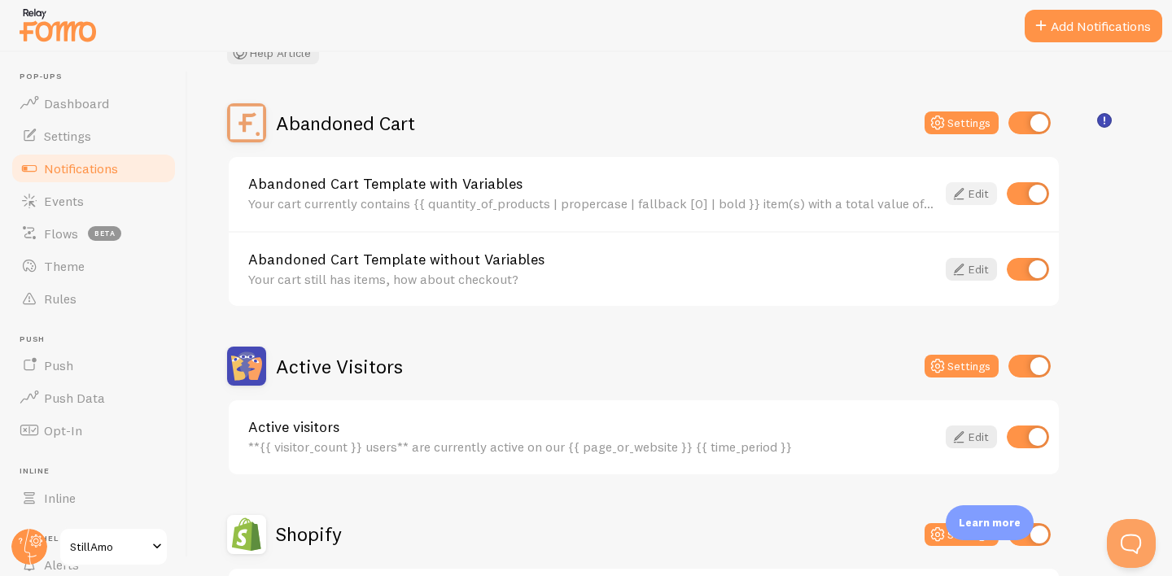
click at [963, 194] on icon at bounding box center [959, 194] width 20 height 20
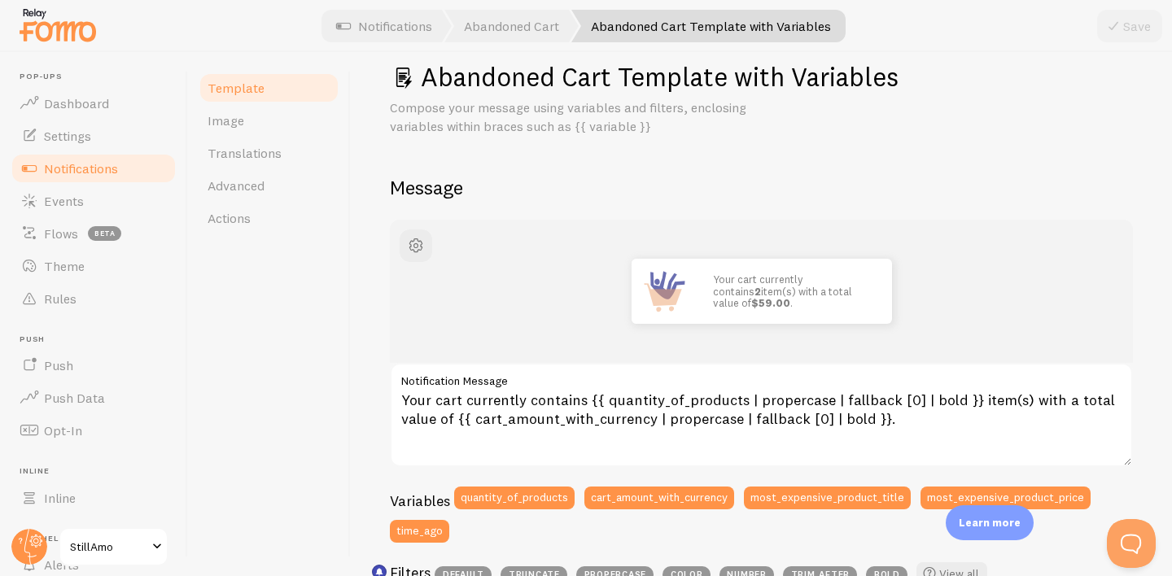
scroll to position [33, 0]
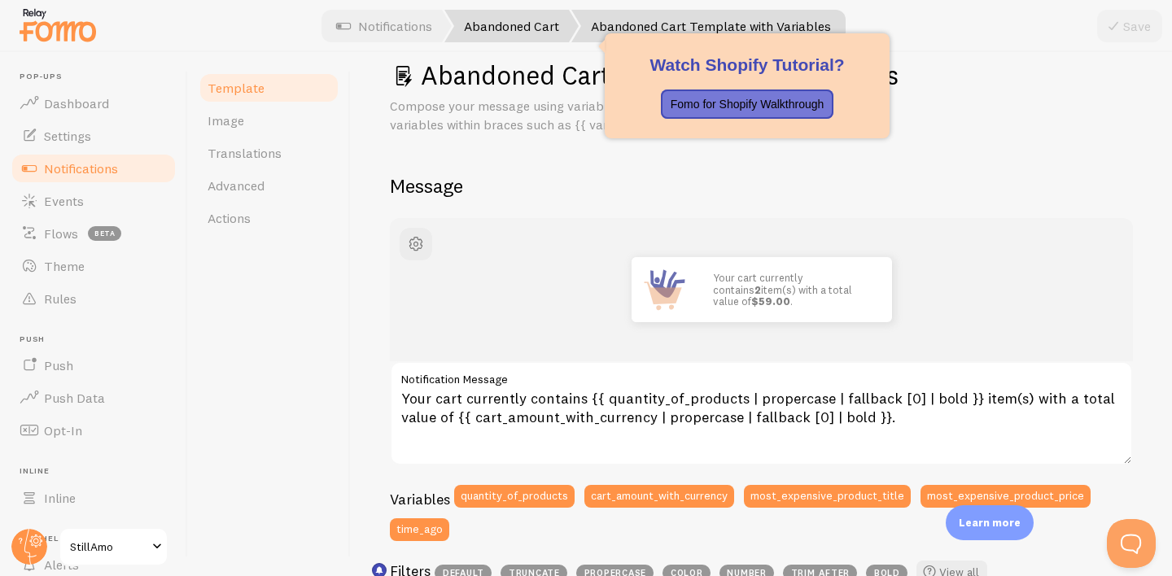
click at [532, 17] on link "Abandoned Cart" at bounding box center [511, 26] width 134 height 33
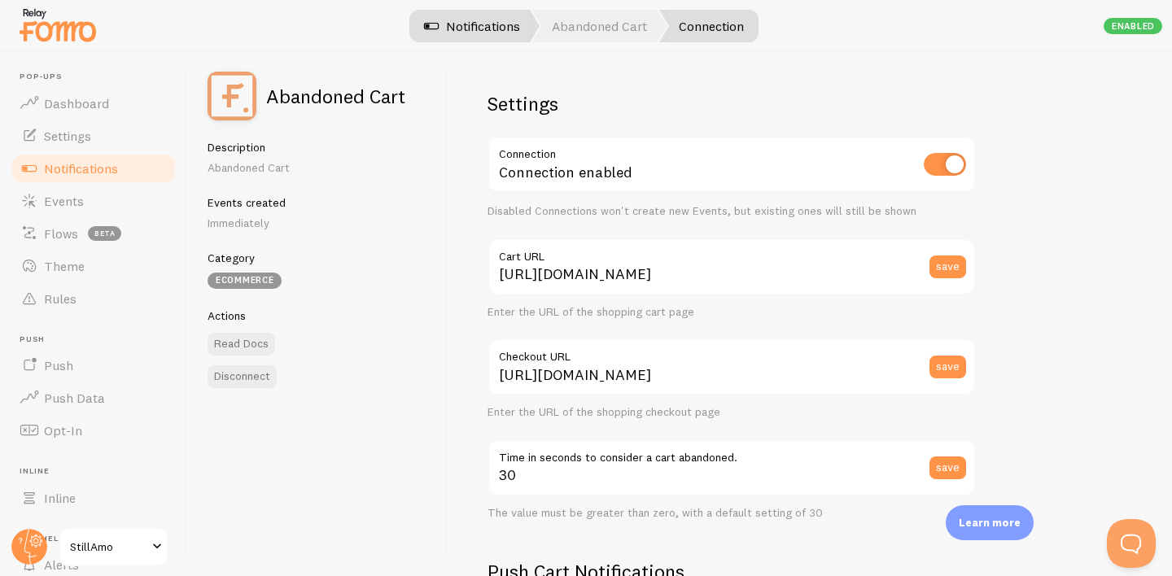
click at [498, 20] on link "Notifications" at bounding box center [471, 26] width 135 height 33
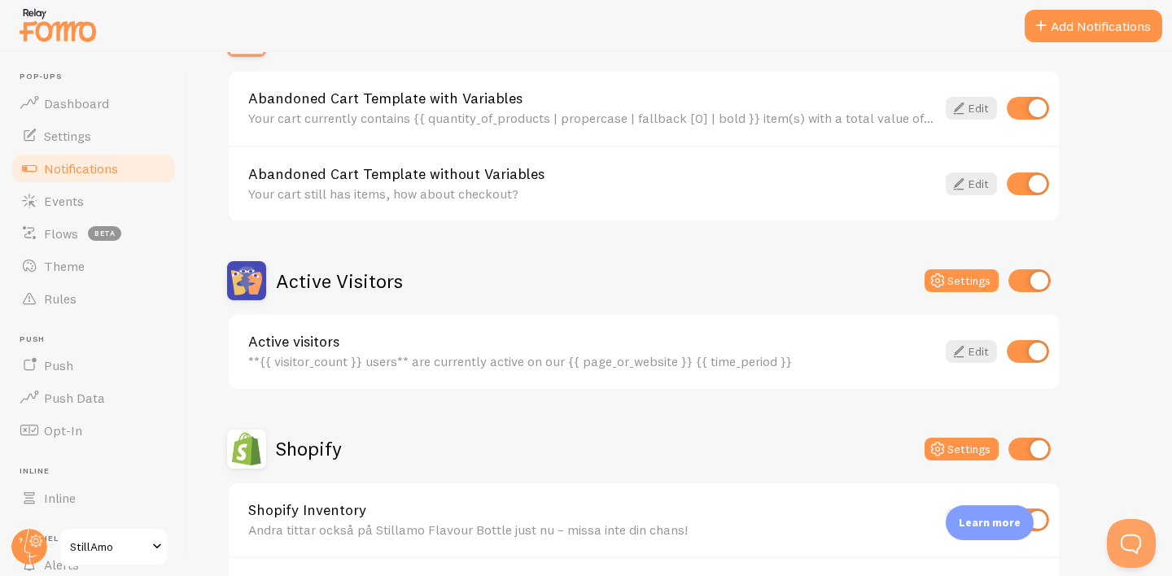
scroll to position [204, 0]
click at [972, 361] on link "Edit" at bounding box center [970, 352] width 51 height 23
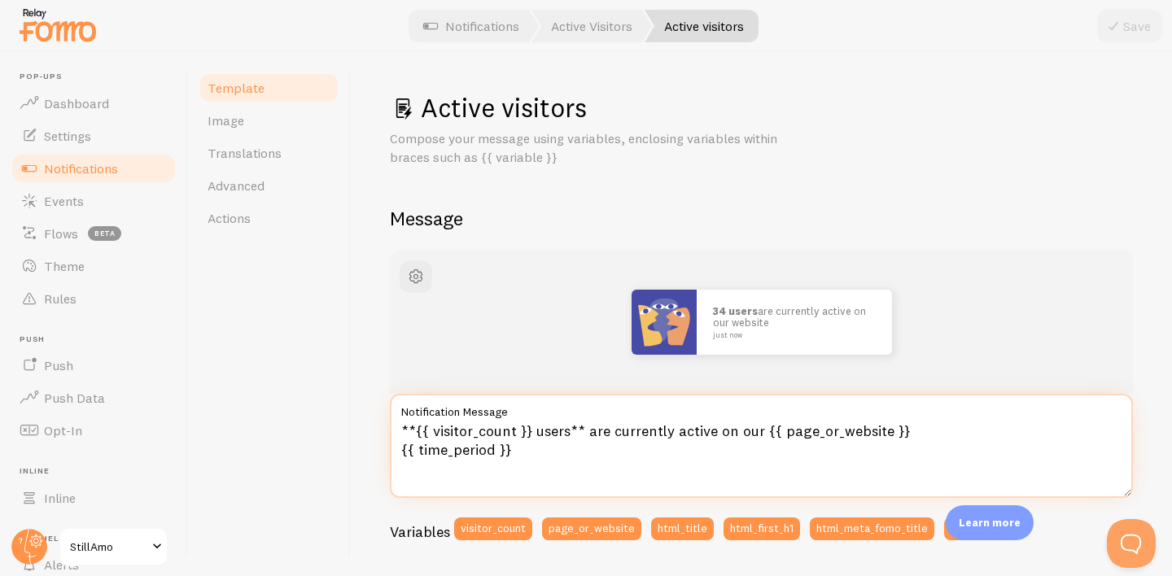
drag, startPoint x: 535, startPoint y: 431, endPoint x: 757, endPoint y: 432, distance: 221.3
click at [757, 432] on textarea "**{{ visitor_count }} users** are currently active on our {{ page_or_website }}…" at bounding box center [761, 446] width 743 height 104
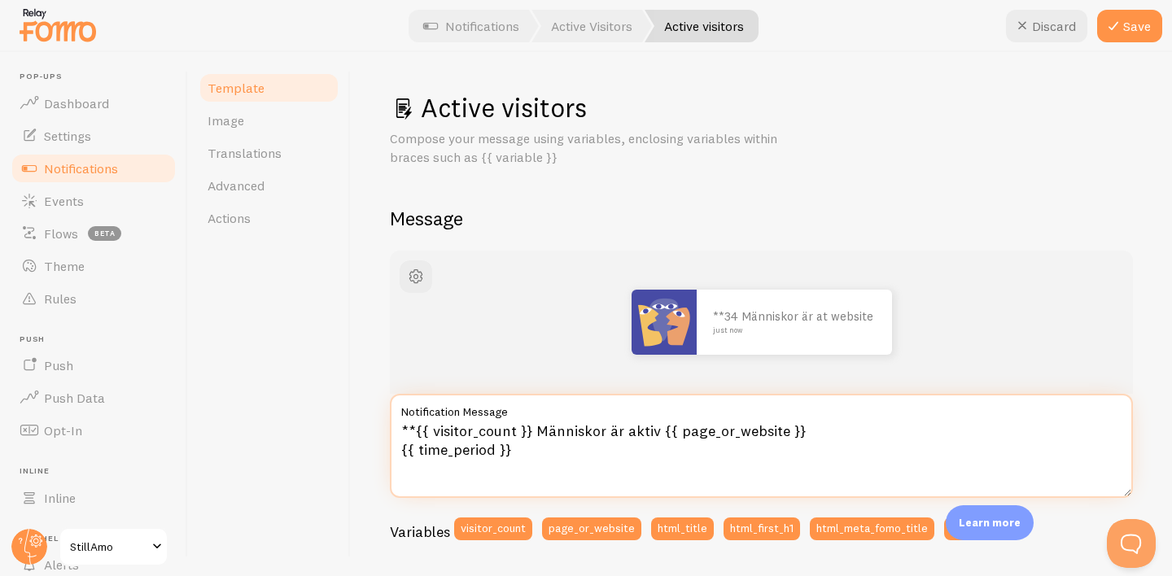
type textarea "**{{ visitor_count }} Människor är aktiva {{ page_or_website }} {{ time_period …"
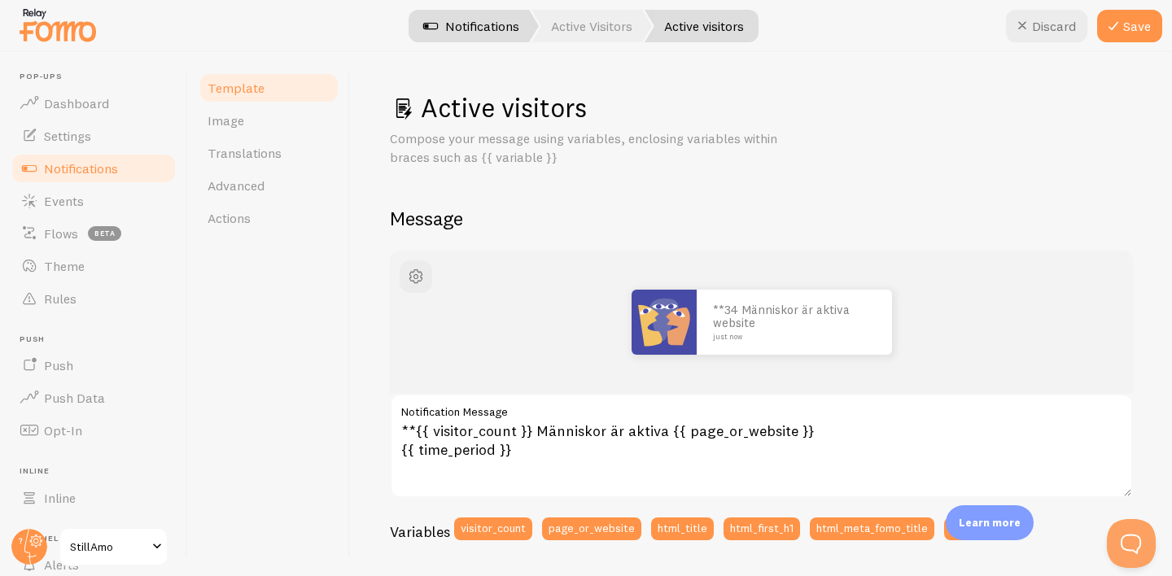
click at [491, 35] on link "Notifications" at bounding box center [471, 26] width 135 height 33
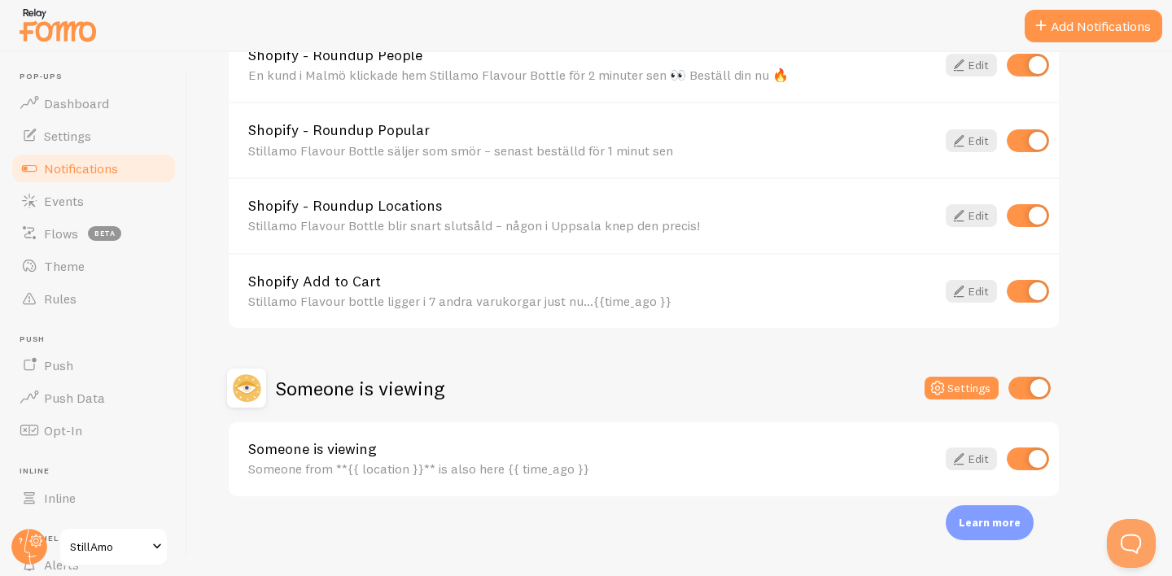
scroll to position [810, 0]
click at [962, 460] on icon at bounding box center [959, 459] width 20 height 20
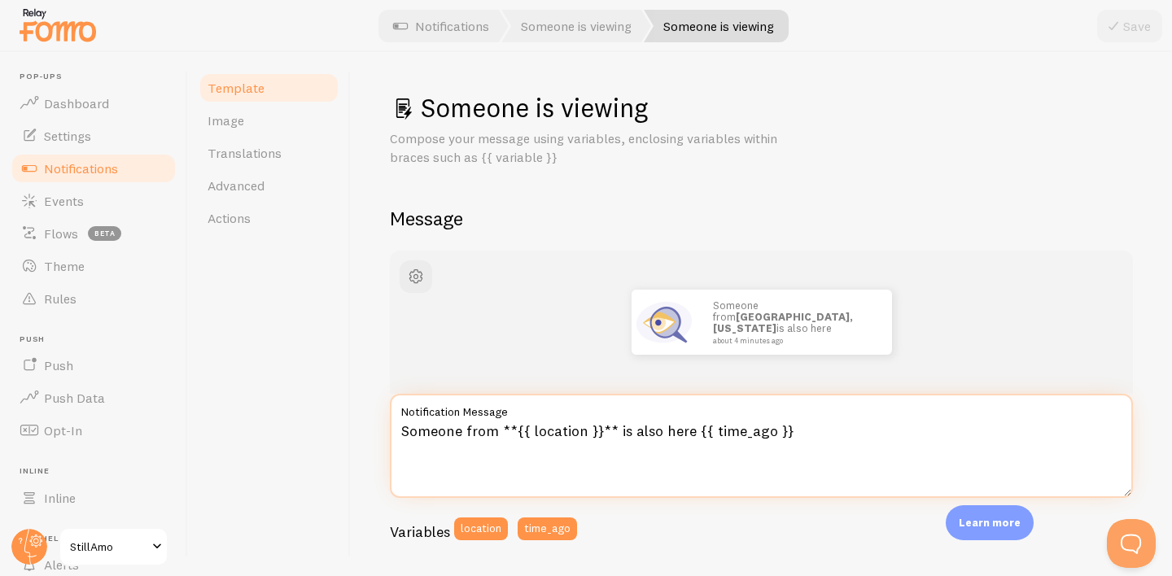
drag, startPoint x: 689, startPoint y: 430, endPoint x: 618, endPoint y: 430, distance: 71.6
click at [618, 430] on textarea "Someone from **{{ location }}** is also here {{ time_ago }}" at bounding box center [761, 446] width 743 height 104
drag, startPoint x: 496, startPoint y: 431, endPoint x: 375, endPoint y: 432, distance: 121.2
click at [375, 432] on div "Someone is viewing Compose your message using variables, enclosing variables wi…" at bounding box center [761, 314] width 821 height 524
paste textarea "[Produkt] är populär bland kunder i din stad just nu"
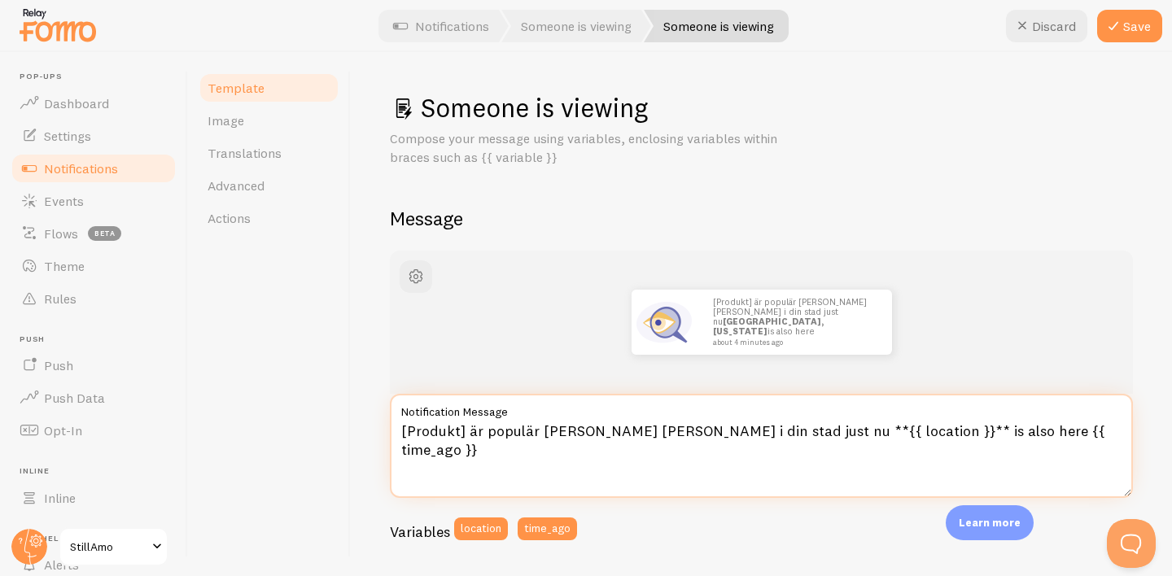
drag, startPoint x: 467, startPoint y: 430, endPoint x: 376, endPoint y: 429, distance: 91.1
click at [376, 429] on div "Someone is viewing Compose your message using variables, enclosing variables wi…" at bounding box center [761, 314] width 821 height 524
drag, startPoint x: 832, startPoint y: 430, endPoint x: 884, endPoint y: 432, distance: 52.1
click at [884, 432] on textarea "Stillamo Flavour Bottle är populär bland kunder i din stad just nu **{{ locatio…" at bounding box center [761, 446] width 743 height 104
drag, startPoint x: 830, startPoint y: 427, endPoint x: 1019, endPoint y: 434, distance: 188.9
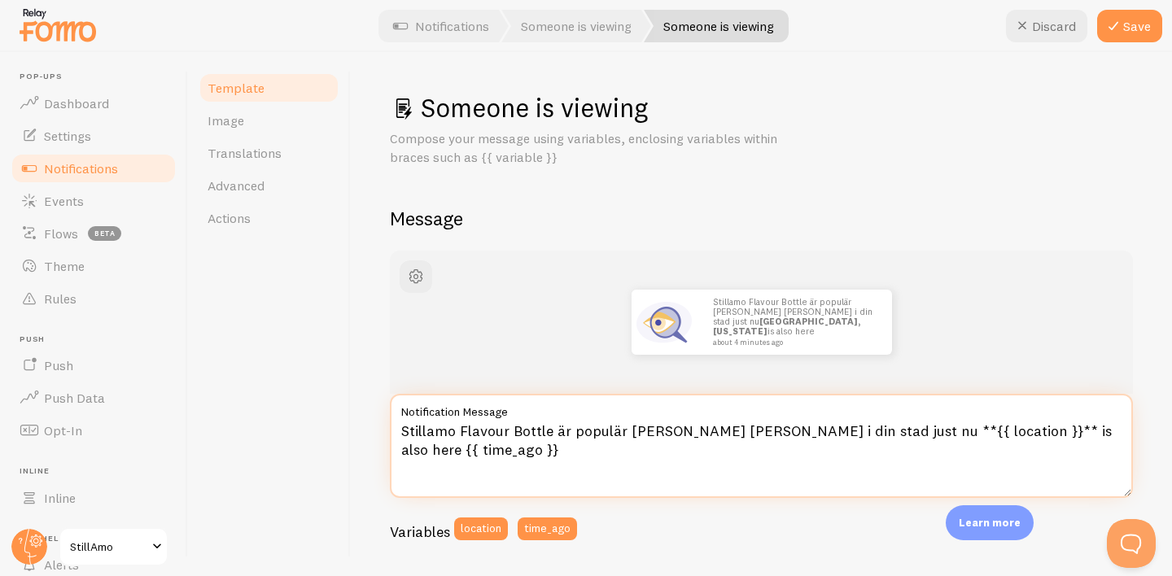
click at [1019, 434] on textarea "Stillamo Flavour Bottle är populär bland kunder i din stad just nu **{{ locatio…" at bounding box center [761, 446] width 743 height 104
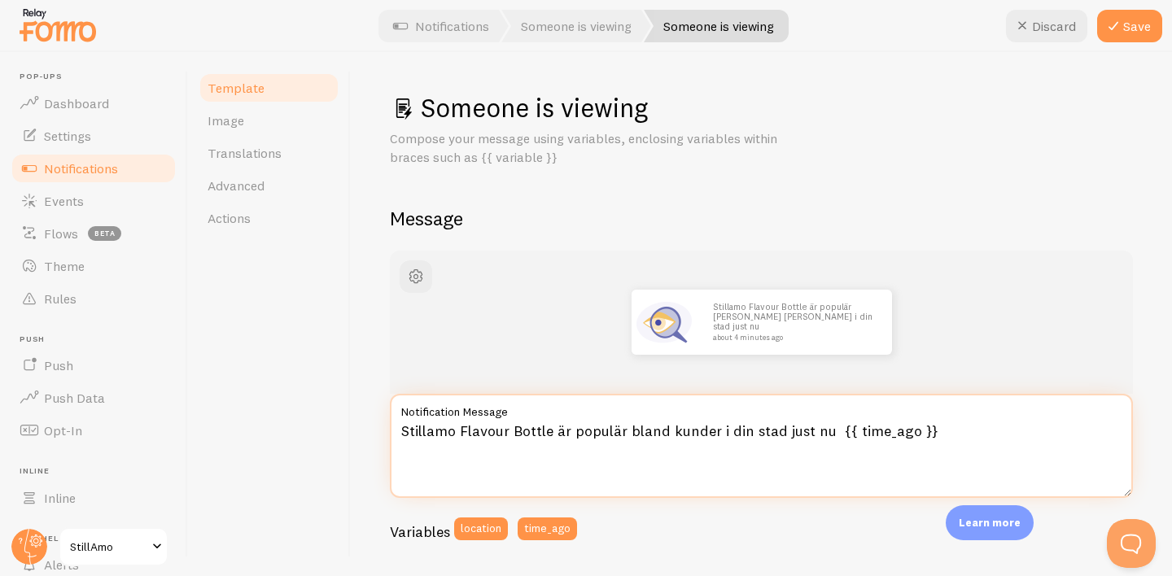
type textarea "Stillamo Flavour Bottle är populär bland kunder i din stad just nu {{ time_ago …"
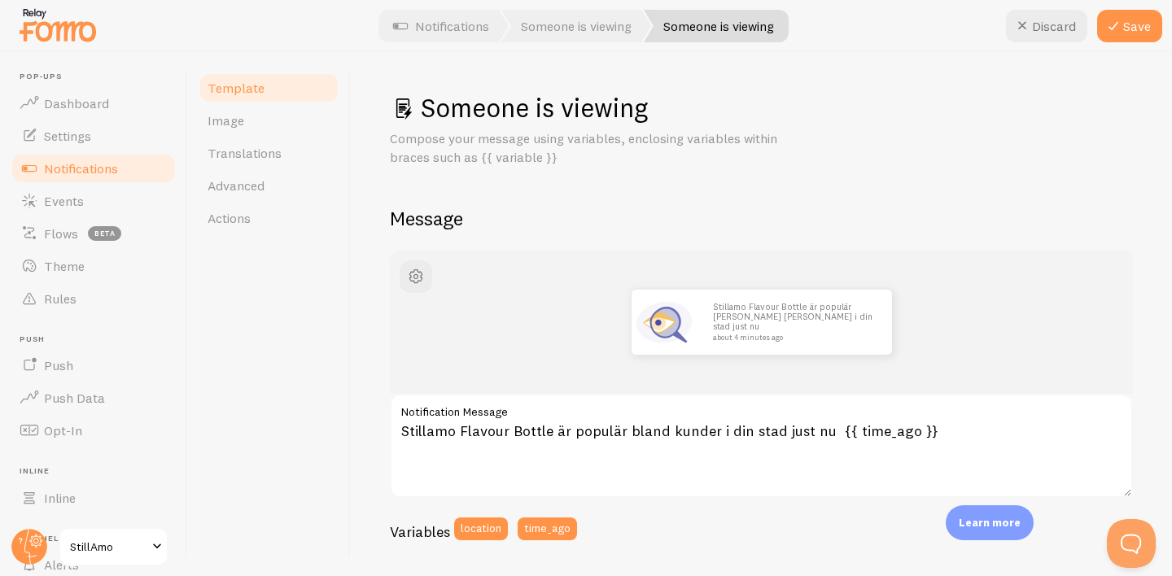
click at [1084, 330] on div "Stillamo Flavour Bottle är populär bland kunder i din stad just nu about 4 minu…" at bounding box center [761, 322] width 665 height 65
click at [1129, 20] on button "Save" at bounding box center [1129, 26] width 65 height 33
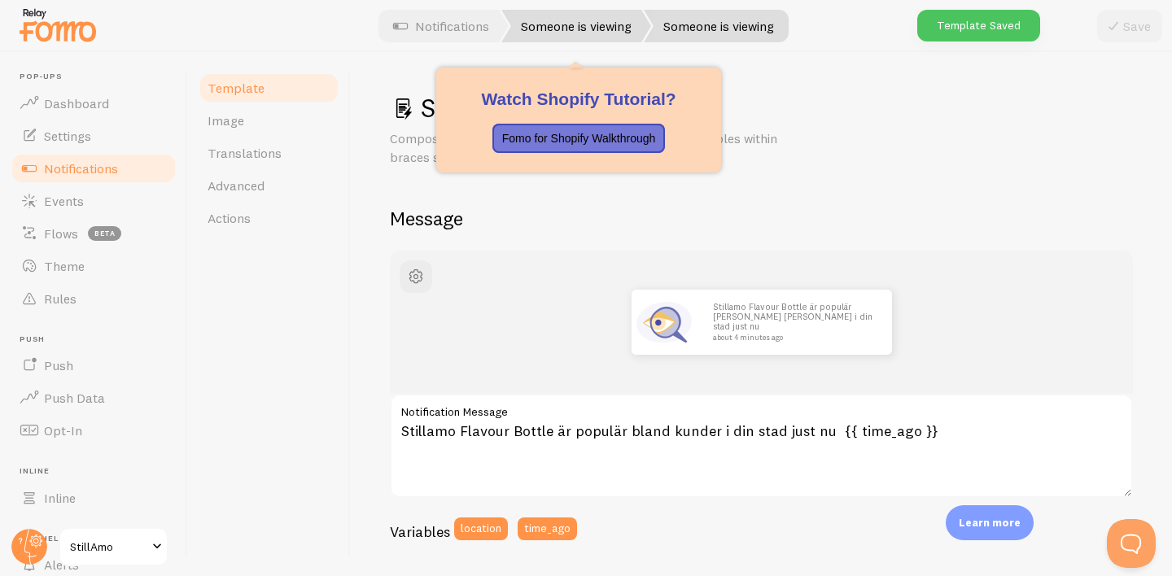
click at [568, 29] on link "Someone is viewing" at bounding box center [576, 26] width 150 height 33
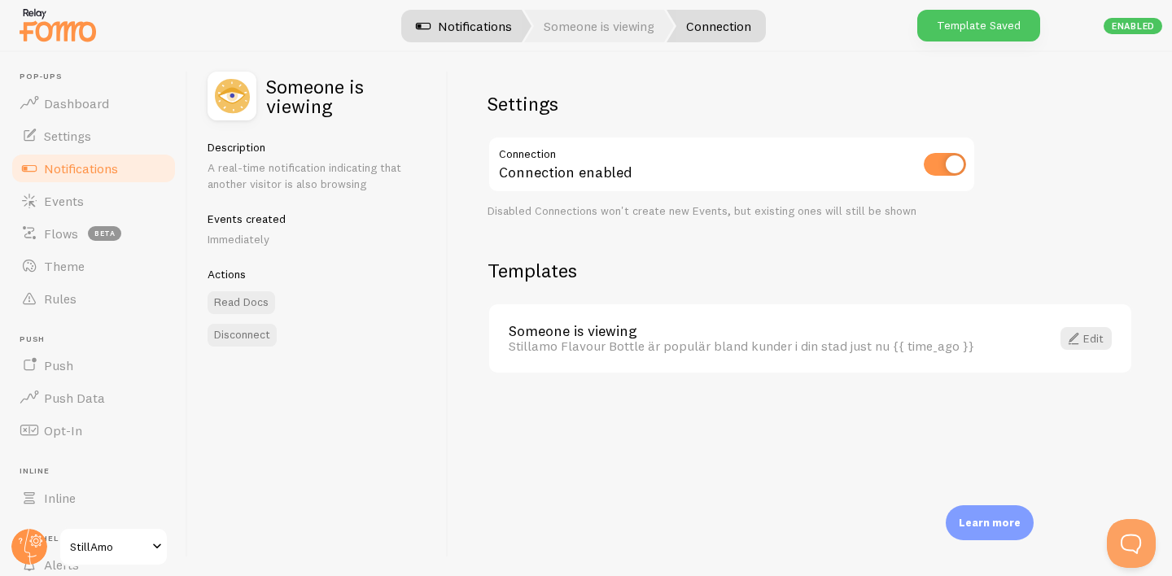
click at [496, 30] on link "Notifications" at bounding box center [463, 26] width 135 height 33
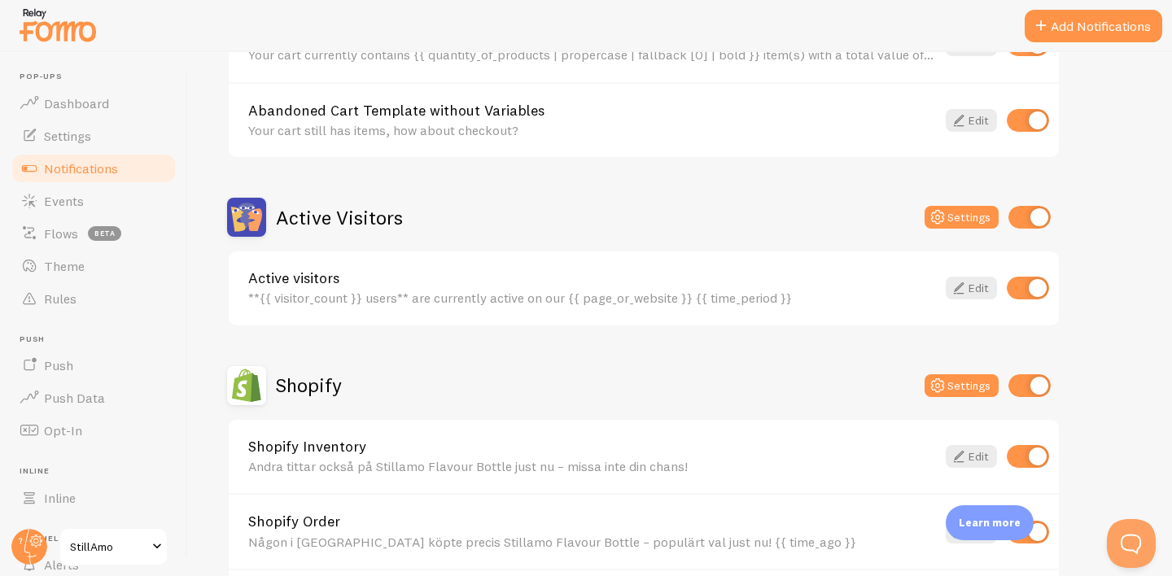
scroll to position [68, 0]
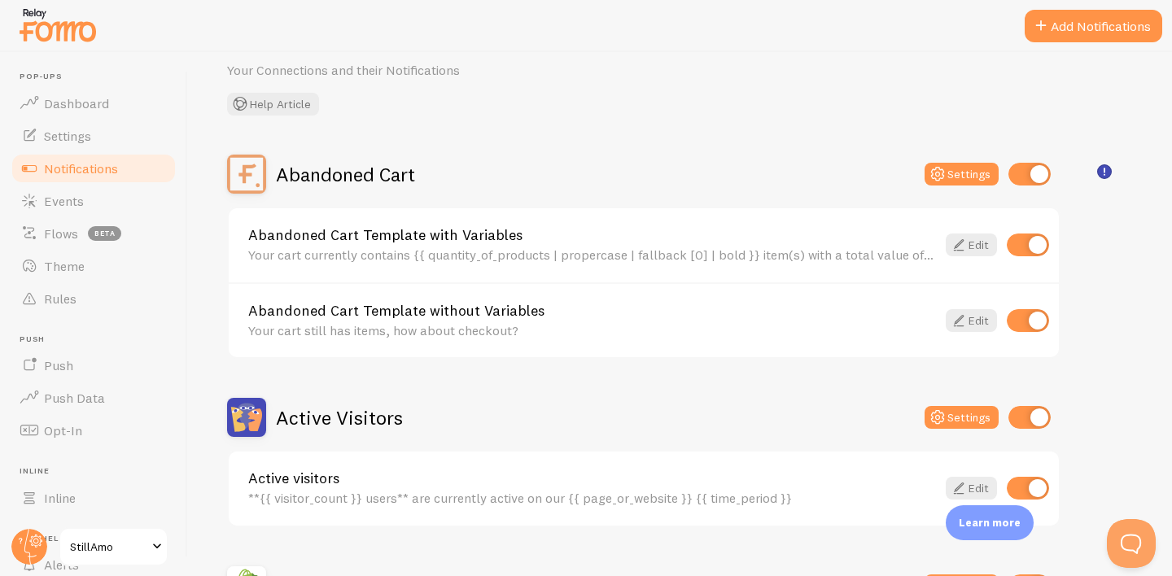
click at [1037, 249] on input "checkbox" at bounding box center [1028, 245] width 42 height 23
checkbox input "false"
click at [968, 239] on link "Edit" at bounding box center [970, 245] width 51 height 23
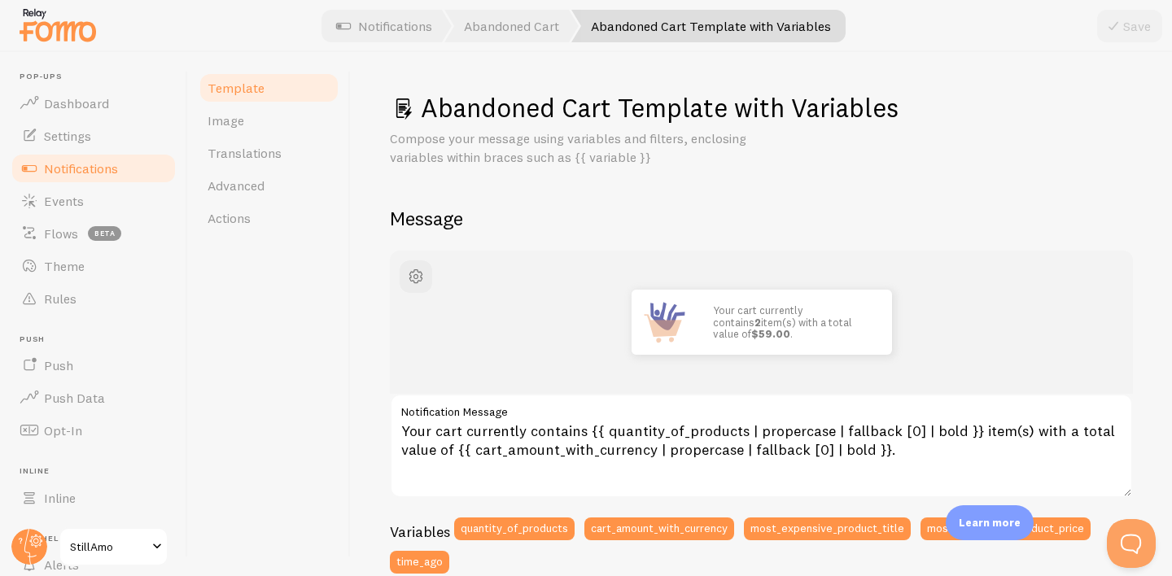
scroll to position [32, 0]
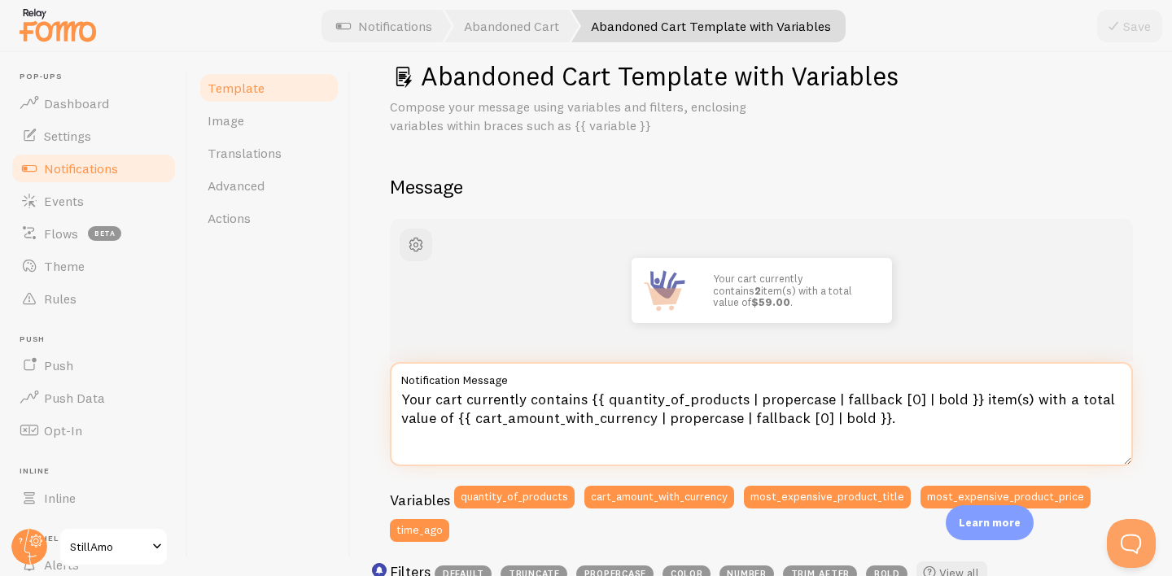
drag, startPoint x: 899, startPoint y: 432, endPoint x: 381, endPoint y: 395, distance: 519.6
click at [381, 395] on div "Abandoned Cart Template with Variables Compose your message using variables and…" at bounding box center [761, 314] width 821 height 524
paste textarea "Någon har precis lagt [produkt] i sin varukorg – vill du hinna före?"
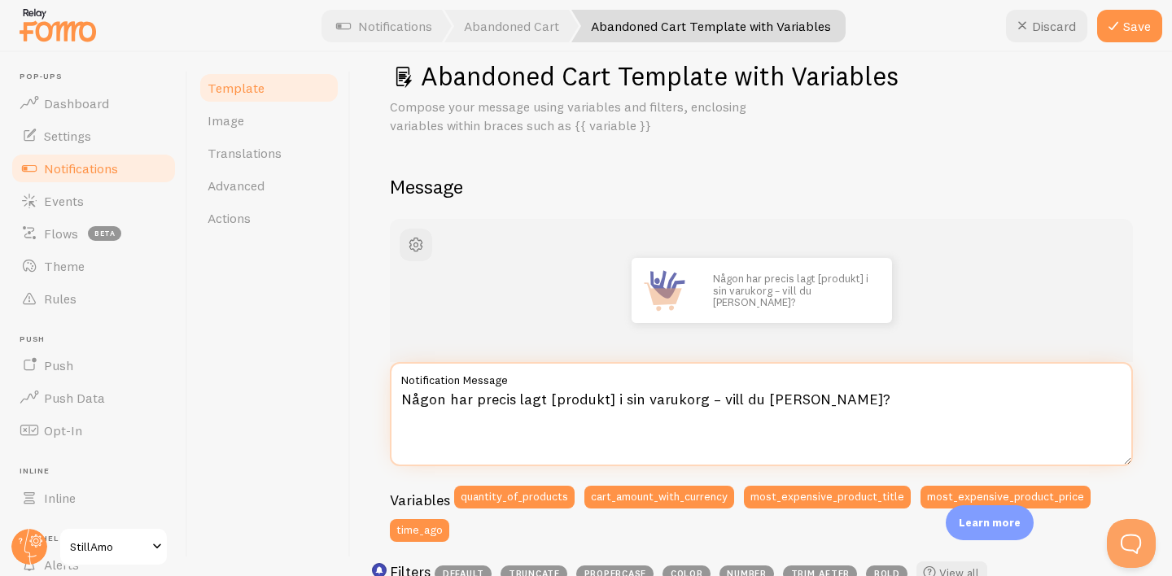
drag, startPoint x: 605, startPoint y: 400, endPoint x: 543, endPoint y: 400, distance: 61.8
click at [543, 400] on textarea "Någon har precis lagt [produkt] i sin varukorg – vill du hinna före?" at bounding box center [761, 414] width 743 height 104
type textarea "Någon har precis lagt Stillamo Flavour Bottle i sin varukorg – vill du hinna fö…"
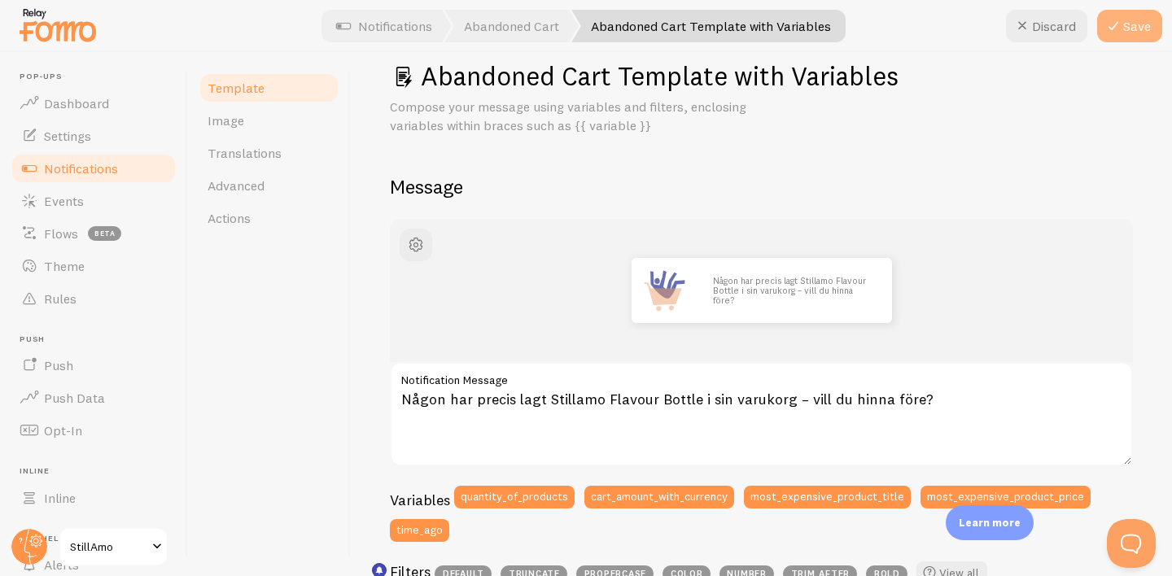
click at [1125, 35] on button "Save" at bounding box center [1129, 26] width 65 height 33
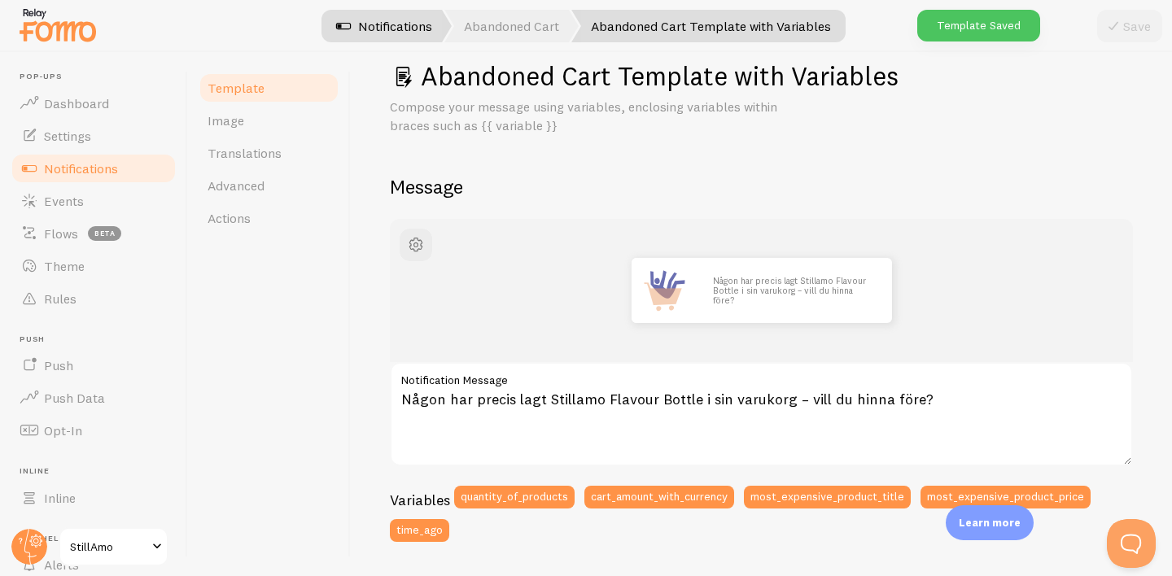
click at [404, 36] on link "Notifications" at bounding box center [384, 26] width 135 height 33
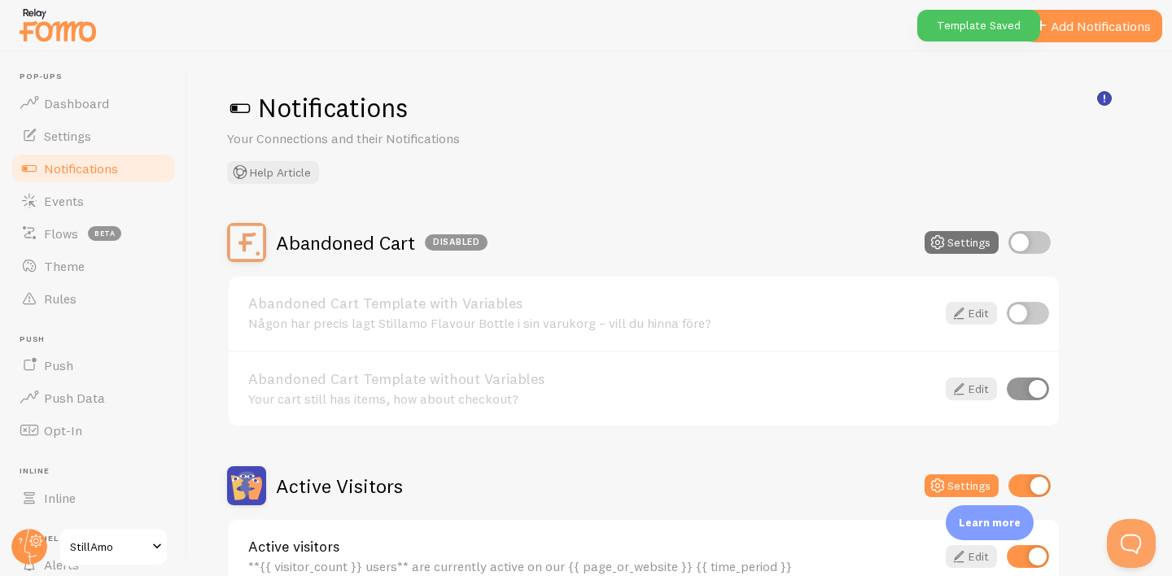
scroll to position [142, 0]
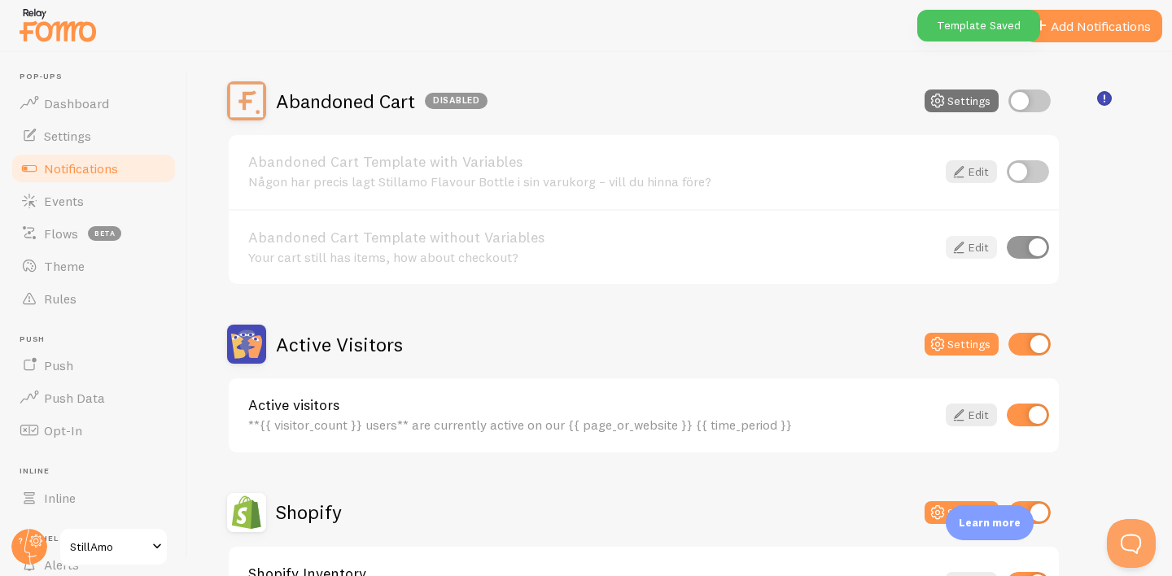
click at [971, 246] on link "Edit" at bounding box center [970, 247] width 51 height 23
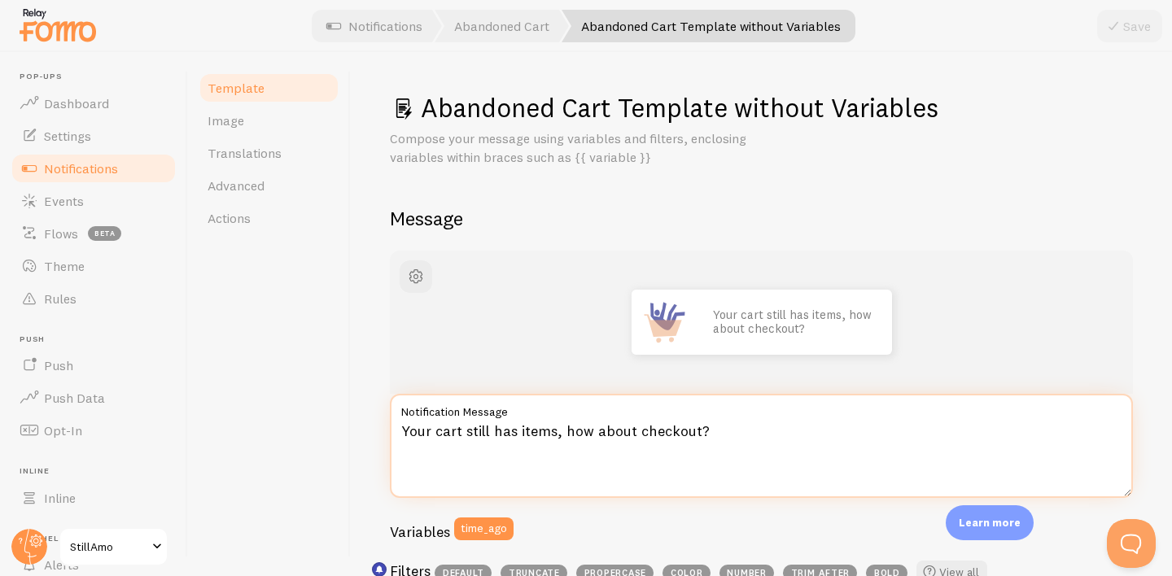
drag, startPoint x: 719, startPoint y: 430, endPoint x: 374, endPoint y: 410, distance: 345.6
click at [374, 410] on div "Abandoned Cart Template without Variables Compose your message using variables …" at bounding box center [761, 314] width 821 height 524
paste textarea "[Produkt] ligger i andras varukorgar just nu – skynda att lägga till din!”"
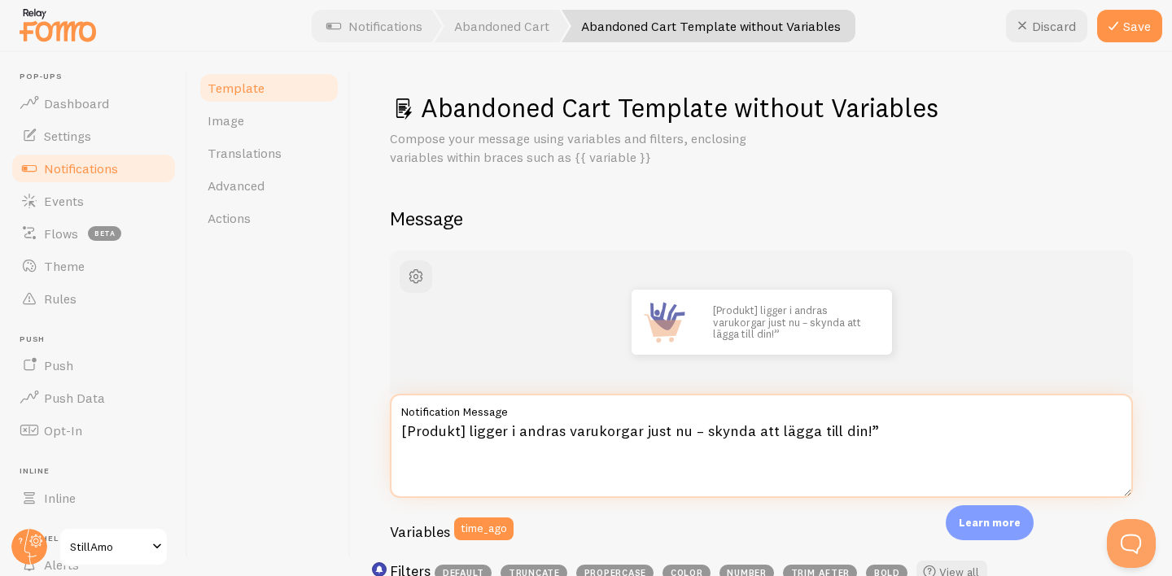
drag, startPoint x: 467, startPoint y: 431, endPoint x: 341, endPoint y: 413, distance: 127.5
click at [341, 413] on div "Template Image Translations Advanced Actions Abandoned Cart Template without Va…" at bounding box center [680, 314] width 984 height 524
click at [952, 430] on textarea "Stillamo Flavour Bottle ligger i andras varukorgar just nu – skynda att lägga t…" at bounding box center [761, 446] width 743 height 104
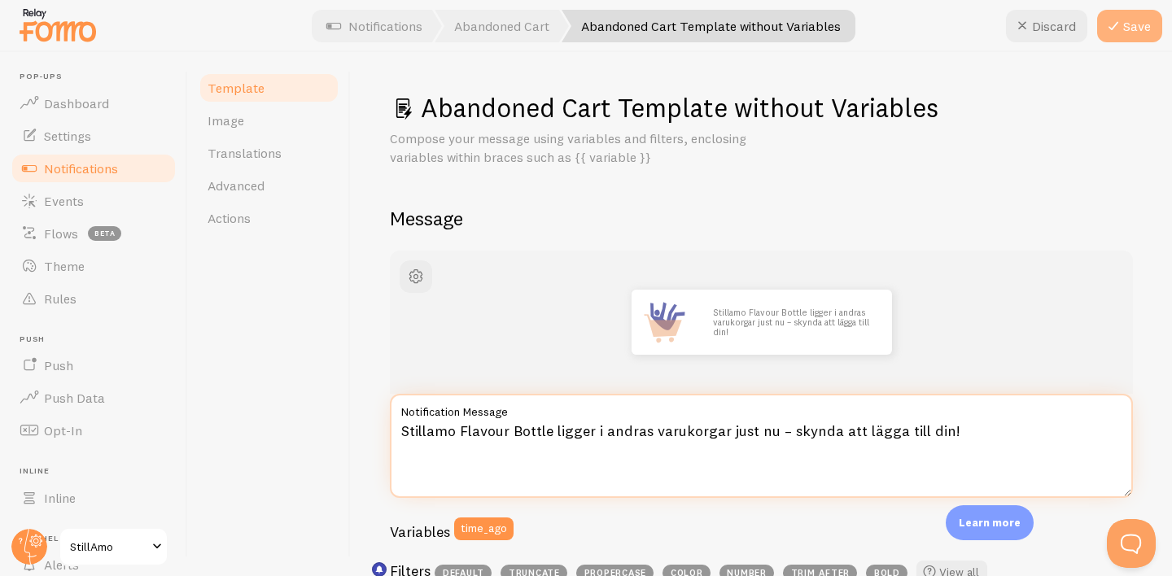
type textarea "Stillamo Flavour Bottle ligger i andras varukorgar just nu – skynda att lägga t…"
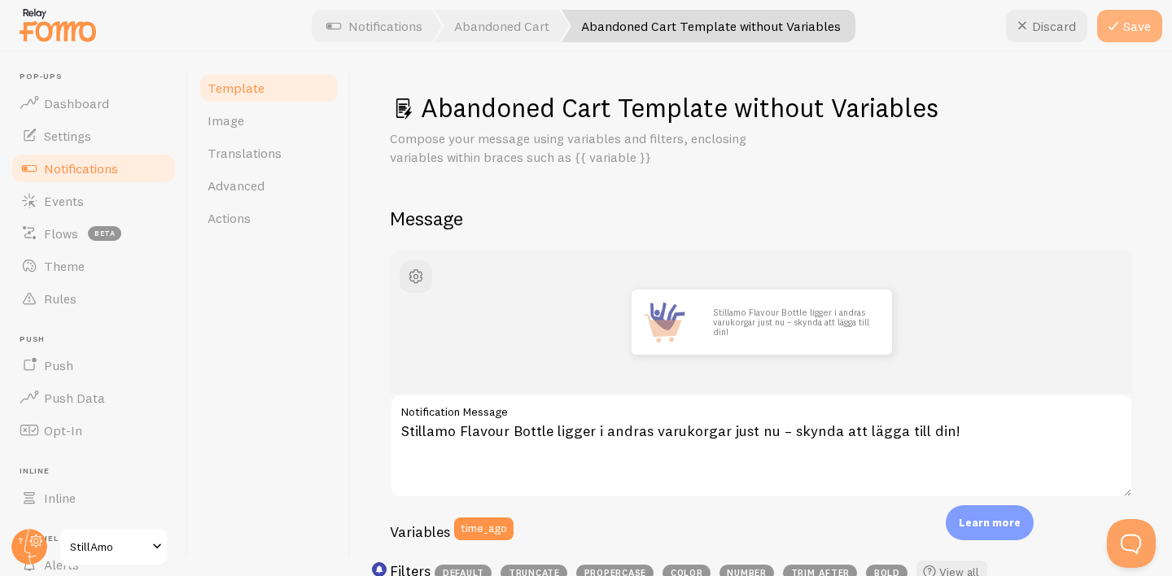
click at [1124, 26] on button "Save" at bounding box center [1129, 26] width 65 height 33
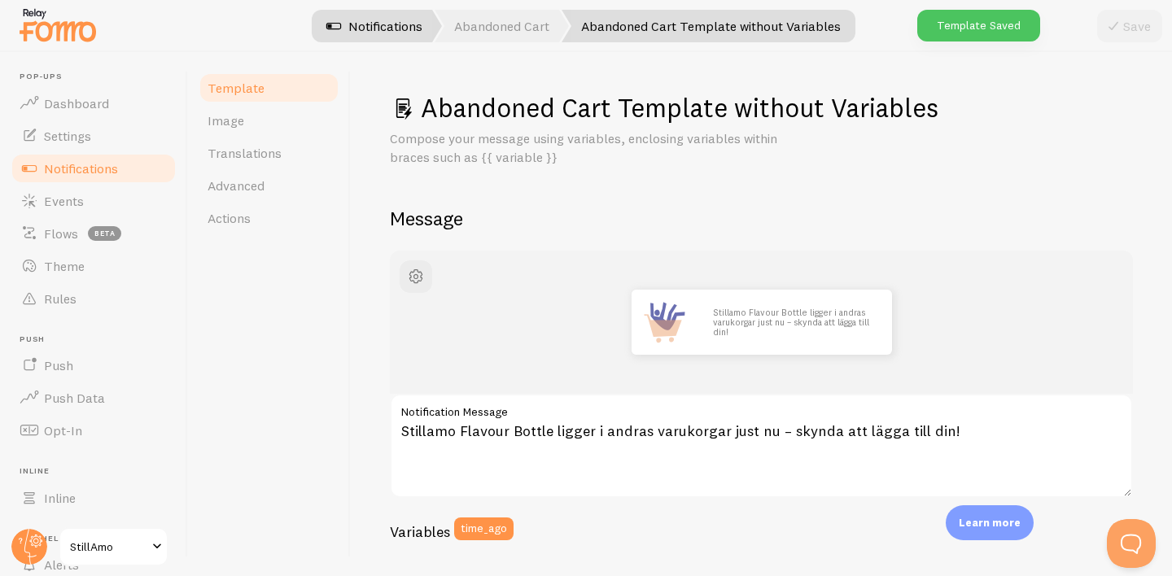
click at [408, 28] on link "Notifications" at bounding box center [374, 26] width 135 height 33
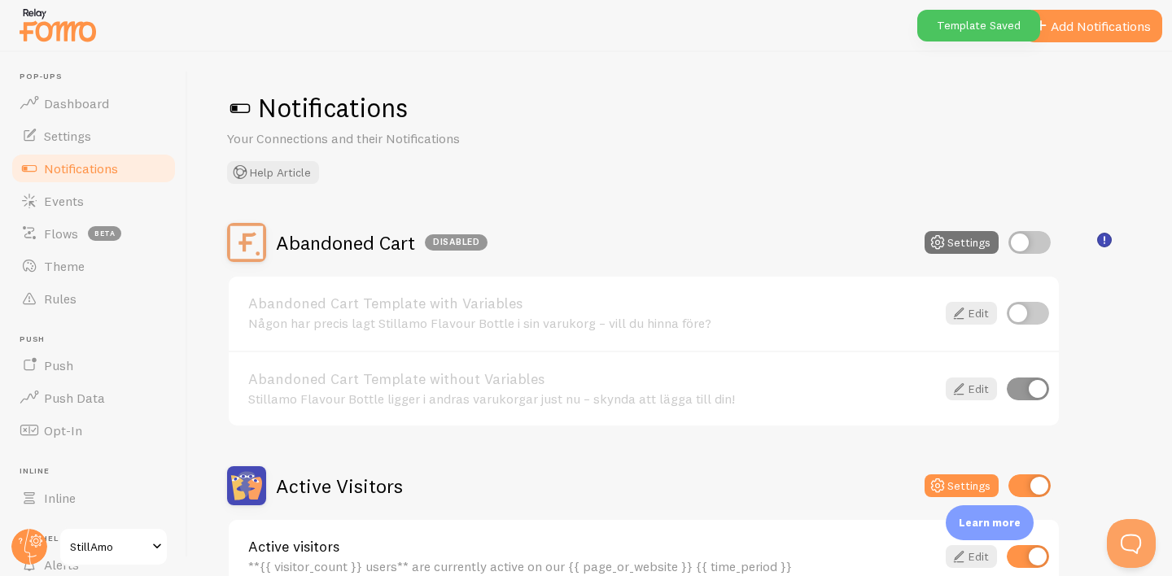
click at [1029, 248] on input "checkbox" at bounding box center [1029, 242] width 42 height 23
checkbox input "true"
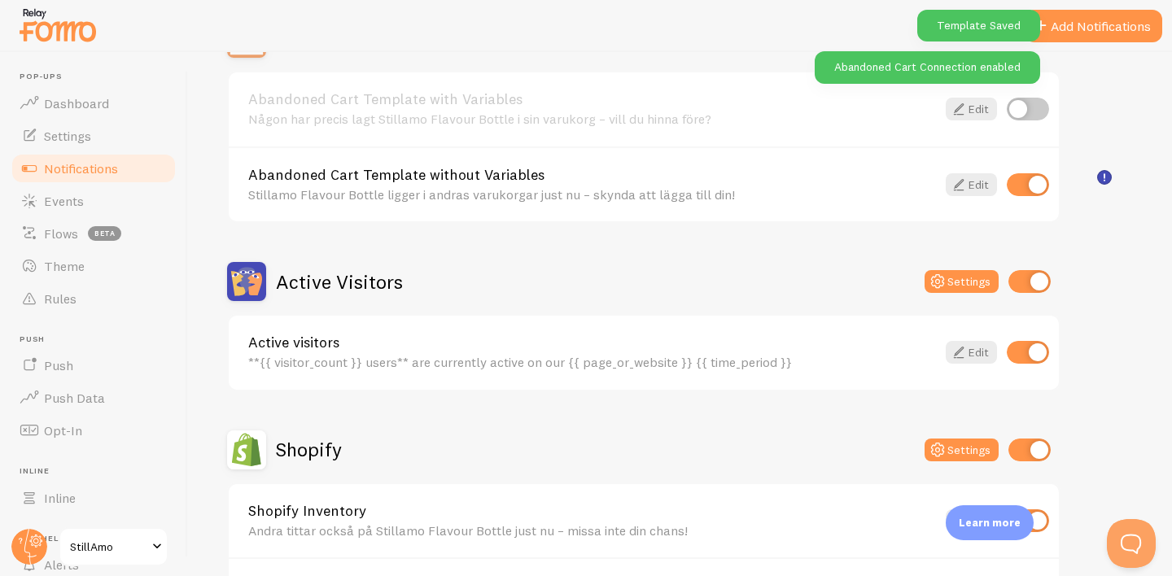
scroll to position [219, 0]
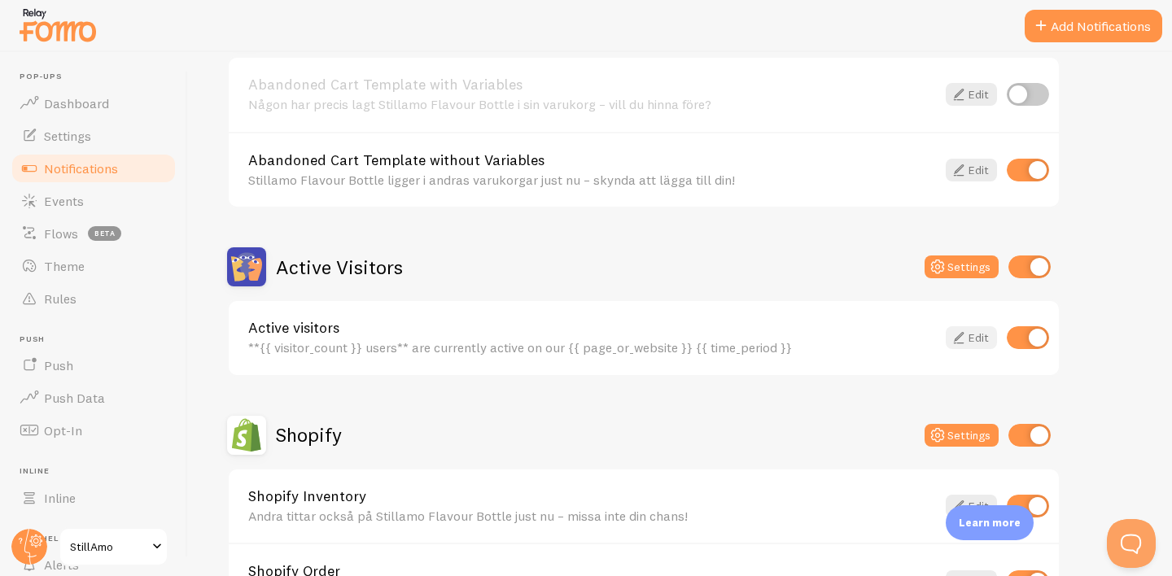
click at [967, 336] on icon at bounding box center [959, 338] width 20 height 20
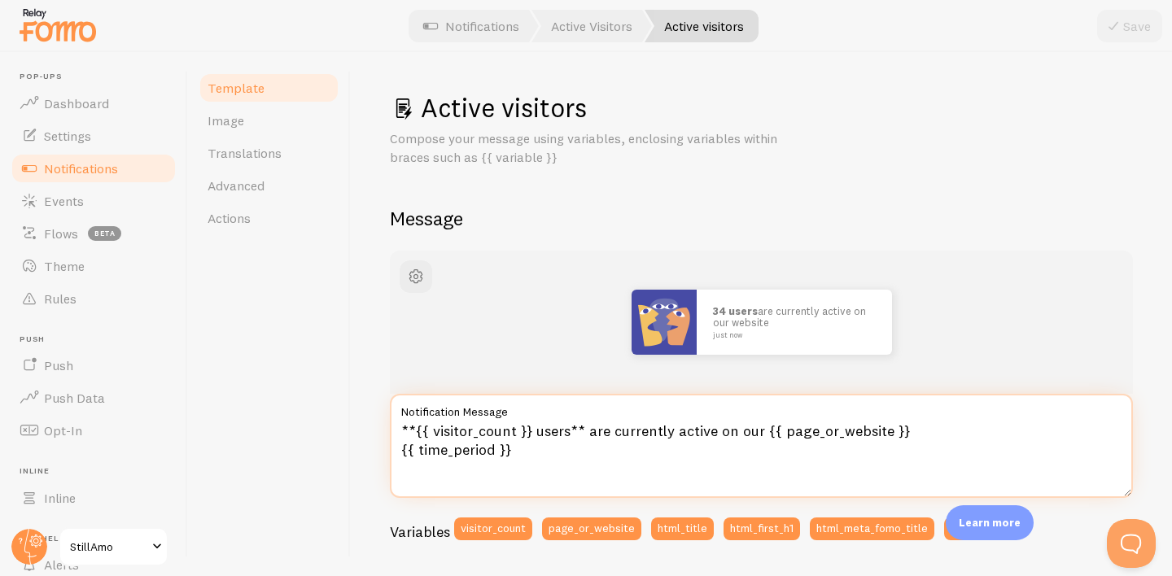
drag, startPoint x: 919, startPoint y: 431, endPoint x: 433, endPoint y: 414, distance: 486.9
click at [433, 414] on div "**{{ visitor_count }} users** are currently active on our {{ page_or_website }}…" at bounding box center [761, 446] width 743 height 104
paste textarea "Det är 30 personer som kollar på [produkt] just nu – missa inte chansen!"
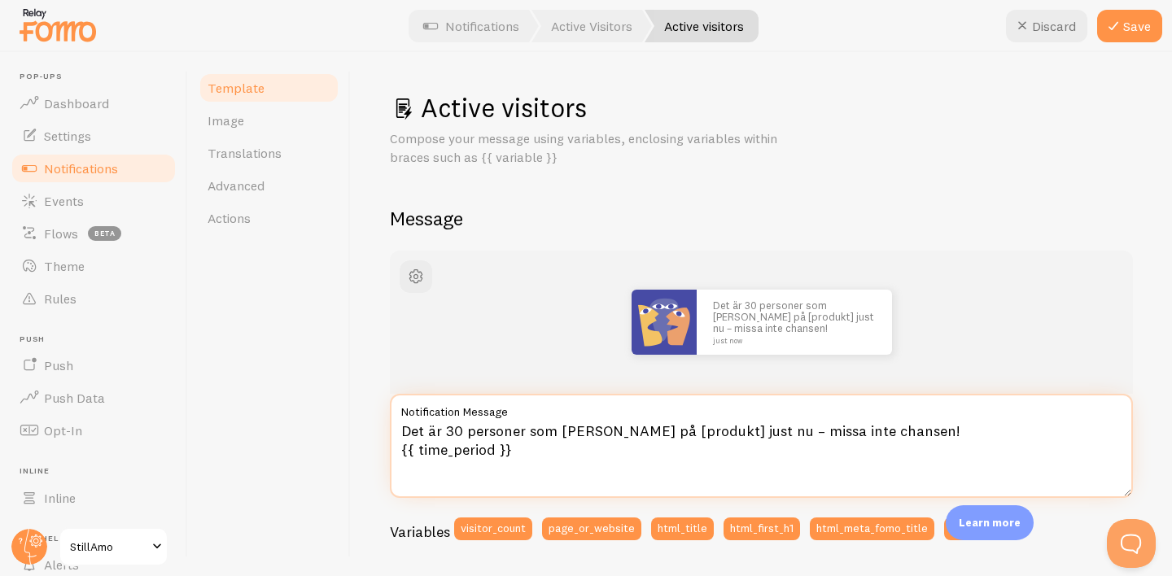
drag, startPoint x: 680, startPoint y: 431, endPoint x: 617, endPoint y: 430, distance: 63.5
click at [617, 430] on textarea "Det är 30 personer som kollar på [produkt] just nu – missa inte chansen! {{ tim…" at bounding box center [761, 446] width 743 height 104
type textarea "Det är 30 personer som kollar på Stillamo Flavour Bottle just nu – missa inte c…"
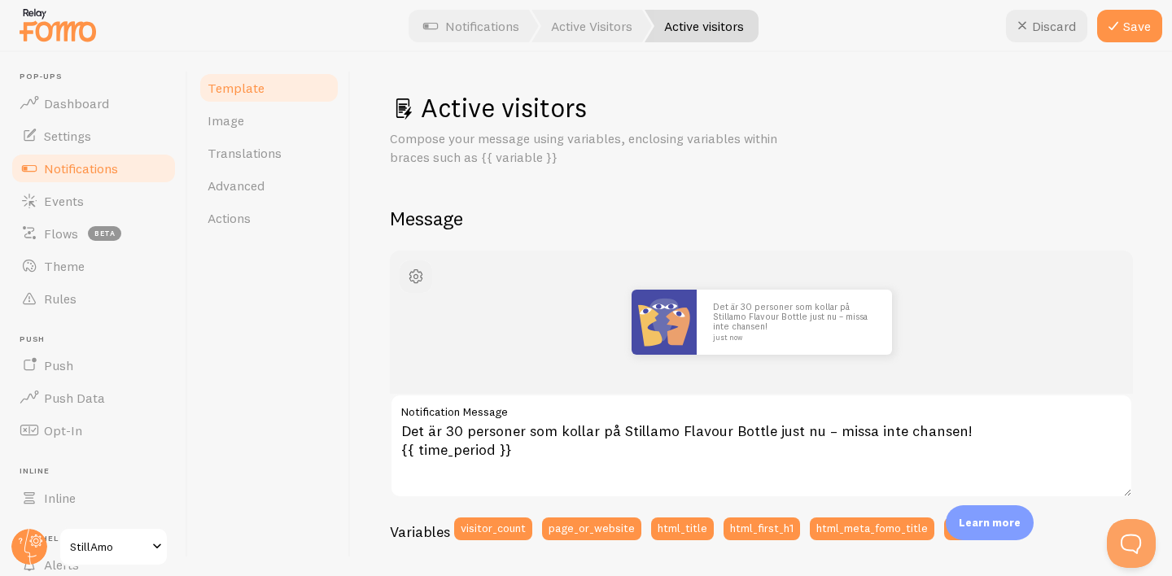
click at [427, 276] on button "button" at bounding box center [416, 276] width 33 height 33
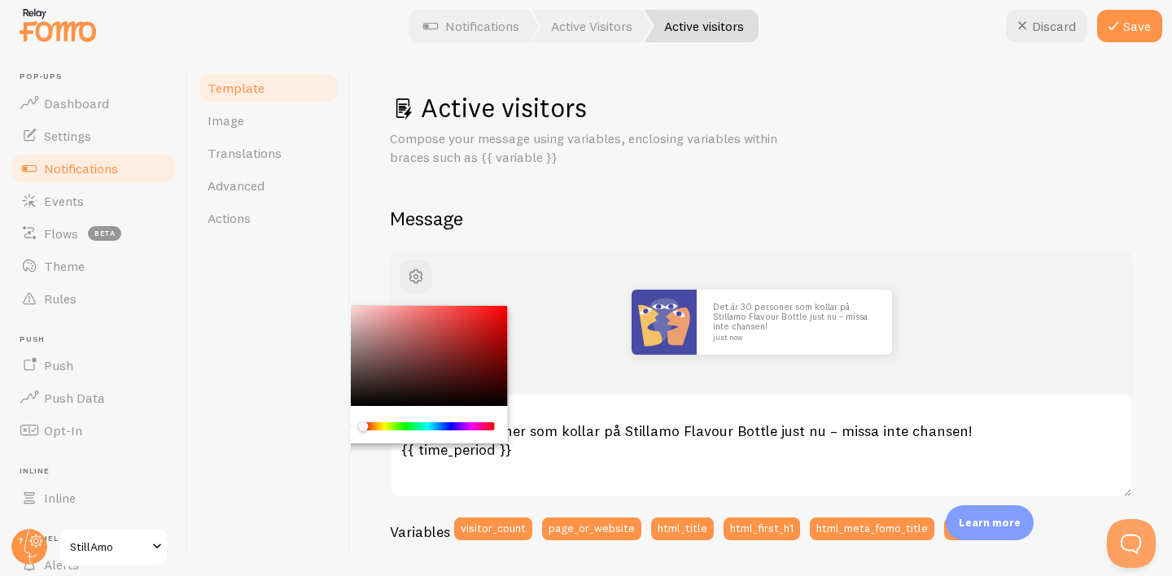
click at [362, 381] on div "Chrome color picker" at bounding box center [416, 356] width 183 height 101
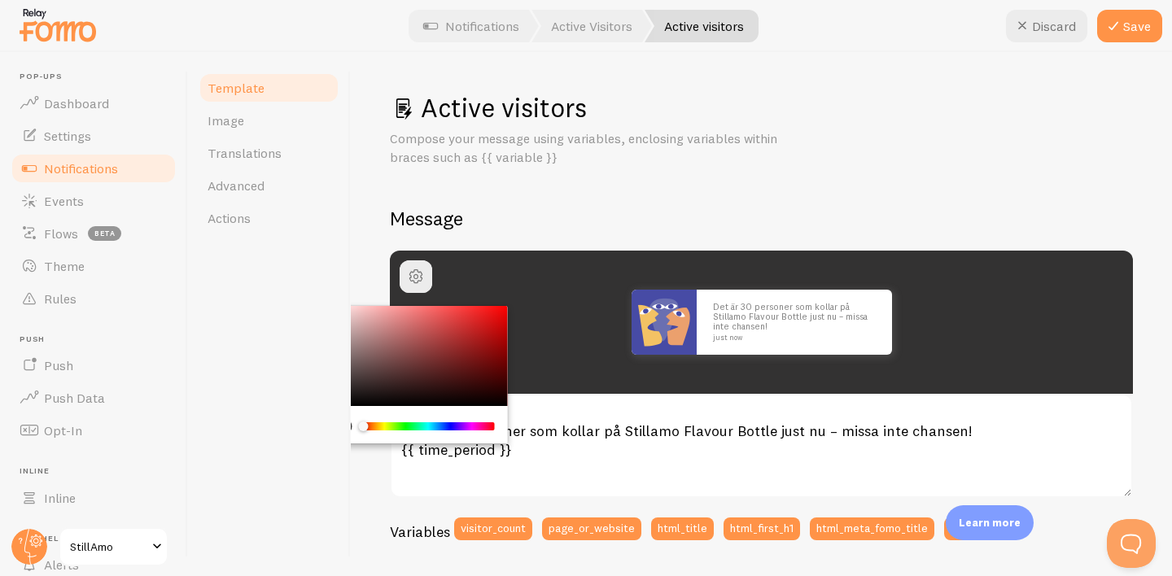
drag, startPoint x: 362, startPoint y: 381, endPoint x: 327, endPoint y: 386, distance: 35.3
click at [327, 386] on div "Template Image Translations Advanced Actions Active visitors Compose your messa…" at bounding box center [680, 314] width 984 height 524
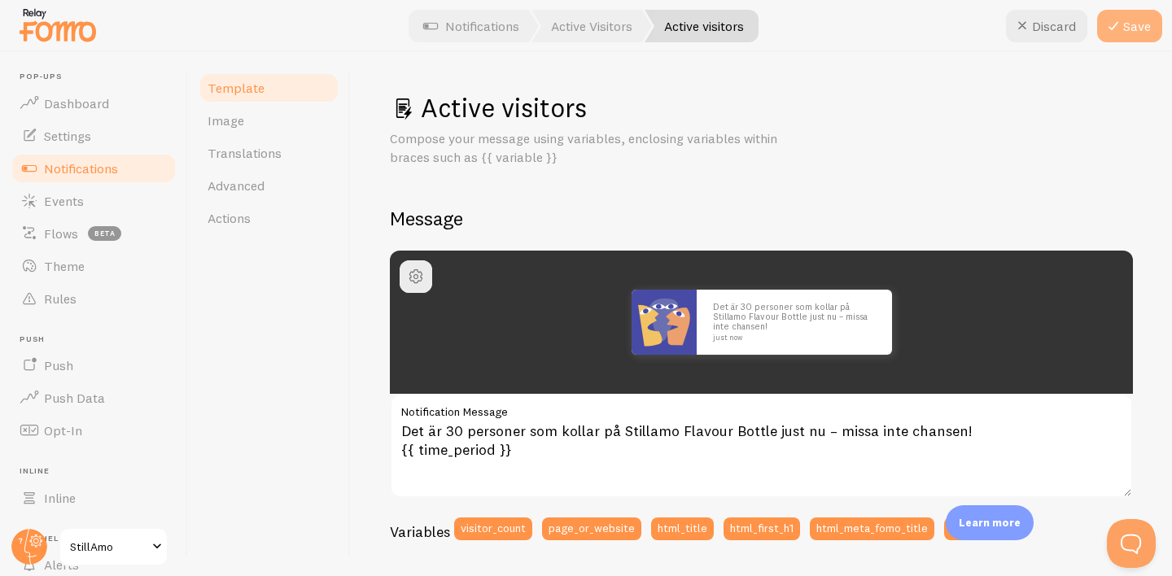
click at [1114, 11] on button "Save" at bounding box center [1129, 26] width 65 height 33
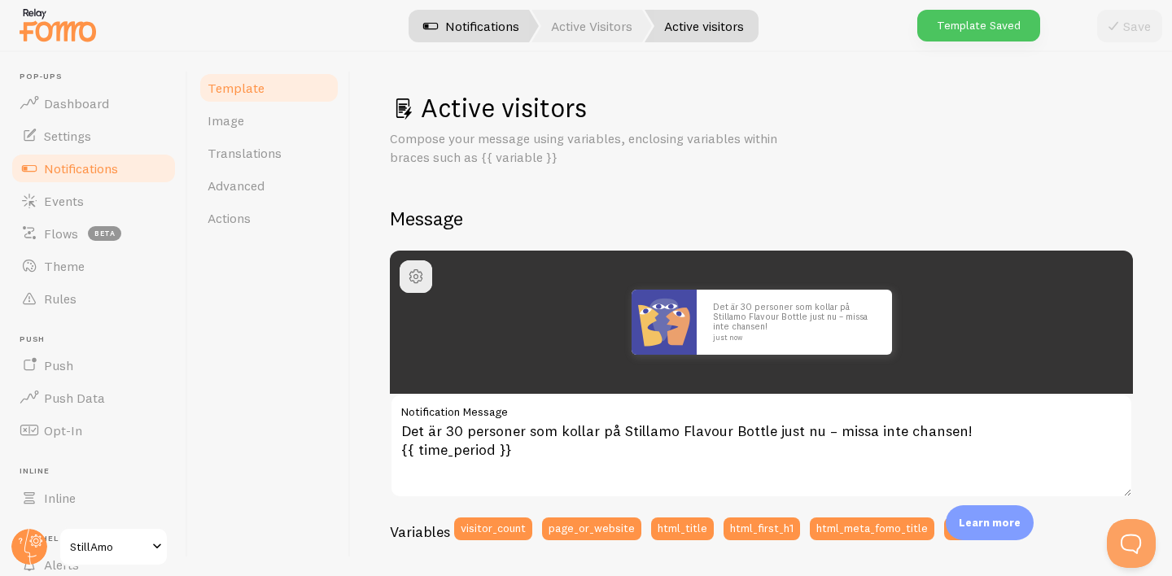
click at [482, 35] on link "Notifications" at bounding box center [471, 26] width 135 height 33
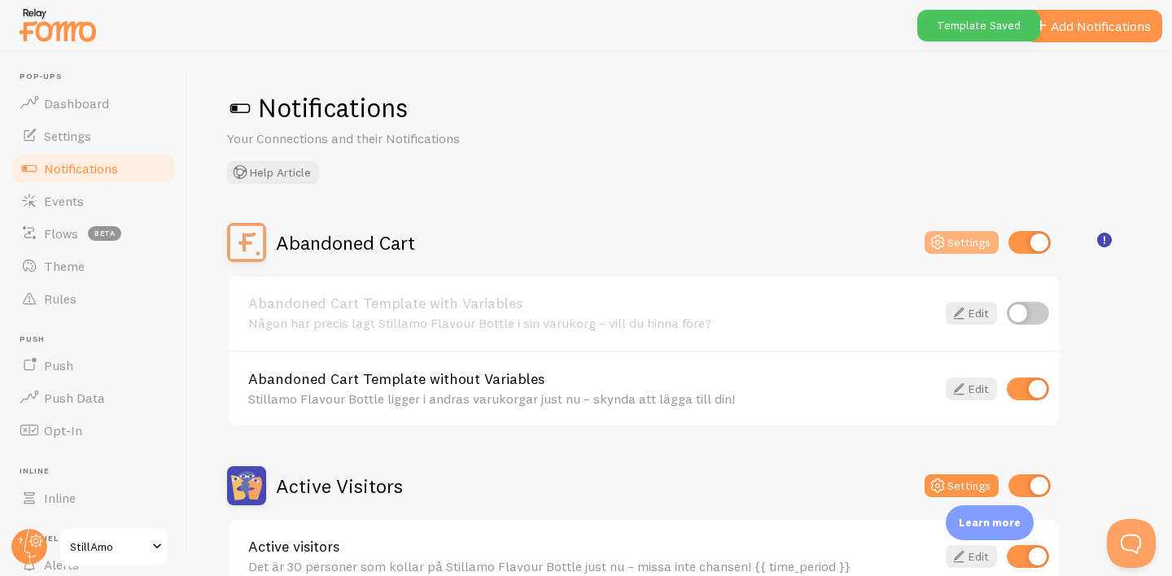
click at [938, 239] on icon at bounding box center [938, 243] width 20 height 20
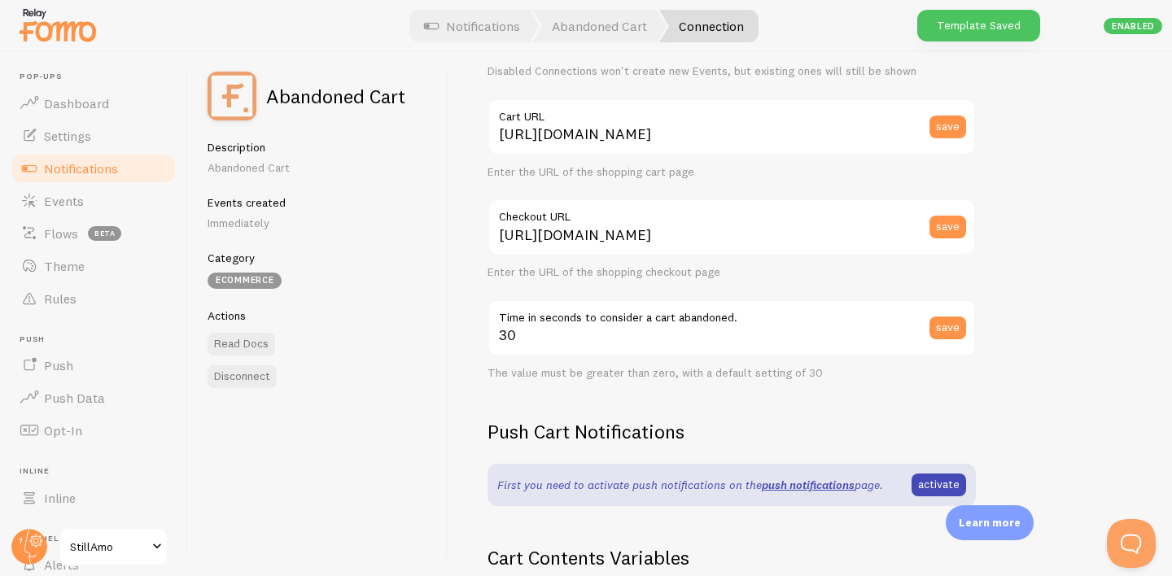
scroll to position [165, 0]
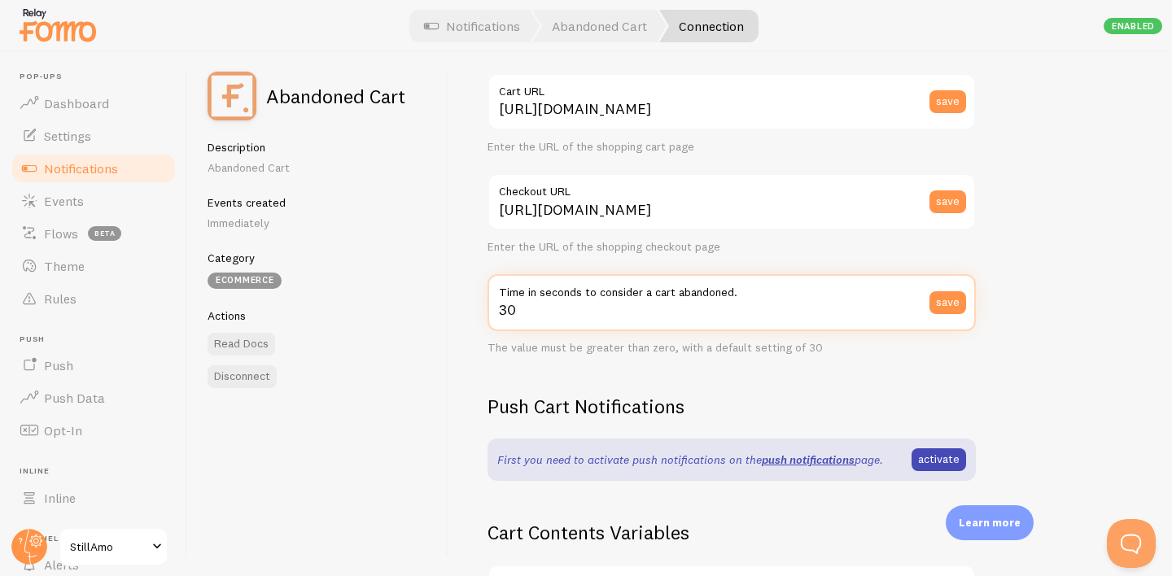
click at [663, 307] on input "30" at bounding box center [731, 302] width 488 height 57
type input "3"
type input "5"
type input "50"
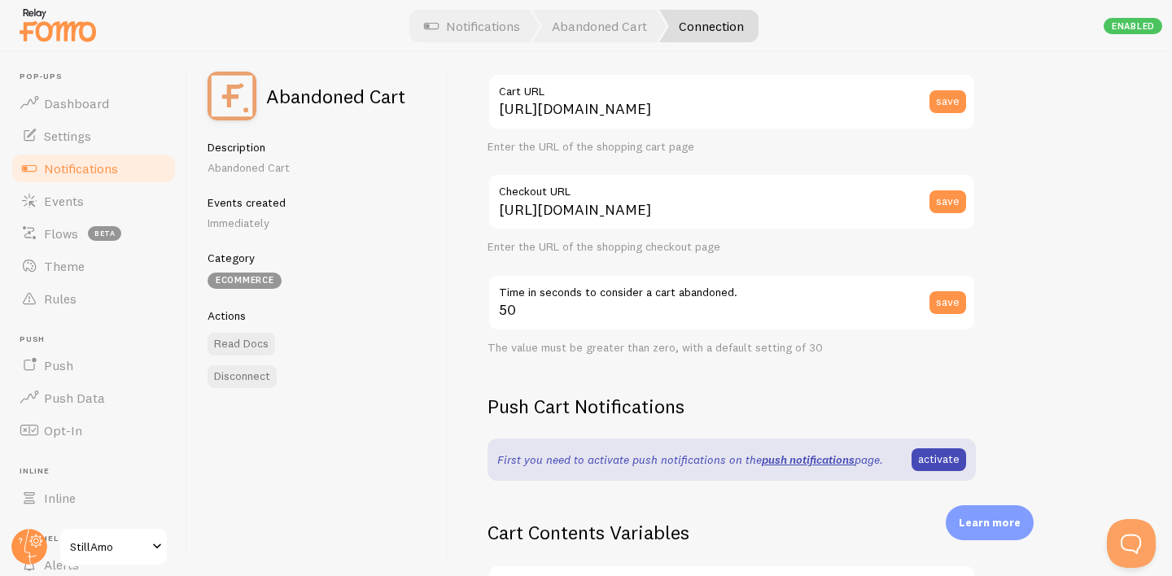
click at [937, 341] on div "The value must be greater than zero, with a default setting of 30" at bounding box center [731, 348] width 488 height 15
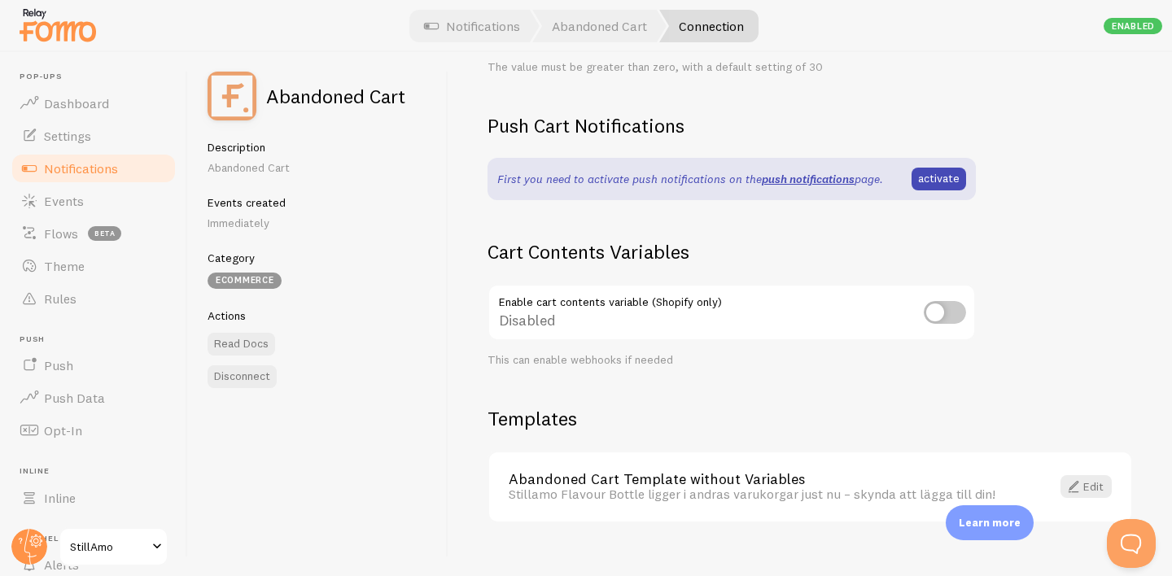
scroll to position [470, 0]
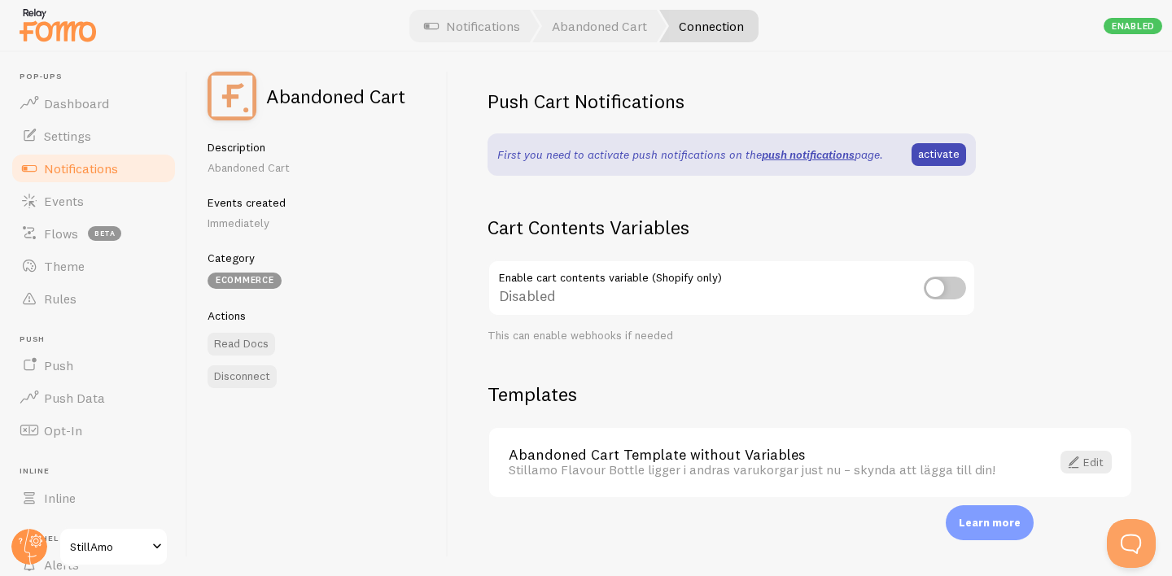
click at [951, 295] on input "checkbox" at bounding box center [945, 288] width 42 height 23
checkbox input "true"
type input "30"
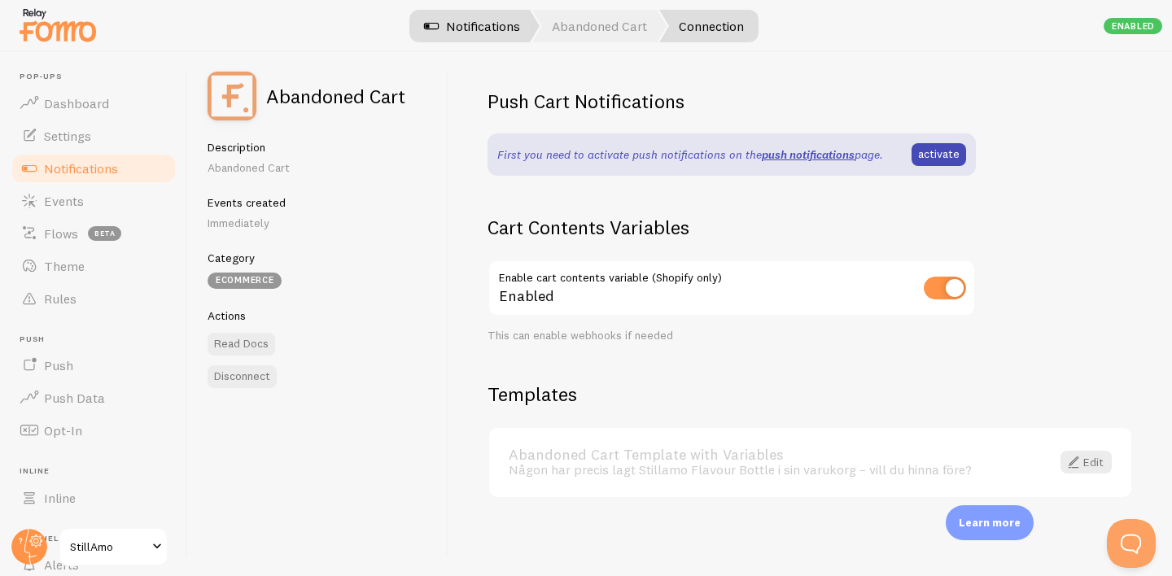
click at [472, 33] on link "Notifications" at bounding box center [471, 26] width 135 height 33
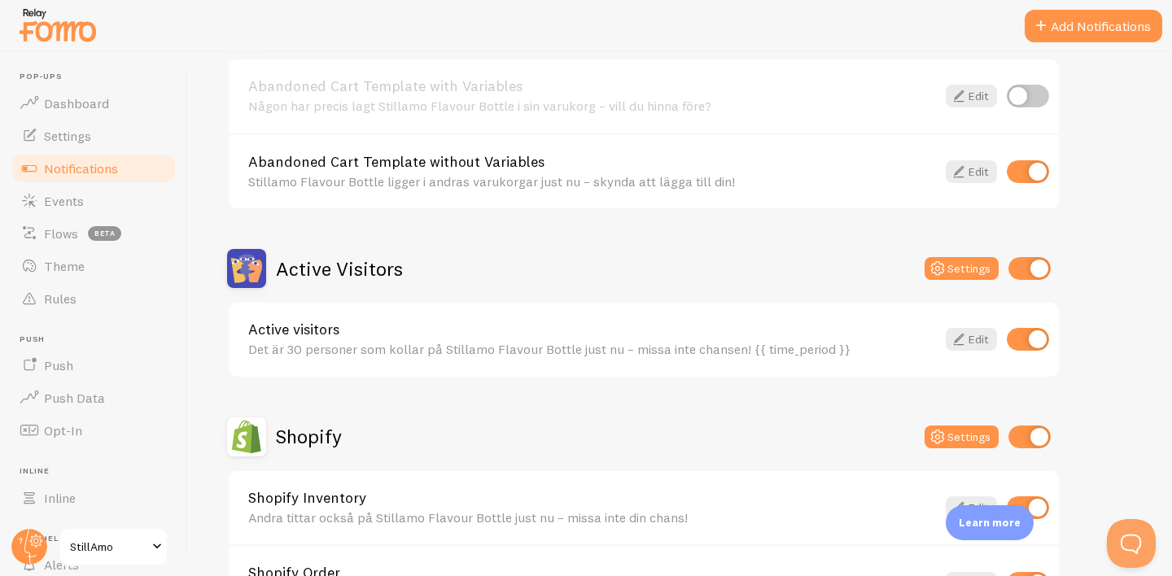
scroll to position [218, 0]
click at [945, 267] on icon at bounding box center [938, 268] width 20 height 20
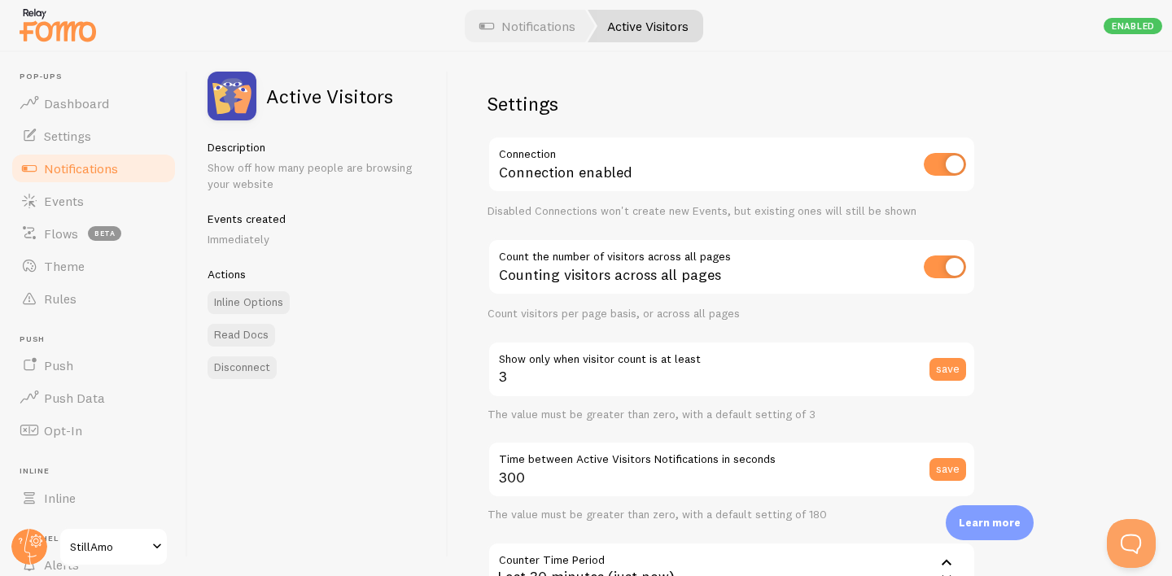
scroll to position [64, 0]
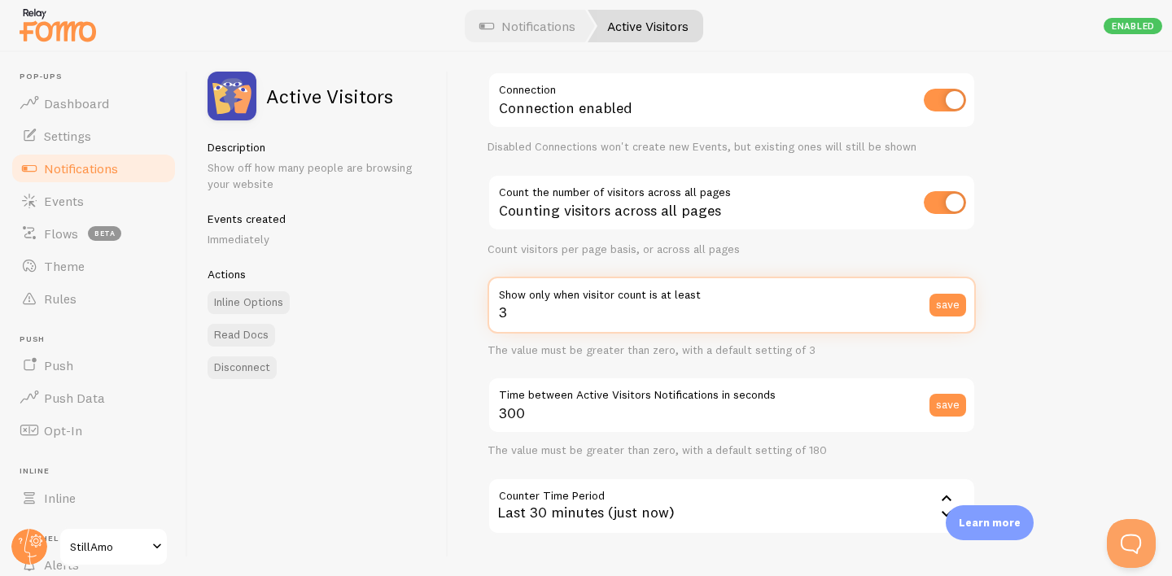
click at [630, 320] on input "3" at bounding box center [731, 305] width 488 height 57
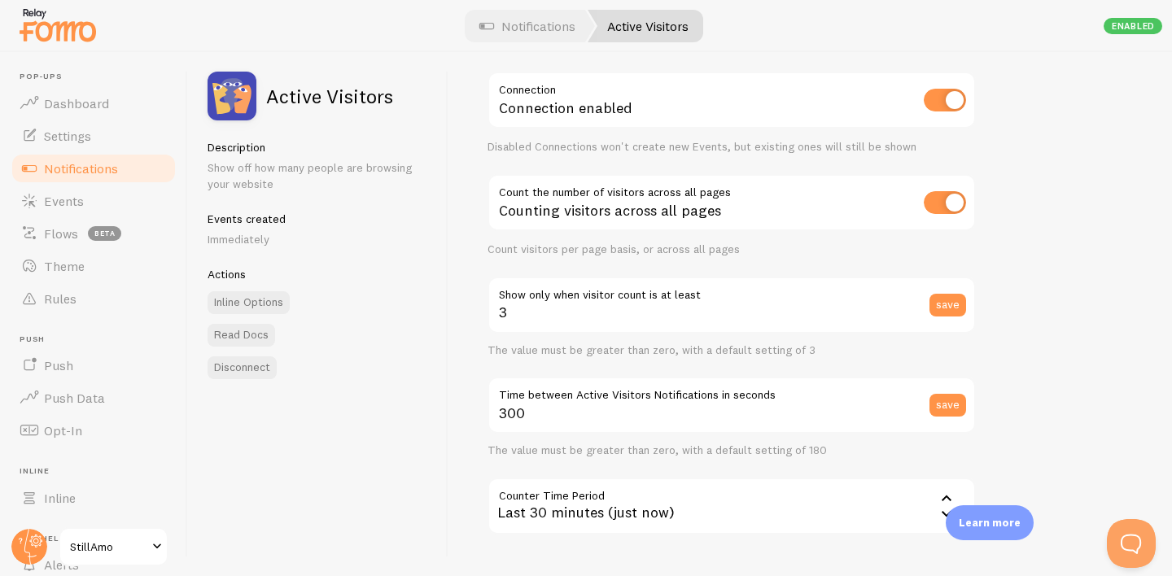
click at [643, 355] on div "The value must be greater than zero, with a default setting of 3" at bounding box center [731, 350] width 488 height 15
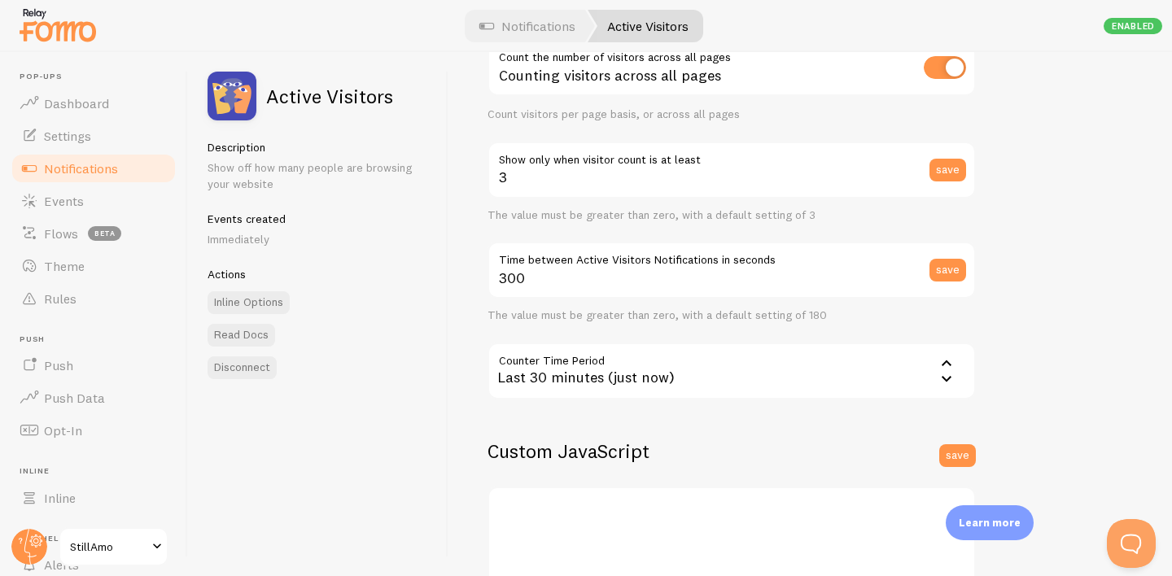
scroll to position [200, 0]
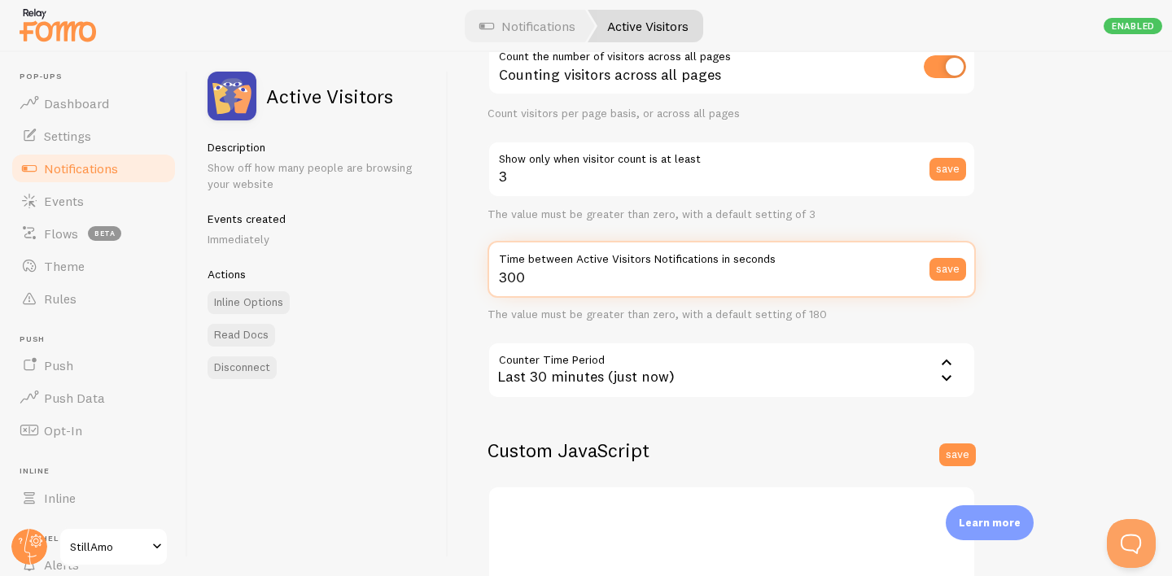
click at [583, 286] on input "300" at bounding box center [731, 269] width 488 height 57
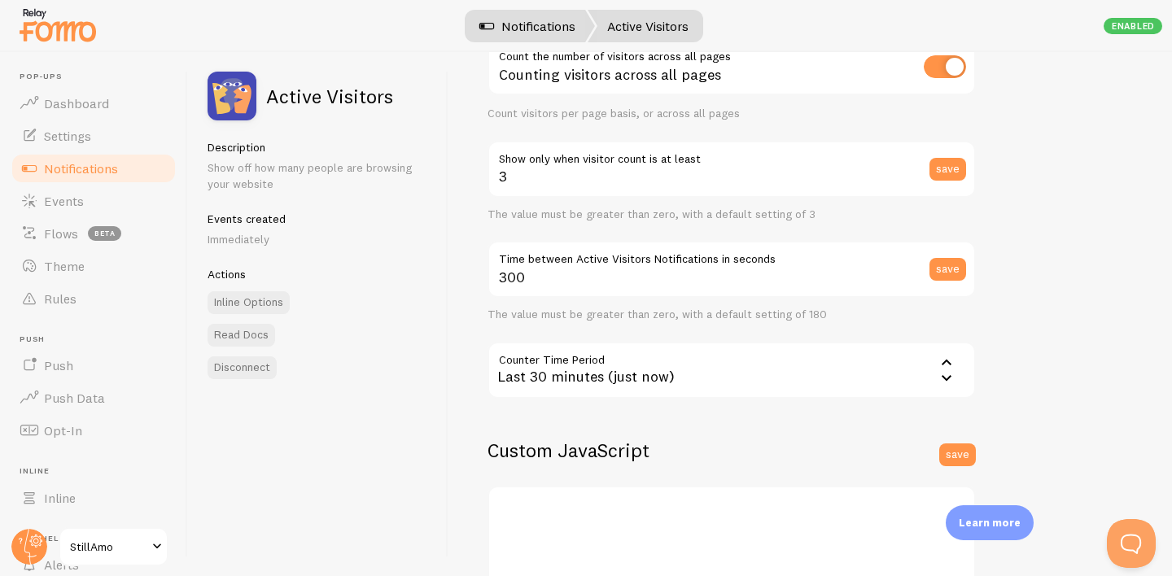
click at [515, 14] on link "Notifications" at bounding box center [527, 26] width 135 height 33
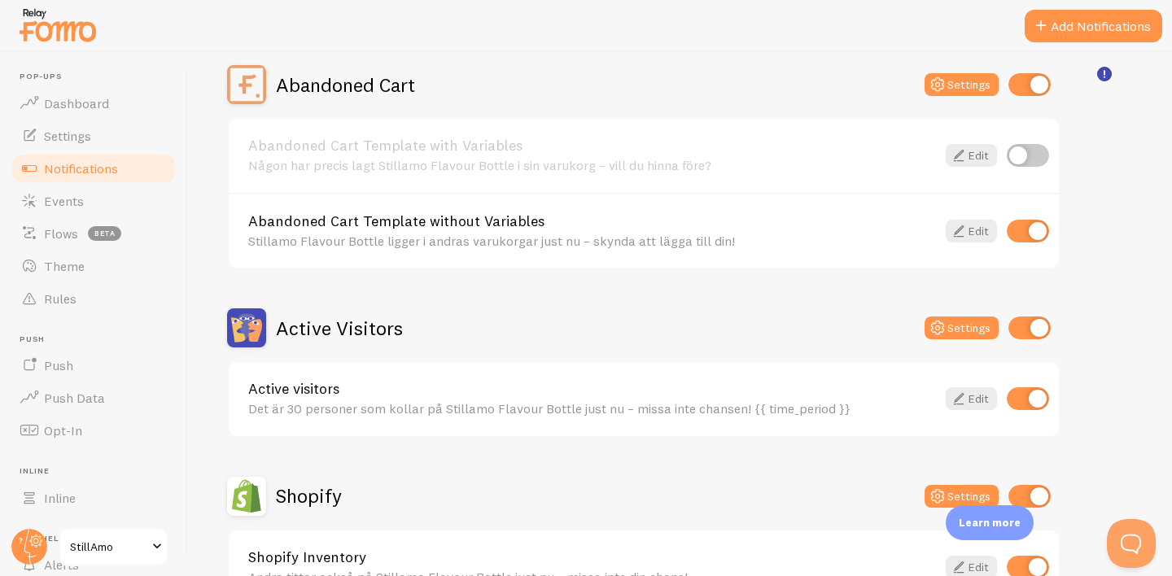
scroll to position [157, 0]
click at [1027, 156] on input "checkbox" at bounding box center [1028, 156] width 42 height 23
checkbox input "true"
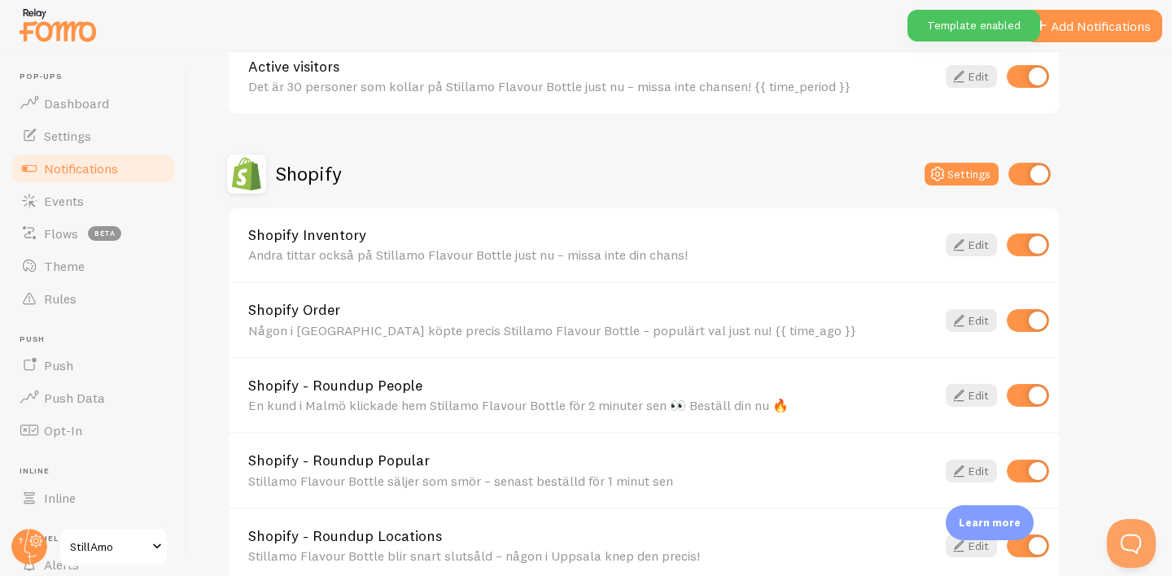
scroll to position [496, 0]
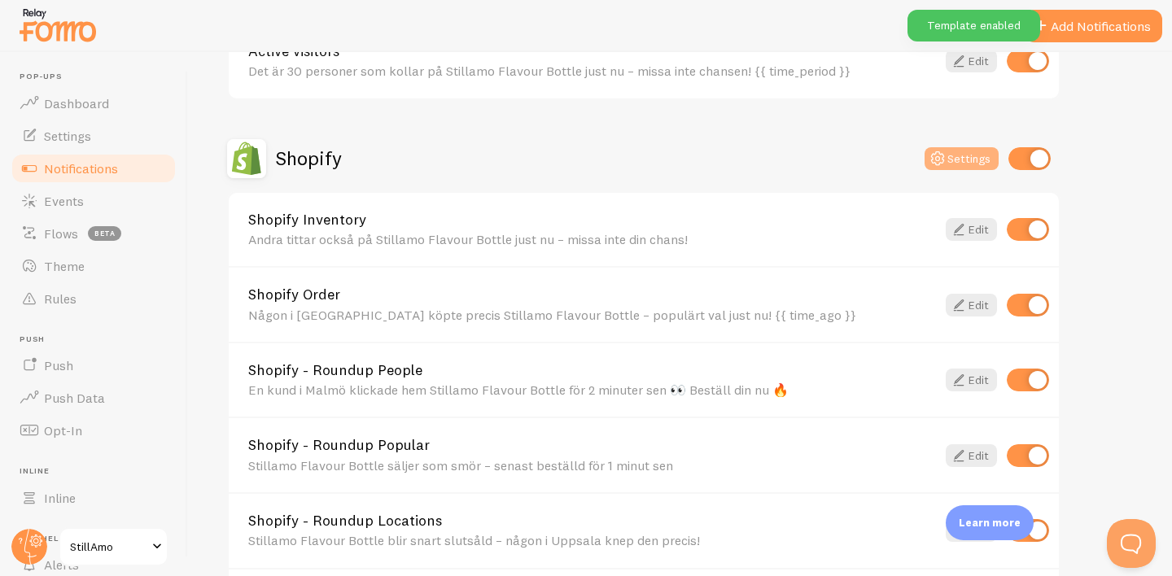
click at [944, 156] on icon at bounding box center [938, 159] width 20 height 20
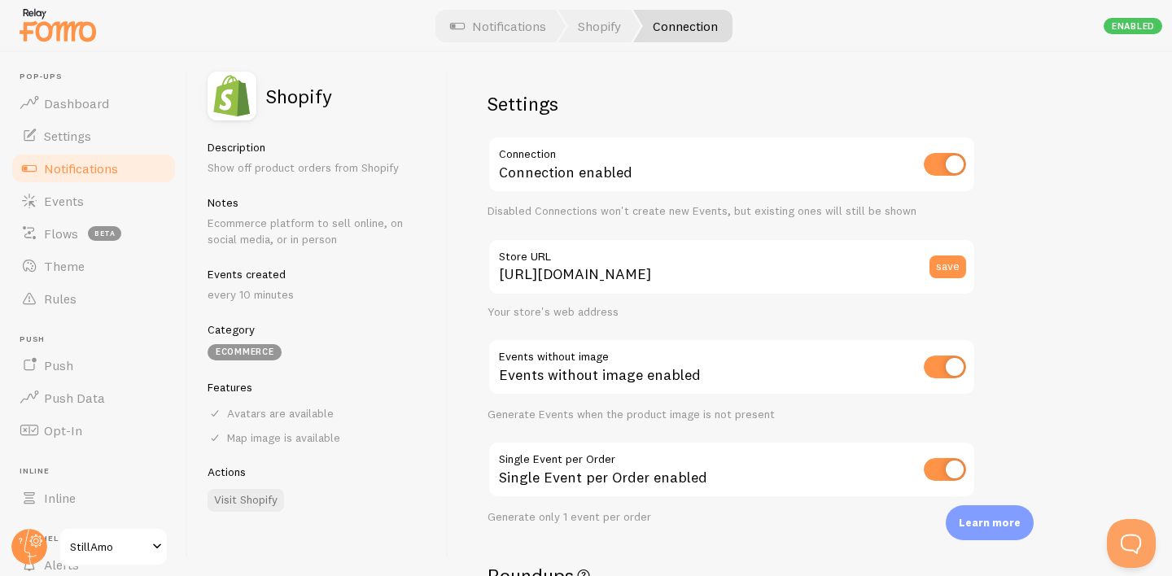
click at [224, 286] on p "every 10 minutes" at bounding box center [317, 294] width 221 height 16
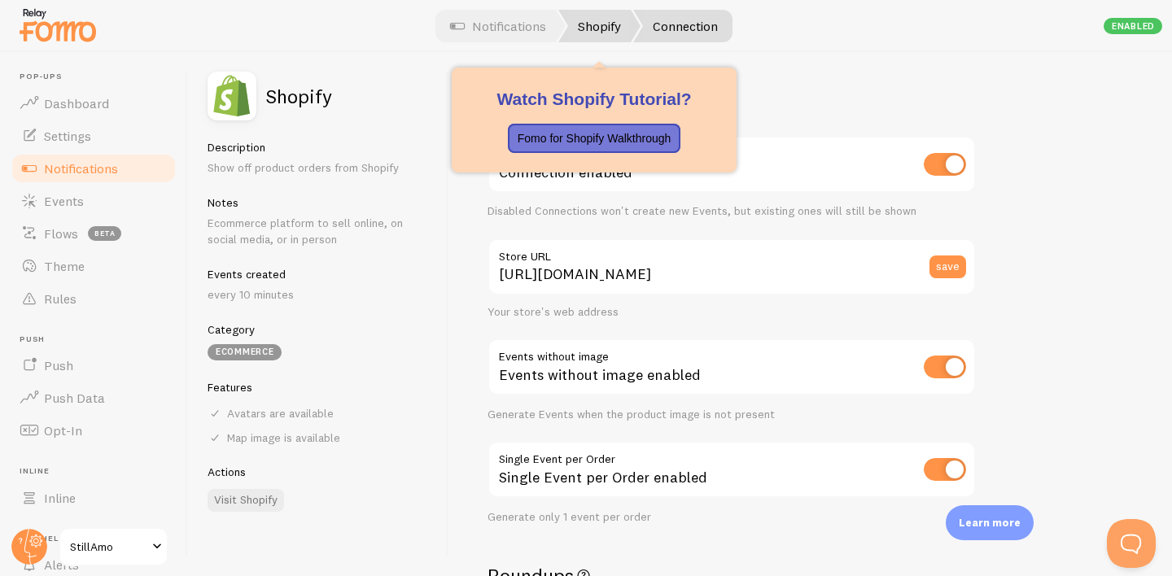
click at [586, 22] on link "Shopify" at bounding box center [599, 26] width 82 height 33
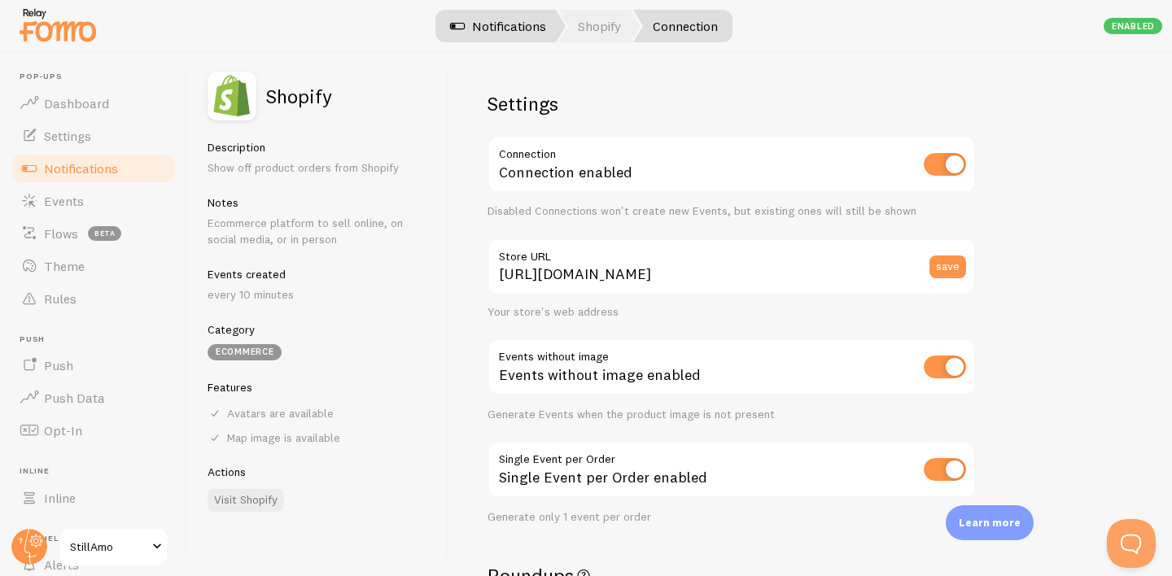
click at [507, 28] on link "Notifications" at bounding box center [497, 26] width 135 height 33
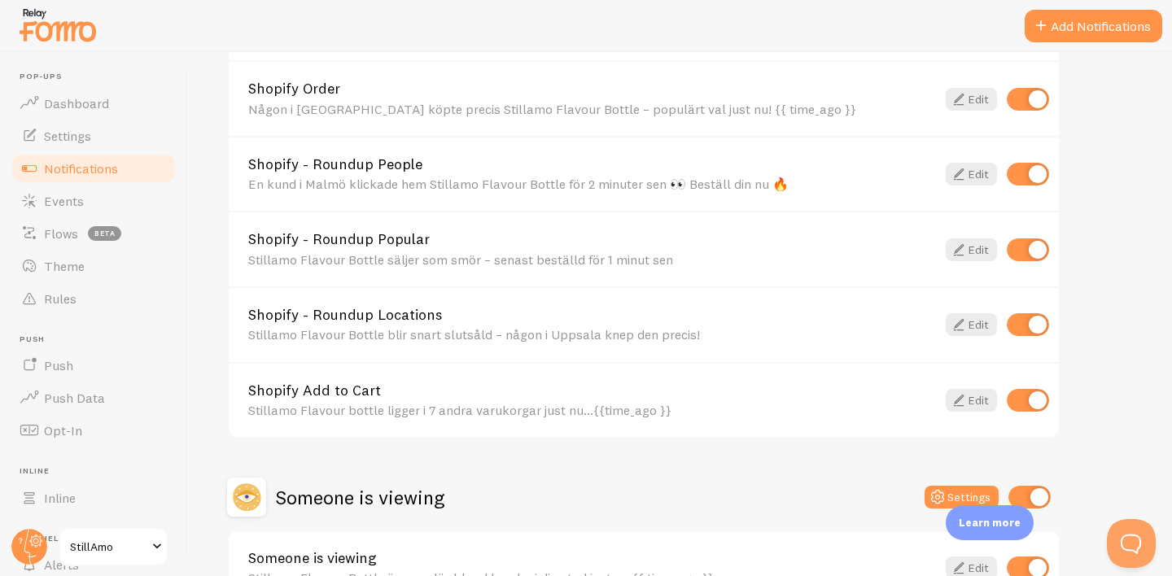
scroll to position [701, 0]
click at [1138, 535] on button "Open Beacon popover" at bounding box center [1131, 543] width 49 height 49
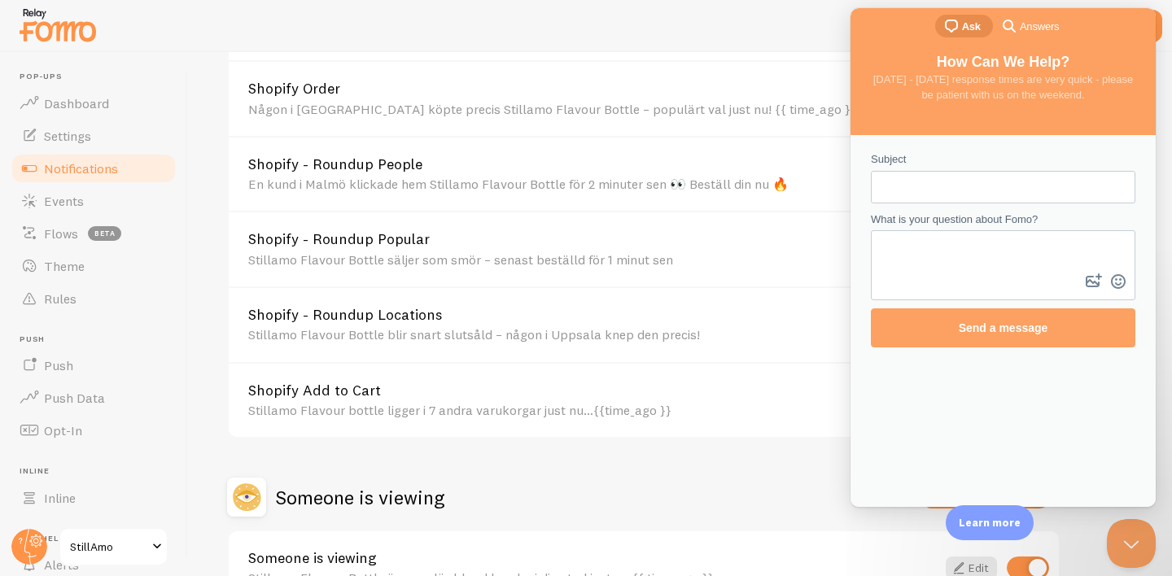
click at [951, 181] on input "Subject" at bounding box center [1003, 186] width 238 height 29
type input "time"
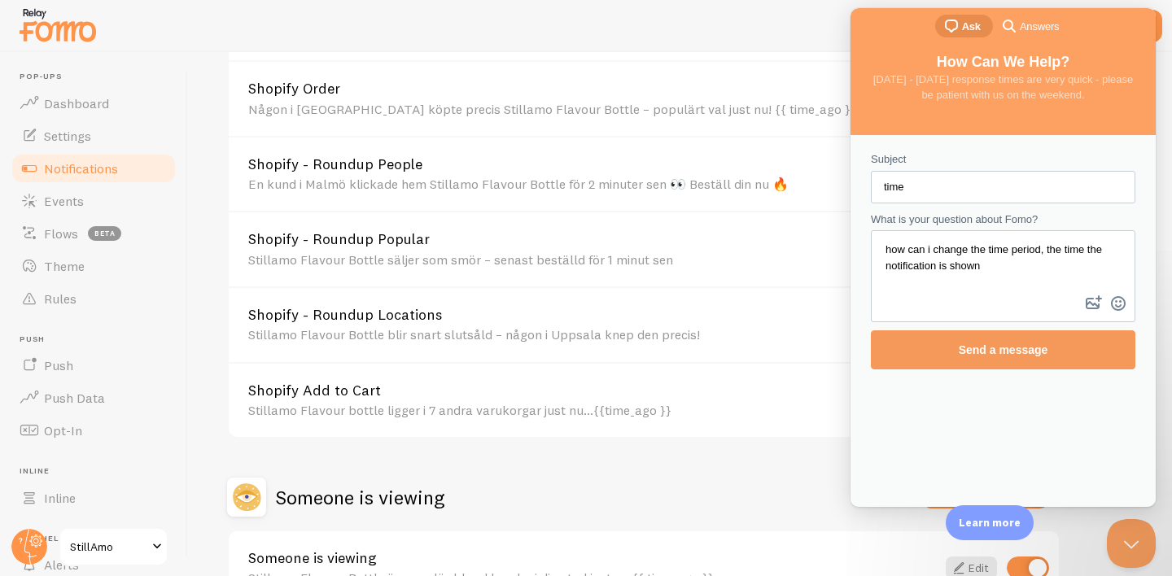
type textarea "how can i change the time period, the time the notification is shown"
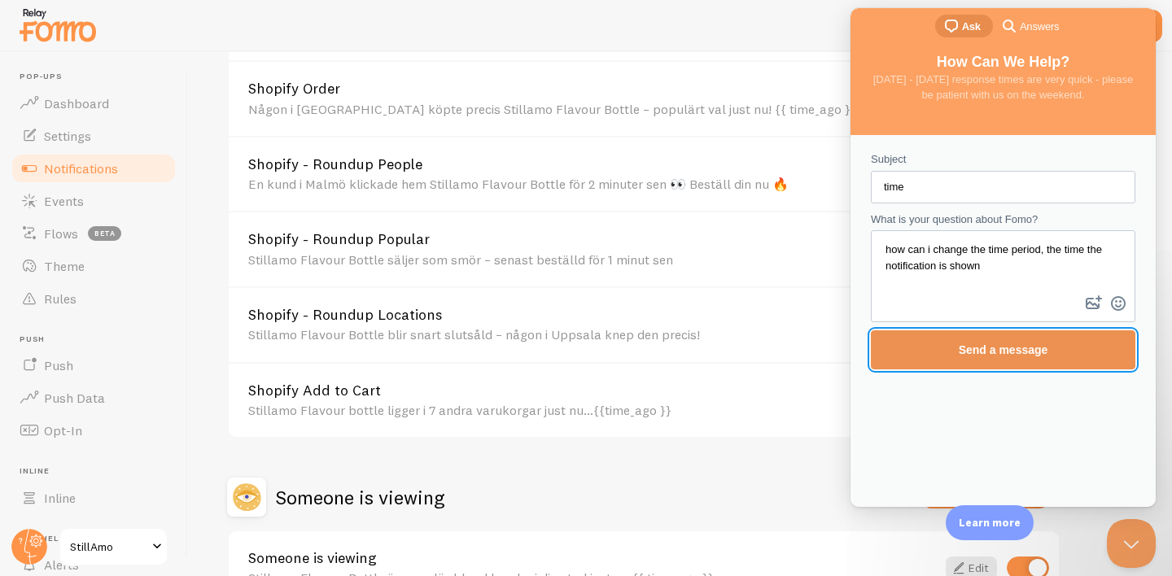
click at [1000, 338] on span "Send a message" at bounding box center [1003, 349] width 229 height 37
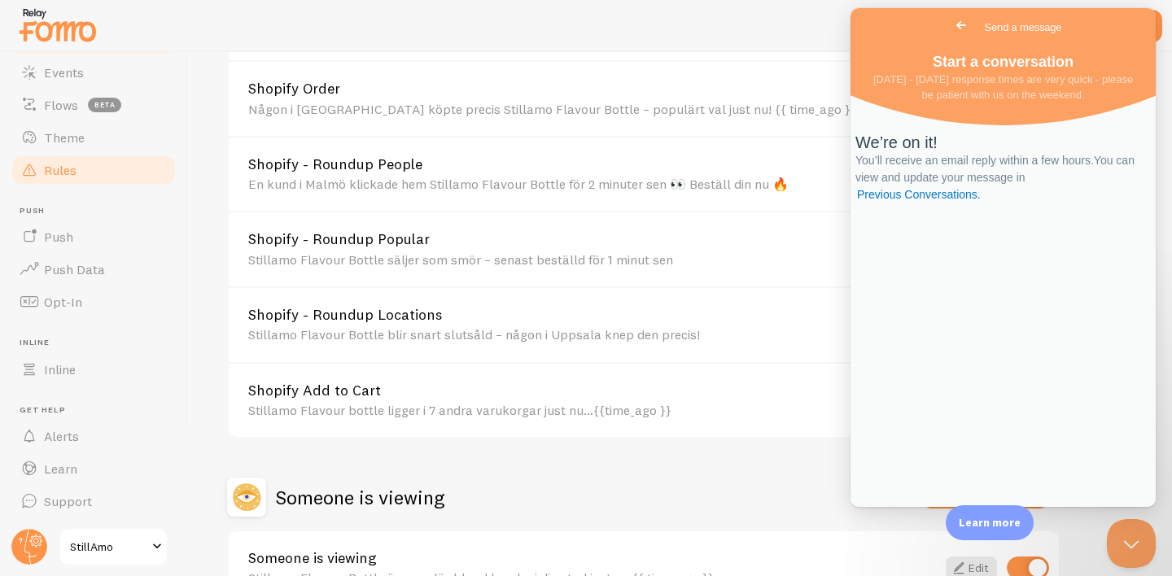
scroll to position [0, 0]
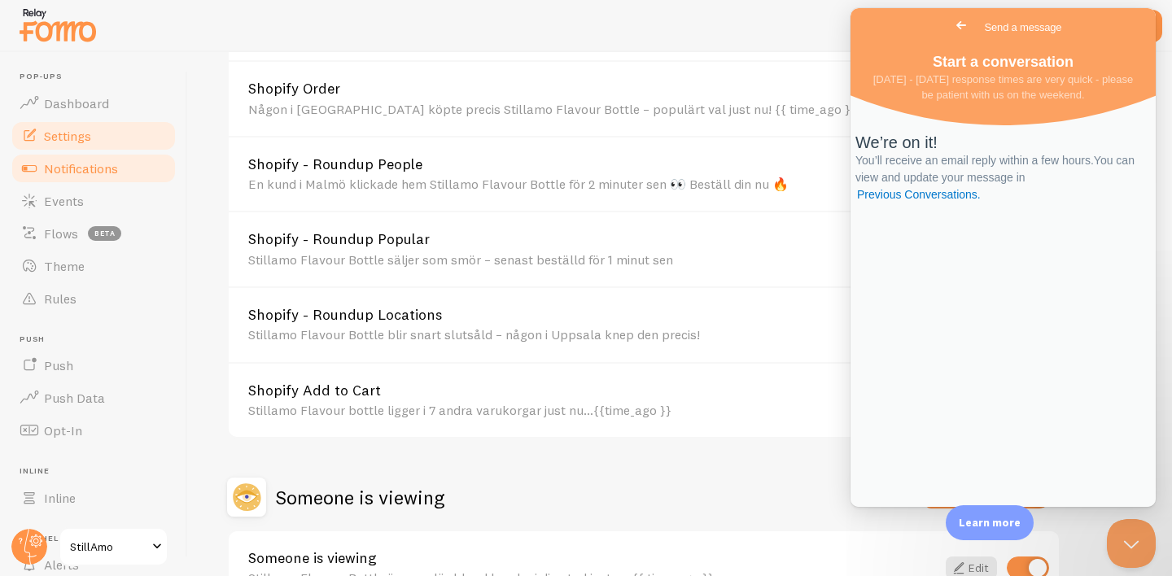
click at [92, 128] on link "Settings" at bounding box center [94, 136] width 168 height 33
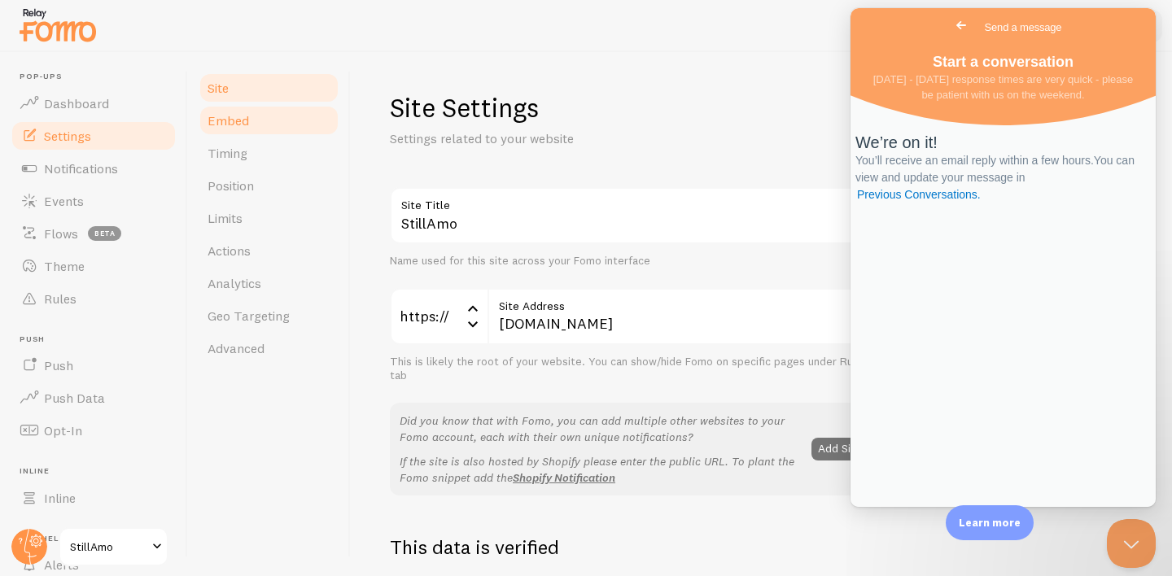
click at [259, 129] on link "Embed" at bounding box center [269, 120] width 142 height 33
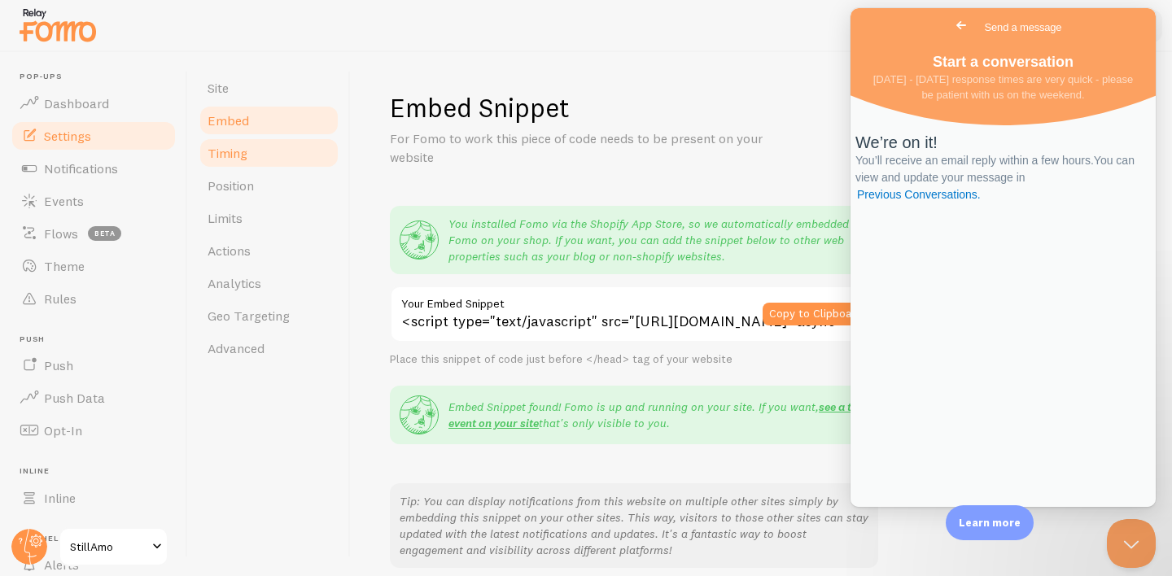
click at [264, 148] on link "Timing" at bounding box center [269, 153] width 142 height 33
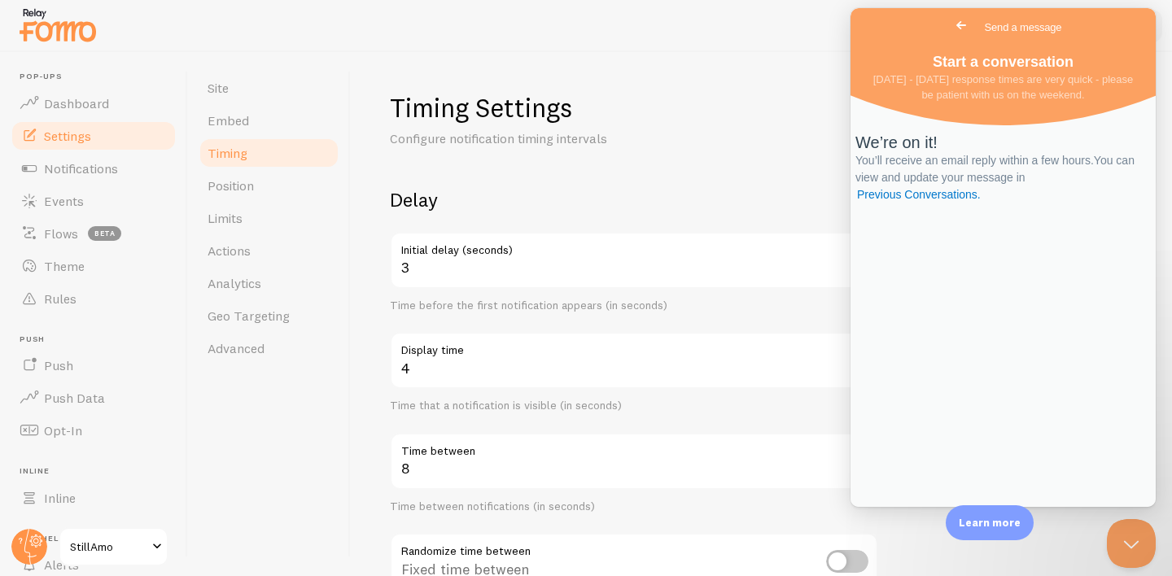
click at [592, 213] on div "Delay 3 Initial delay (seconds) Time before the first notification appears (in …" at bounding box center [634, 401] width 488 height 429
click at [1125, 529] on button "Close Beacon popover" at bounding box center [1131, 543] width 49 height 49
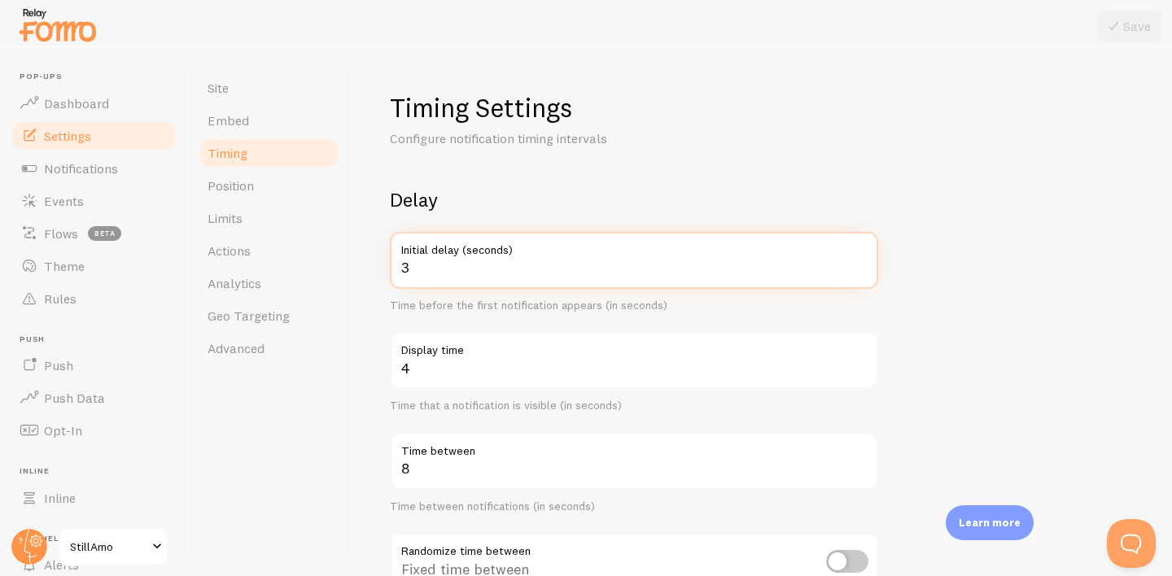
click at [527, 270] on input "3" at bounding box center [634, 260] width 488 height 57
type input "1"
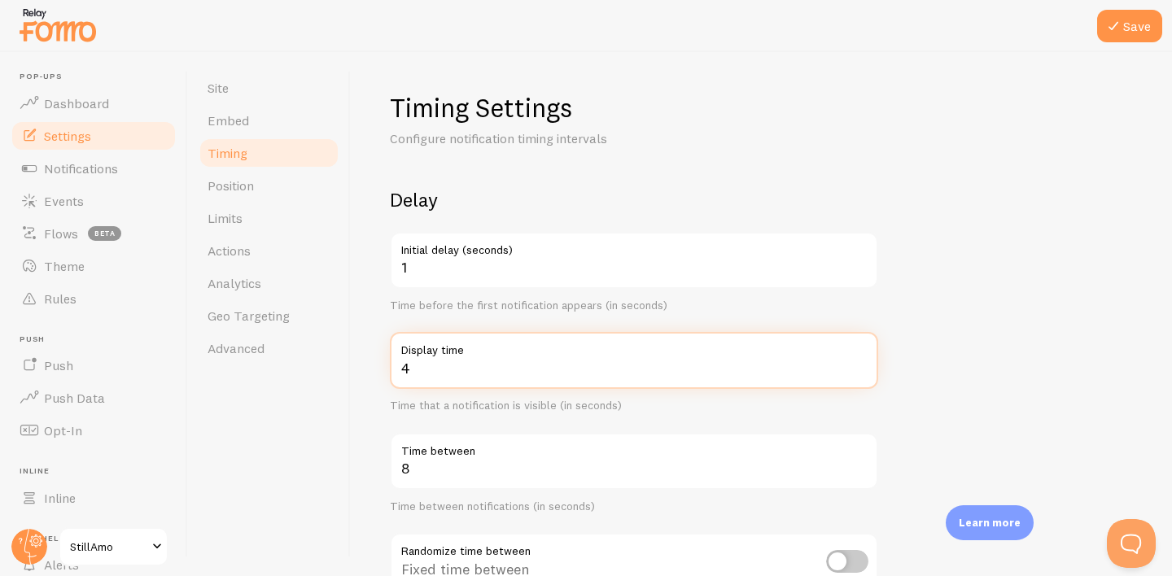
click at [566, 374] on input "4" at bounding box center [634, 360] width 488 height 57
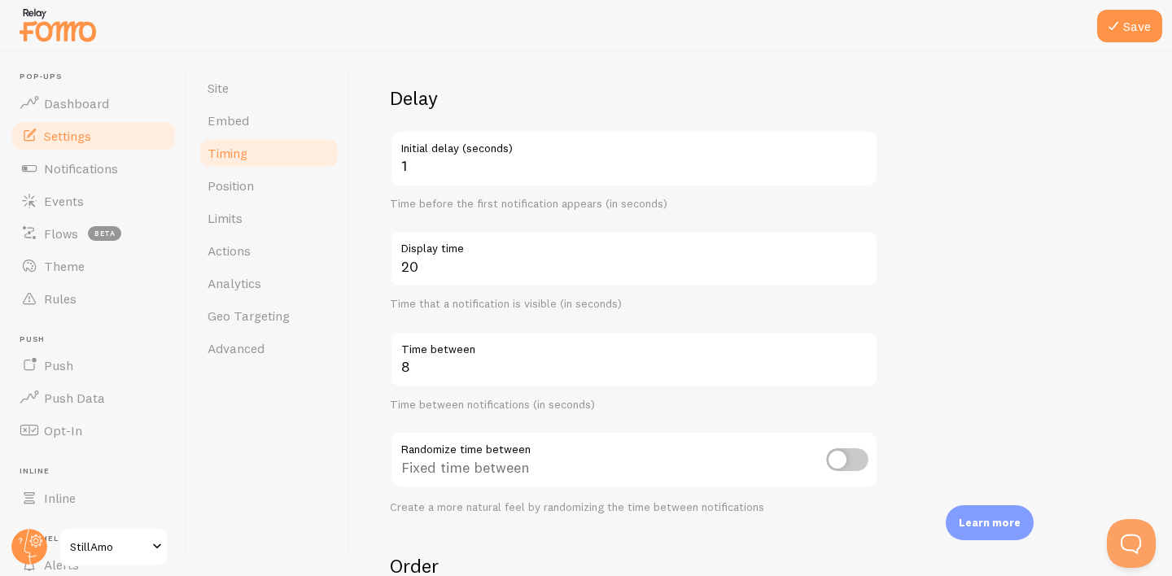
scroll to position [125, 0]
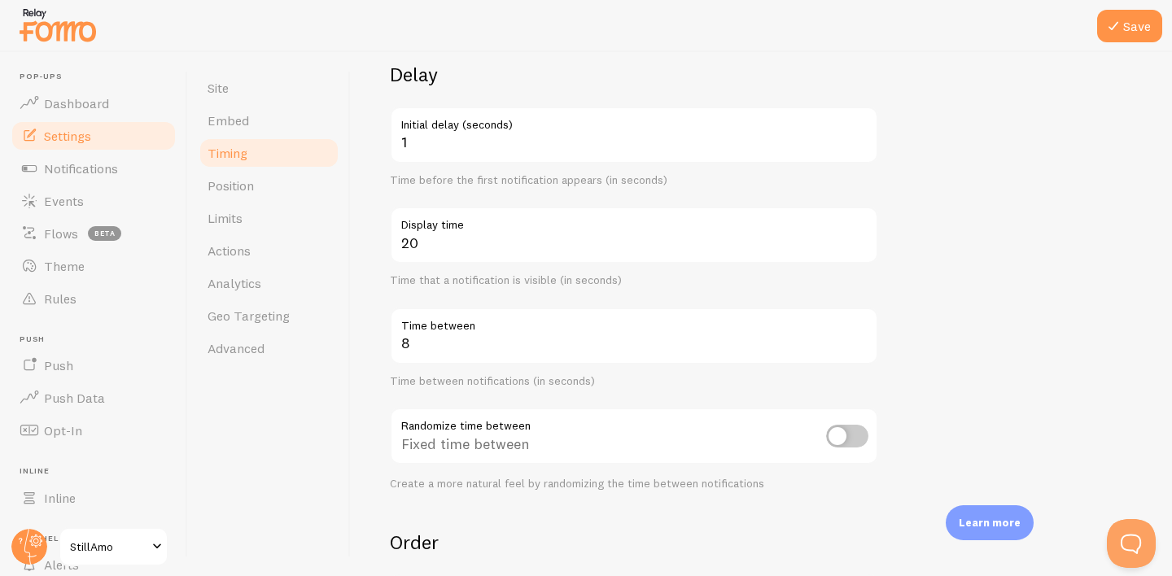
type input "20"
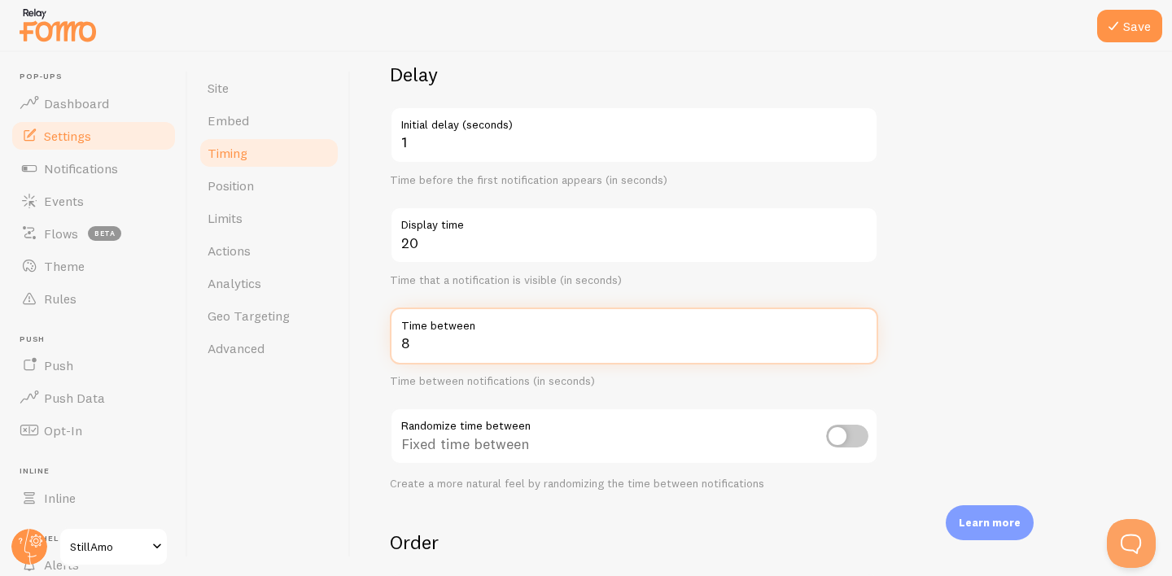
click at [537, 346] on input "8" at bounding box center [634, 336] width 488 height 57
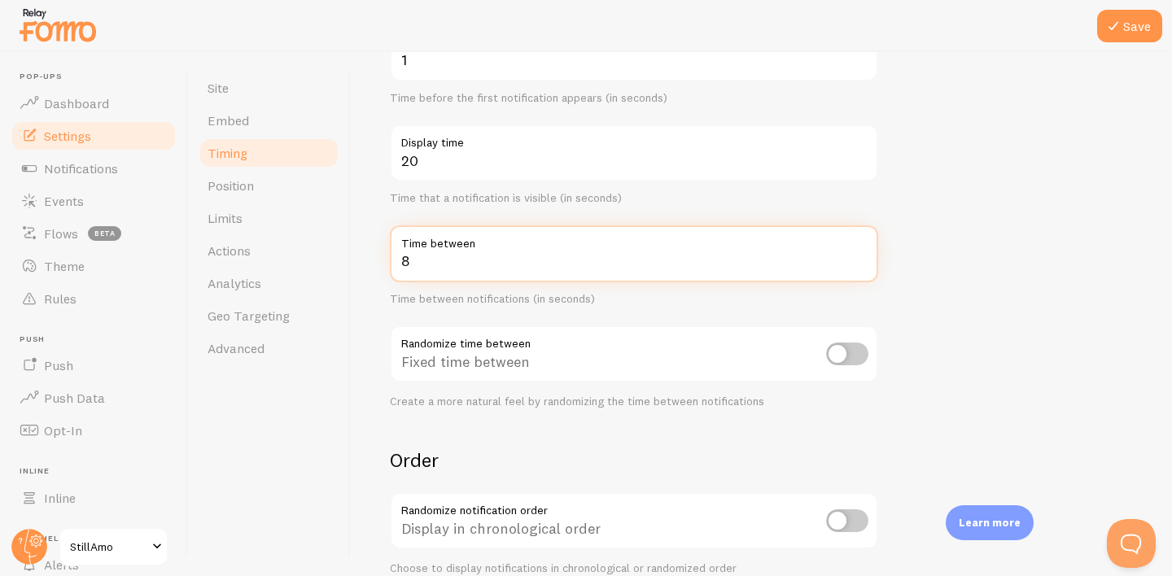
scroll to position [216, 0]
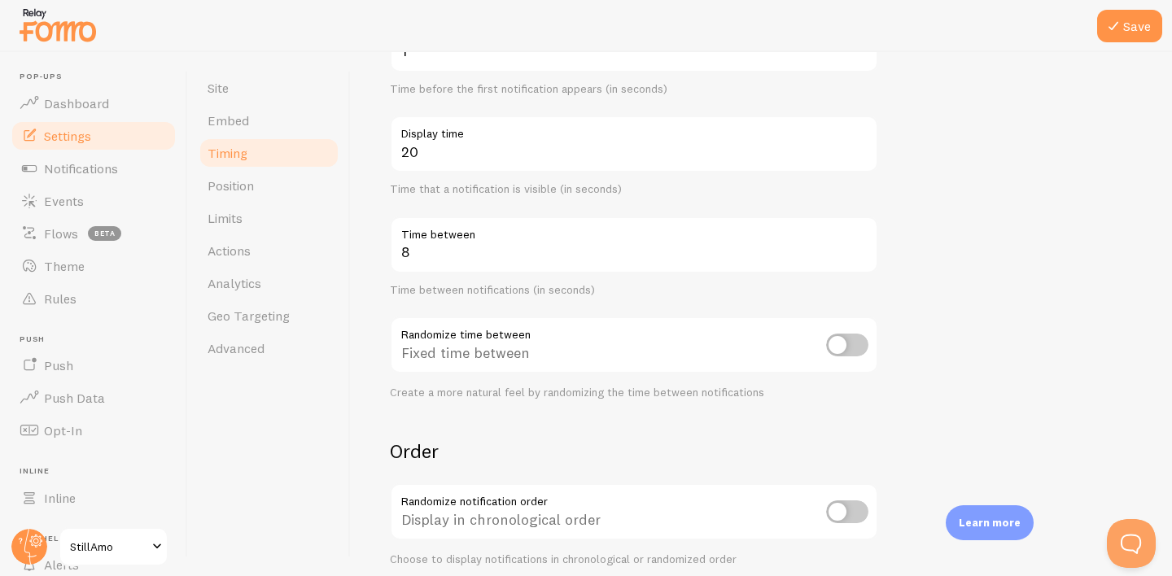
click at [835, 340] on input "checkbox" at bounding box center [847, 345] width 42 height 23
checkbox input "true"
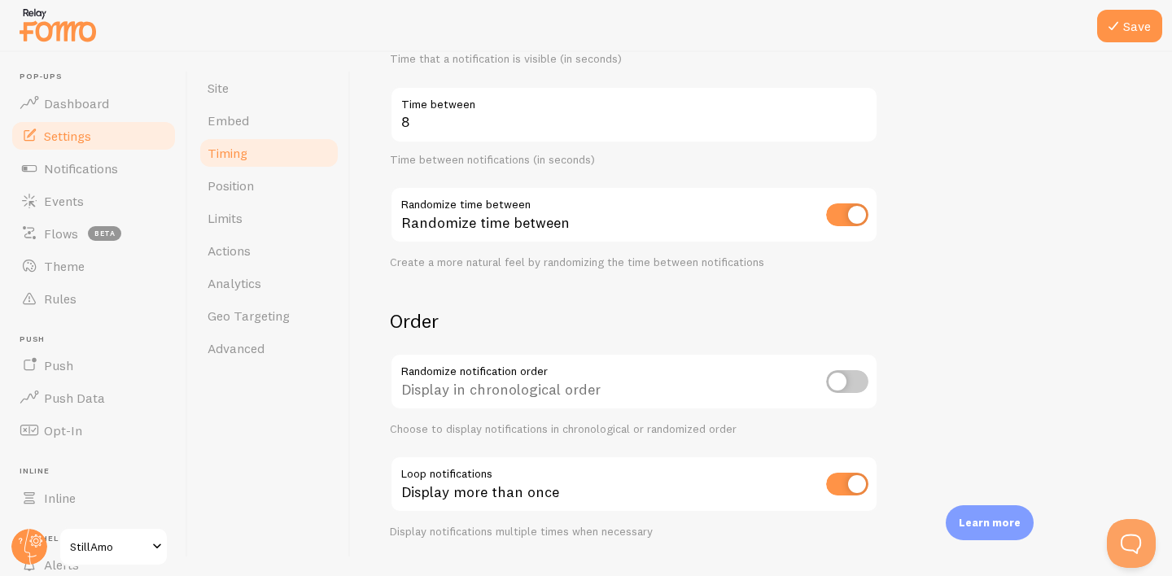
scroll to position [351, 0]
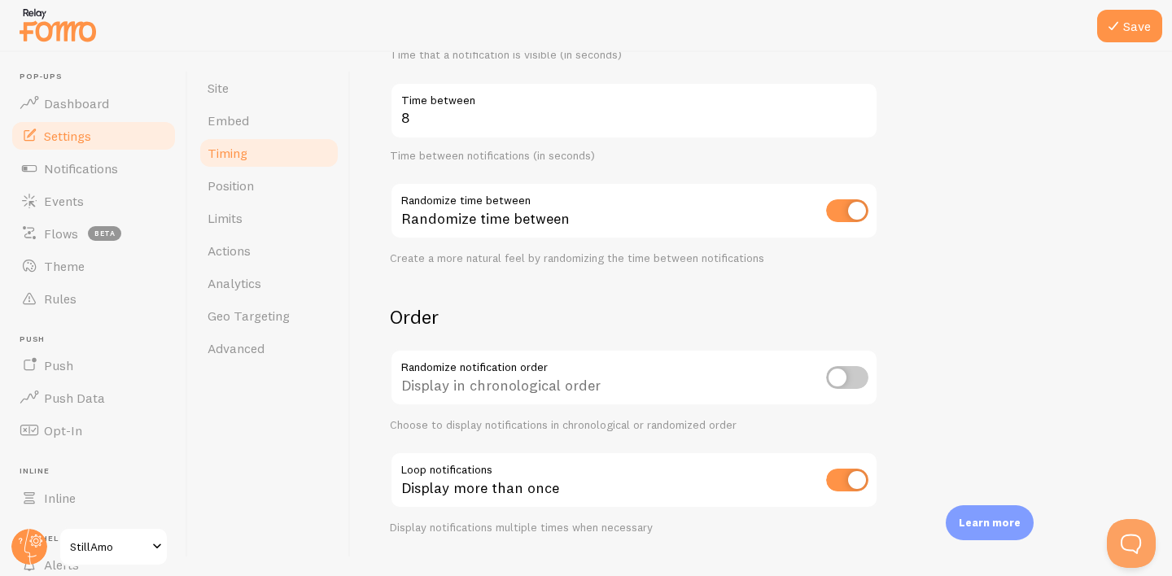
click at [851, 380] on input "checkbox" at bounding box center [847, 377] width 42 height 23
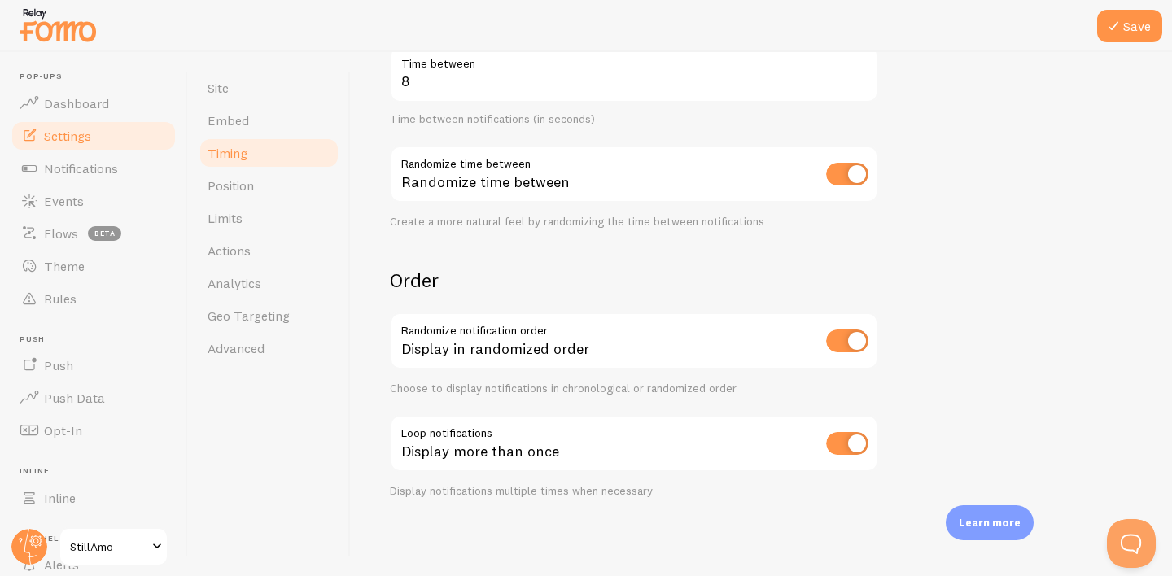
click at [848, 336] on input "checkbox" at bounding box center [847, 341] width 42 height 23
checkbox input "false"
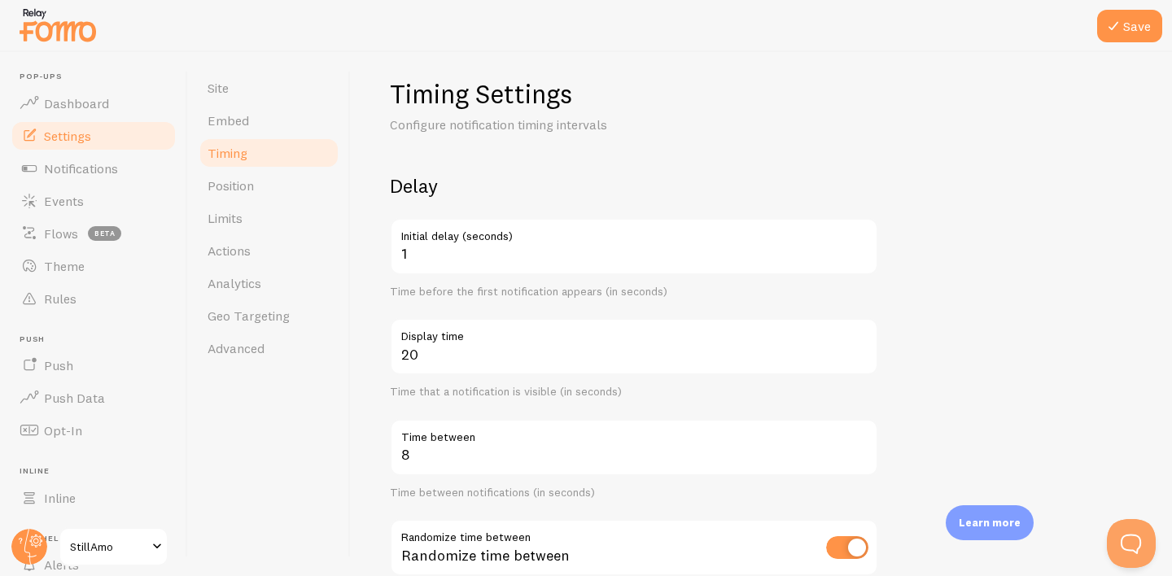
scroll to position [0, 0]
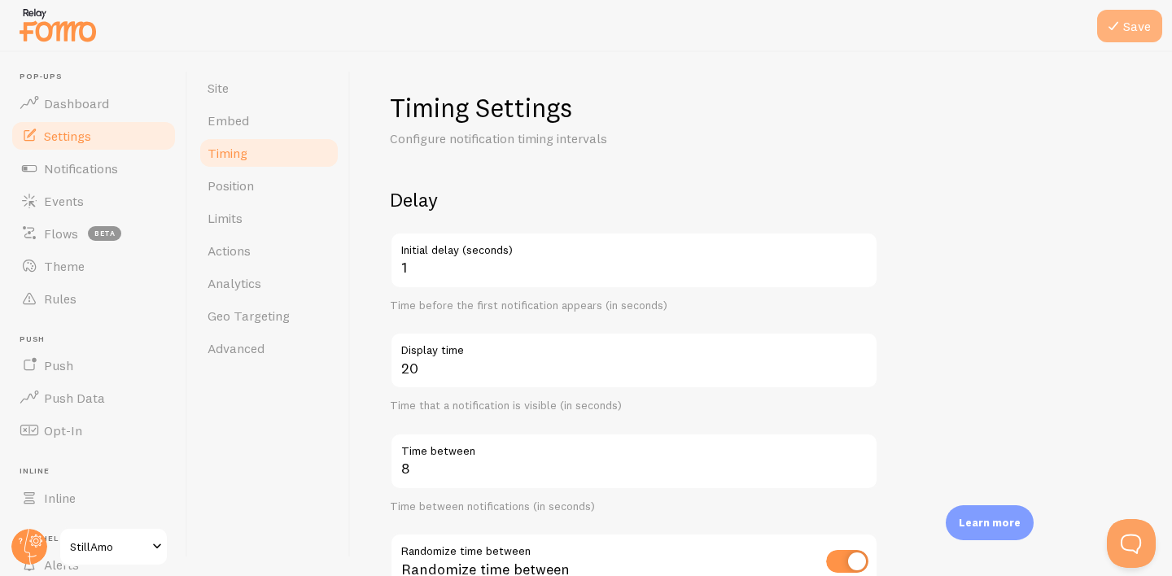
click at [1111, 26] on icon at bounding box center [1113, 26] width 20 height 20
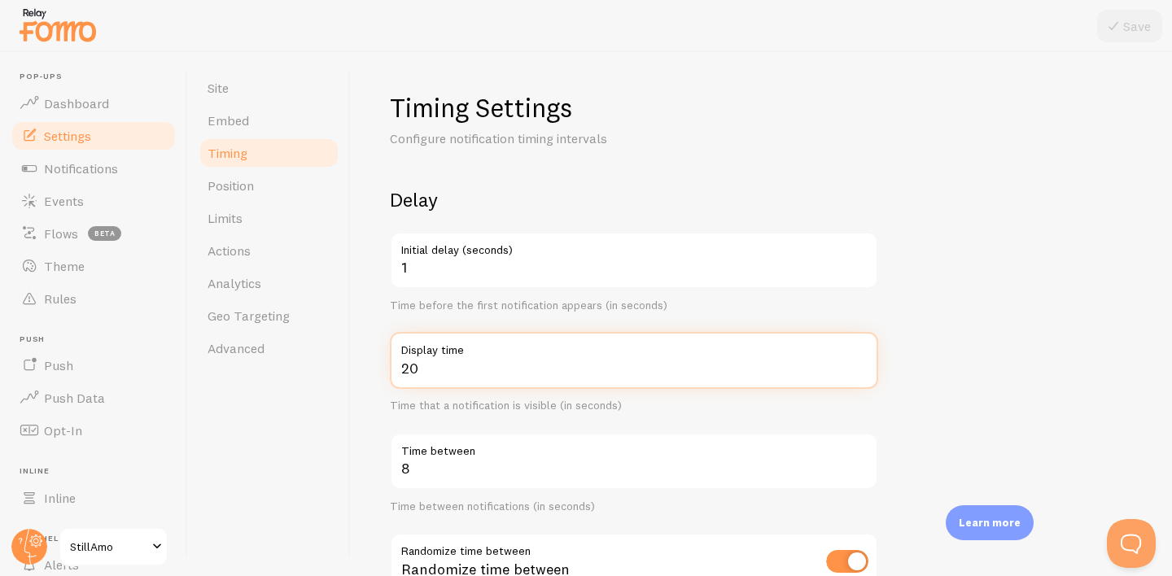
click at [425, 374] on input "20" at bounding box center [634, 360] width 488 height 57
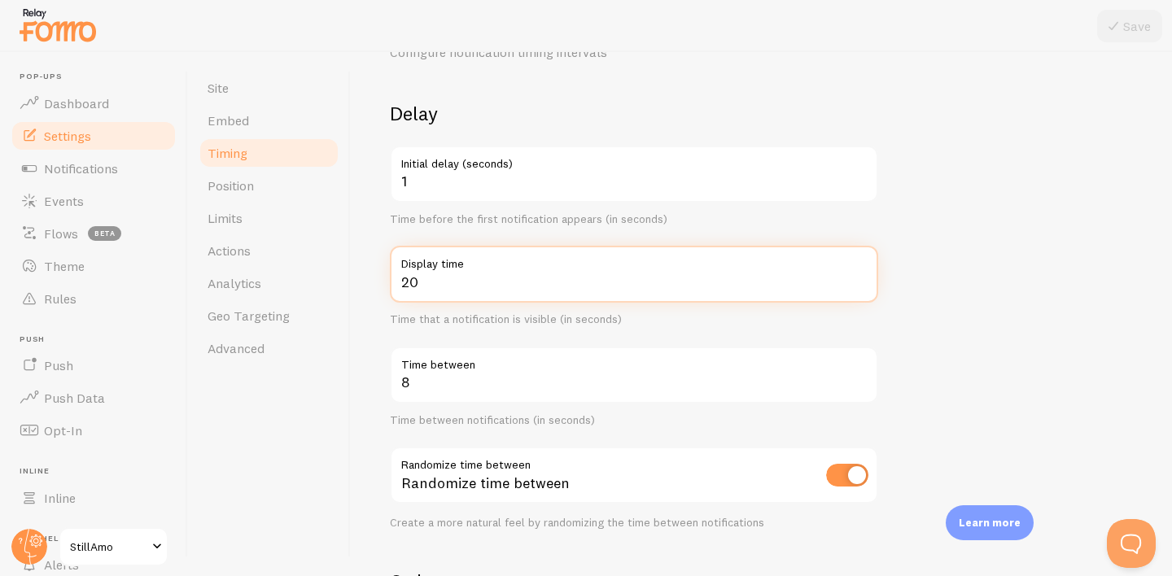
scroll to position [91, 0]
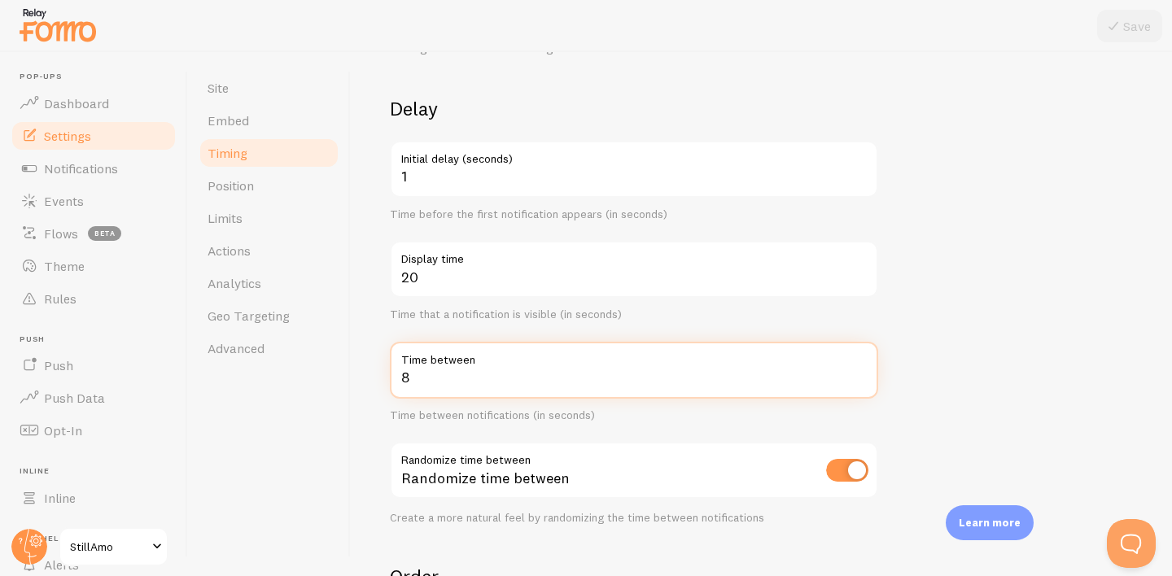
click at [455, 375] on input "8" at bounding box center [634, 370] width 488 height 57
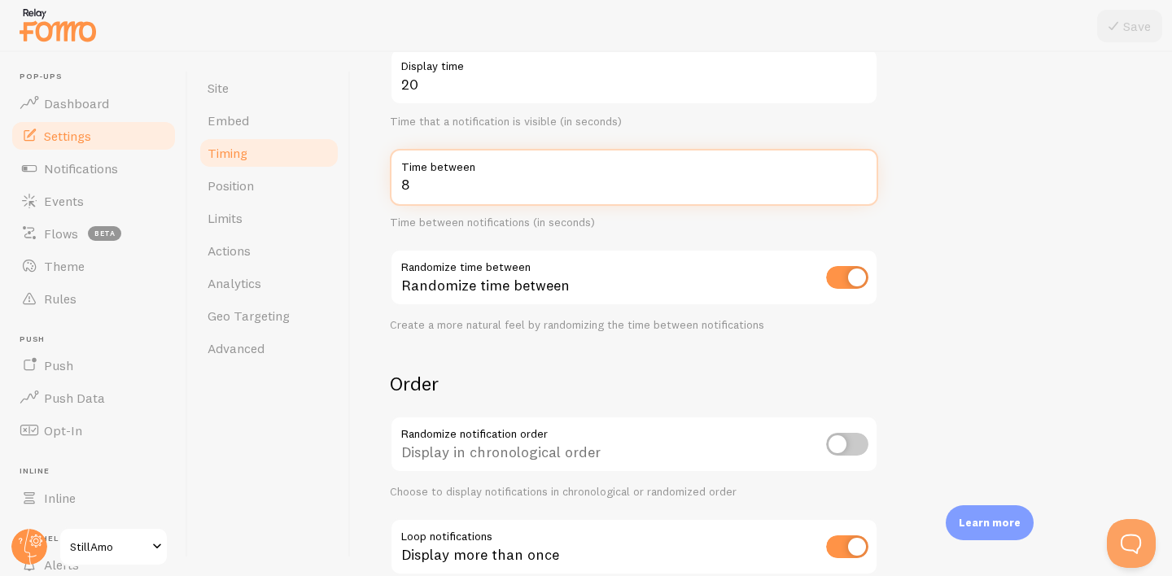
scroll to position [287, 0]
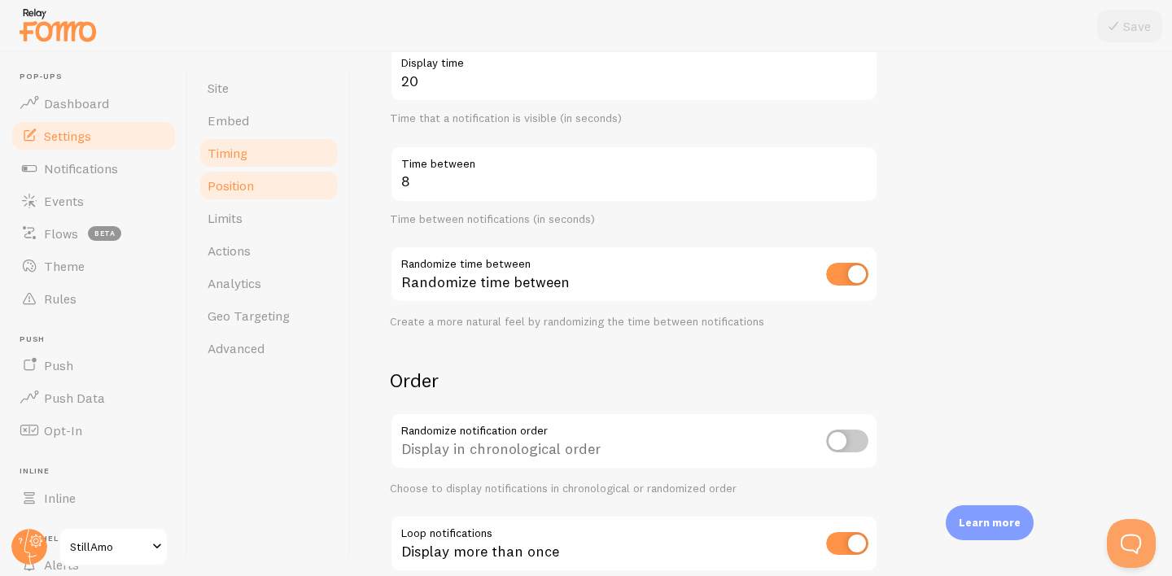
click at [238, 192] on span "Position" at bounding box center [230, 185] width 46 height 16
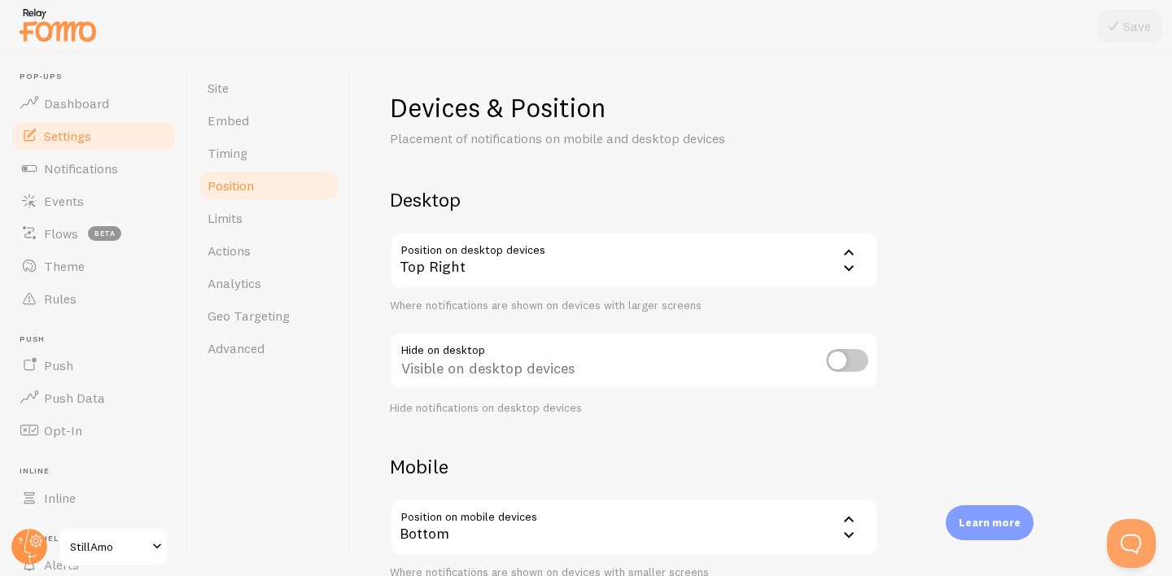
click at [789, 270] on div "Top Right" at bounding box center [634, 260] width 488 height 57
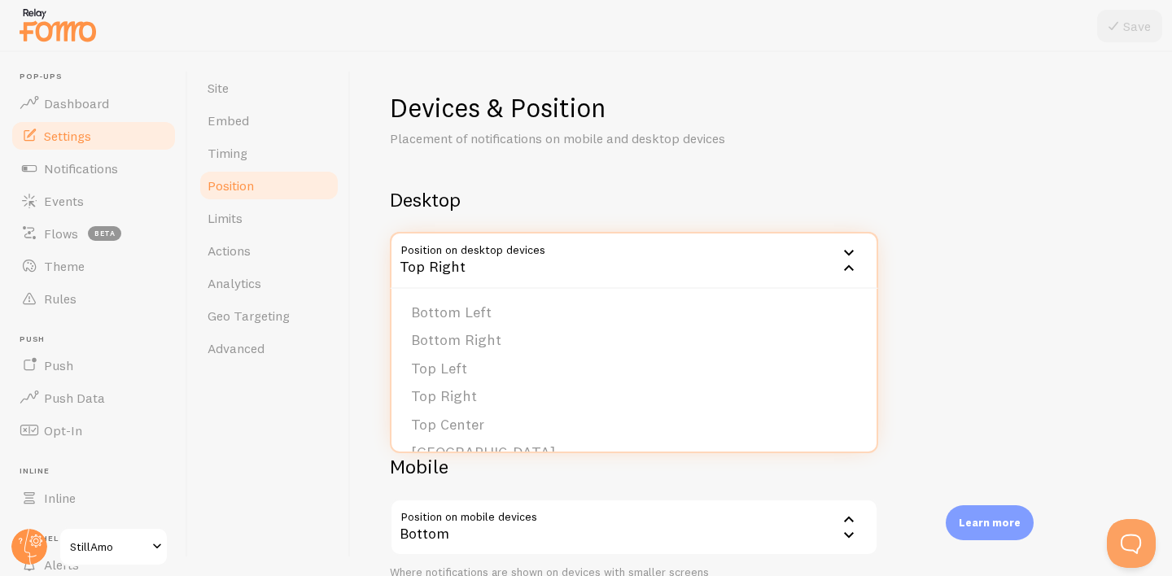
click at [659, 159] on div "Devices & Position Placement of notifications on mobile and desktop devices Des…" at bounding box center [761, 387] width 743 height 592
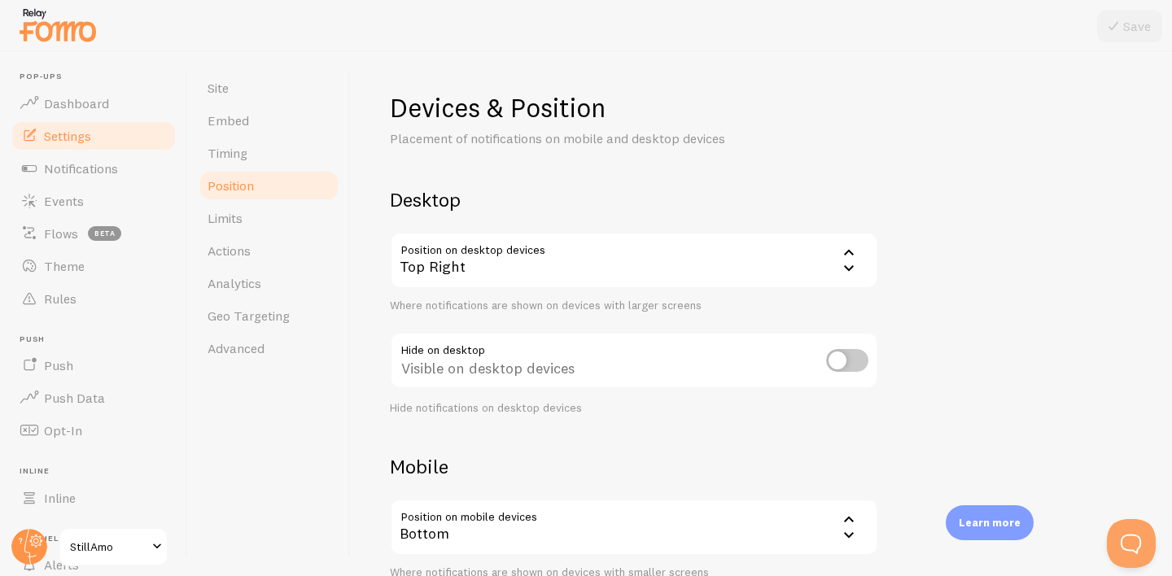
click at [853, 353] on input "checkbox" at bounding box center [847, 360] width 42 height 23
checkbox input "true"
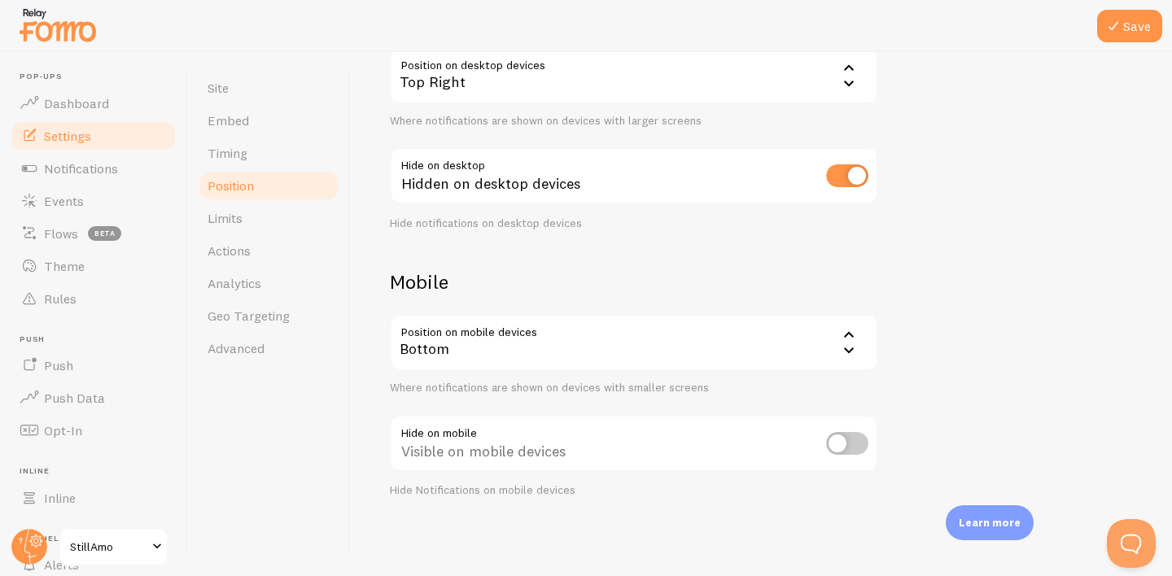
click at [848, 456] on div "Visible on mobile devices" at bounding box center [634, 444] width 488 height 59
click at [841, 440] on input "checkbox" at bounding box center [847, 443] width 42 height 23
checkbox input "true"
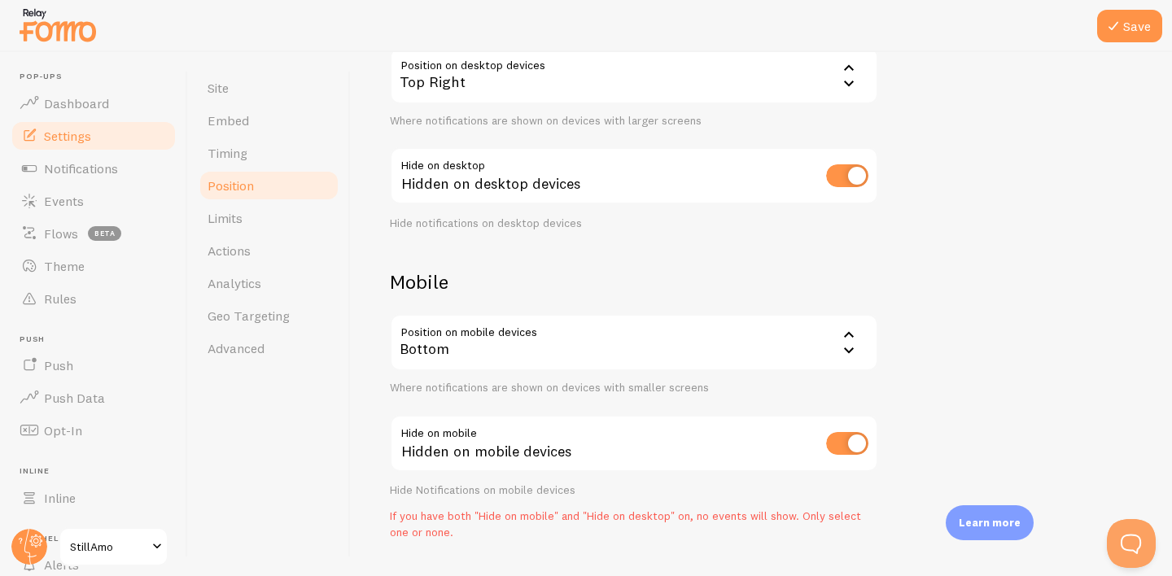
click at [849, 181] on input "checkbox" at bounding box center [847, 175] width 42 height 23
checkbox input "false"
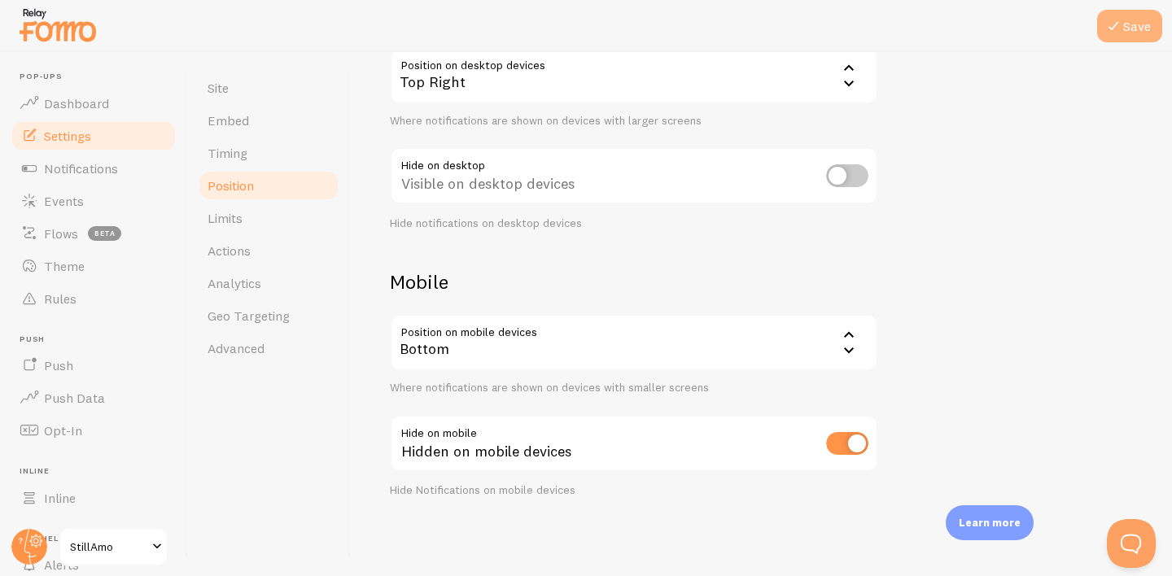
click at [1146, 20] on button "Save" at bounding box center [1129, 26] width 65 height 33
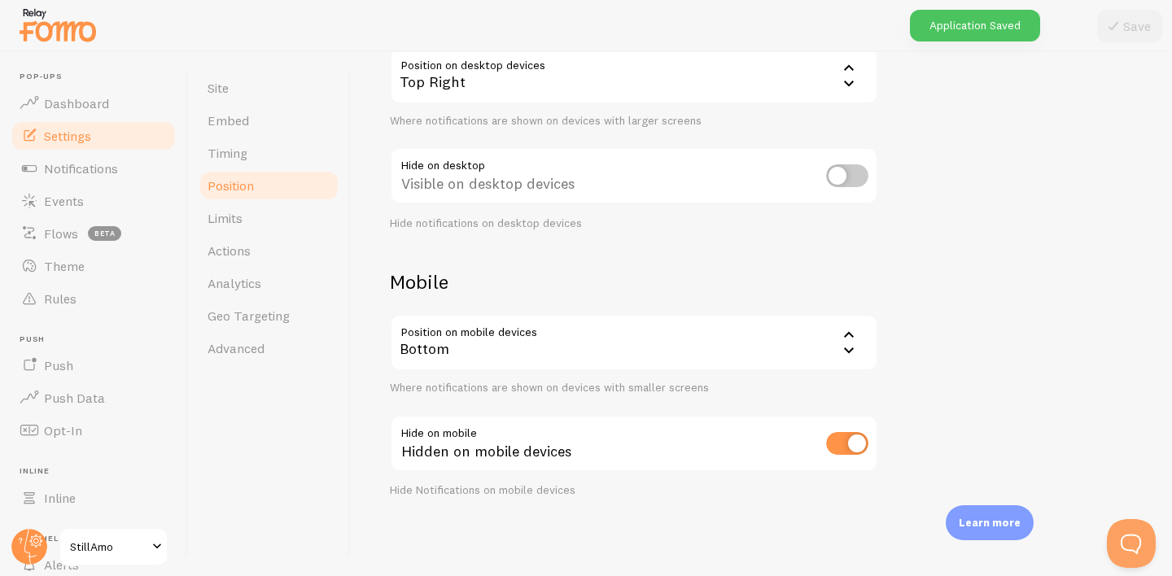
click at [840, 446] on input "checkbox" at bounding box center [847, 443] width 42 height 23
checkbox input "false"
click at [1127, 36] on button "Save" at bounding box center [1129, 26] width 65 height 33
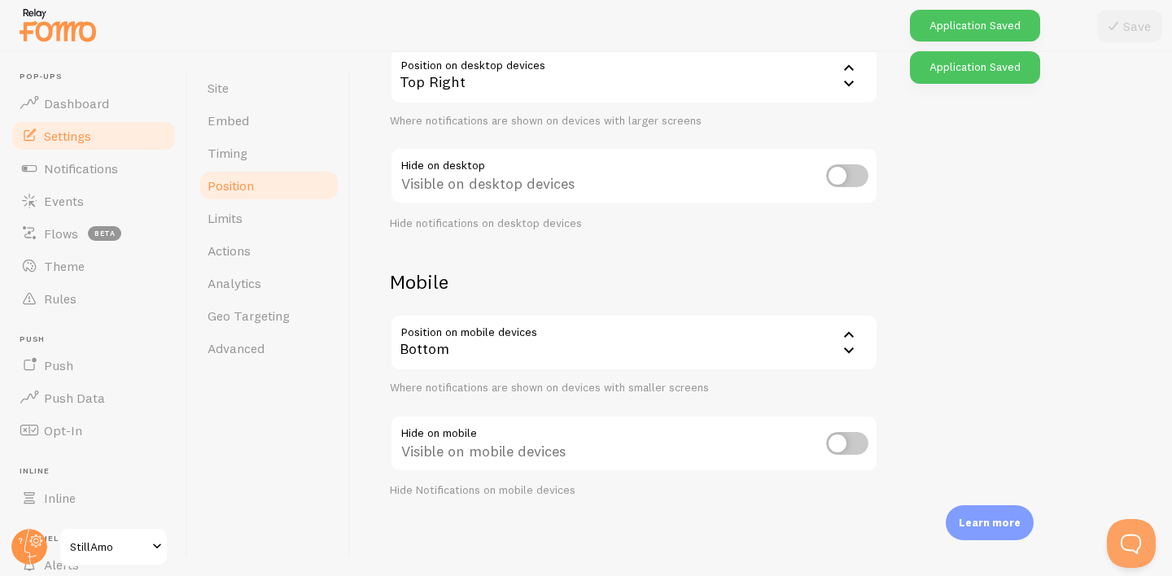
click at [829, 360] on div "Bottom" at bounding box center [634, 342] width 488 height 57
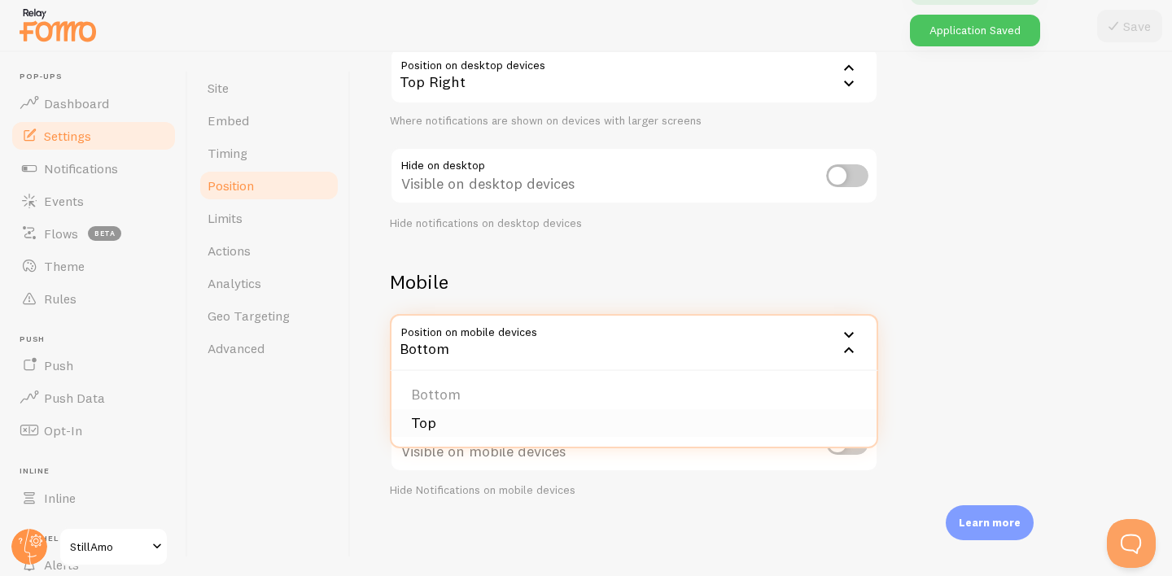
click at [640, 425] on li "Top" at bounding box center [633, 423] width 485 height 28
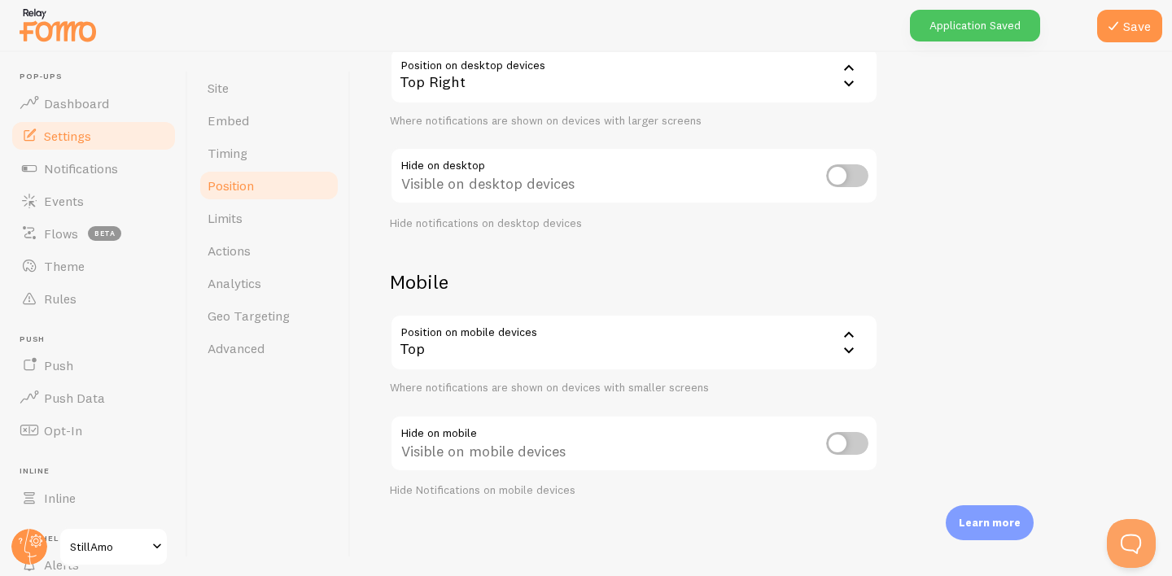
scroll to position [80, 0]
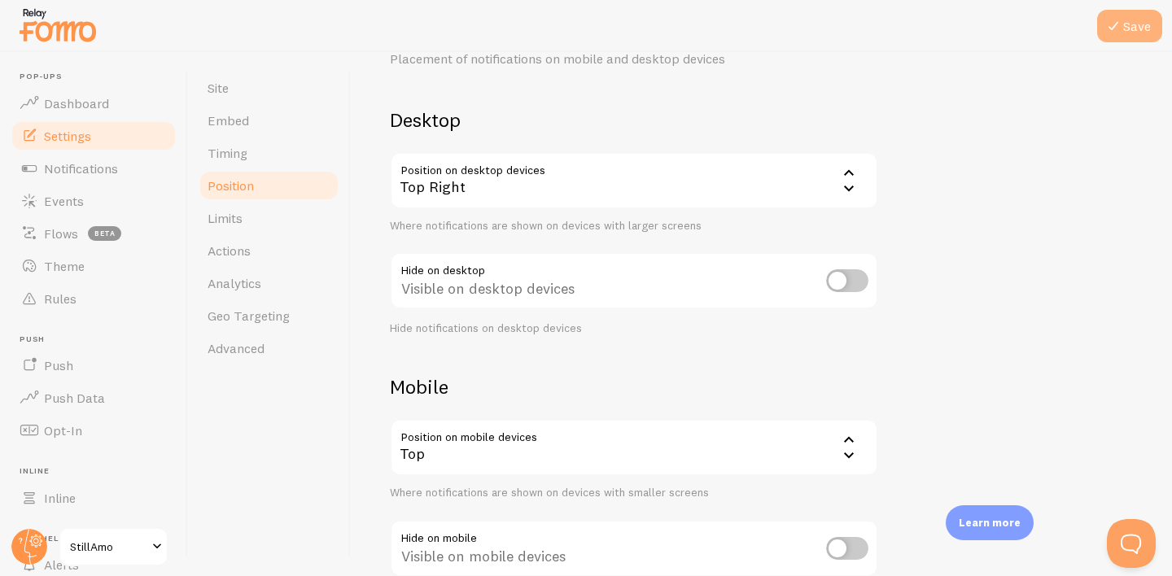
click at [1129, 25] on button "Save" at bounding box center [1129, 26] width 65 height 33
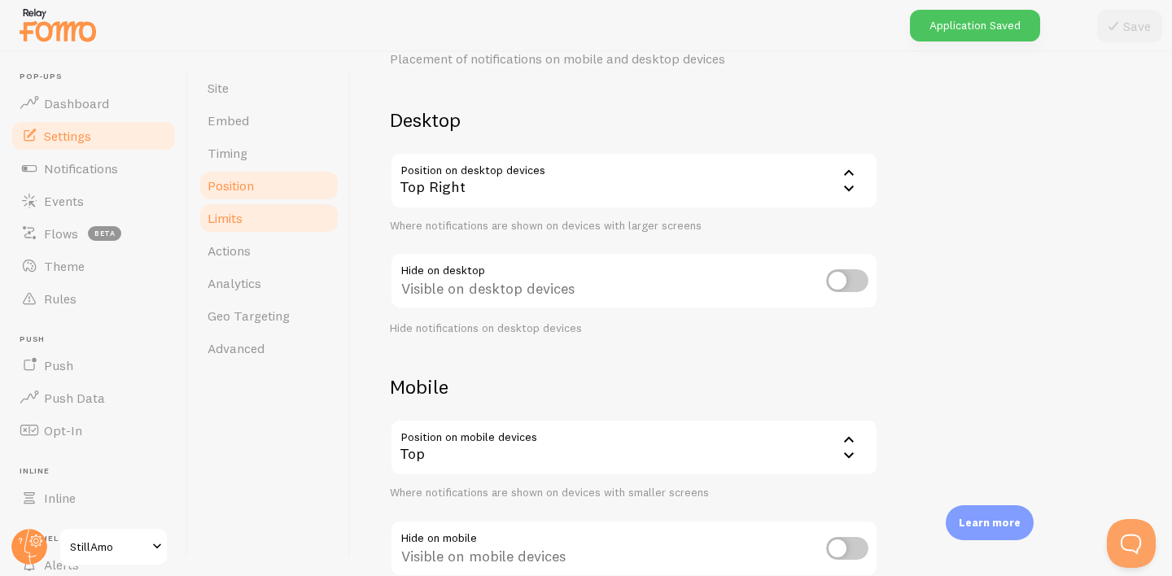
click at [256, 218] on link "Limits" at bounding box center [269, 218] width 142 height 33
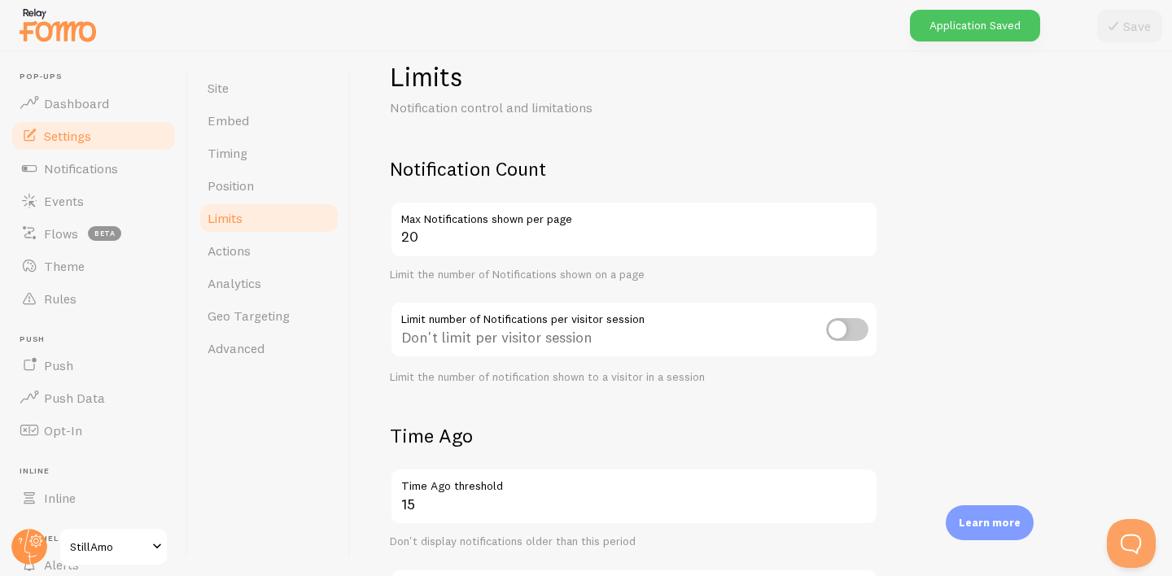
scroll to position [33, 0]
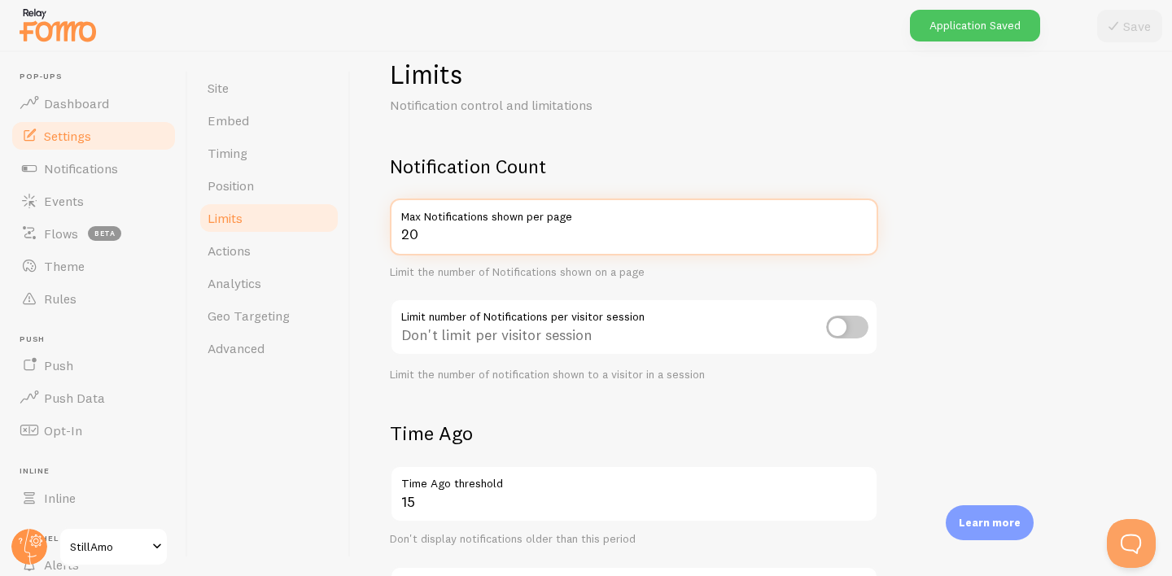
click at [510, 231] on input "20" at bounding box center [634, 227] width 488 height 57
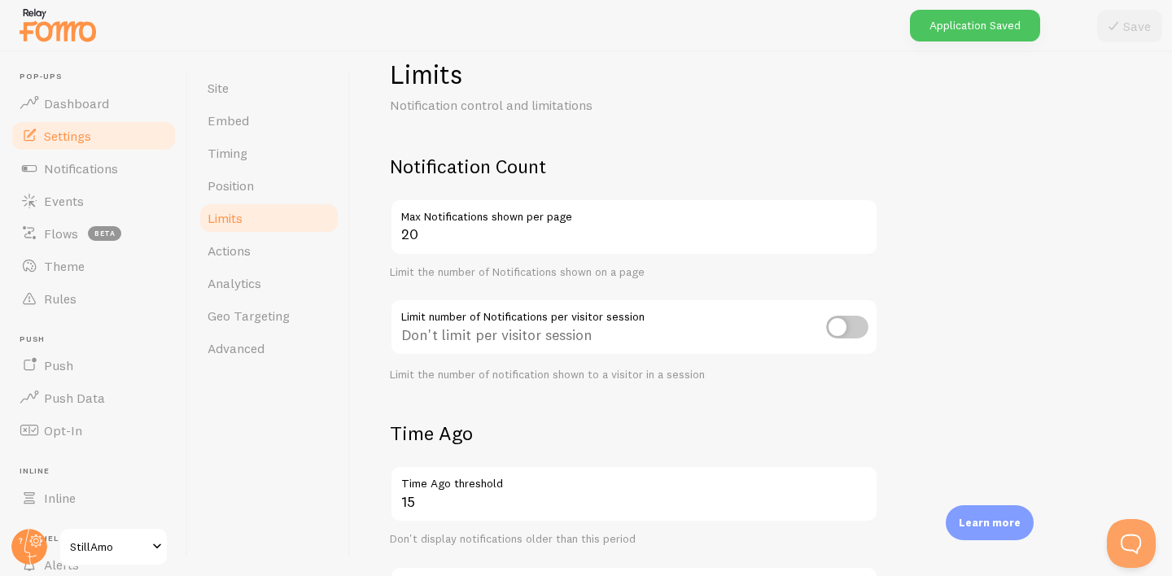
click at [527, 268] on div "Limit the number of Notifications shown on a page" at bounding box center [634, 272] width 488 height 15
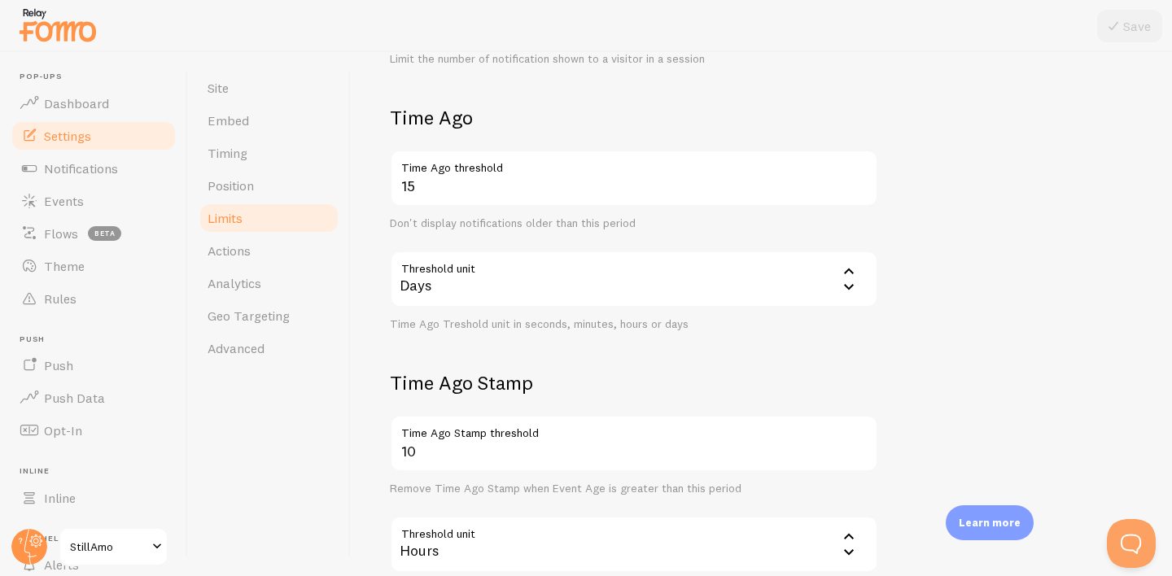
scroll to position [479, 0]
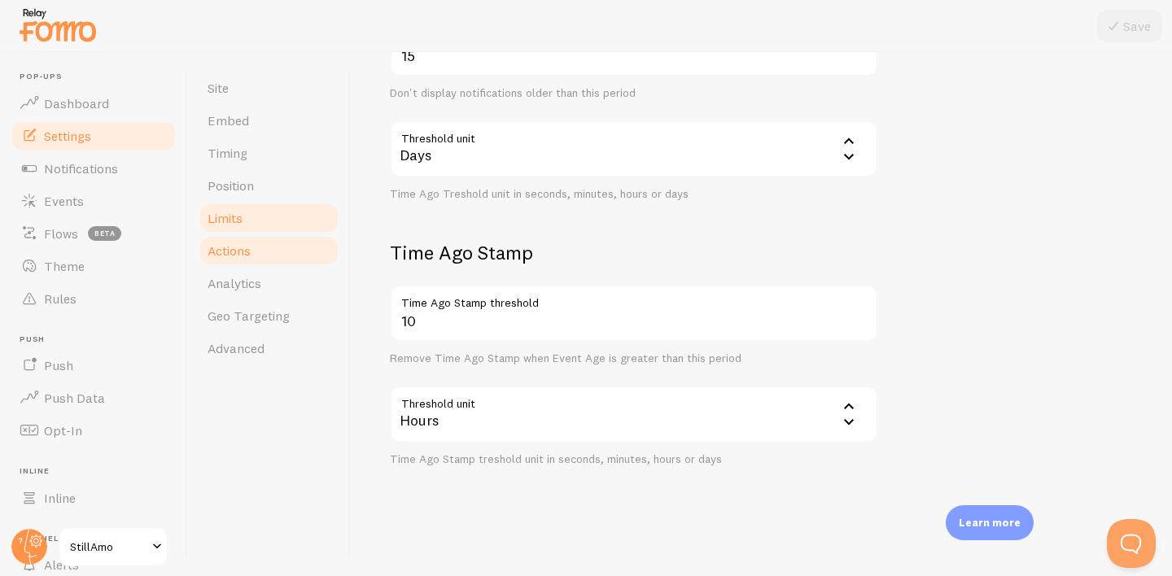
click at [260, 251] on link "Actions" at bounding box center [269, 250] width 142 height 33
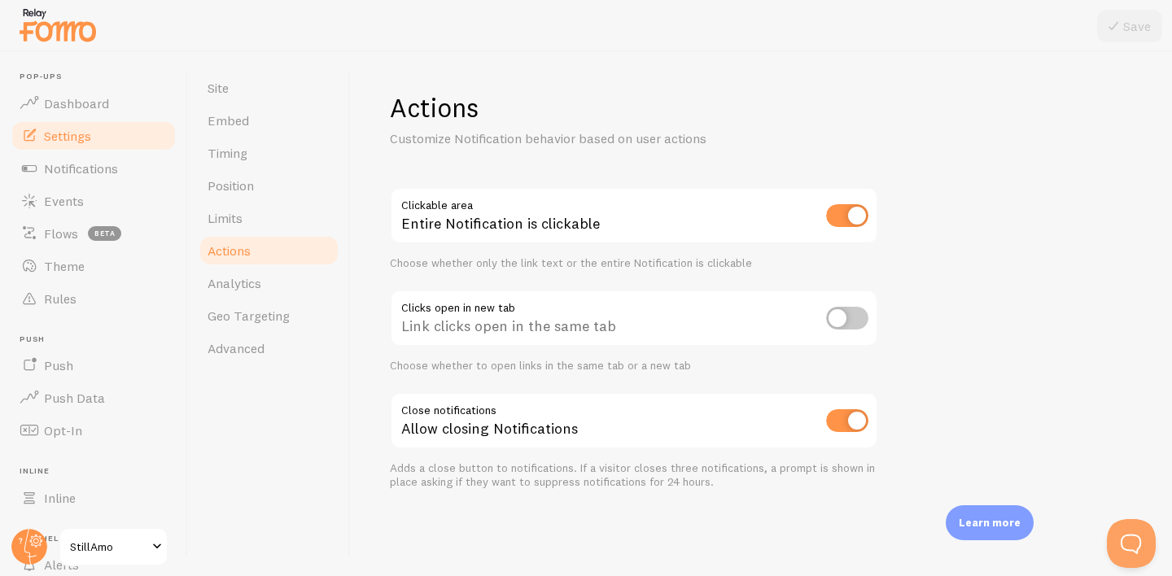
click at [854, 322] on input "checkbox" at bounding box center [847, 318] width 42 height 23
checkbox input "true"
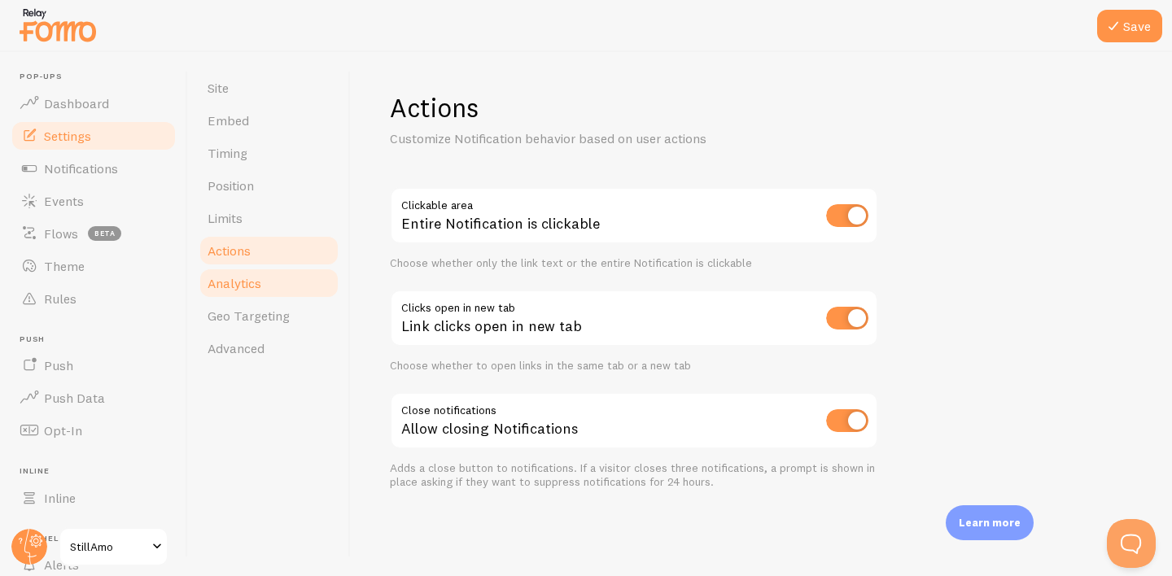
click at [246, 286] on span "Analytics" at bounding box center [234, 283] width 54 height 16
click at [1133, 22] on button "Save" at bounding box center [1129, 26] width 65 height 33
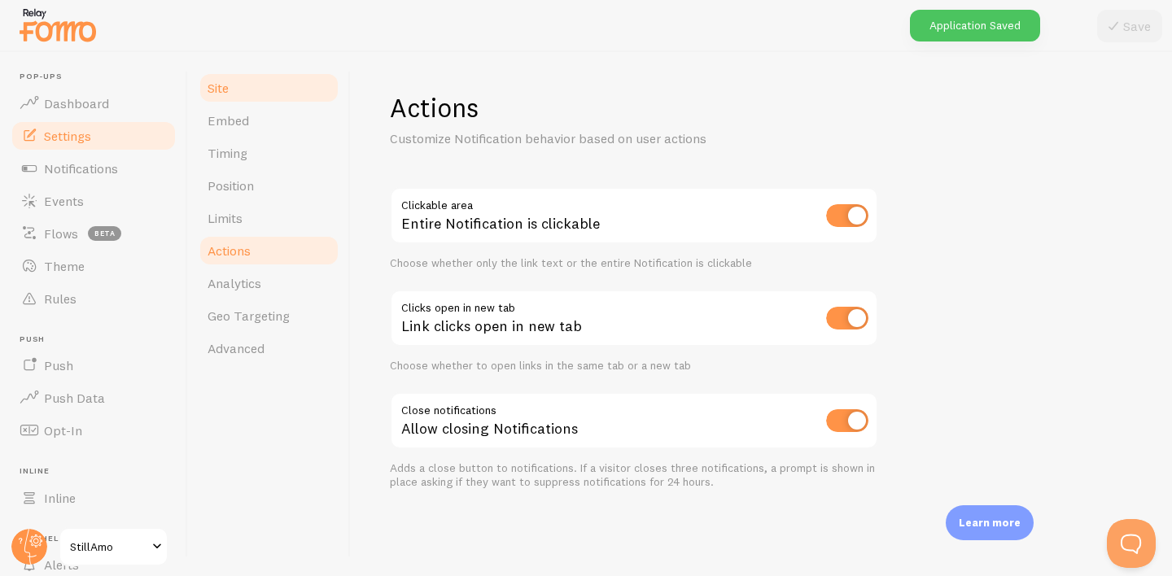
click at [224, 95] on span "Site" at bounding box center [217, 88] width 21 height 16
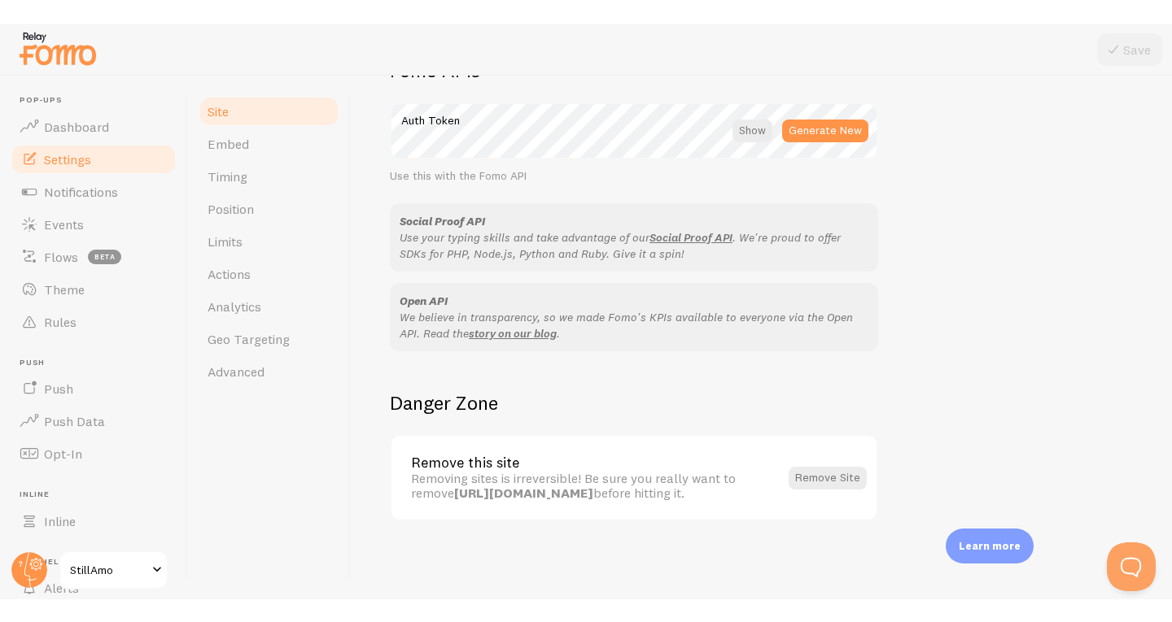
scroll to position [914, 0]
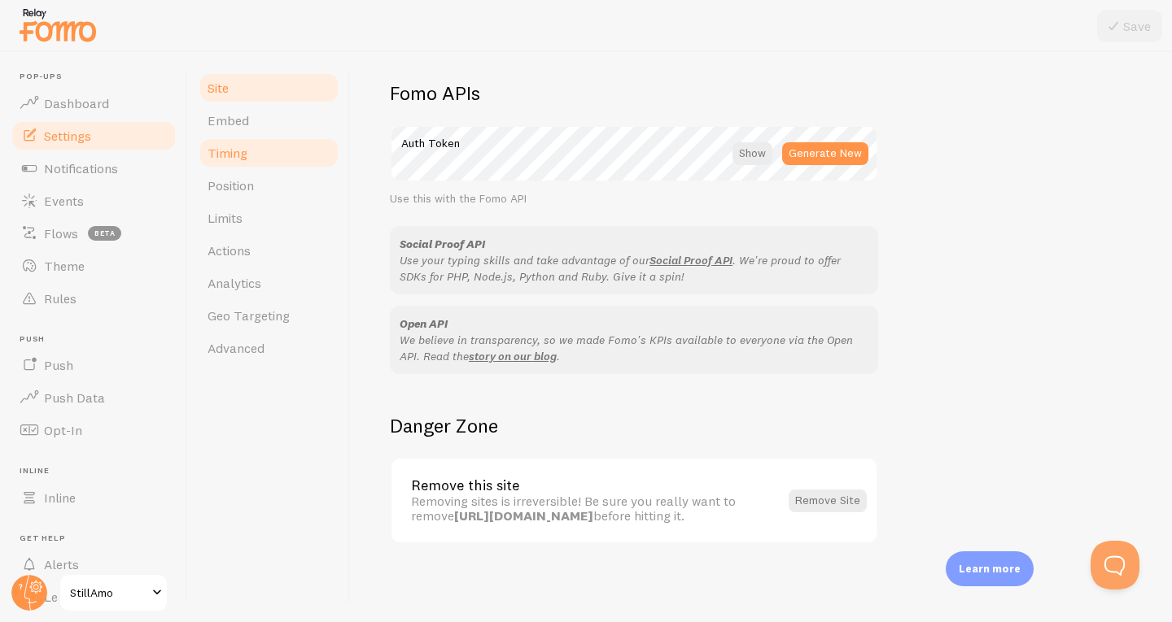
click at [267, 150] on link "Timing" at bounding box center [269, 153] width 142 height 33
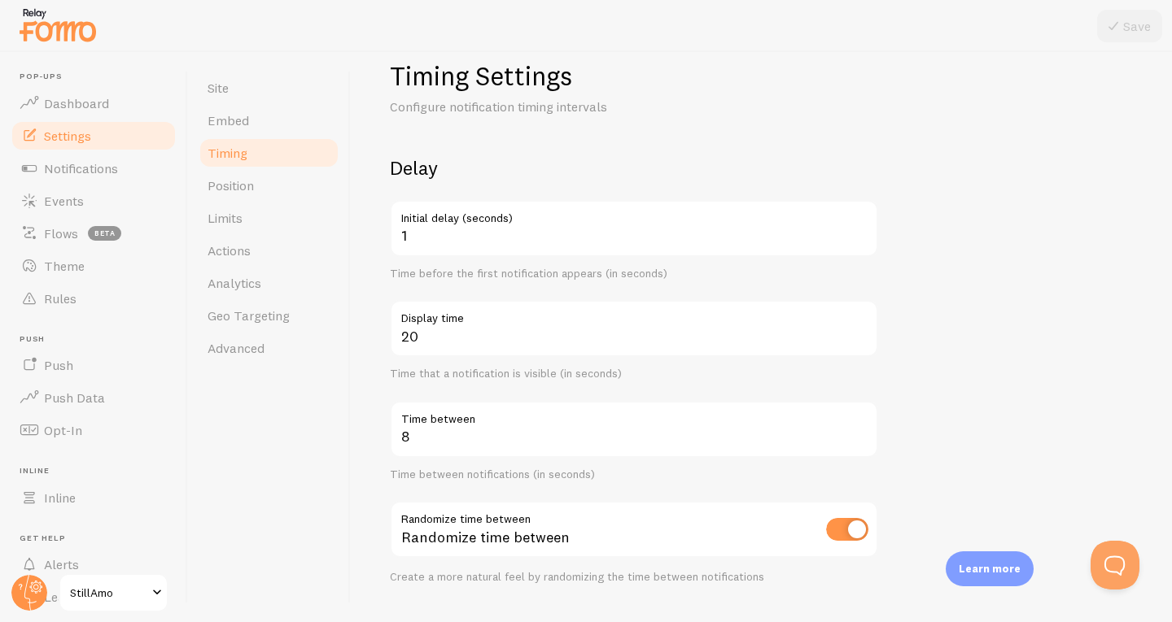
scroll to position [33, 0]
